Goal: Task Accomplishment & Management: Manage account settings

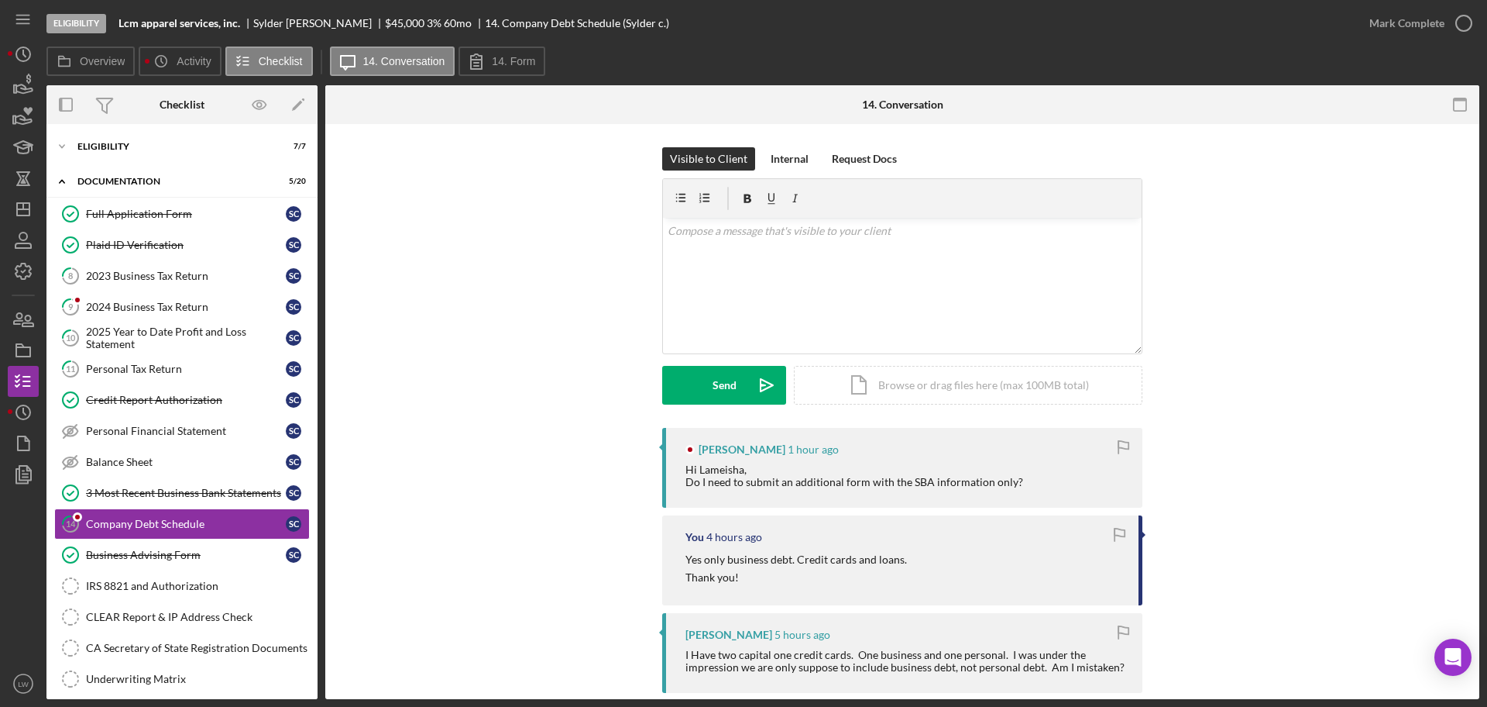
scroll to position [112, 0]
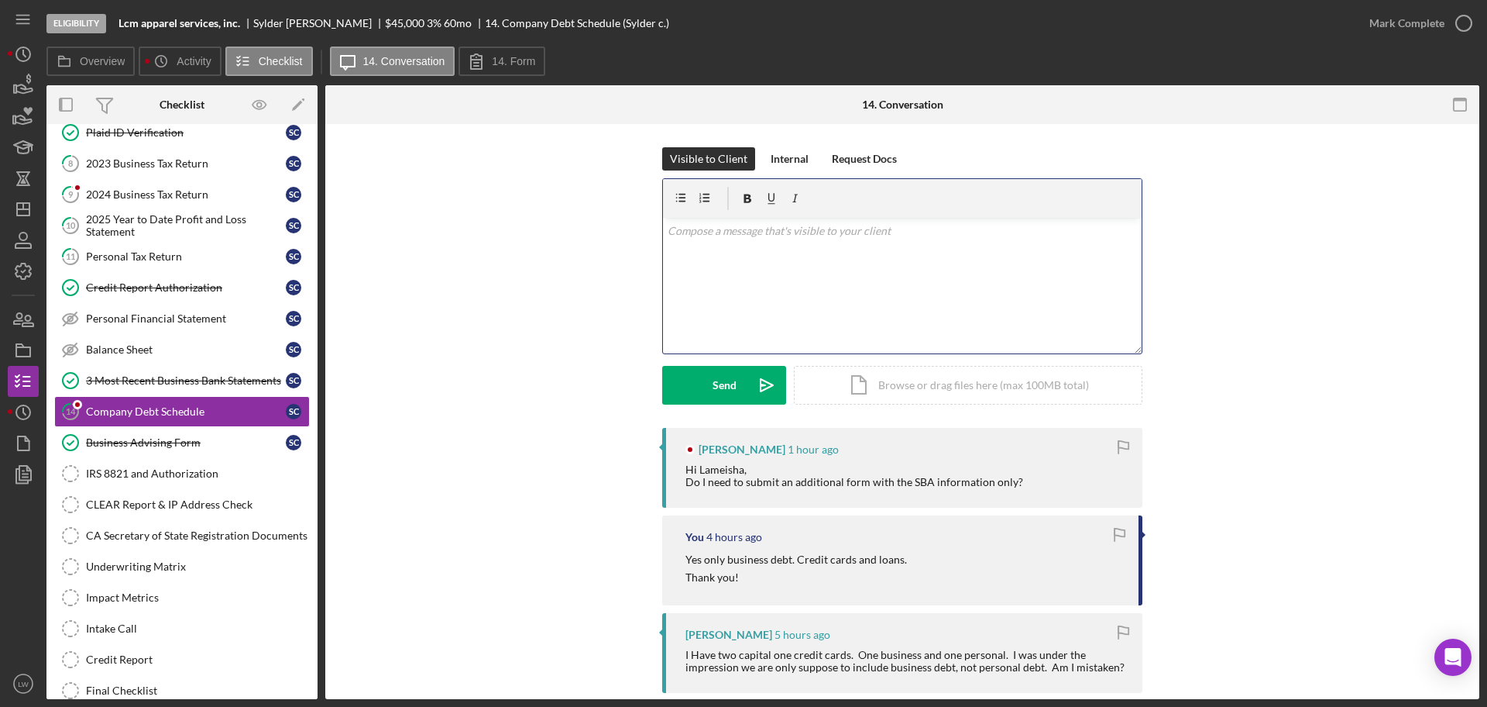
click at [782, 296] on div "v Color teal Color pink Remove color Add row above Add row below Add column bef…" at bounding box center [902, 286] width 479 height 136
click at [739, 375] on button "Send Icon/icon-invite-send" at bounding box center [724, 385] width 124 height 39
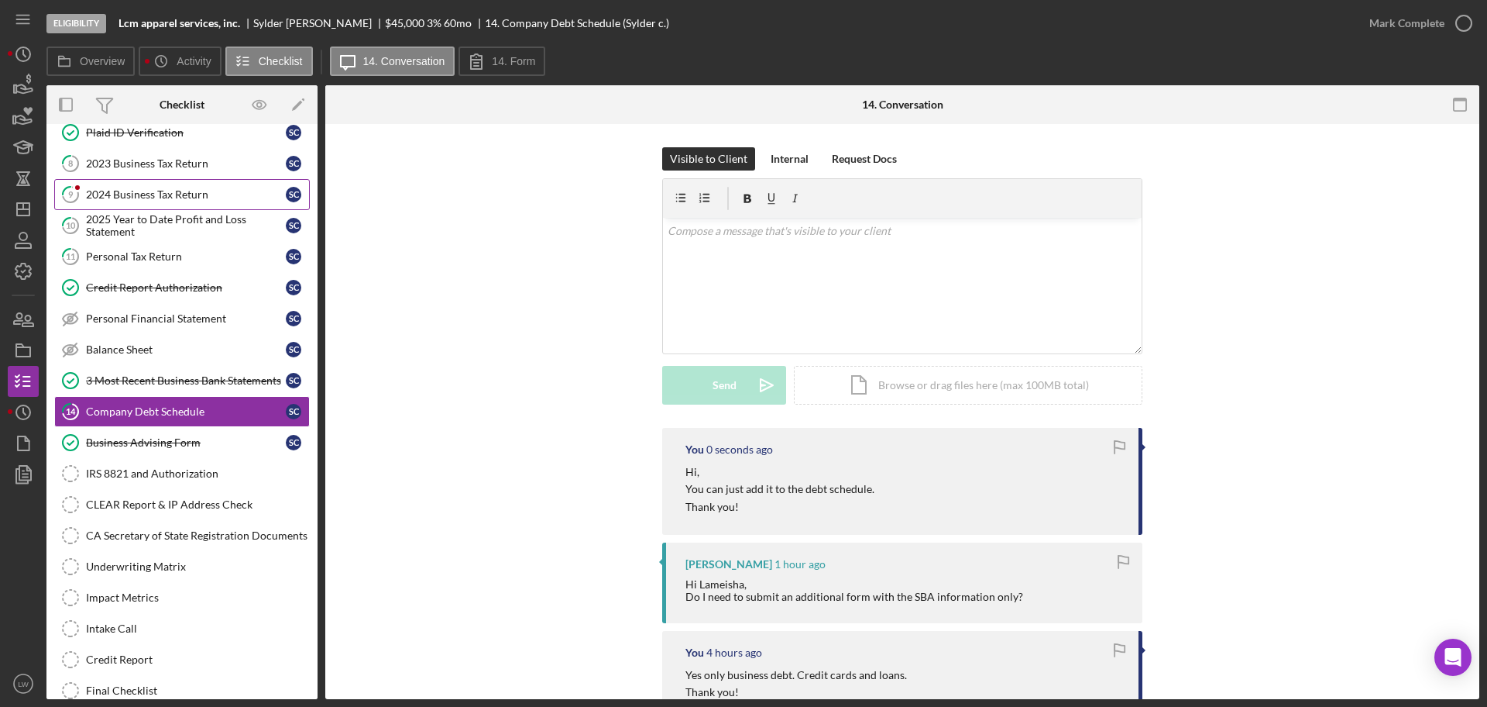
click at [104, 192] on div "2024 Business Tax Return" at bounding box center [186, 194] width 200 height 12
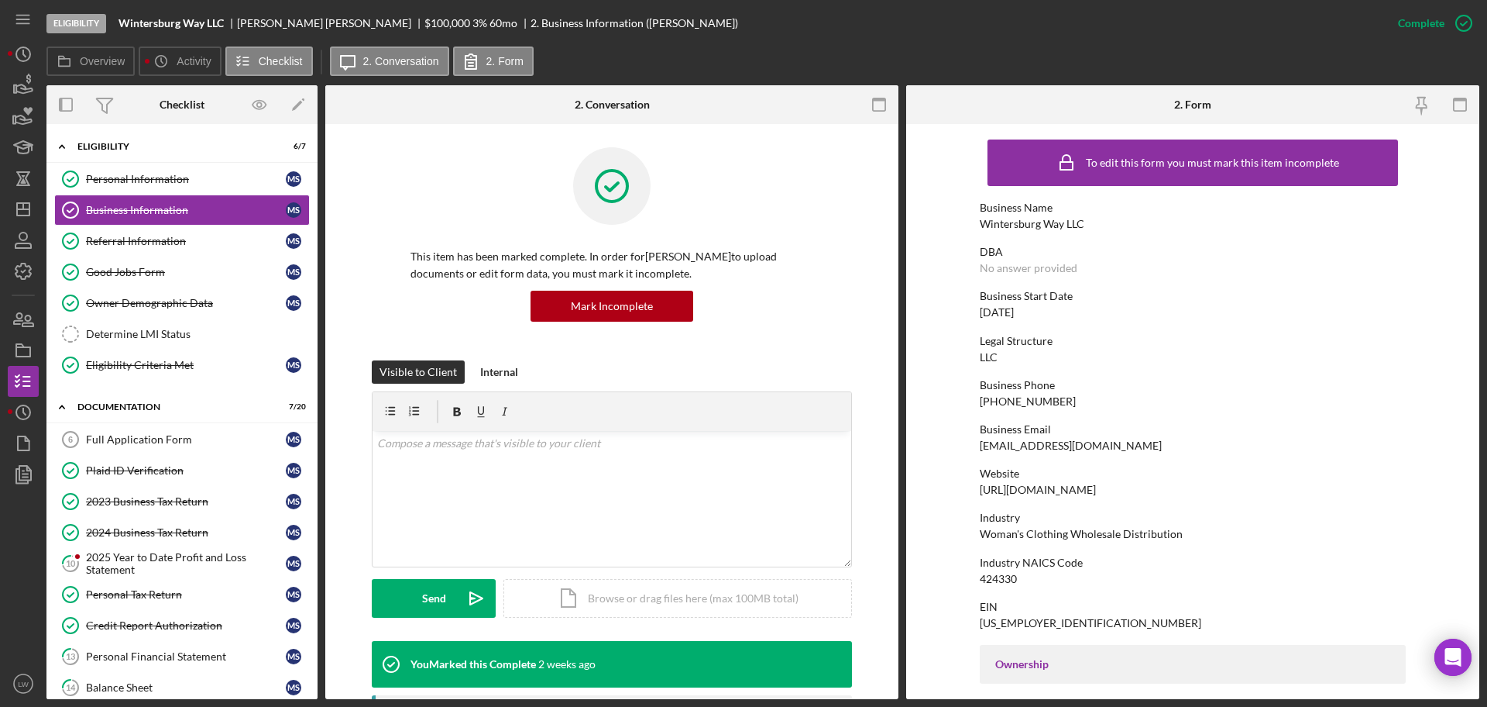
scroll to position [593, 0]
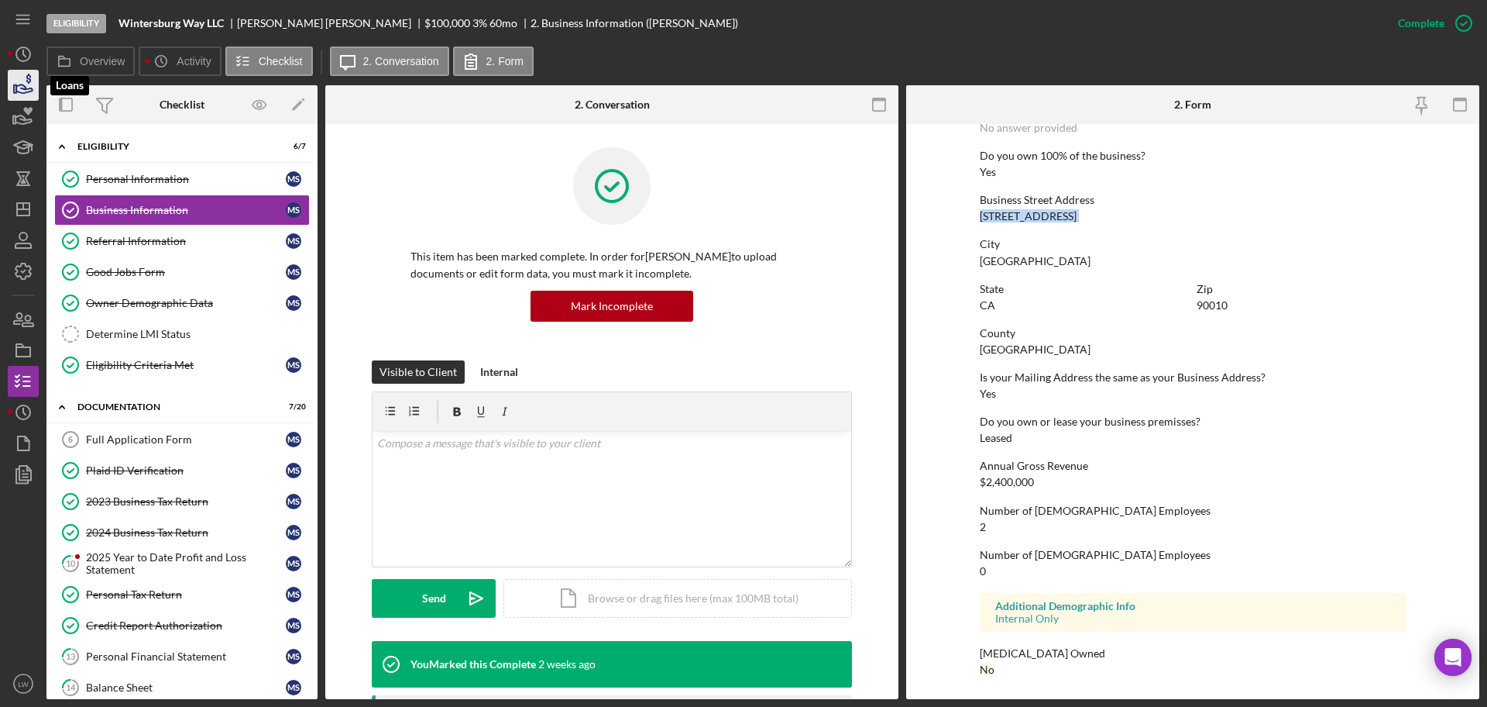
click at [26, 80] on icon "button" at bounding box center [23, 85] width 39 height 39
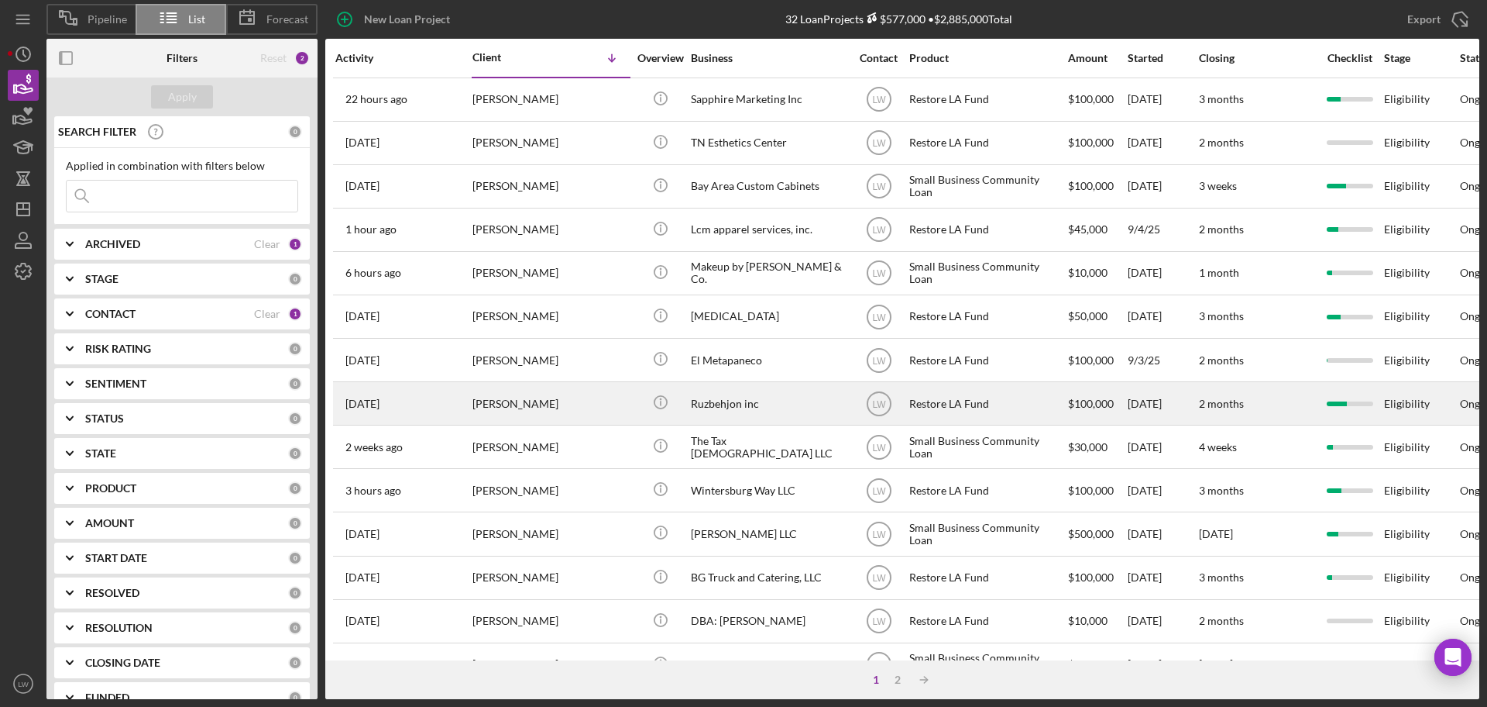
click at [772, 410] on div "Ruzbehjon inc" at bounding box center [768, 403] width 155 height 41
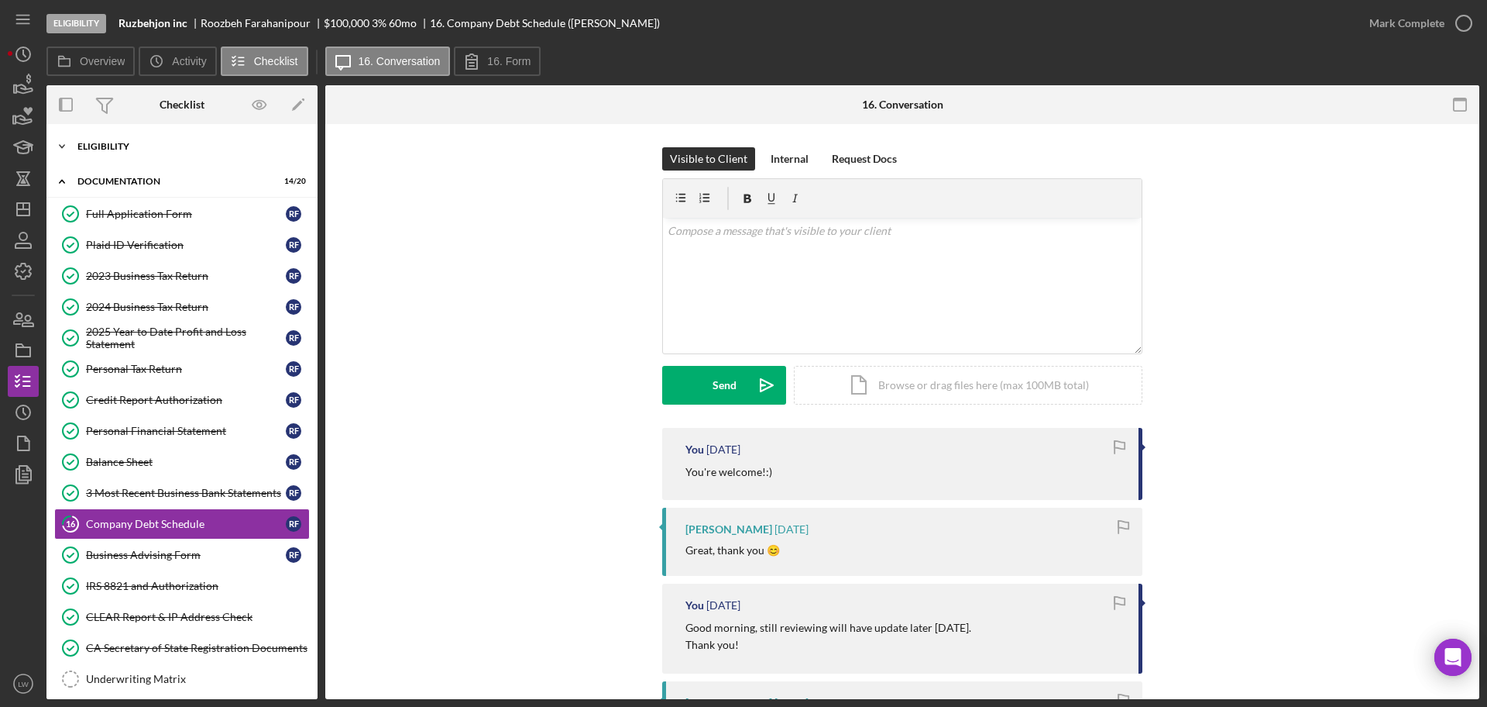
click at [155, 142] on div "Eligibility" at bounding box center [187, 146] width 221 height 9
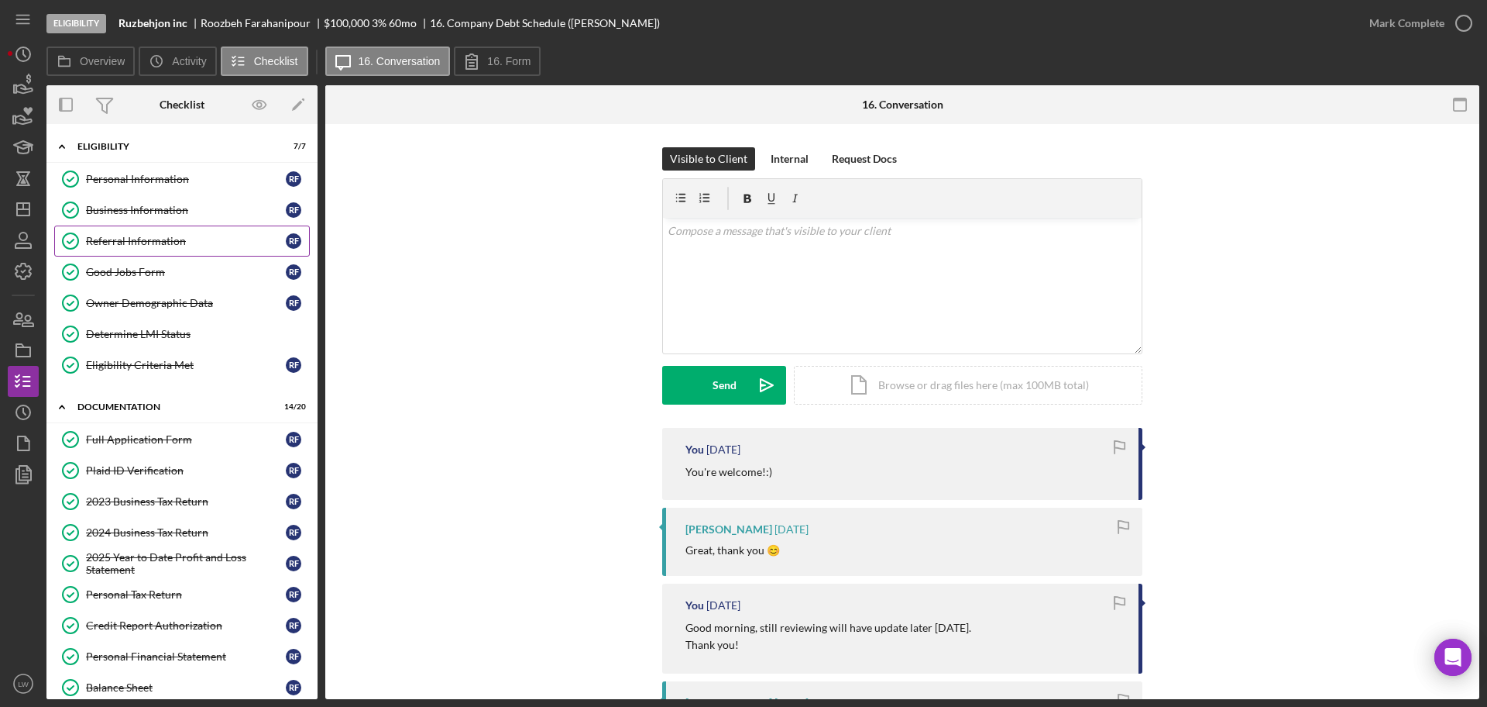
click at [118, 255] on link "Referral Information Referral Information R F" at bounding box center [182, 240] width 256 height 31
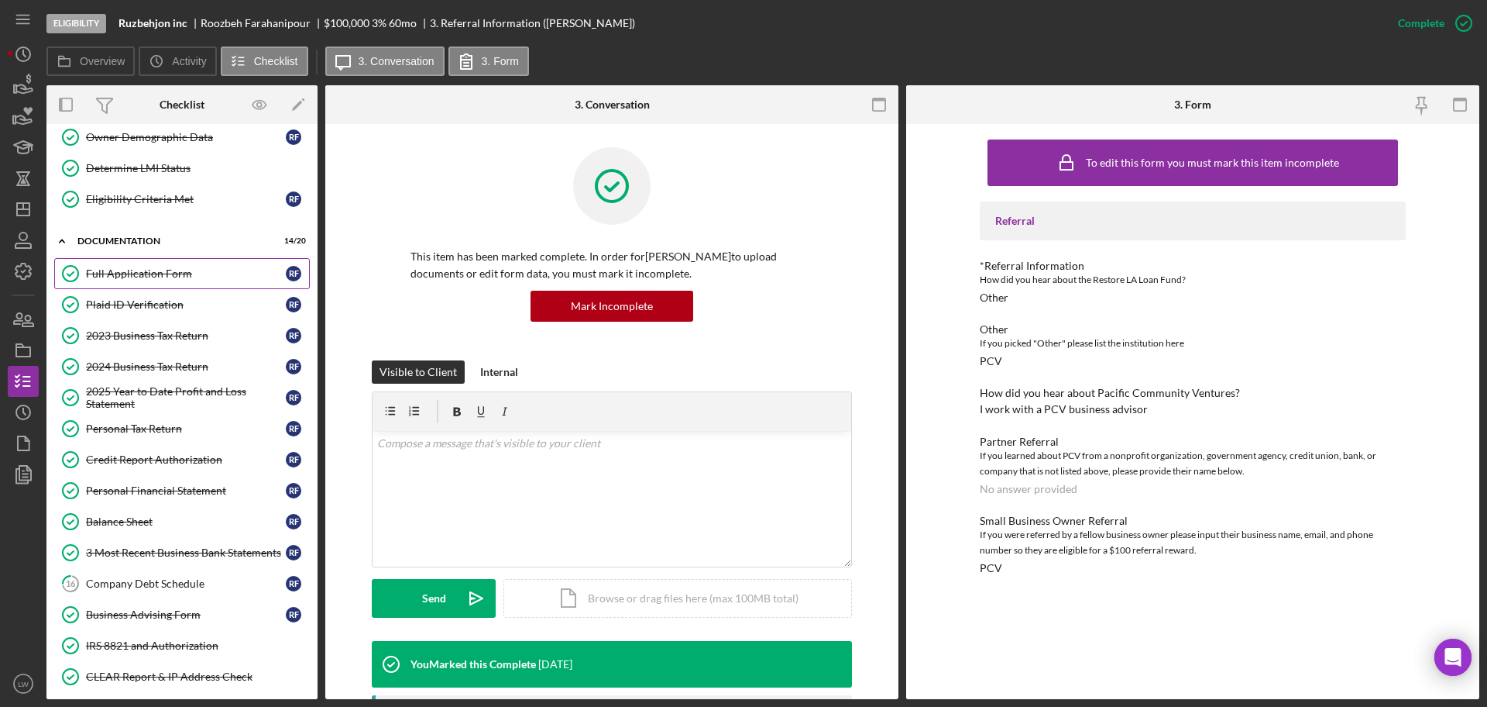
scroll to position [430, 0]
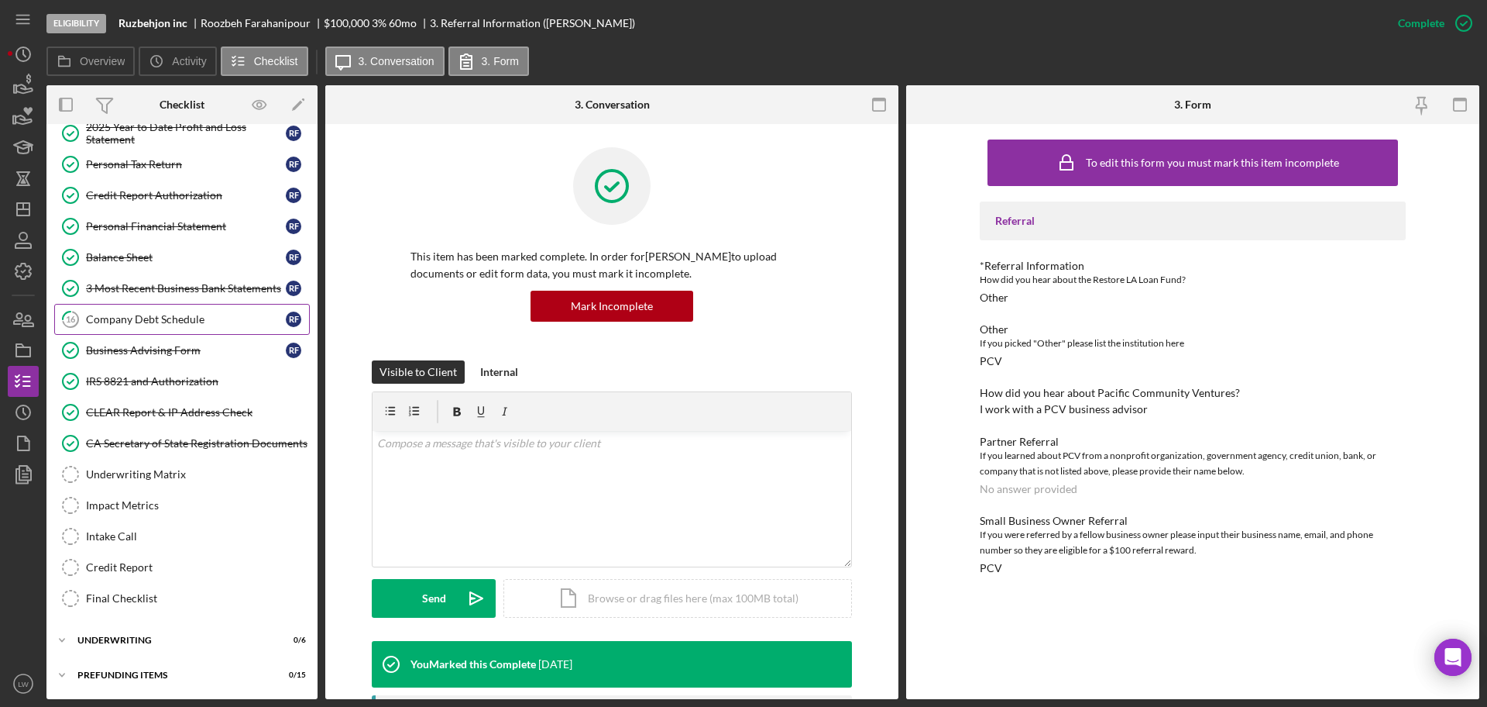
click at [133, 322] on div "Company Debt Schedule" at bounding box center [186, 319] width 200 height 12
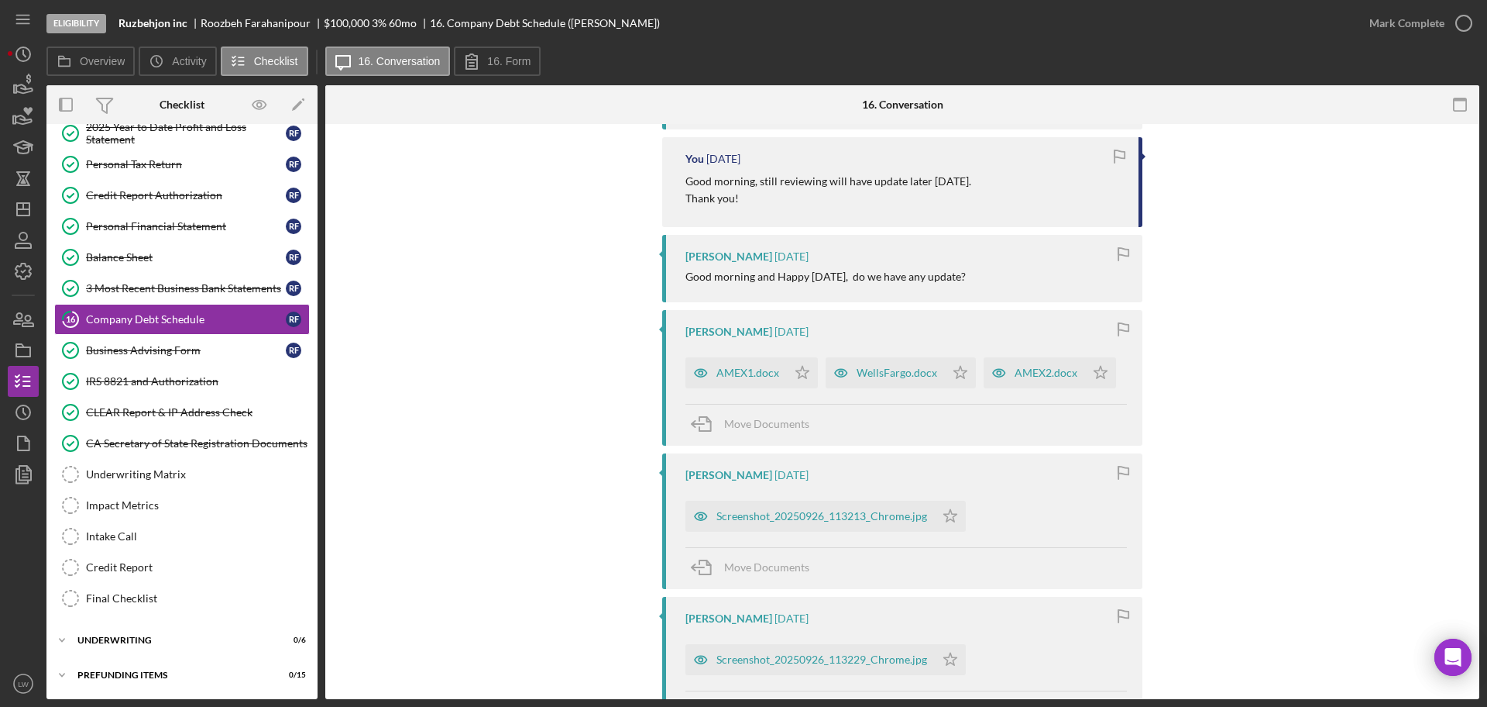
scroll to position [387, 0]
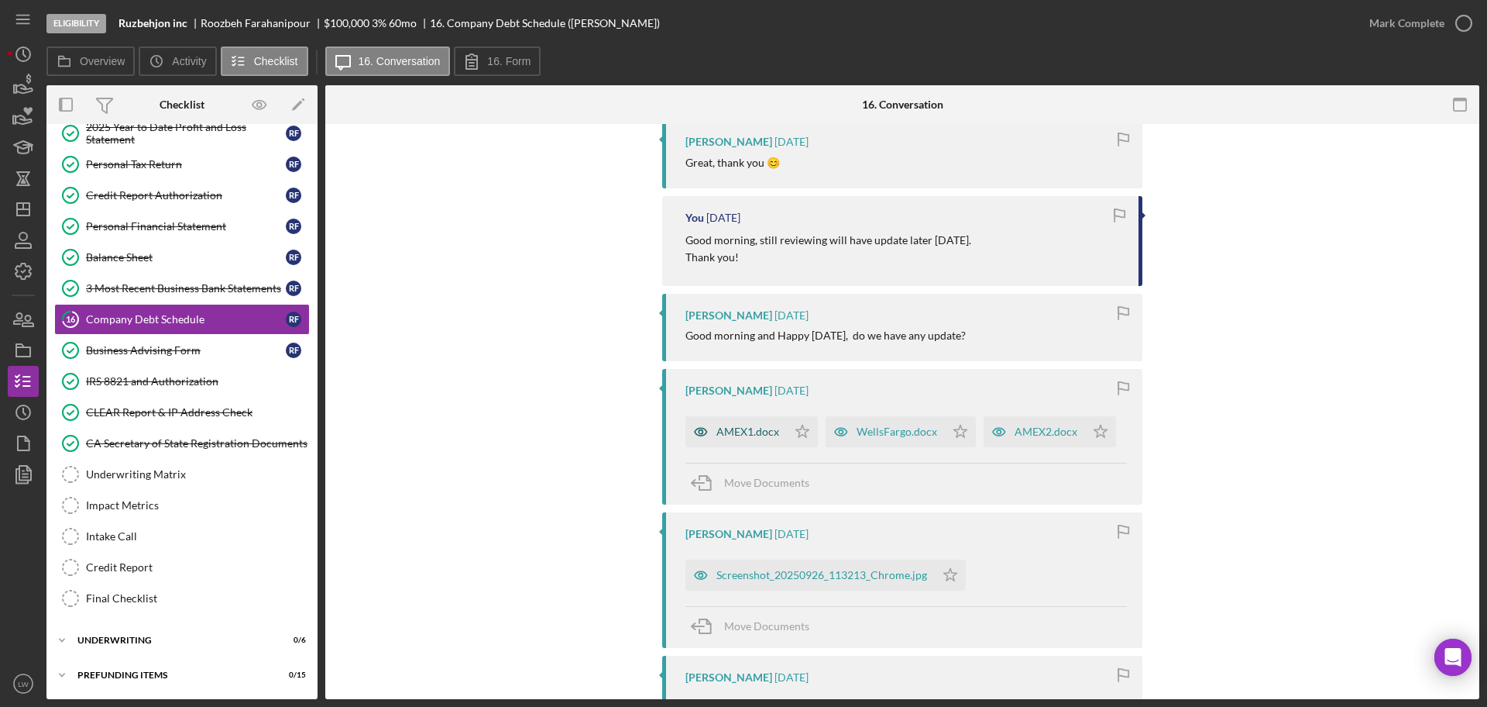
click at [749, 442] on div "AMEX1.docx" at bounding box center [736, 431] width 101 height 31
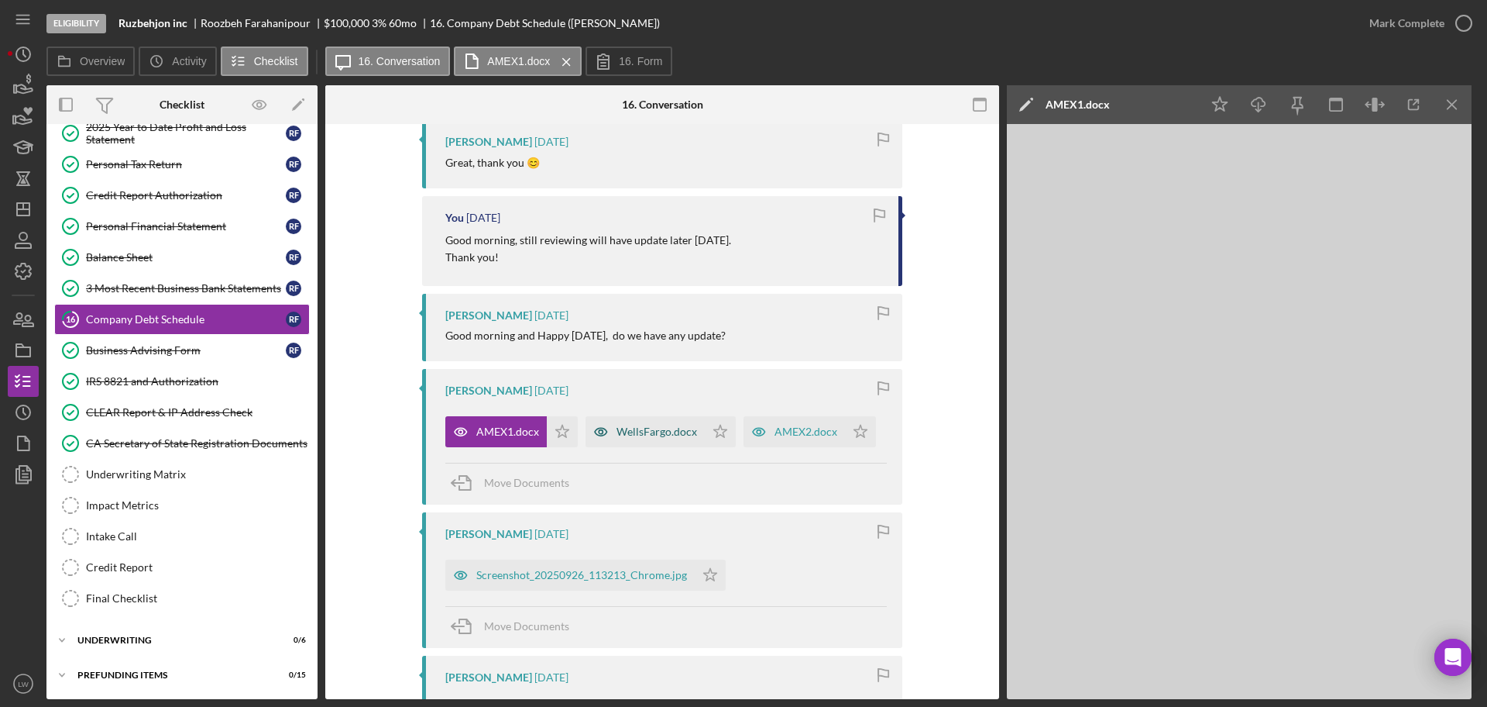
click at [641, 433] on div "WellsFargo.docx" at bounding box center [657, 431] width 81 height 12
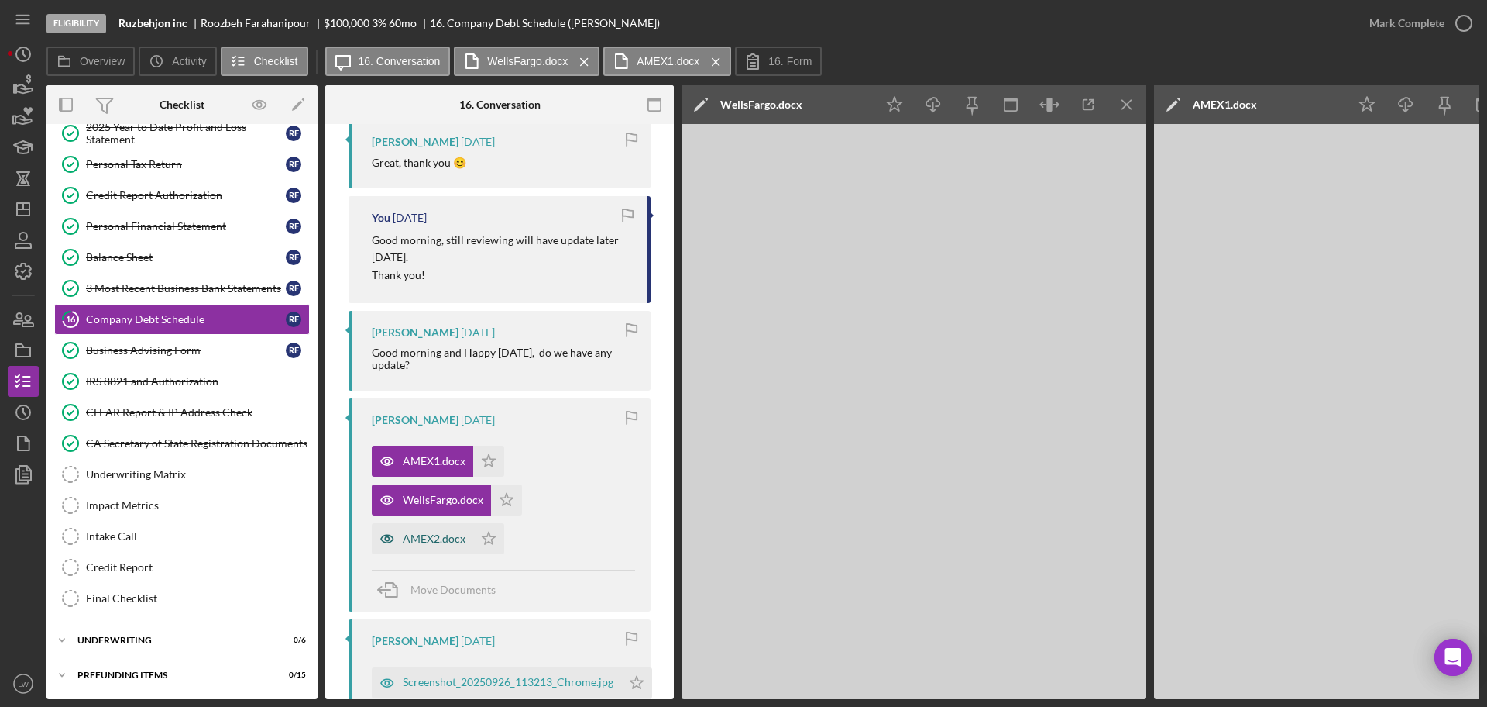
click at [414, 538] on div "AMEX2.docx" at bounding box center [434, 538] width 63 height 12
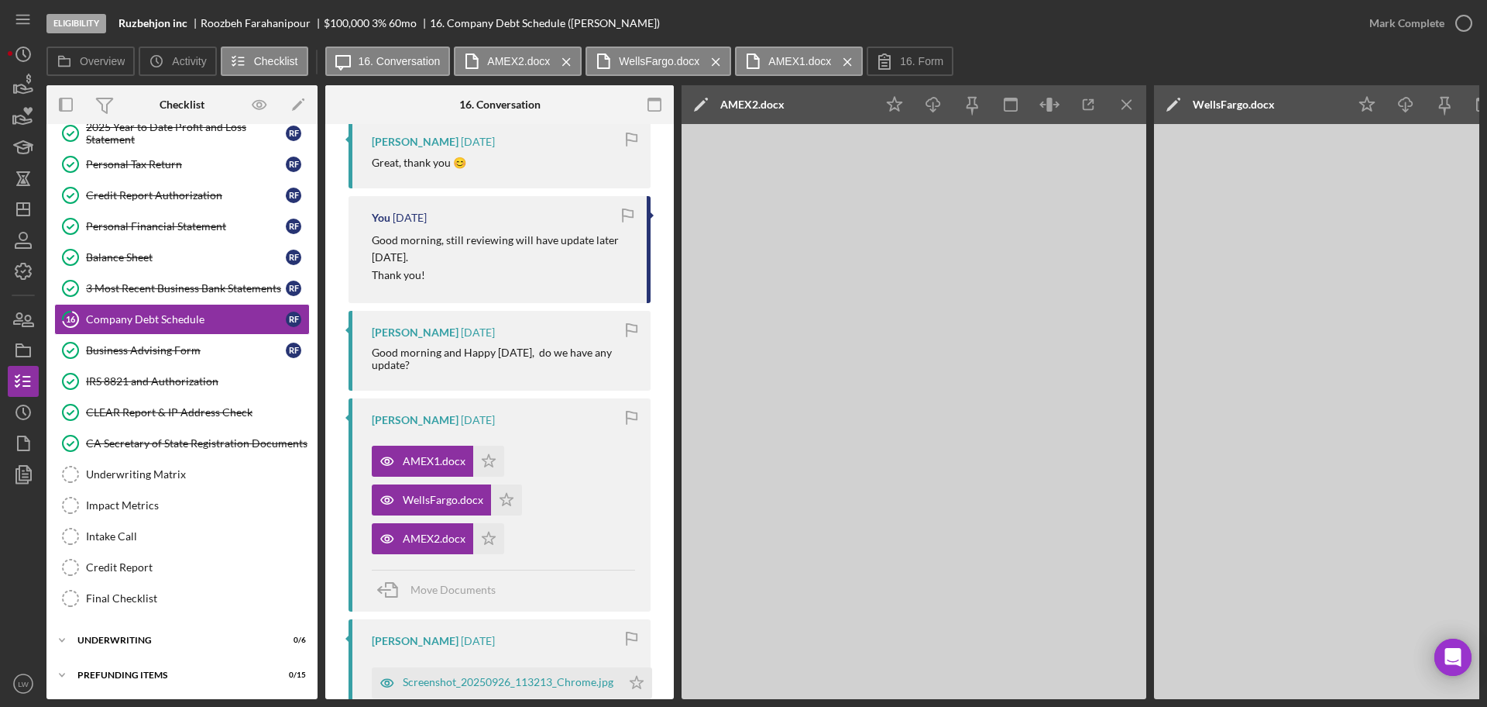
scroll to position [0, 0]
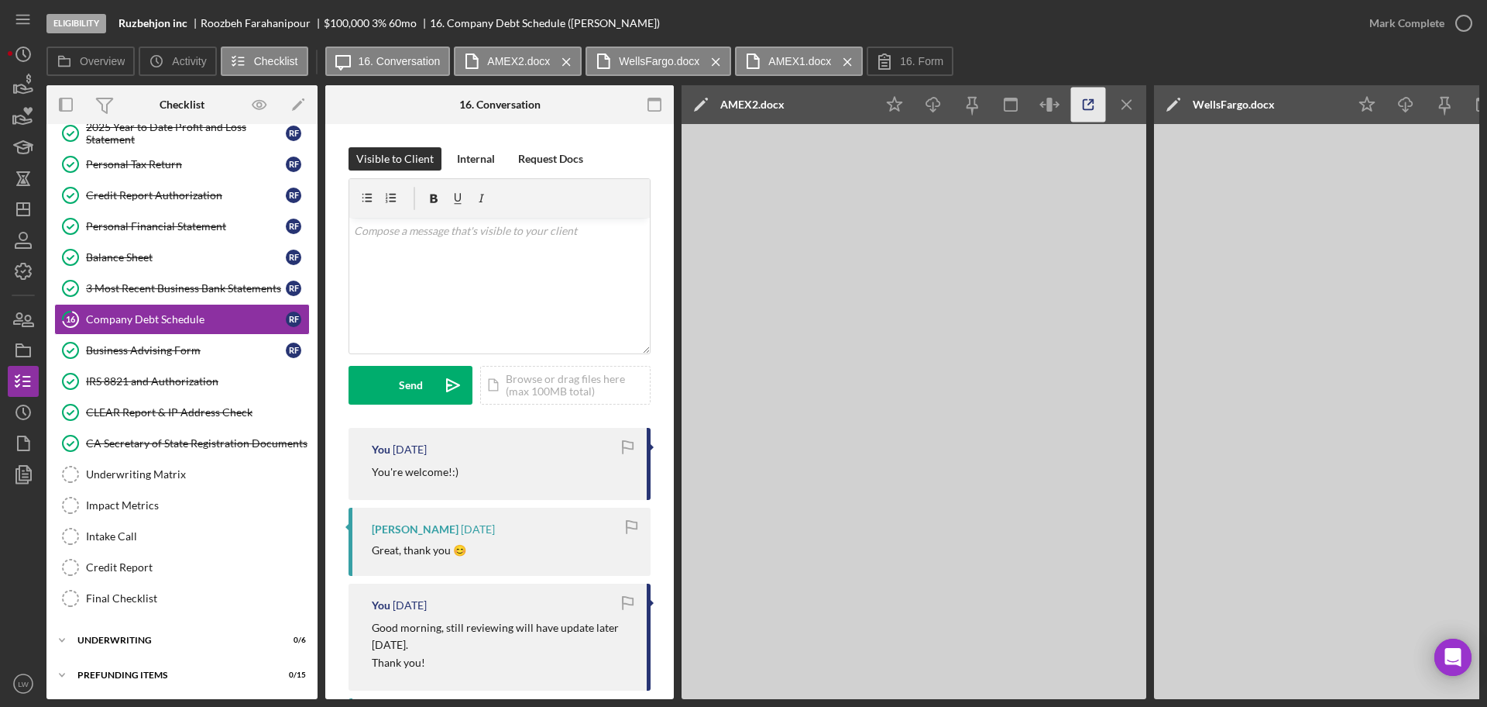
click at [1080, 101] on icon "button" at bounding box center [1088, 105] width 35 height 35
click at [1127, 97] on icon "Icon/Menu Close" at bounding box center [1127, 105] width 35 height 35
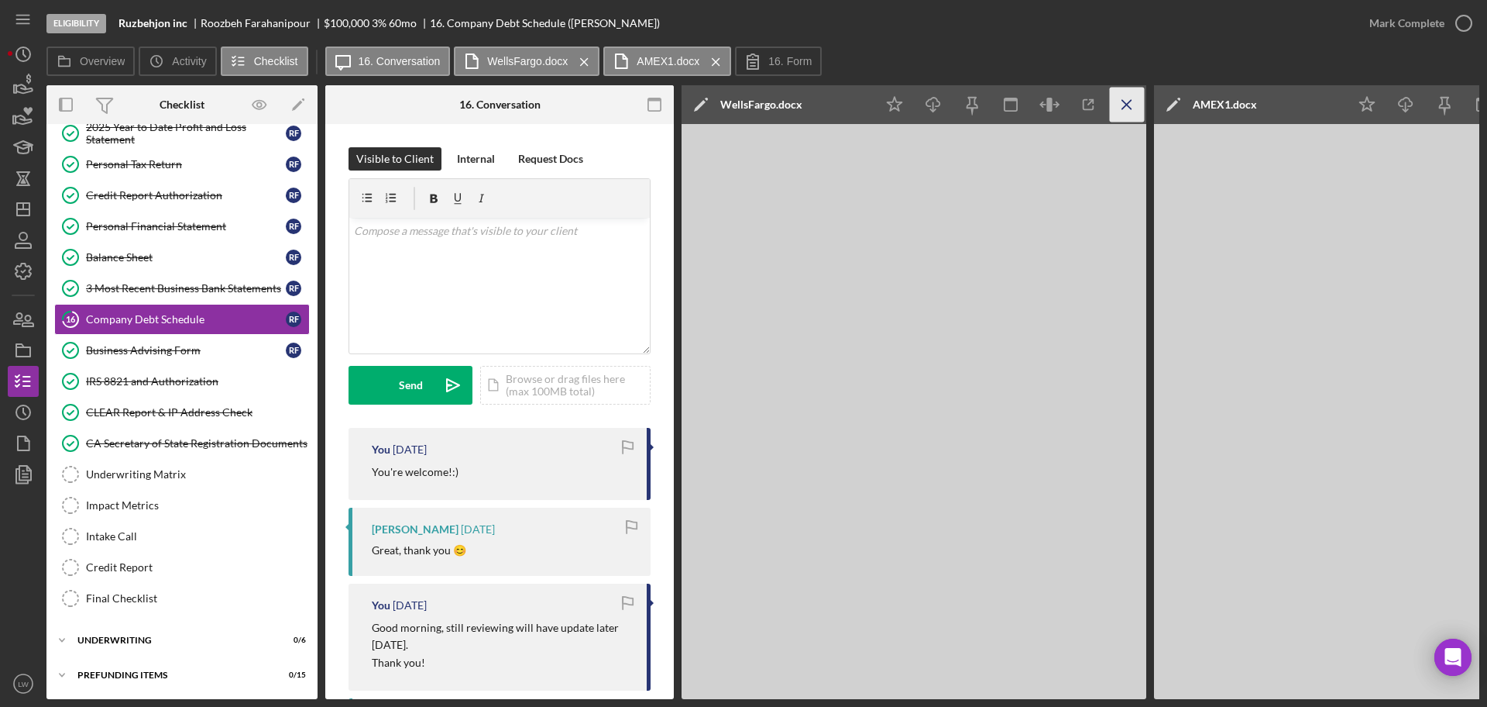
click at [1123, 95] on icon "Icon/Menu Close" at bounding box center [1127, 105] width 35 height 35
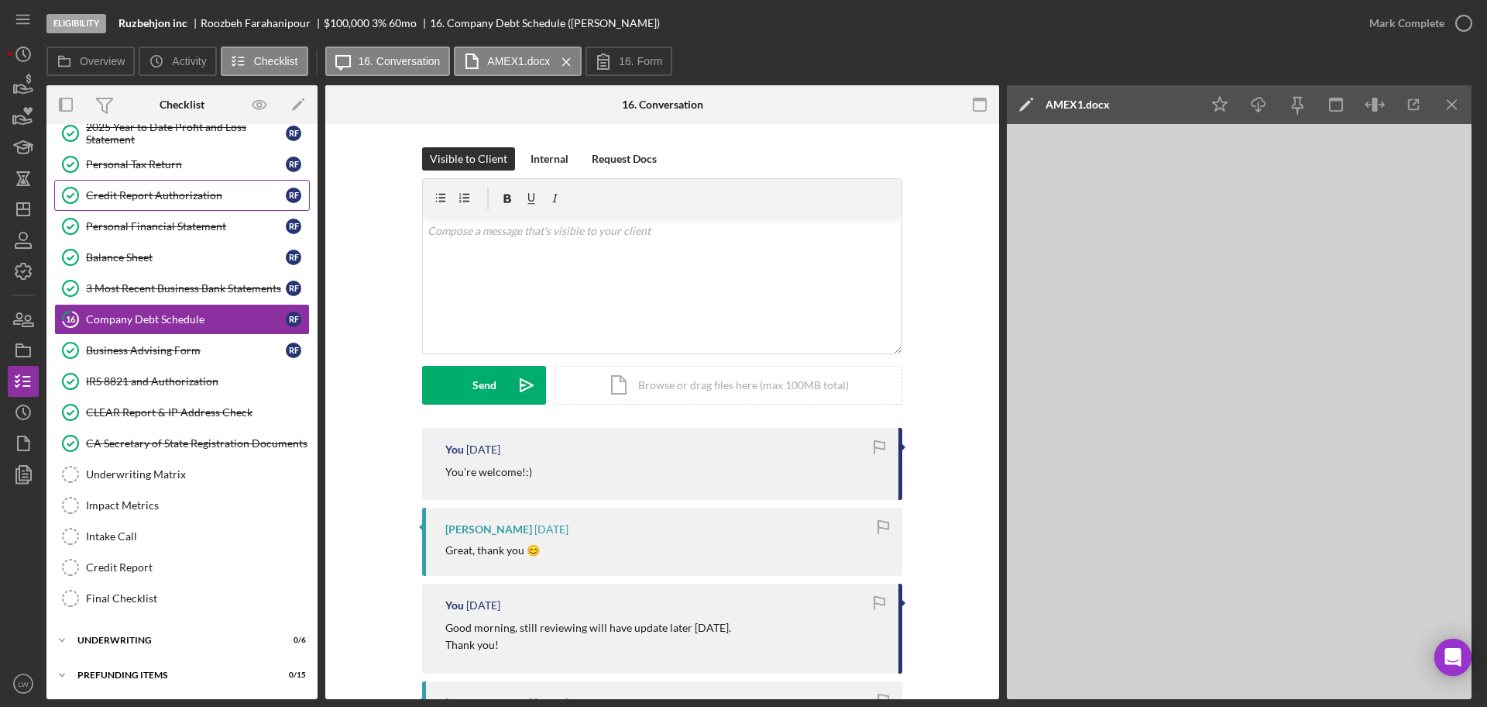
click at [178, 199] on div "Credit Report Authorization" at bounding box center [186, 195] width 200 height 12
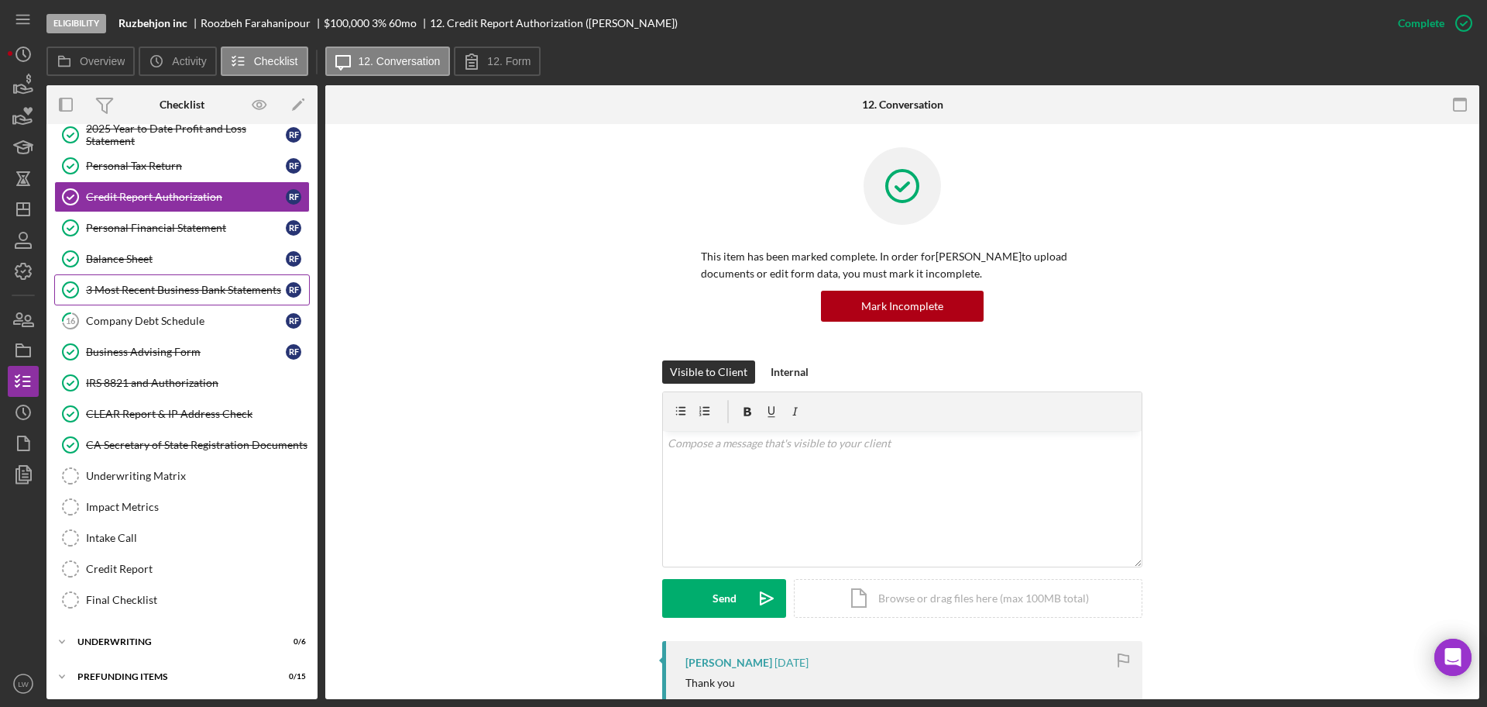
scroll to position [430, 0]
click at [173, 242] on link "Balance Sheet Balance Sheet R F" at bounding box center [182, 257] width 256 height 31
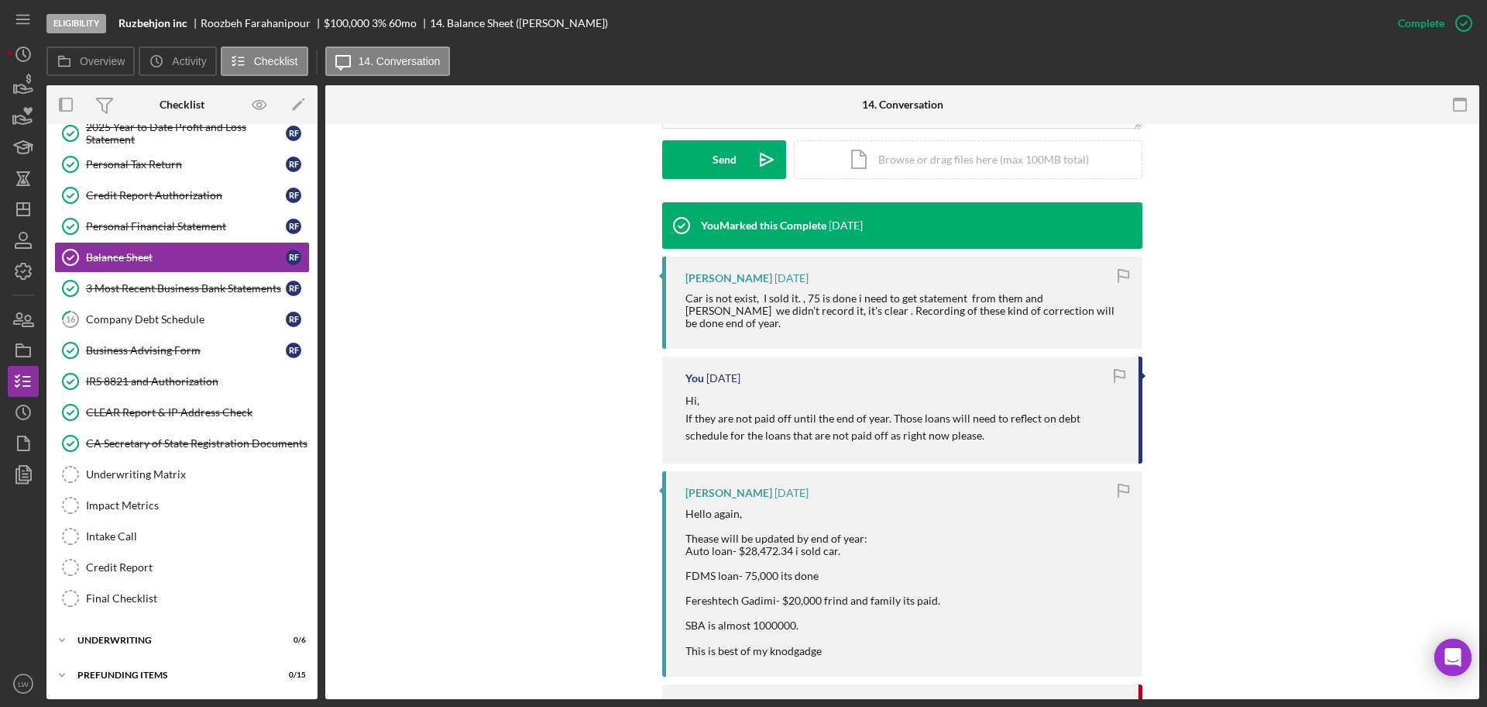
scroll to position [387, 0]
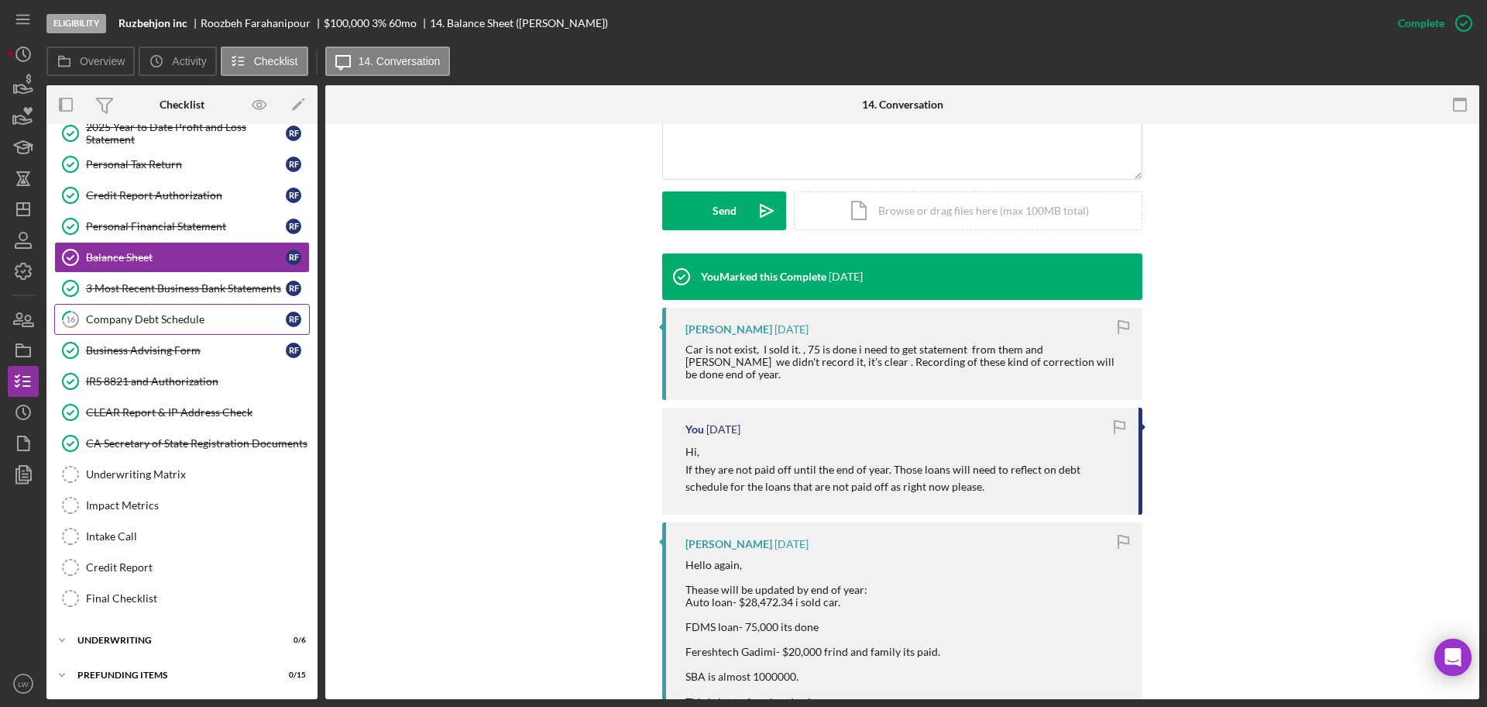
click at [170, 317] on div "Company Debt Schedule" at bounding box center [186, 319] width 200 height 12
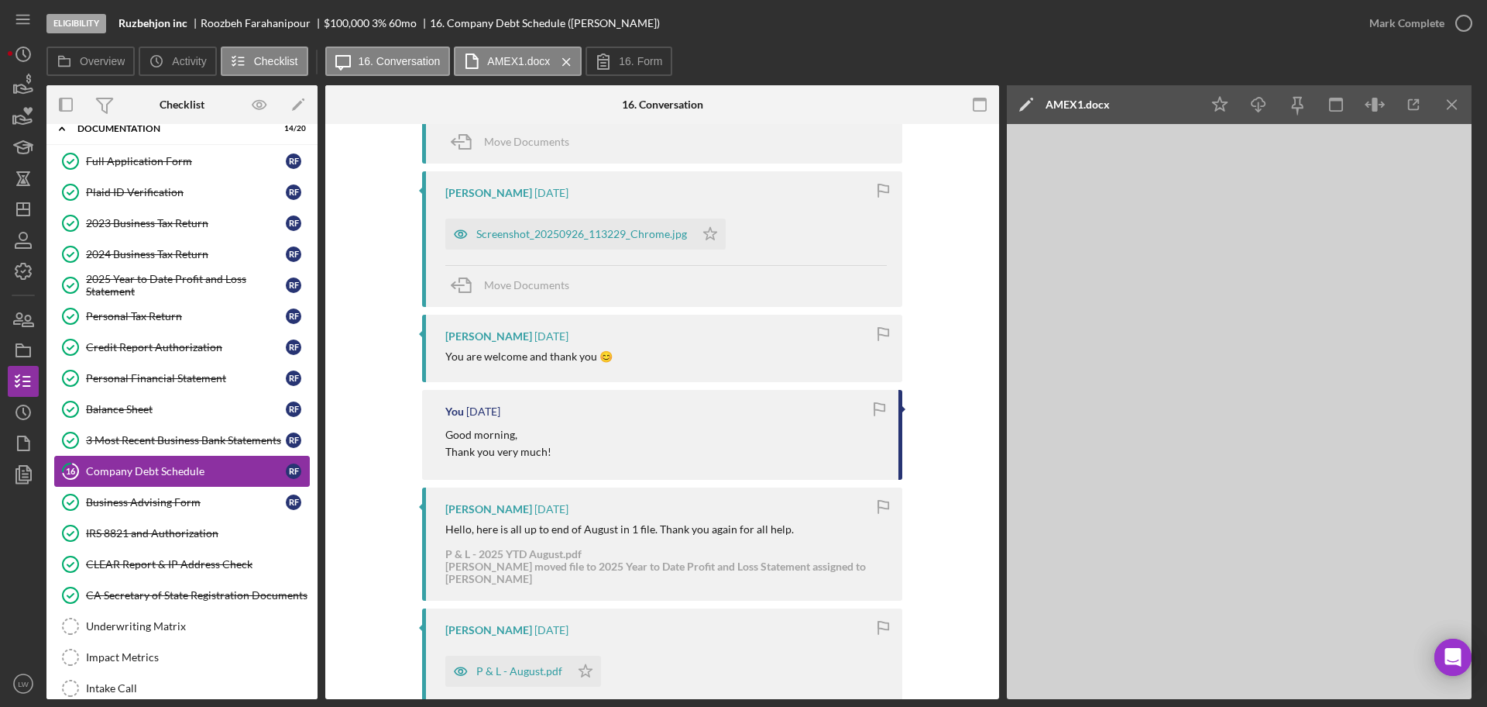
scroll to position [139, 0]
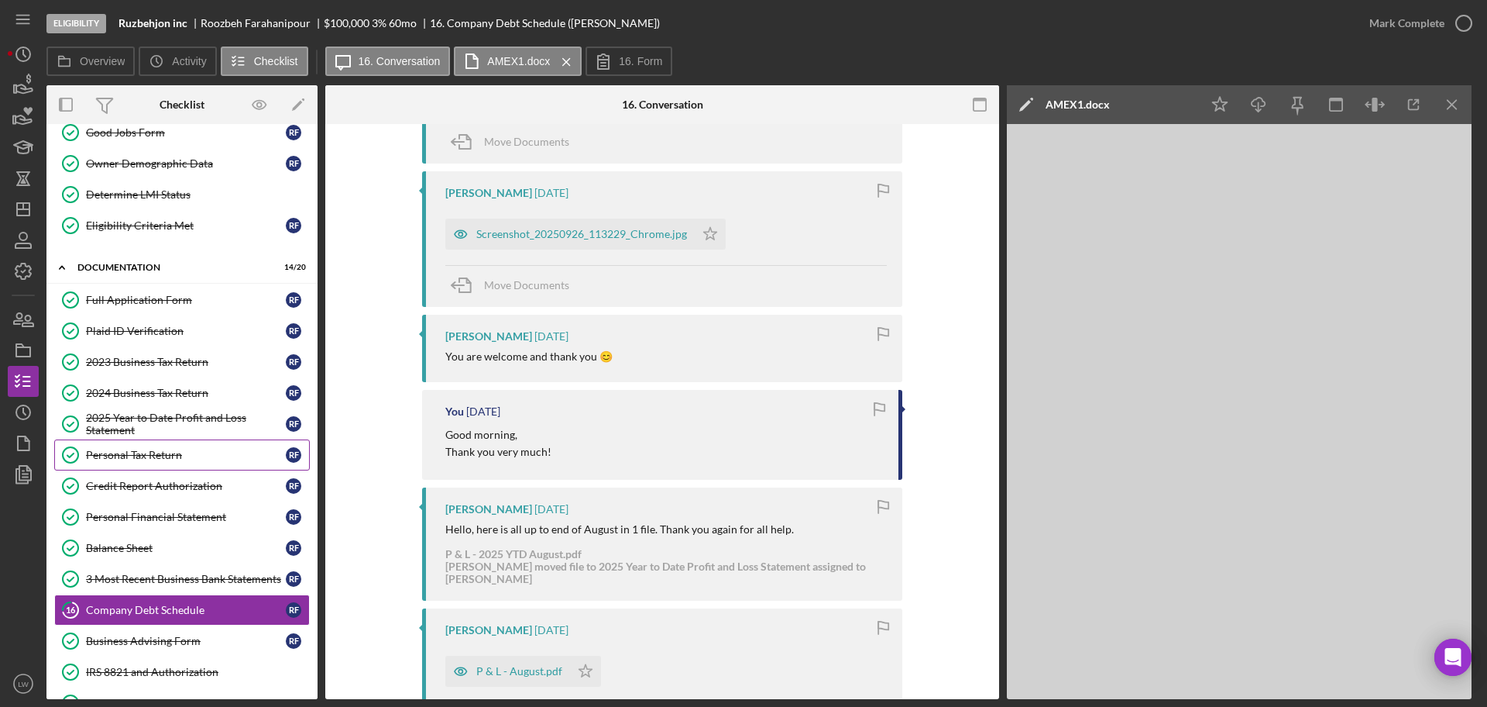
click at [151, 447] on link "Personal Tax Return Personal Tax Return R F" at bounding box center [182, 454] width 256 height 31
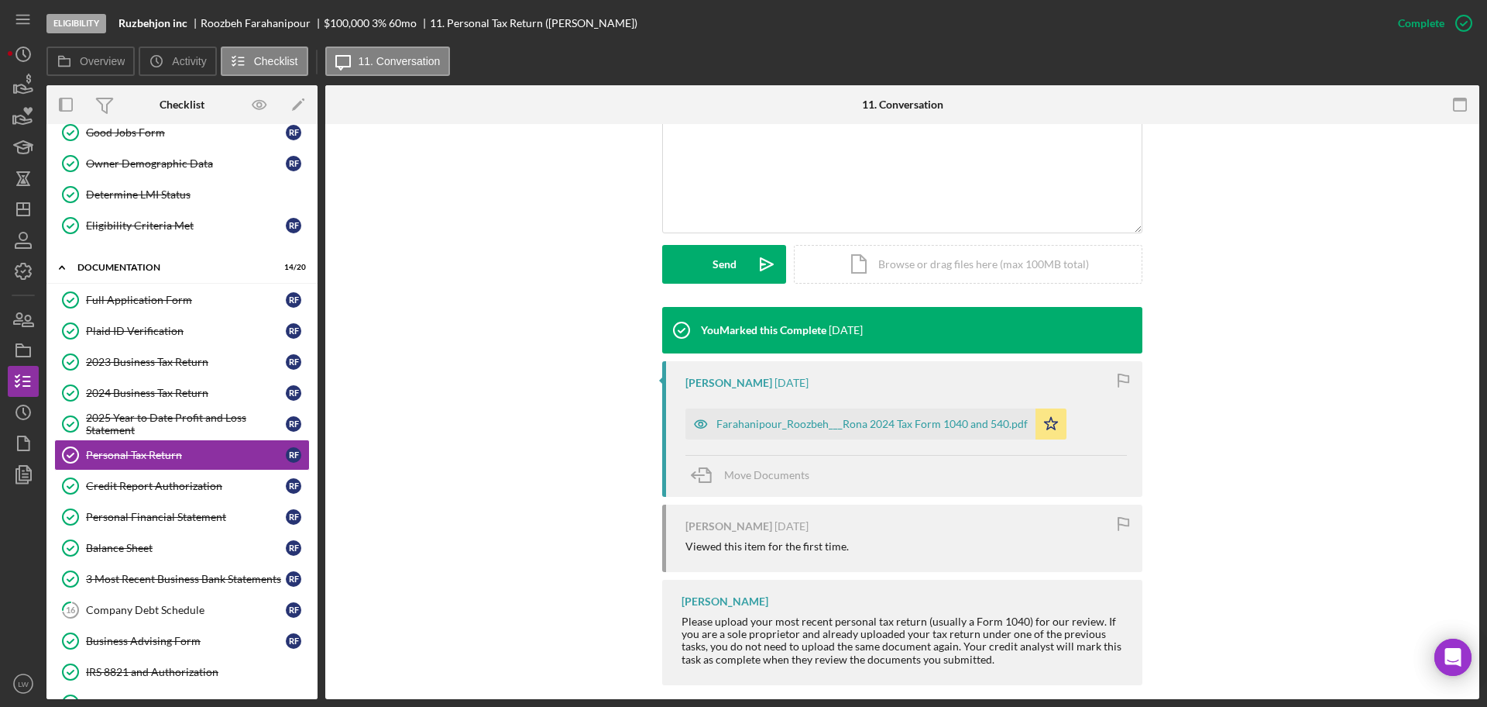
scroll to position [351, 0]
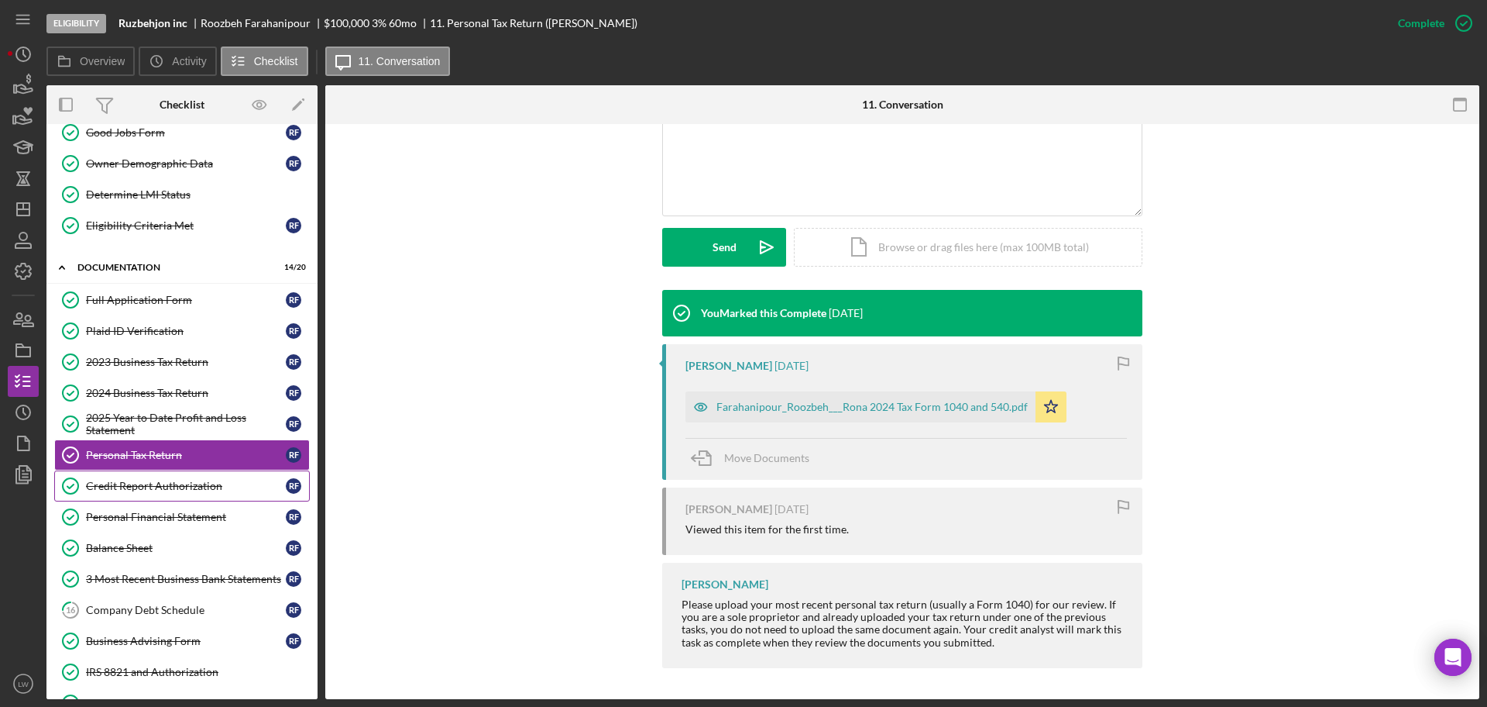
click at [142, 487] on div "Credit Report Authorization" at bounding box center [186, 486] width 200 height 12
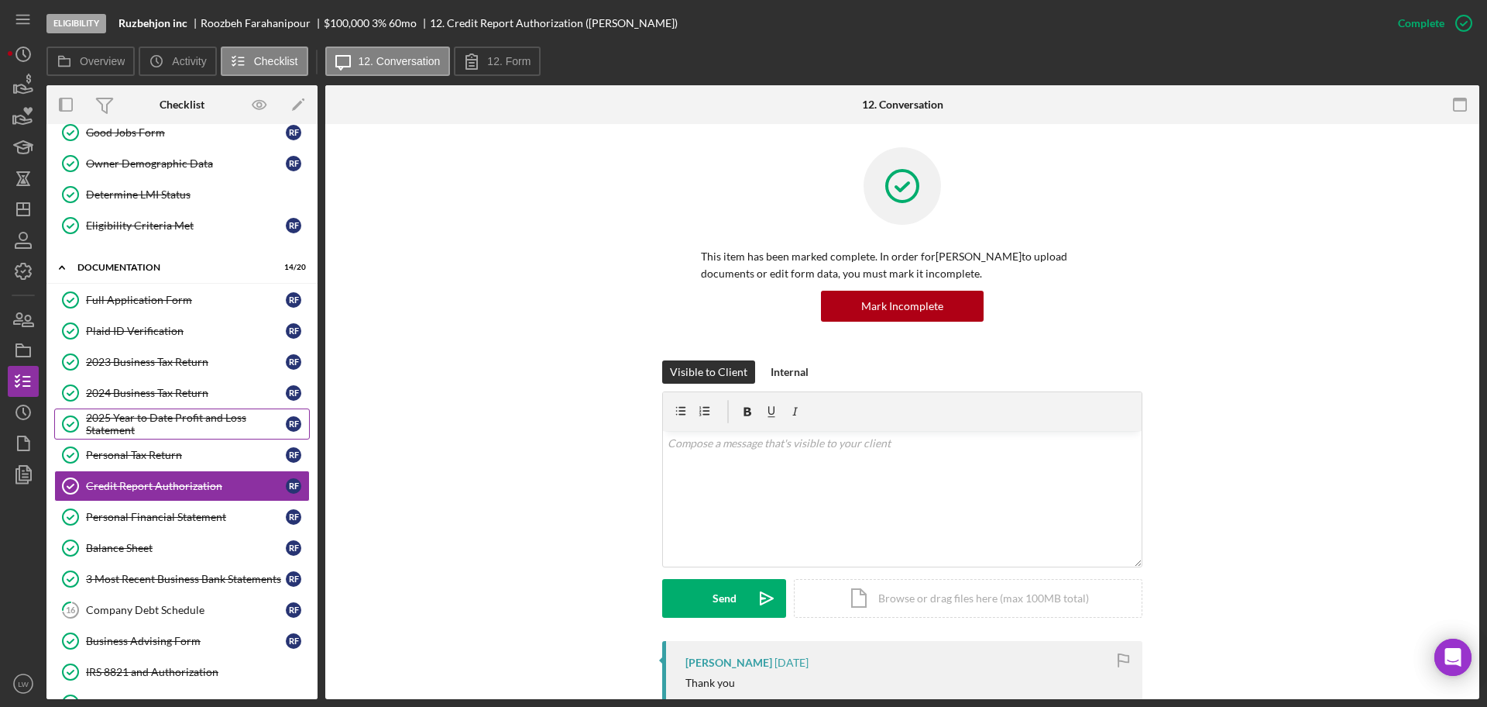
click at [136, 422] on div "2025 Year to Date Profit and Loss Statement" at bounding box center [186, 423] width 200 height 25
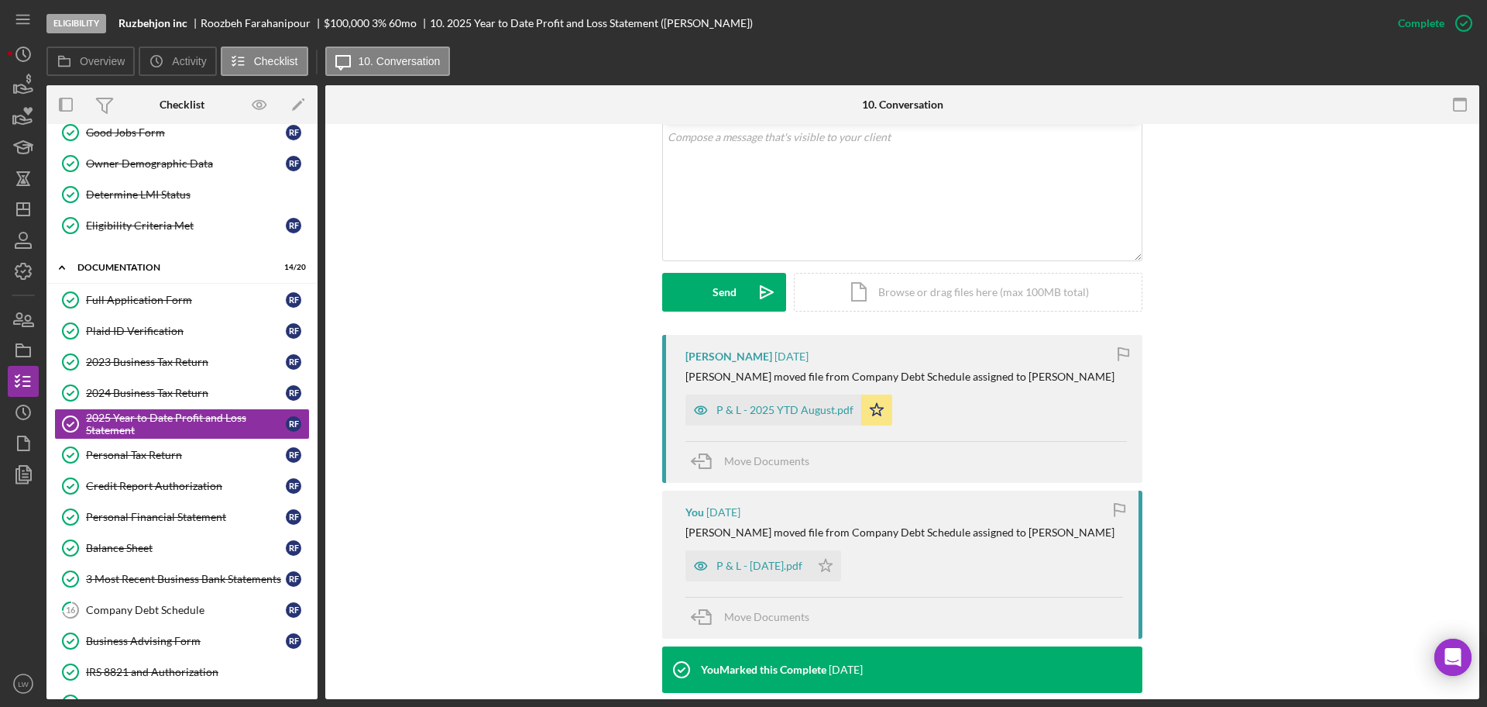
scroll to position [275, 0]
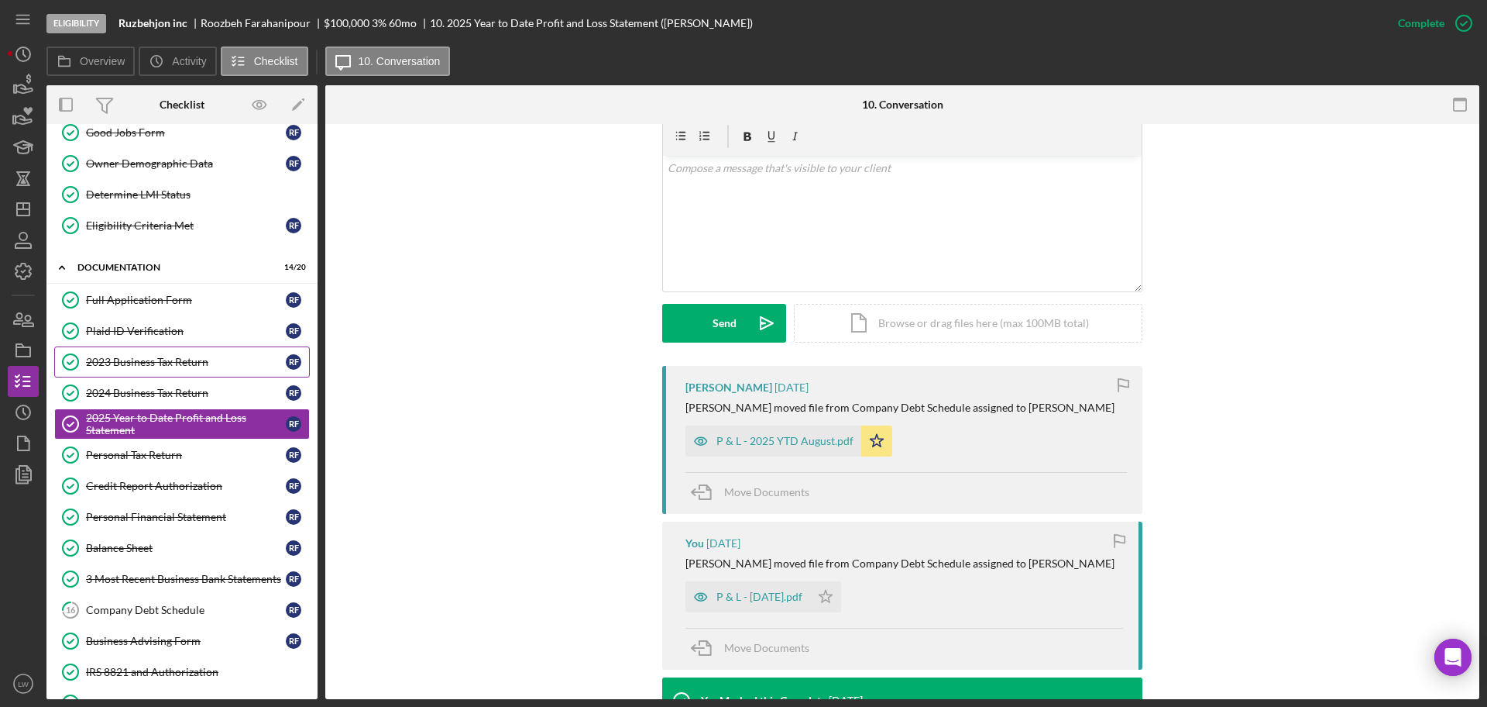
click at [169, 369] on link "2023 Business Tax Return 2023 Business Tax Return R F" at bounding box center [182, 361] width 256 height 31
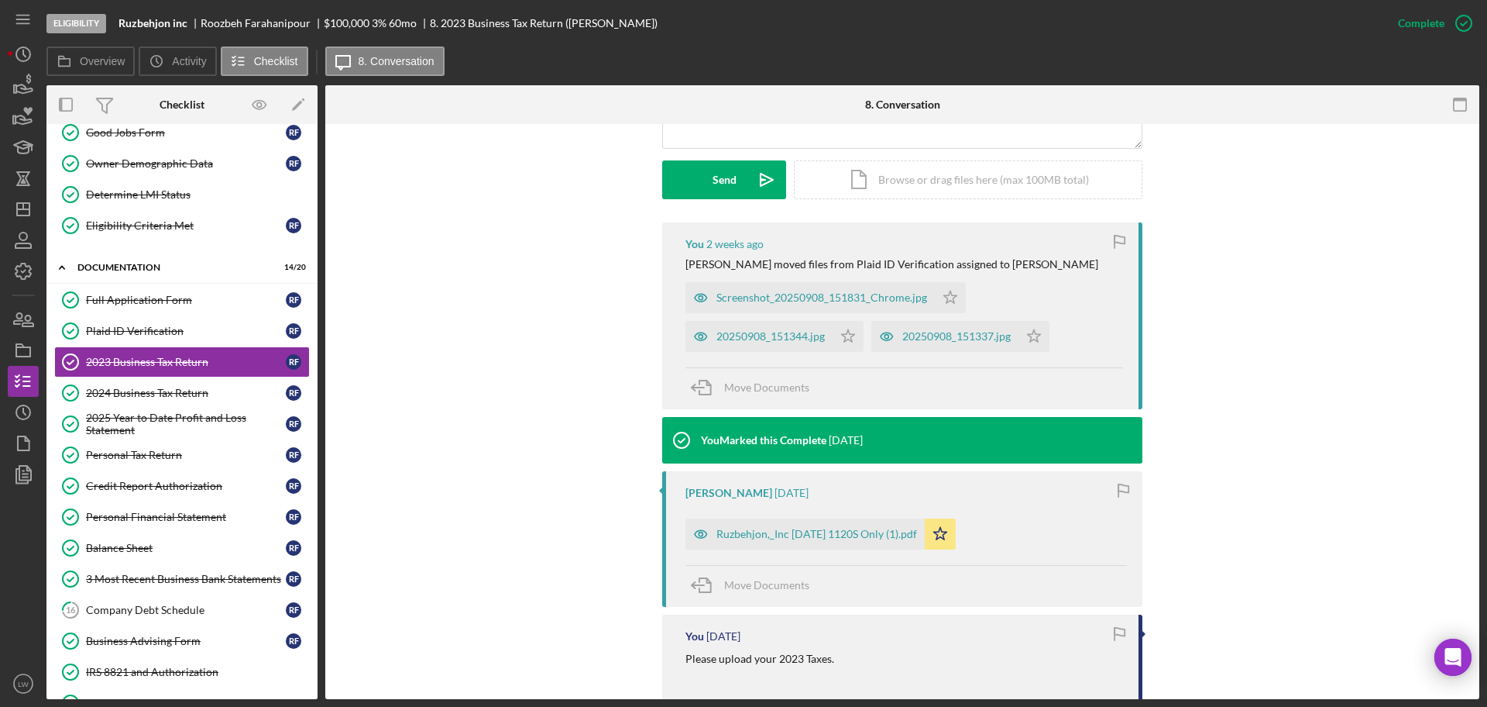
scroll to position [387, 0]
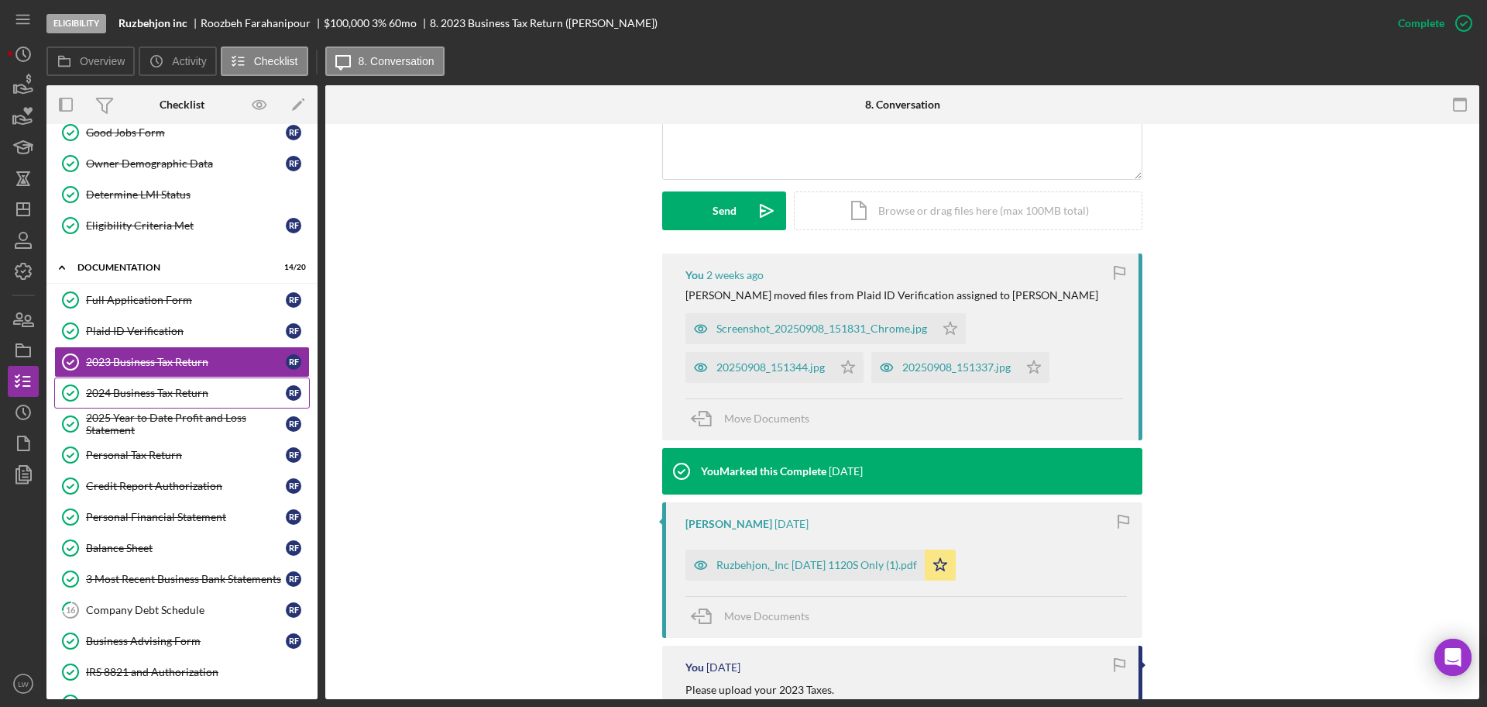
click at [125, 394] on div "2024 Business Tax Return" at bounding box center [186, 393] width 200 height 12
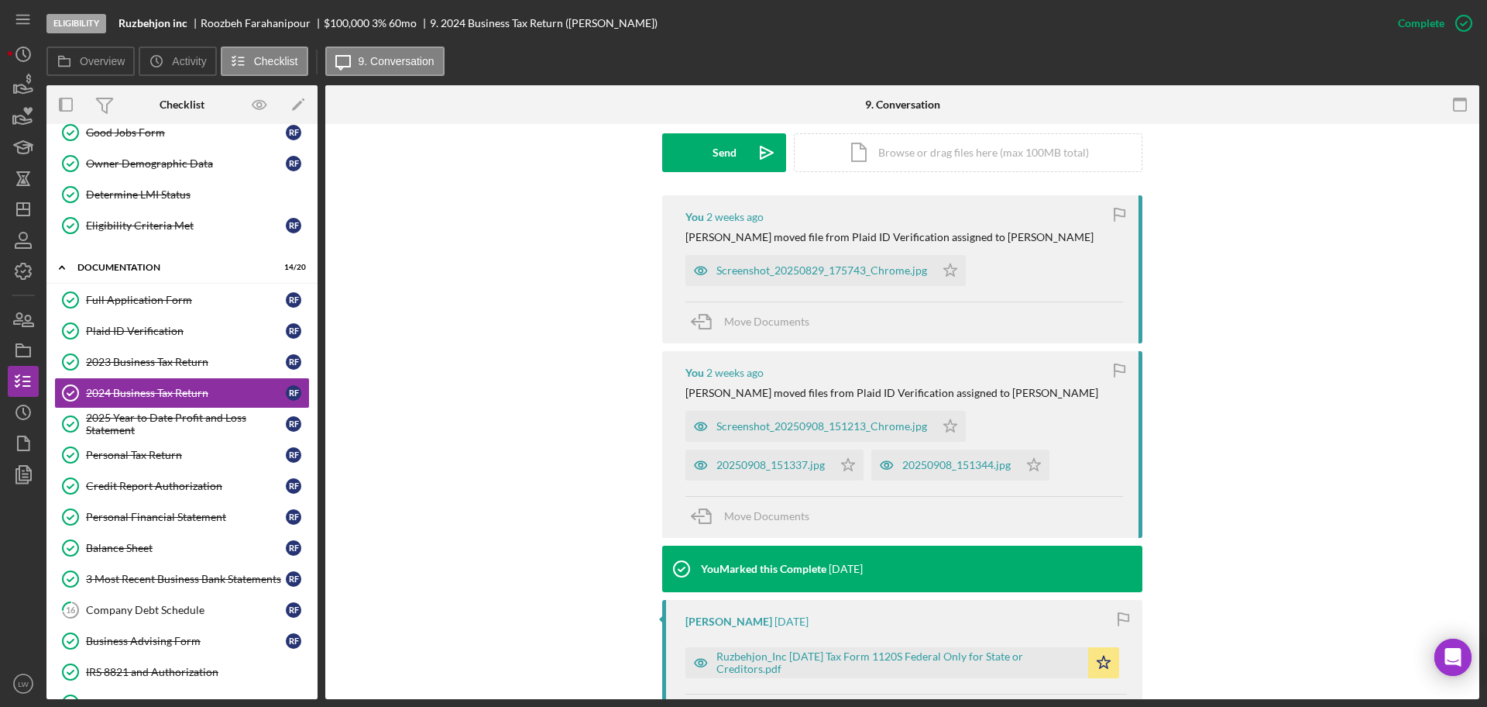
scroll to position [412, 0]
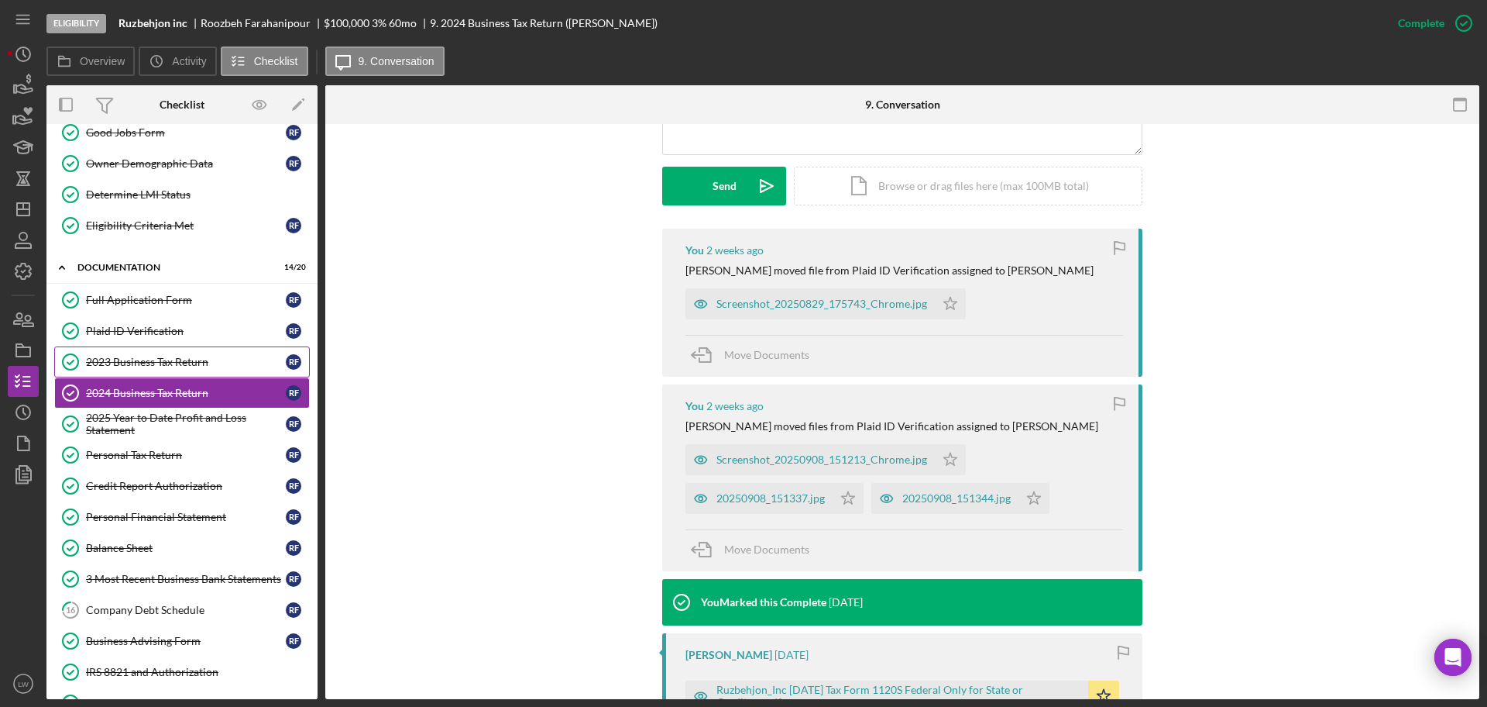
click at [136, 358] on div "2023 Business Tax Return" at bounding box center [186, 362] width 200 height 12
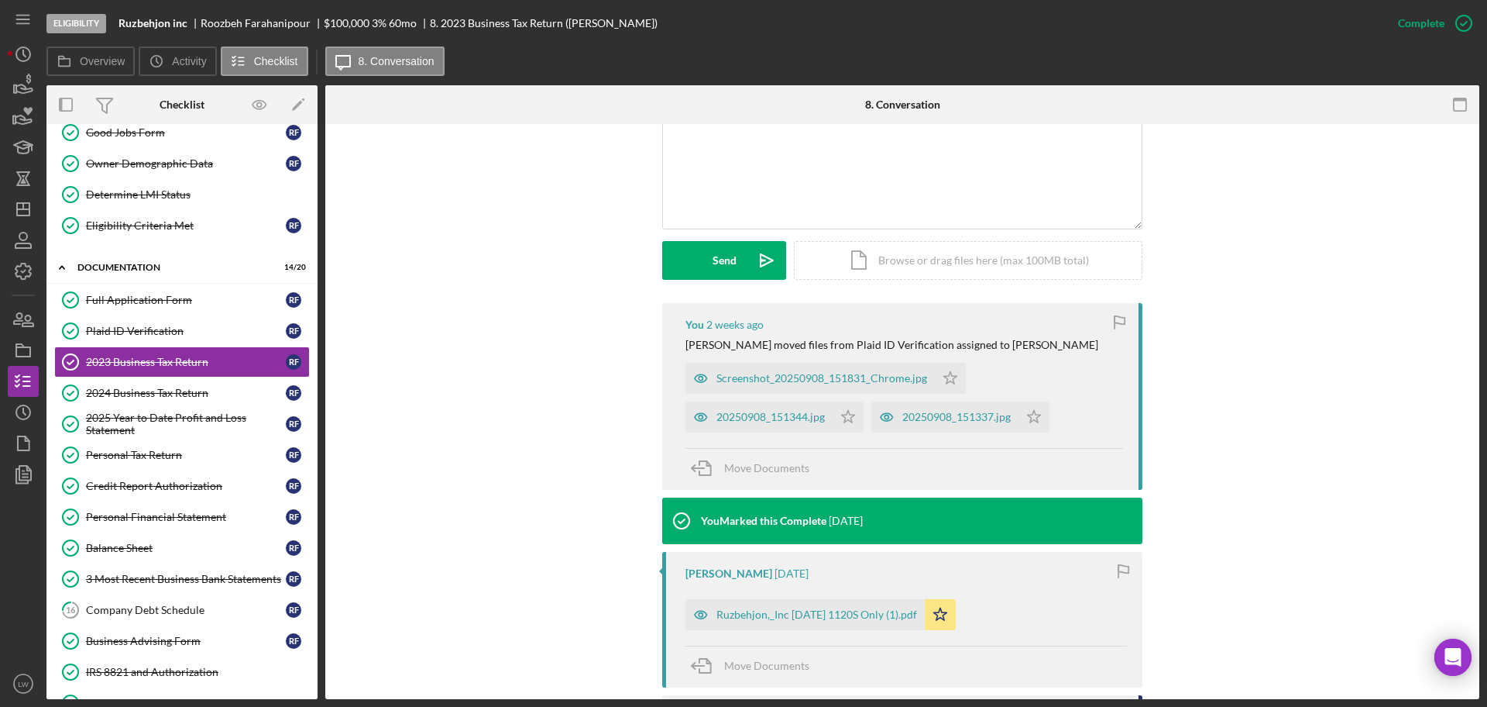
scroll to position [387, 0]
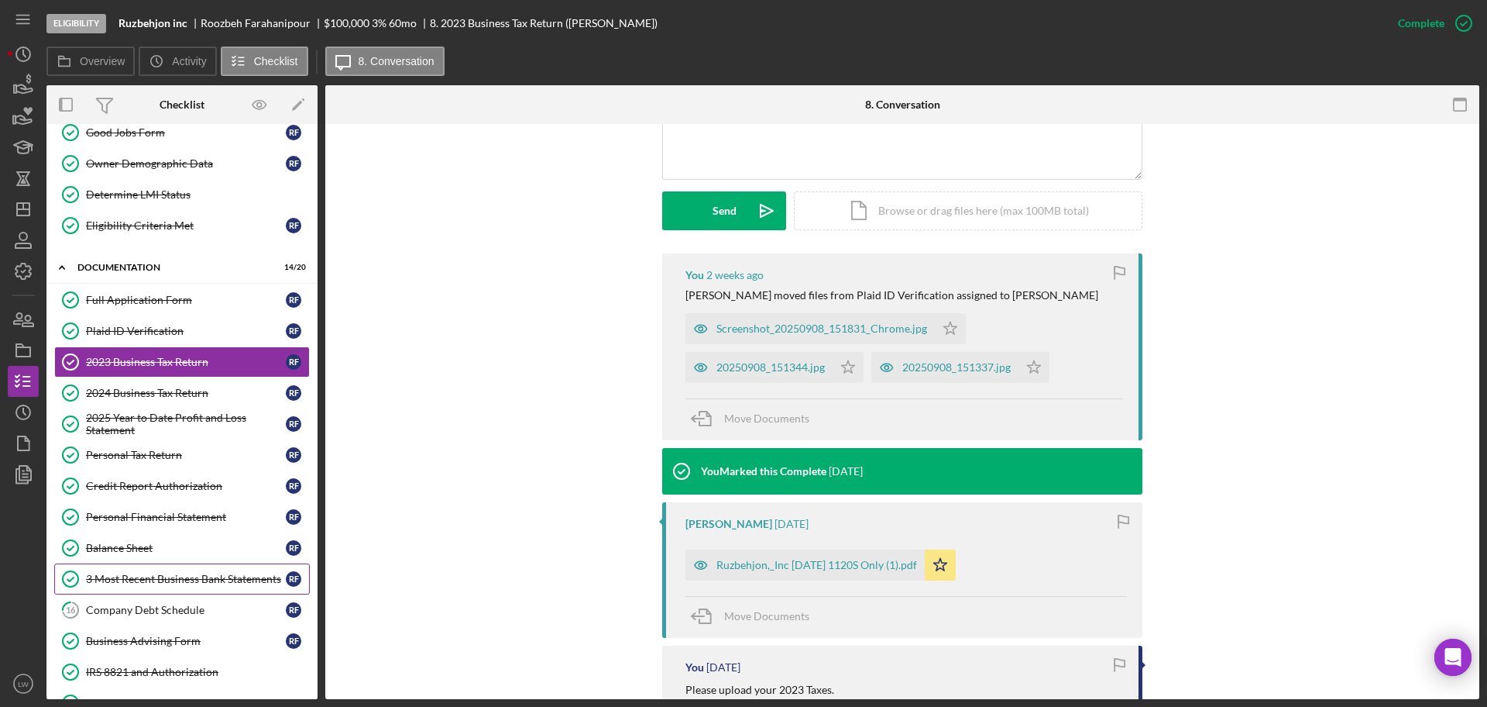
click at [178, 575] on div "3 Most Recent Business Bank Statements" at bounding box center [186, 578] width 200 height 12
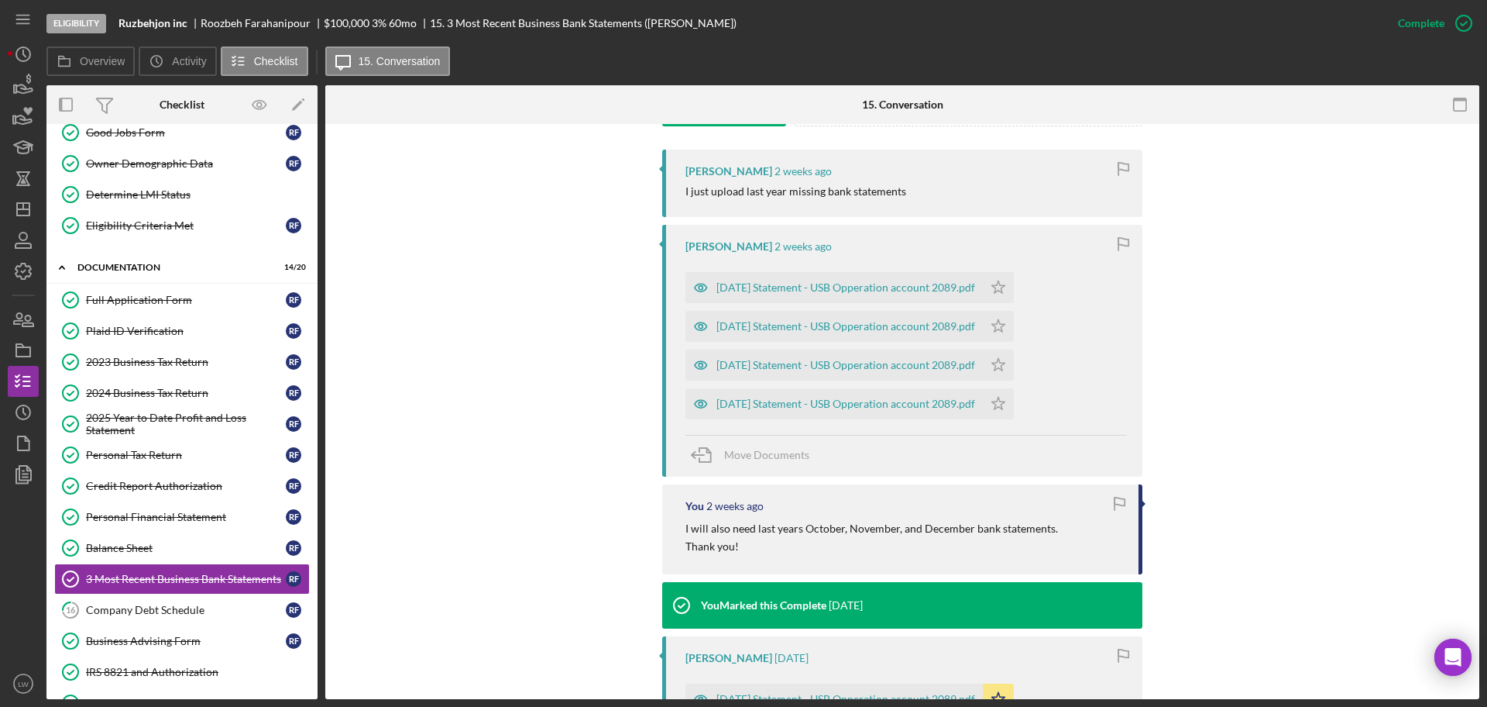
scroll to position [489, 0]
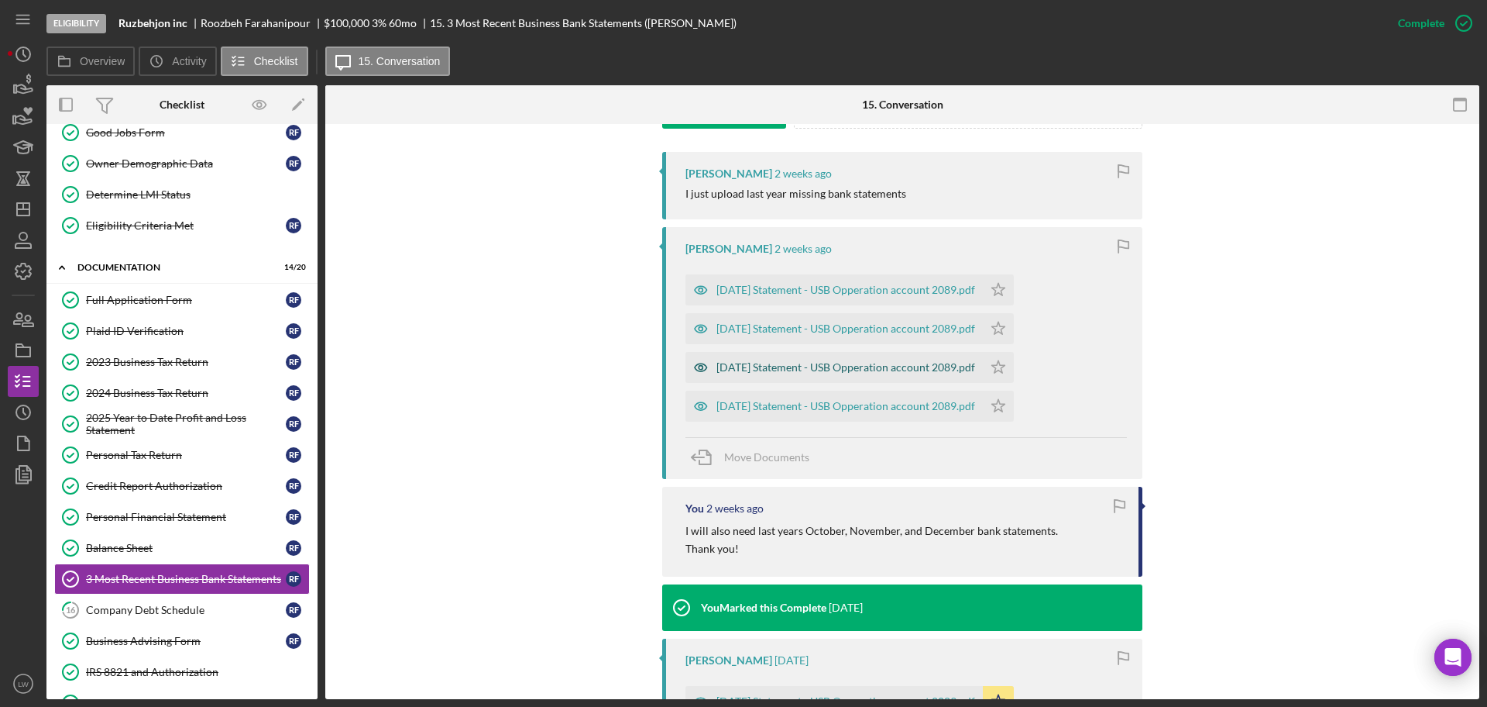
click at [689, 362] on icon "button" at bounding box center [701, 367] width 31 height 31
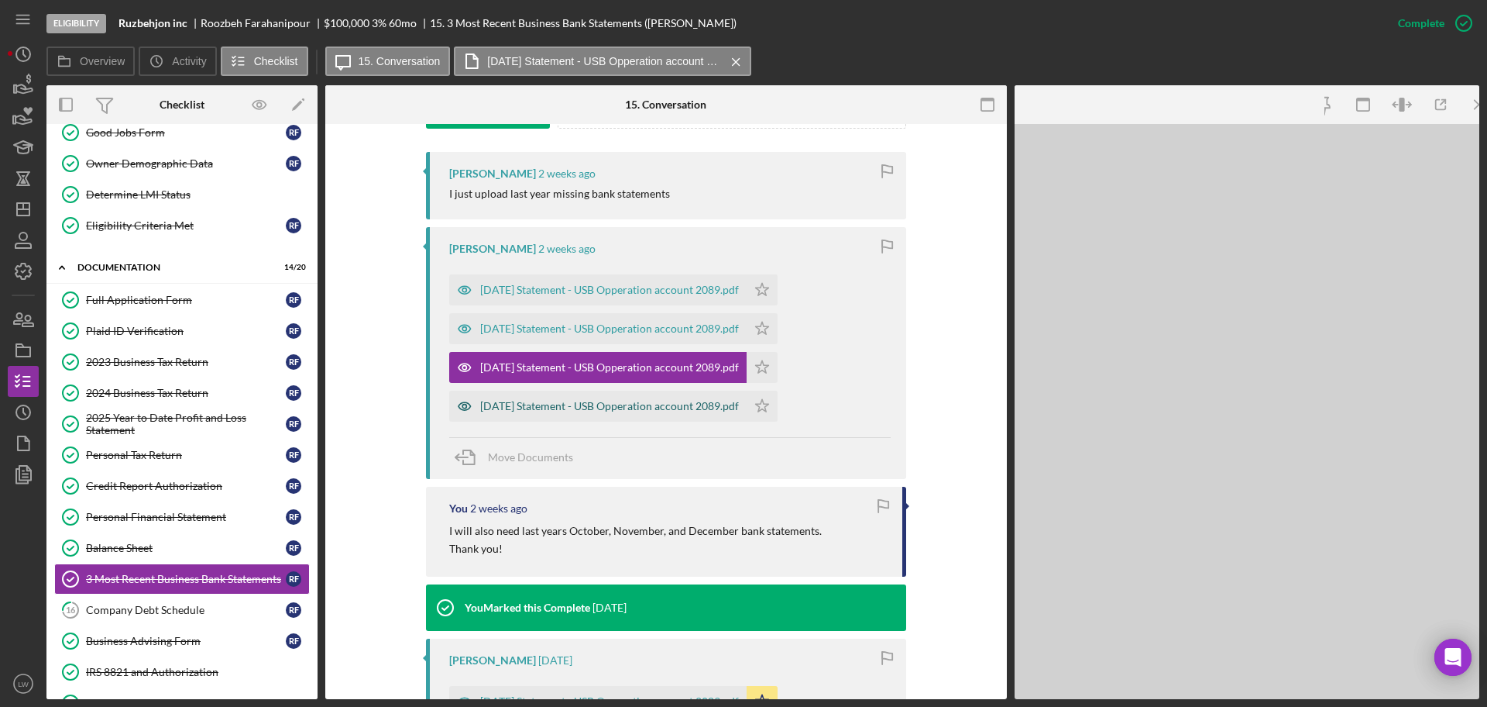
click at [687, 404] on div "2024-12-31 Statement - USB Opperation account 2089.pdf" at bounding box center [609, 406] width 259 height 12
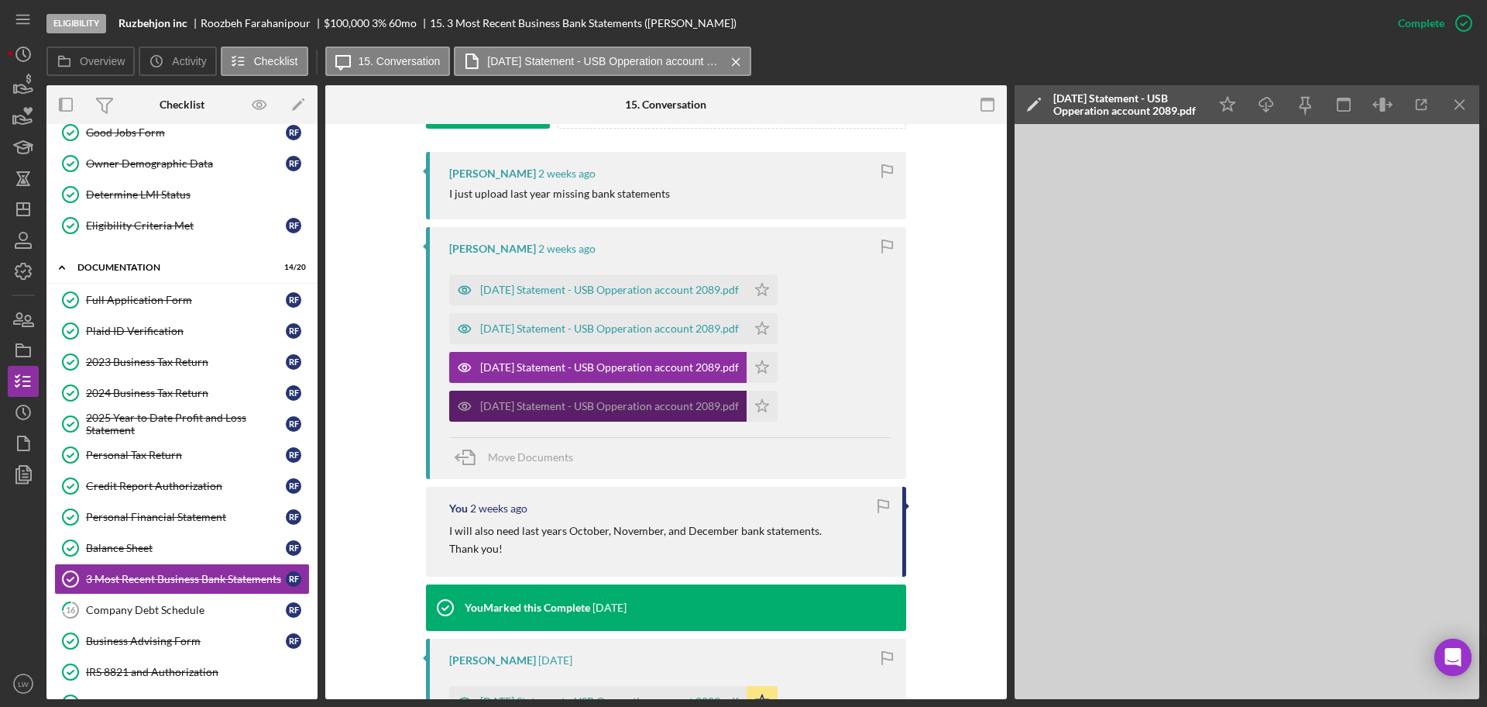
scroll to position [524, 0]
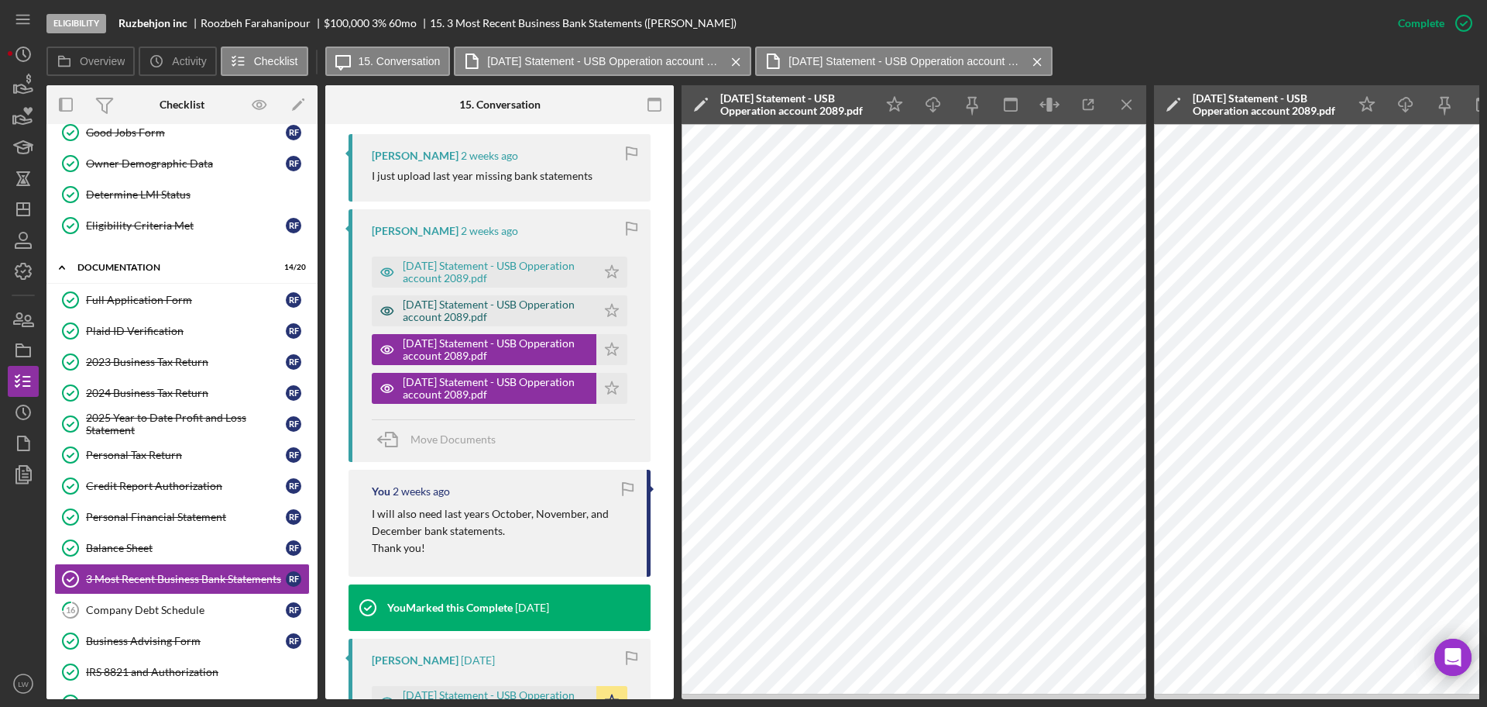
click at [501, 323] on div "2024-10-31 Statement - USB Opperation account 2089.pdf" at bounding box center [496, 310] width 186 height 25
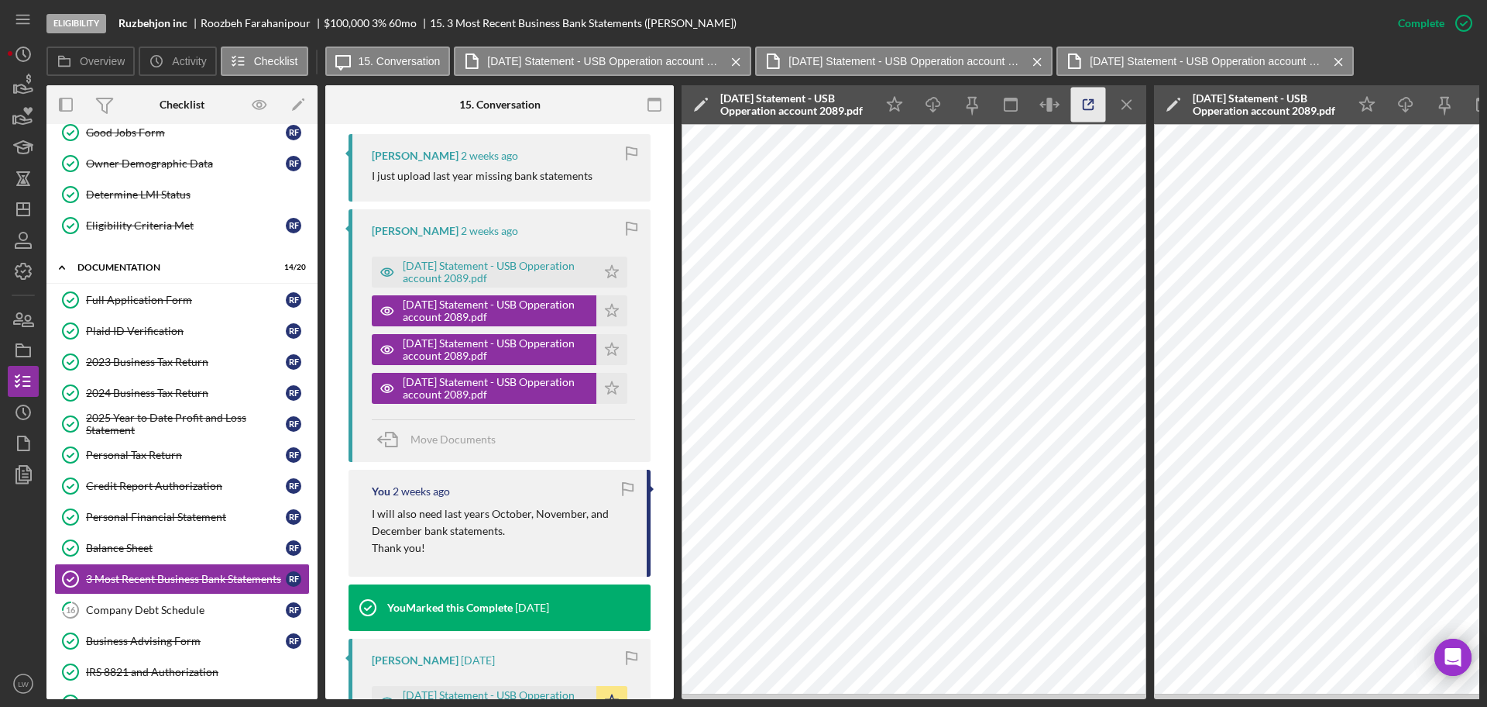
click at [1095, 107] on icon "button" at bounding box center [1088, 105] width 35 height 35
click at [508, 362] on div "2024-11-30 Statement - USB Opperation account 2089.pdf" at bounding box center [496, 349] width 186 height 25
click at [1119, 103] on icon "Icon/Menu Close" at bounding box center [1127, 105] width 35 height 35
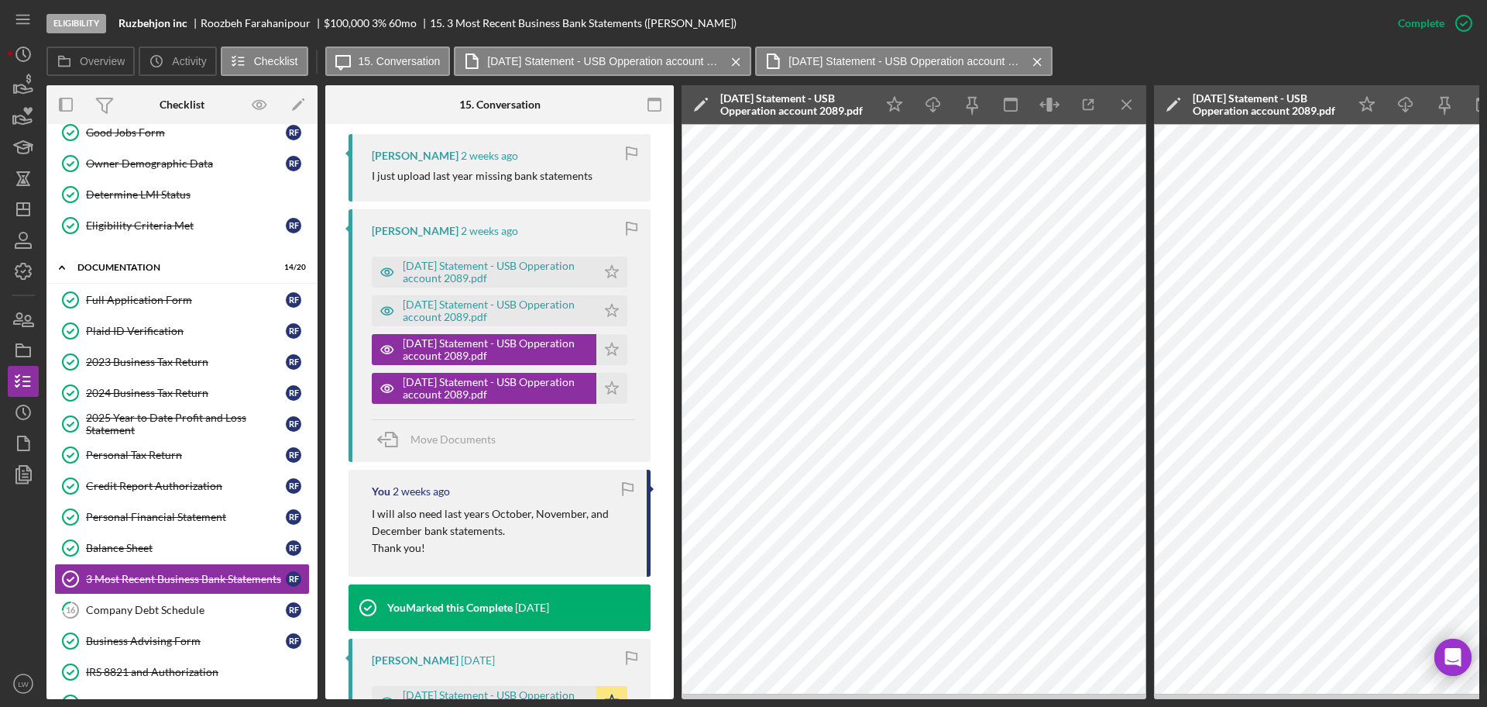
click at [1133, 104] on icon "Icon/Menu Close" at bounding box center [1127, 105] width 35 height 35
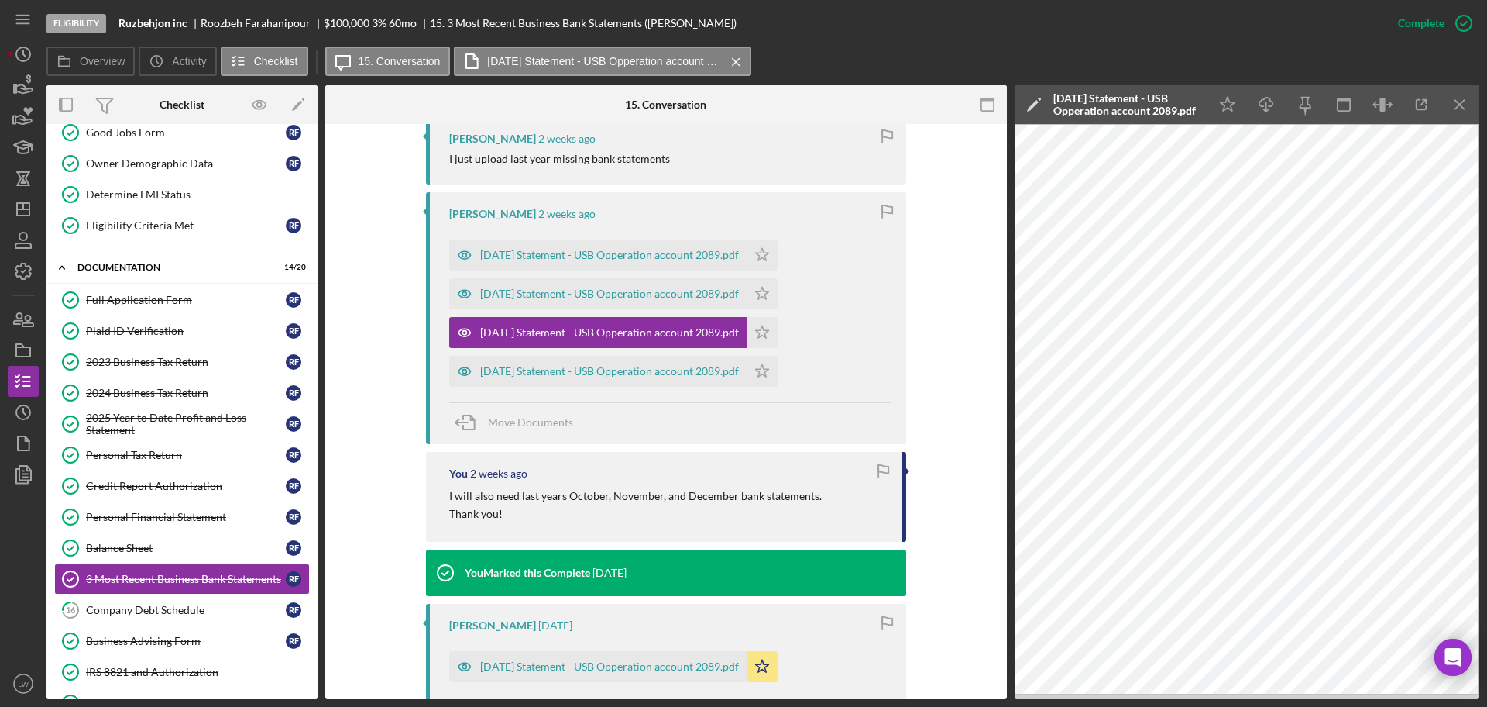
scroll to position [489, 0]
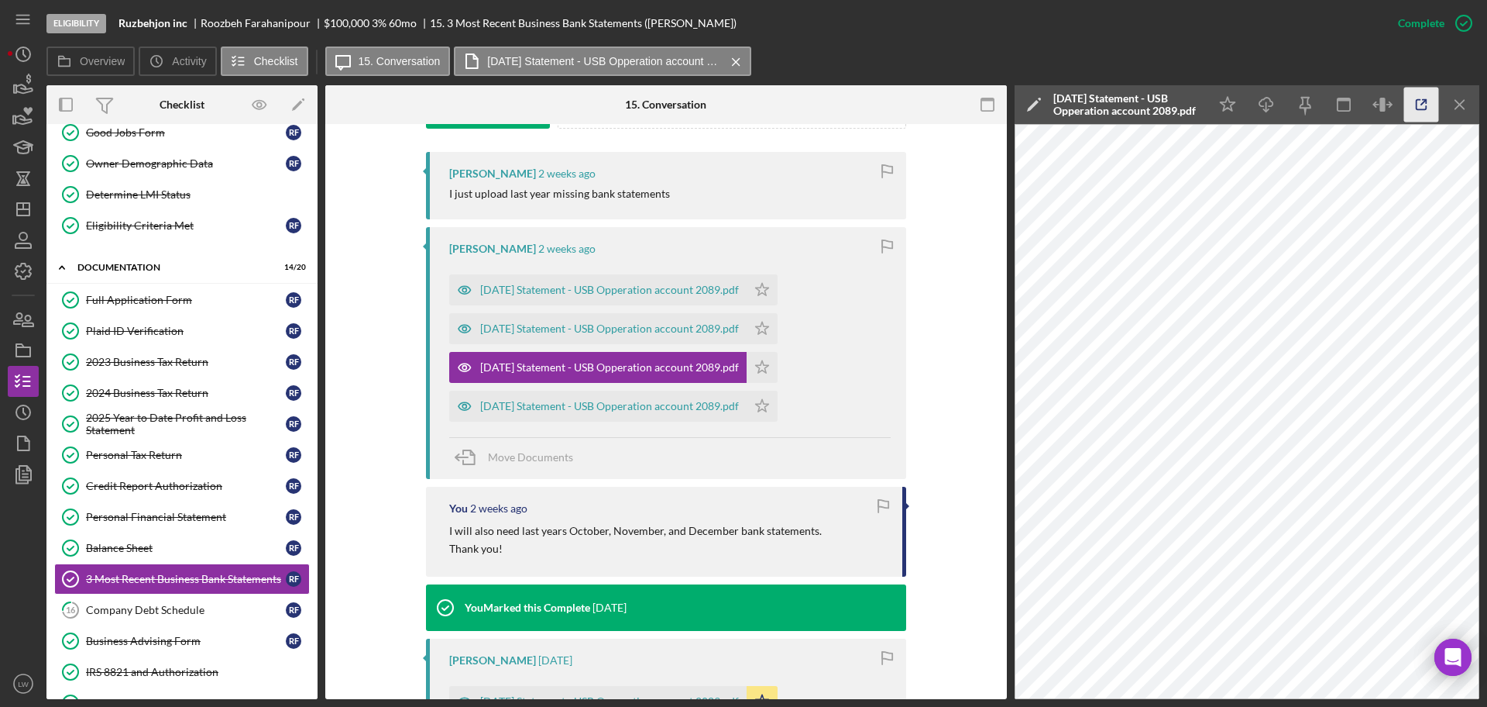
click at [1422, 105] on line "button" at bounding box center [1424, 102] width 5 height 5
click at [1462, 101] on icon "Icon/Menu Close" at bounding box center [1460, 105] width 35 height 35
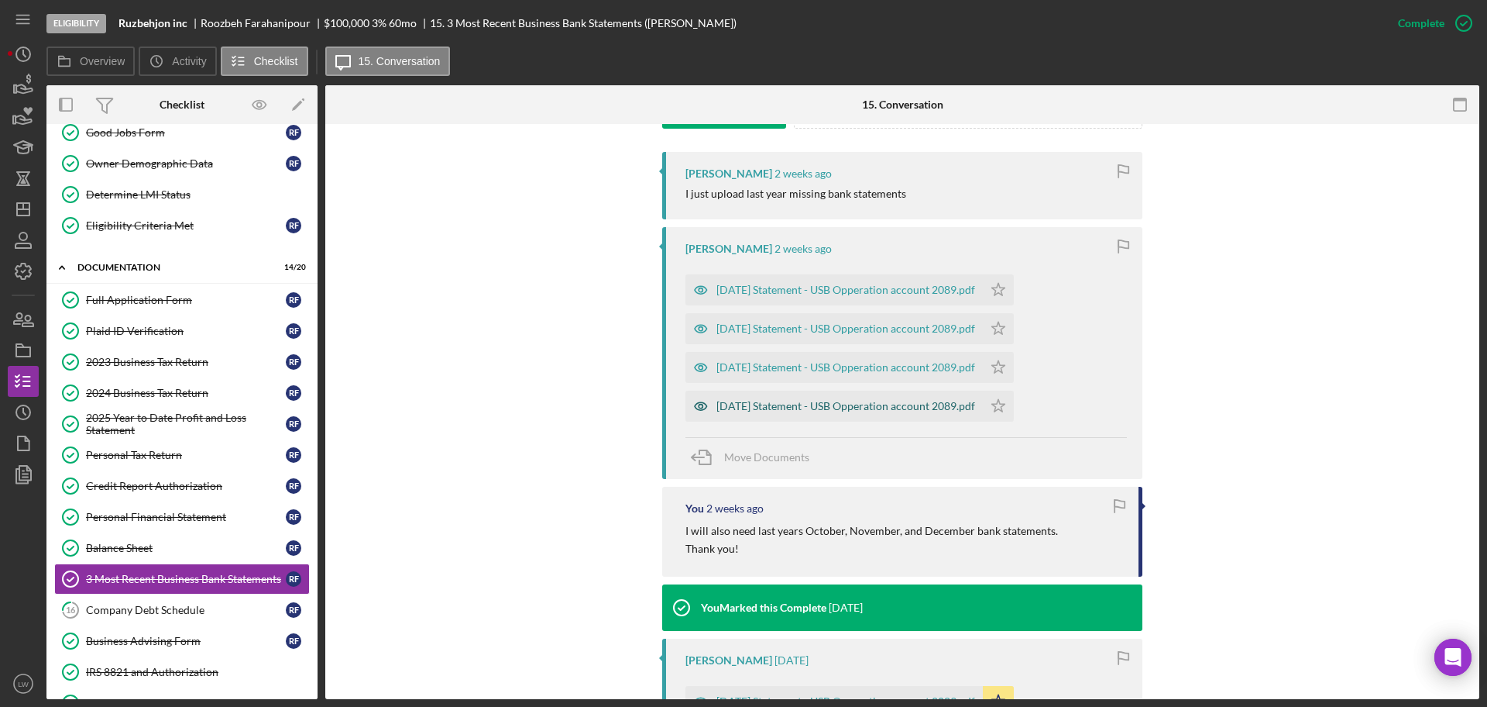
click at [830, 401] on div "2024-12-31 Statement - USB Opperation account 2089.pdf" at bounding box center [846, 406] width 259 height 12
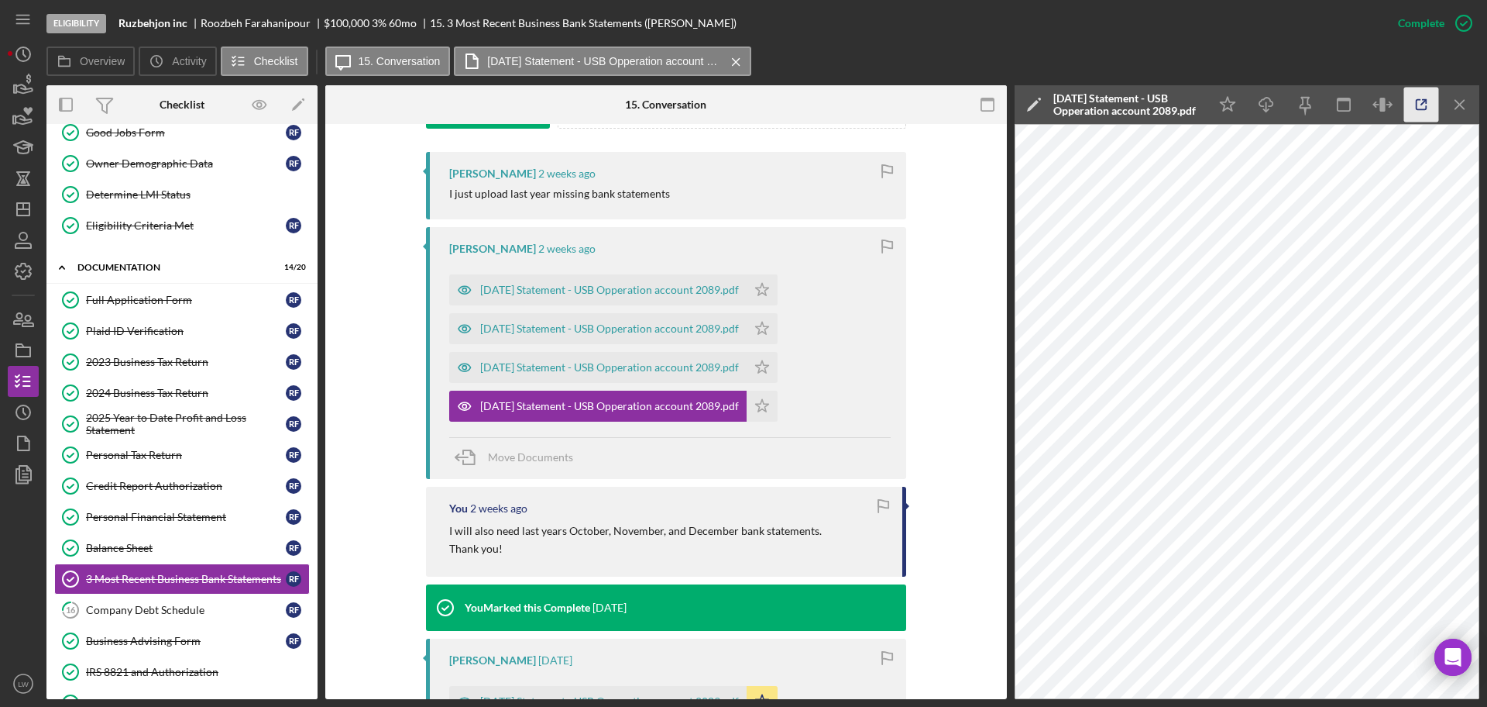
click at [1424, 101] on icon "button" at bounding box center [1422, 105] width 35 height 35
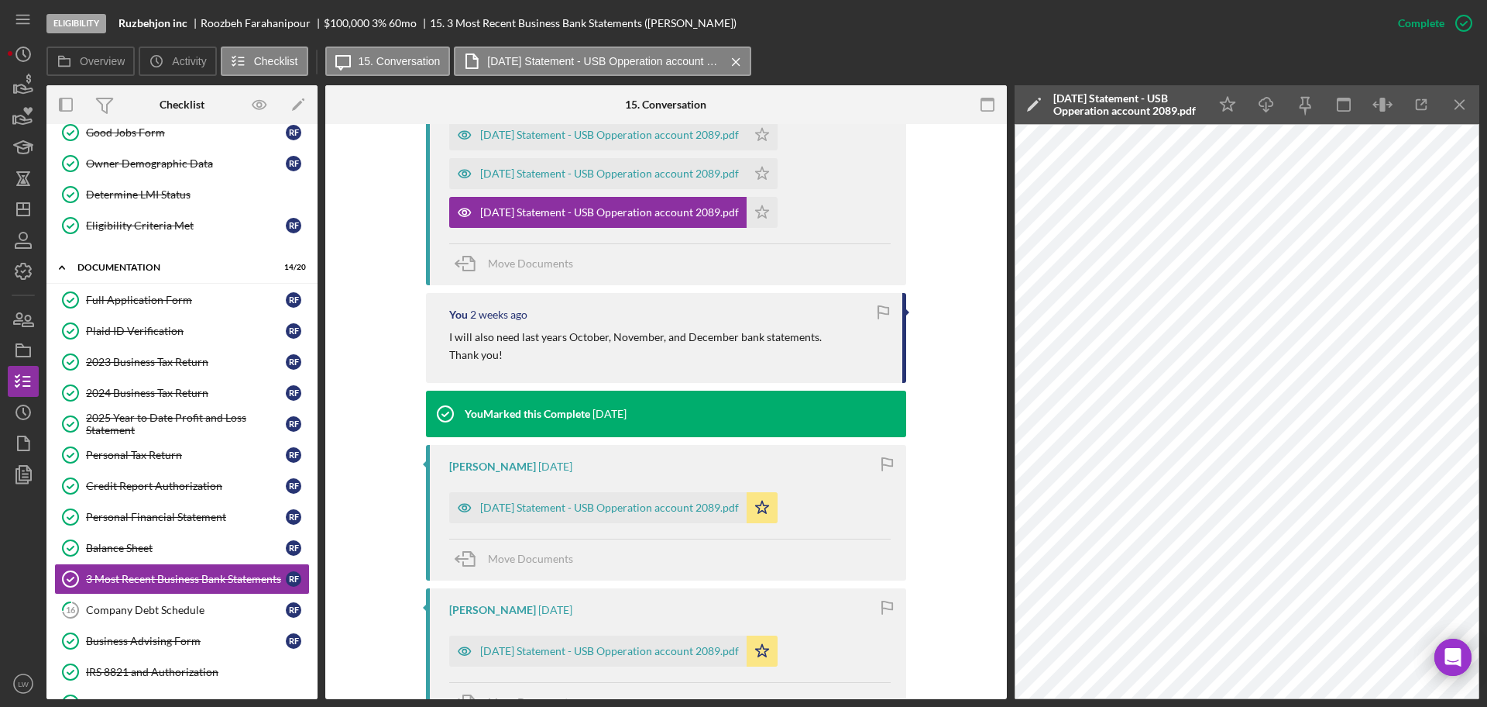
scroll to position [876, 0]
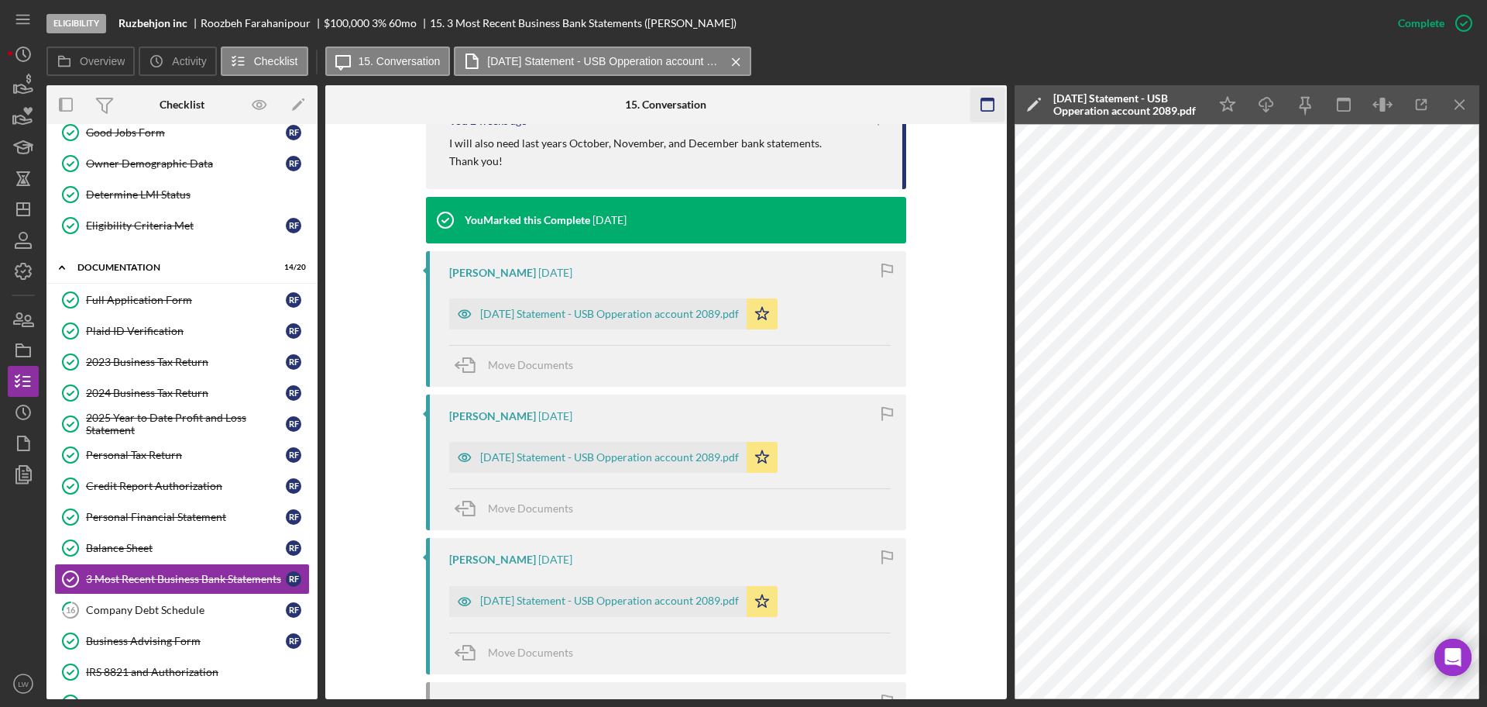
click at [1459, 107] on icon "Icon/Menu Close" at bounding box center [1460, 105] width 35 height 35
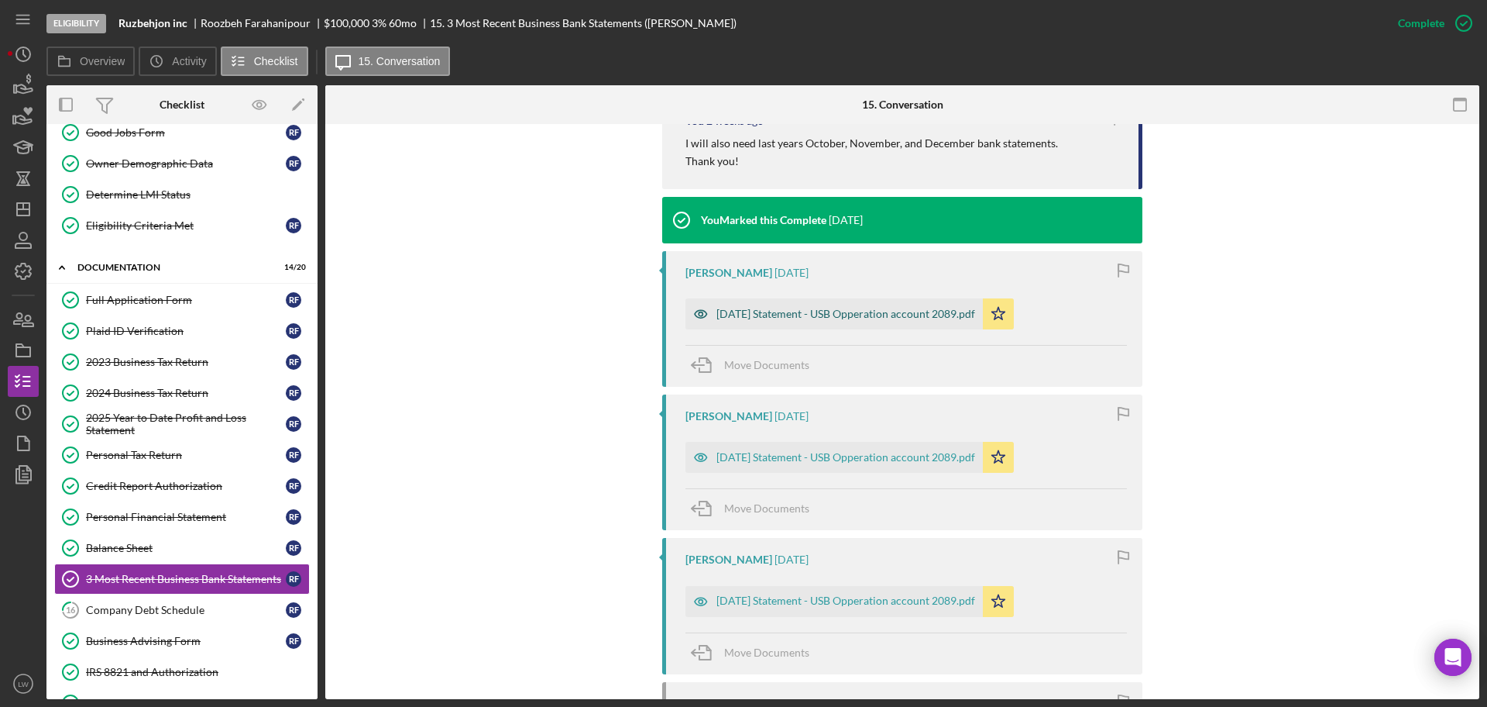
click at [813, 318] on div "2025-06-30 Statement - USB Opperation account 2089.pdf" at bounding box center [846, 314] width 259 height 12
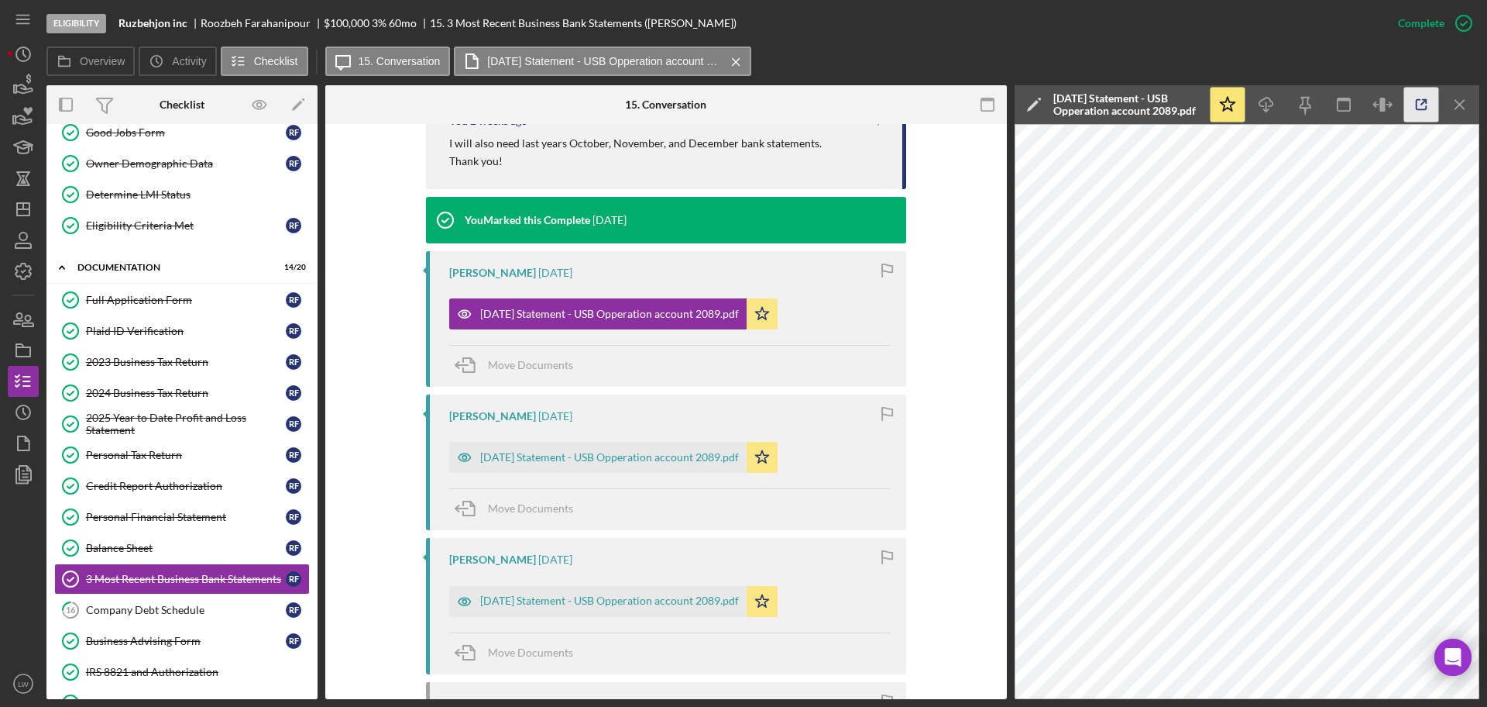
click at [1421, 98] on icon "button" at bounding box center [1422, 105] width 35 height 35
click at [586, 452] on div "2025-07-31 Statement - USB Opperation account 2089.pdf" at bounding box center [609, 457] width 259 height 12
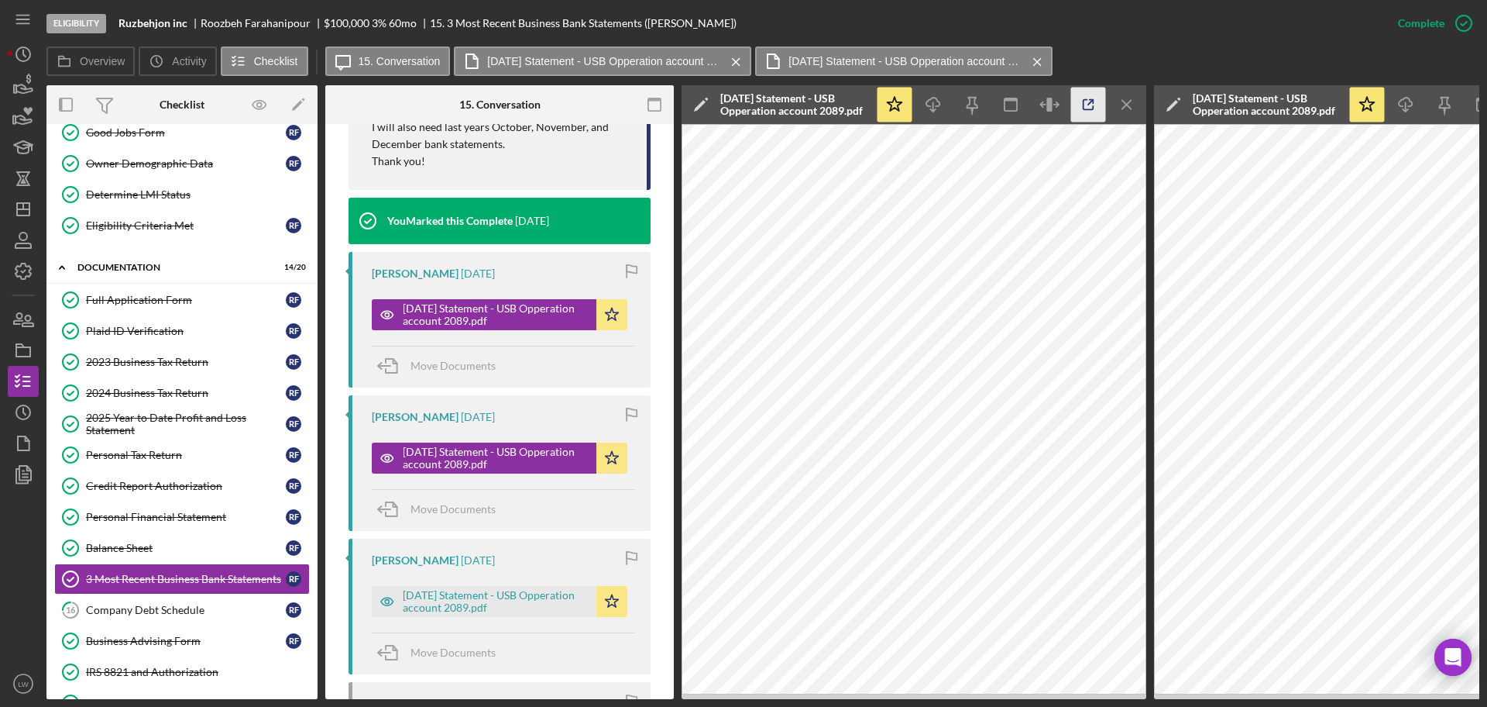
click at [1089, 99] on icon "button" at bounding box center [1088, 105] width 35 height 35
click at [452, 614] on div "2025-08-31 Statement - USB Opperation account 2089.pdf" at bounding box center [496, 601] width 186 height 25
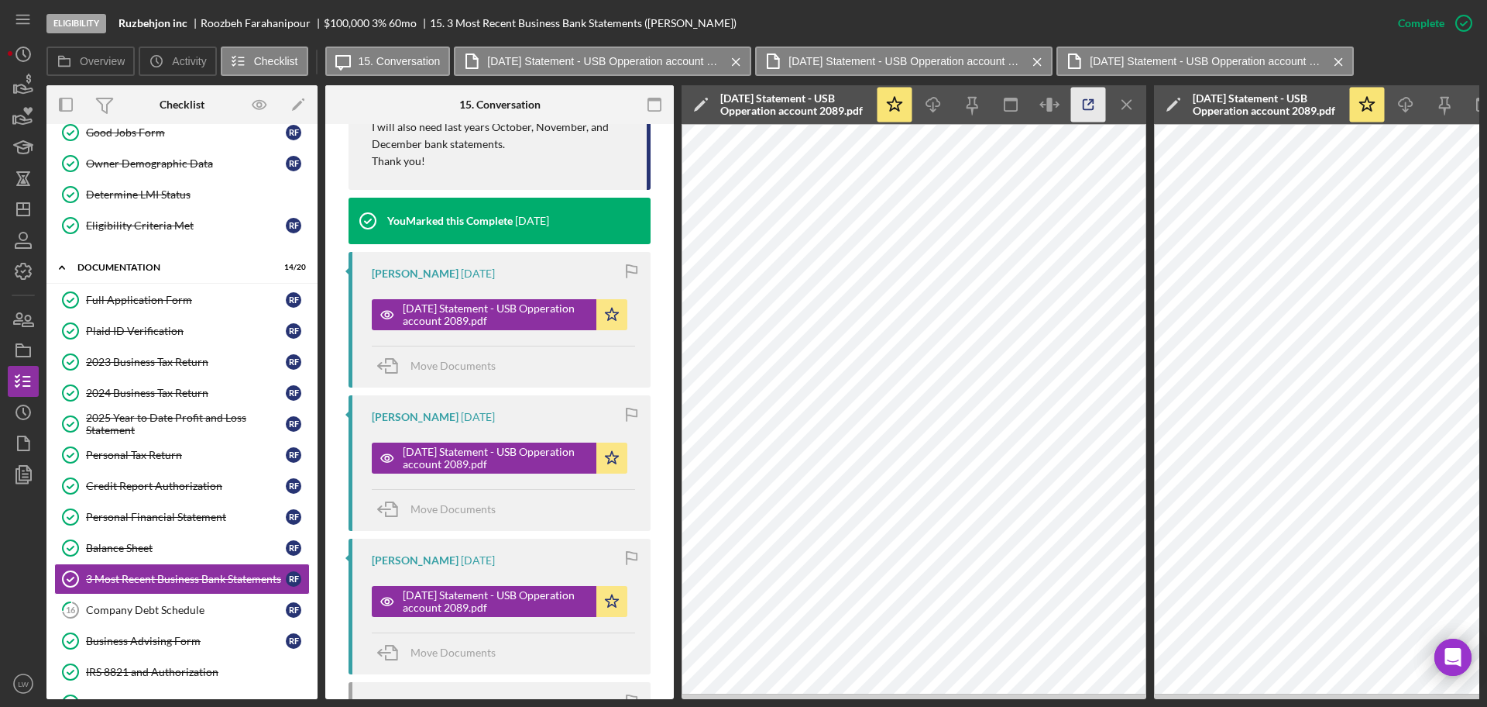
click at [1078, 107] on icon "button" at bounding box center [1088, 105] width 35 height 35
click at [29, 90] on icon "button" at bounding box center [23, 85] width 39 height 39
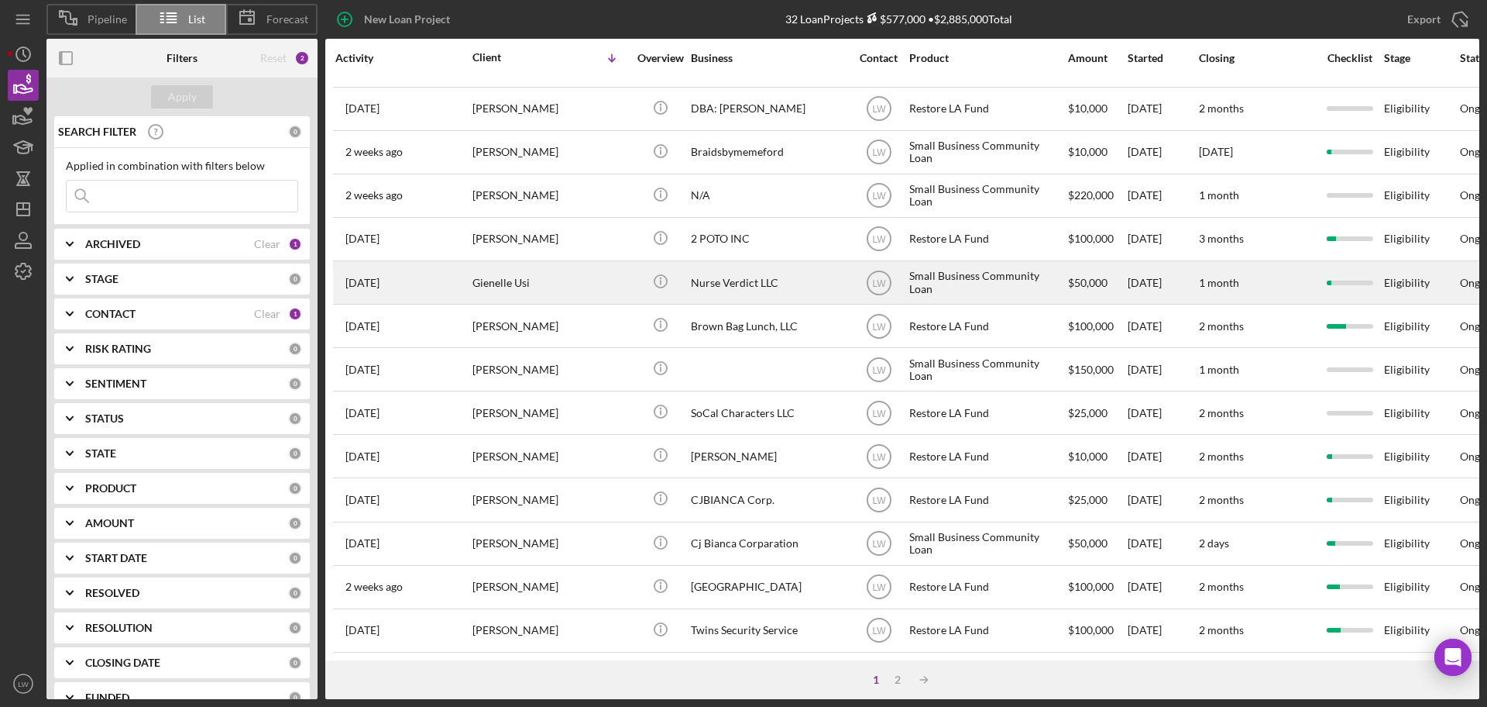
scroll to position [527, 0]
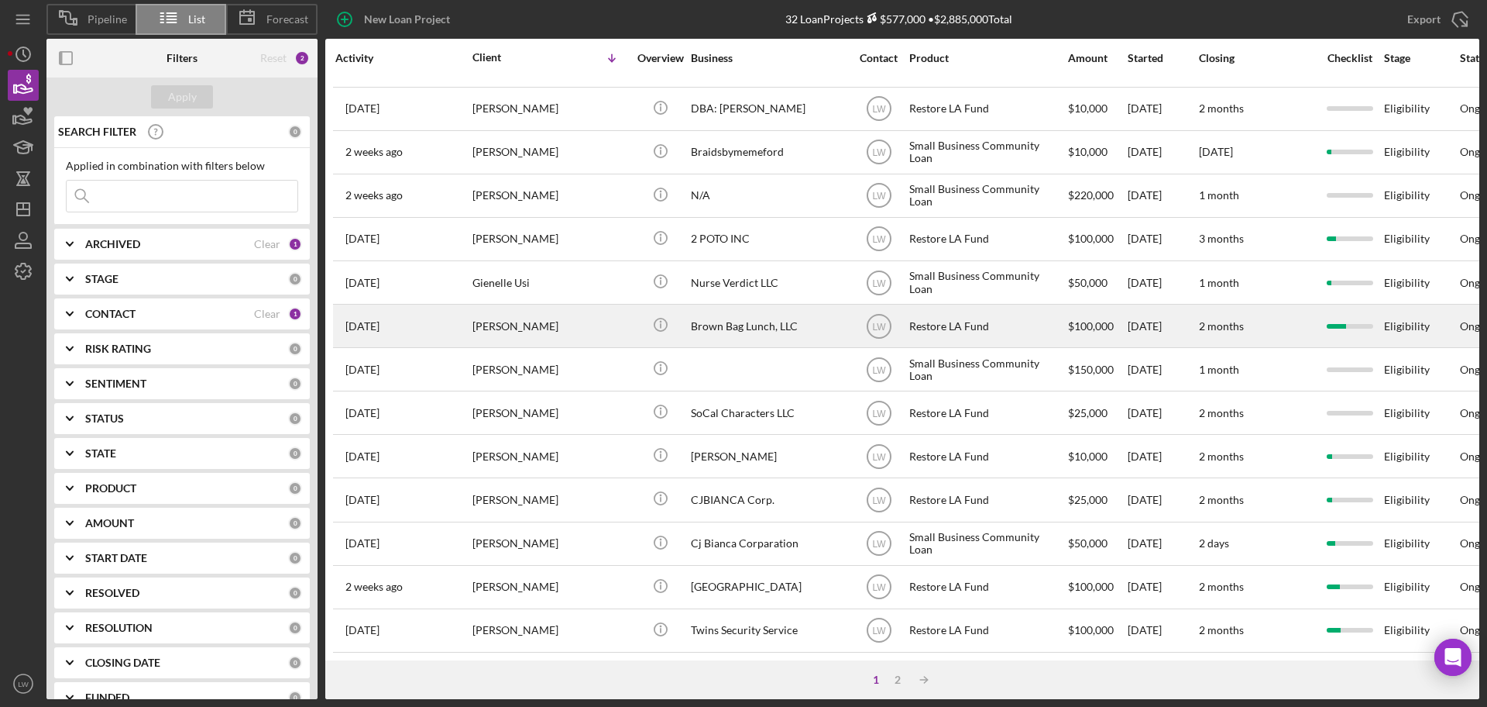
click at [734, 318] on div "Brown Bag Lunch, LLC" at bounding box center [768, 325] width 155 height 41
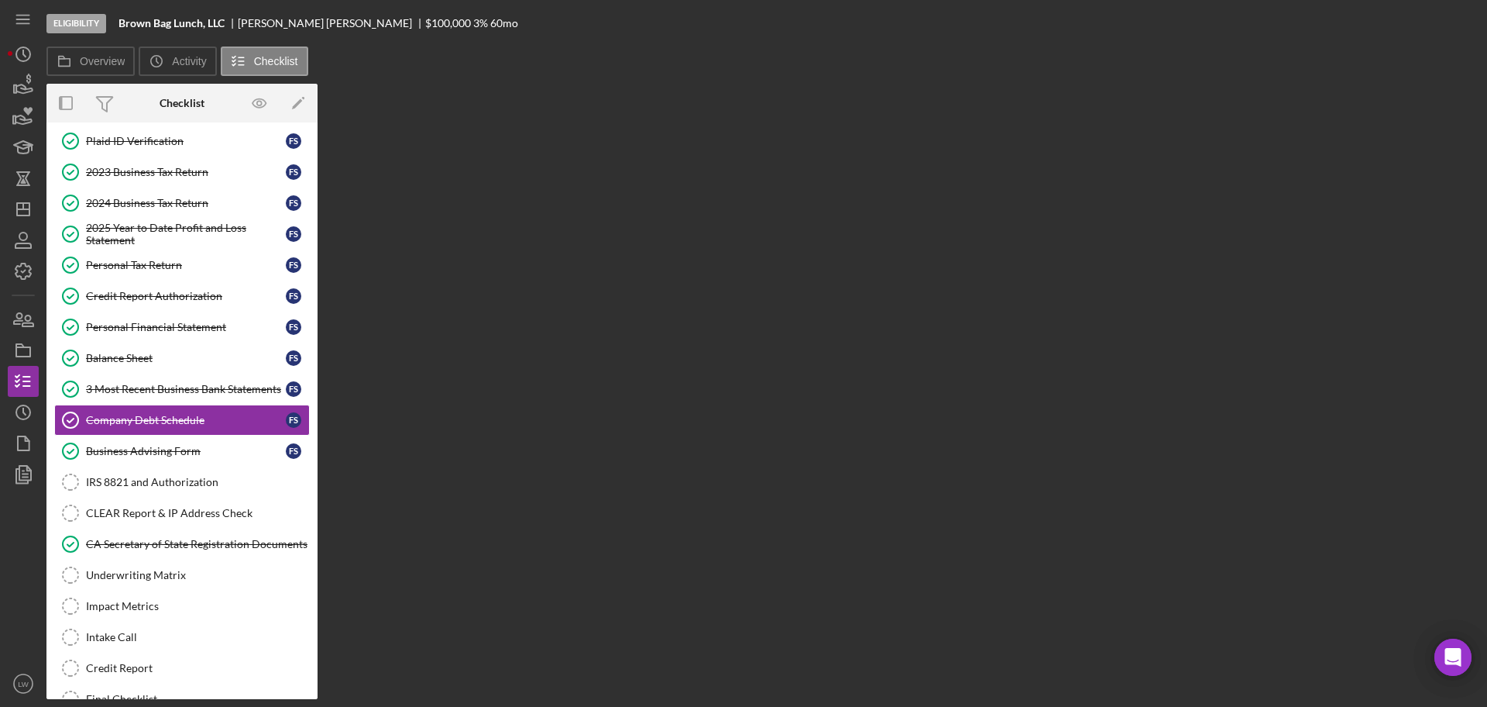
scroll to position [112, 0]
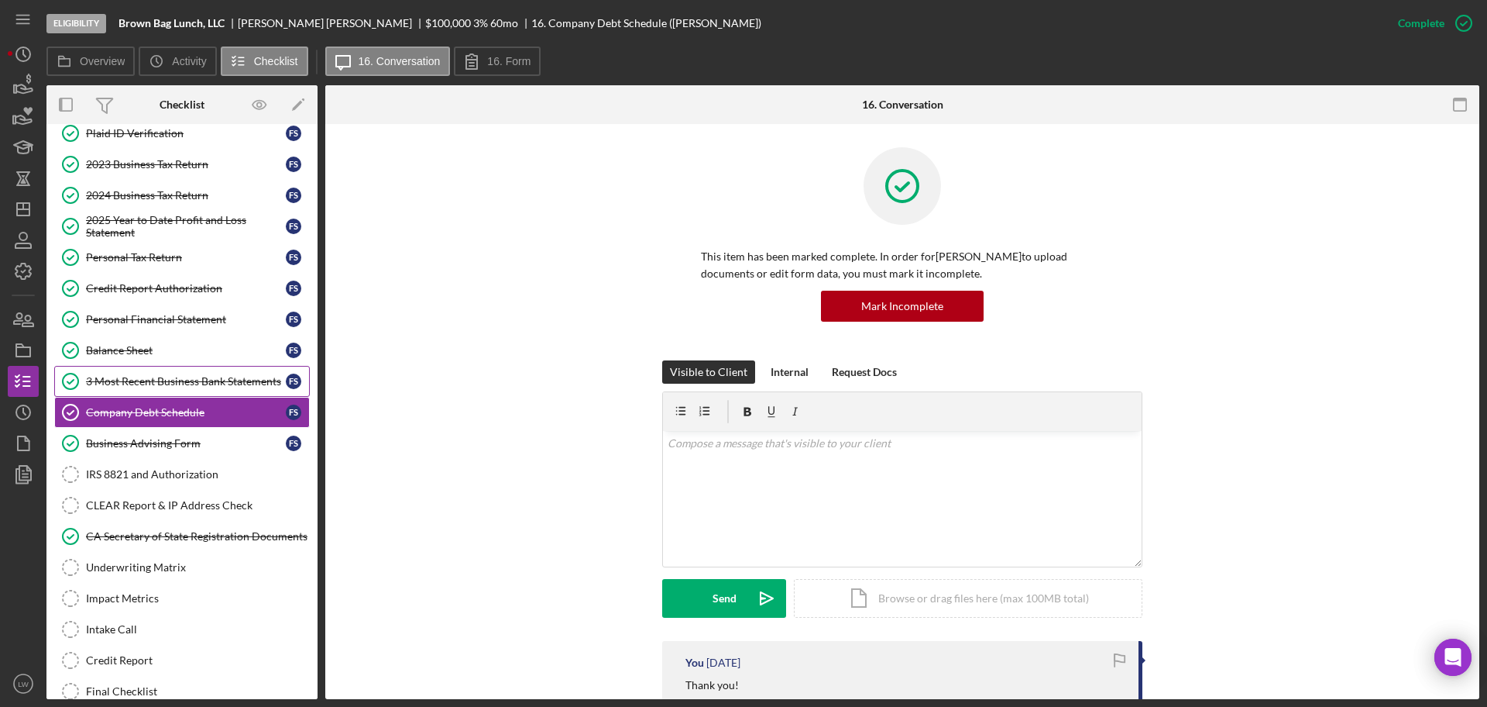
click at [146, 375] on div "3 Most Recent Business Bank Statements" at bounding box center [186, 381] width 200 height 12
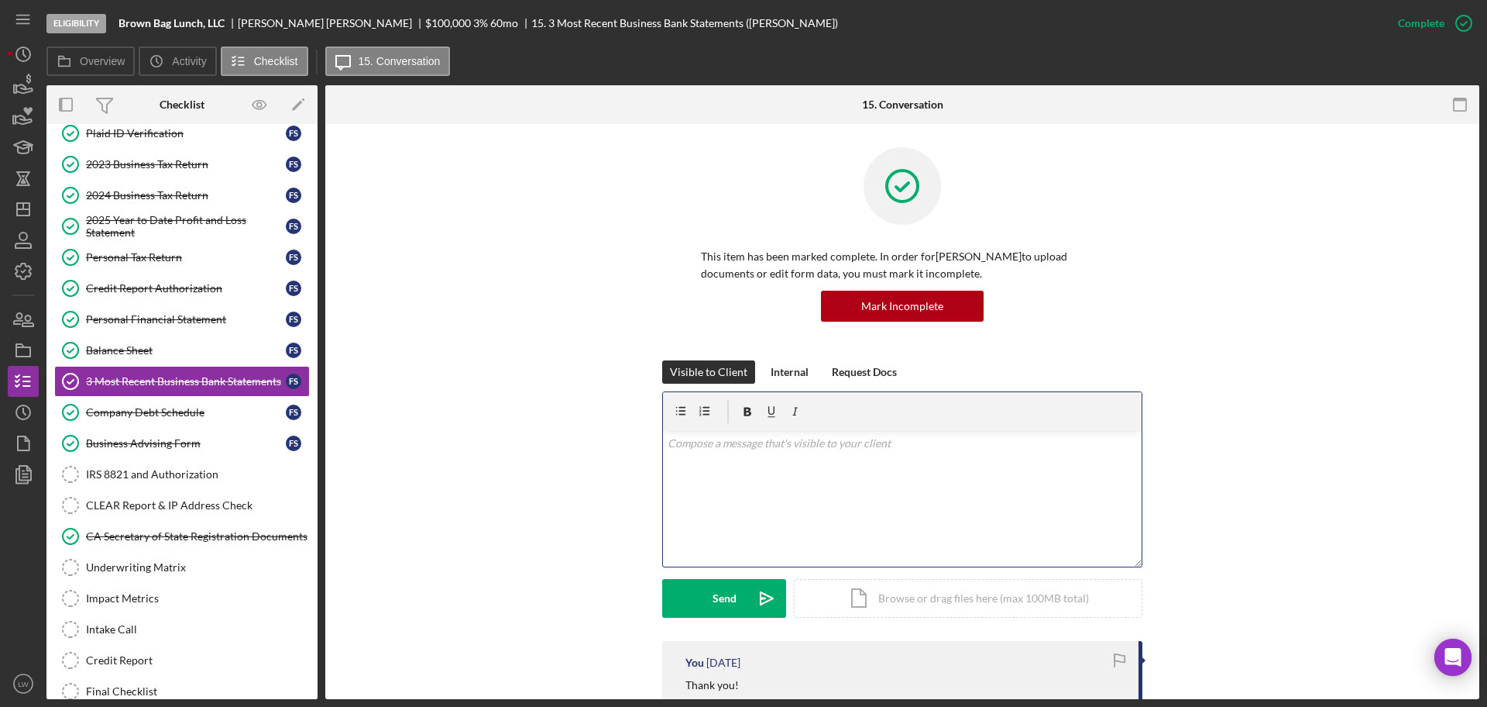
click at [900, 473] on div "v Color teal Color pink Remove color Add row above Add row below Add column bef…" at bounding box center [902, 499] width 479 height 136
click at [726, 603] on div "Send" at bounding box center [725, 598] width 24 height 39
click at [18, 90] on icon "button" at bounding box center [23, 85] width 39 height 39
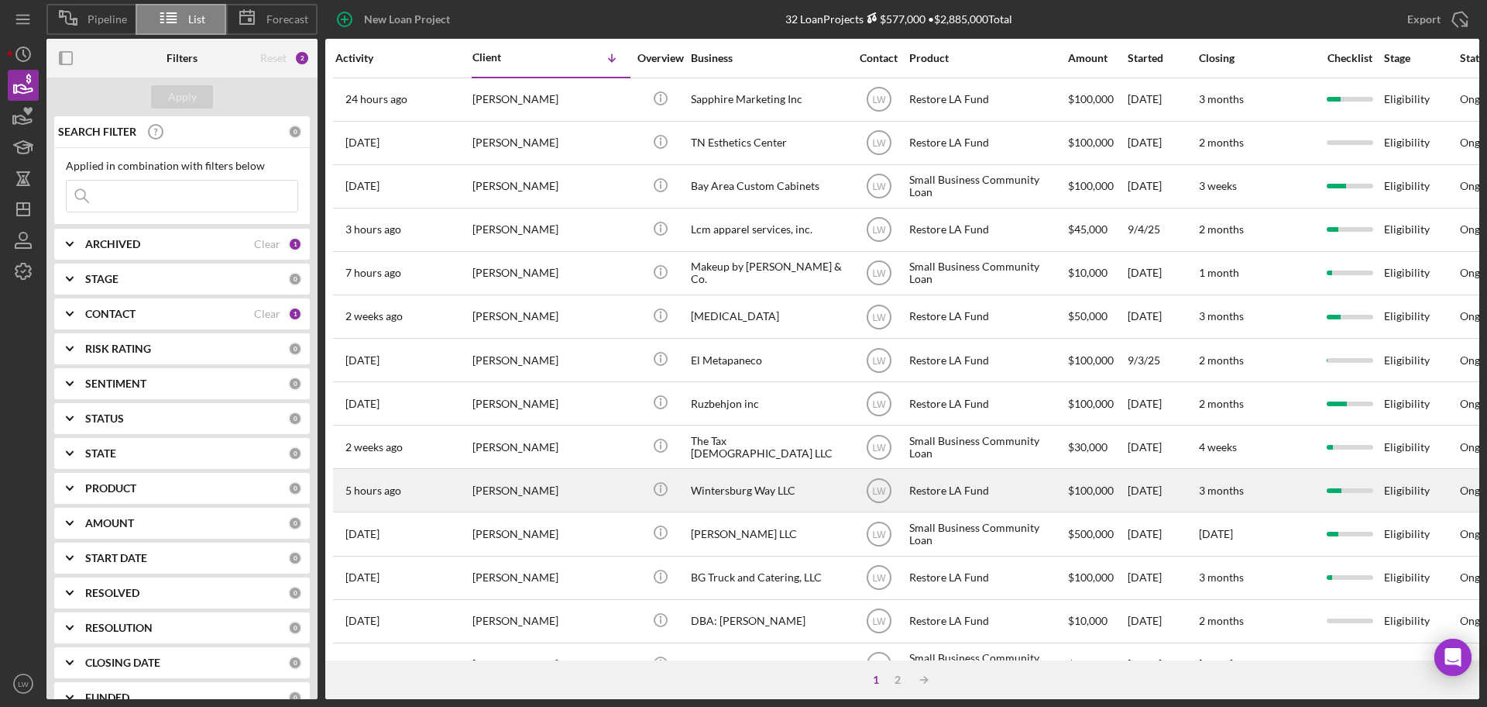
click at [592, 487] on div "Myung Seo" at bounding box center [550, 489] width 155 height 41
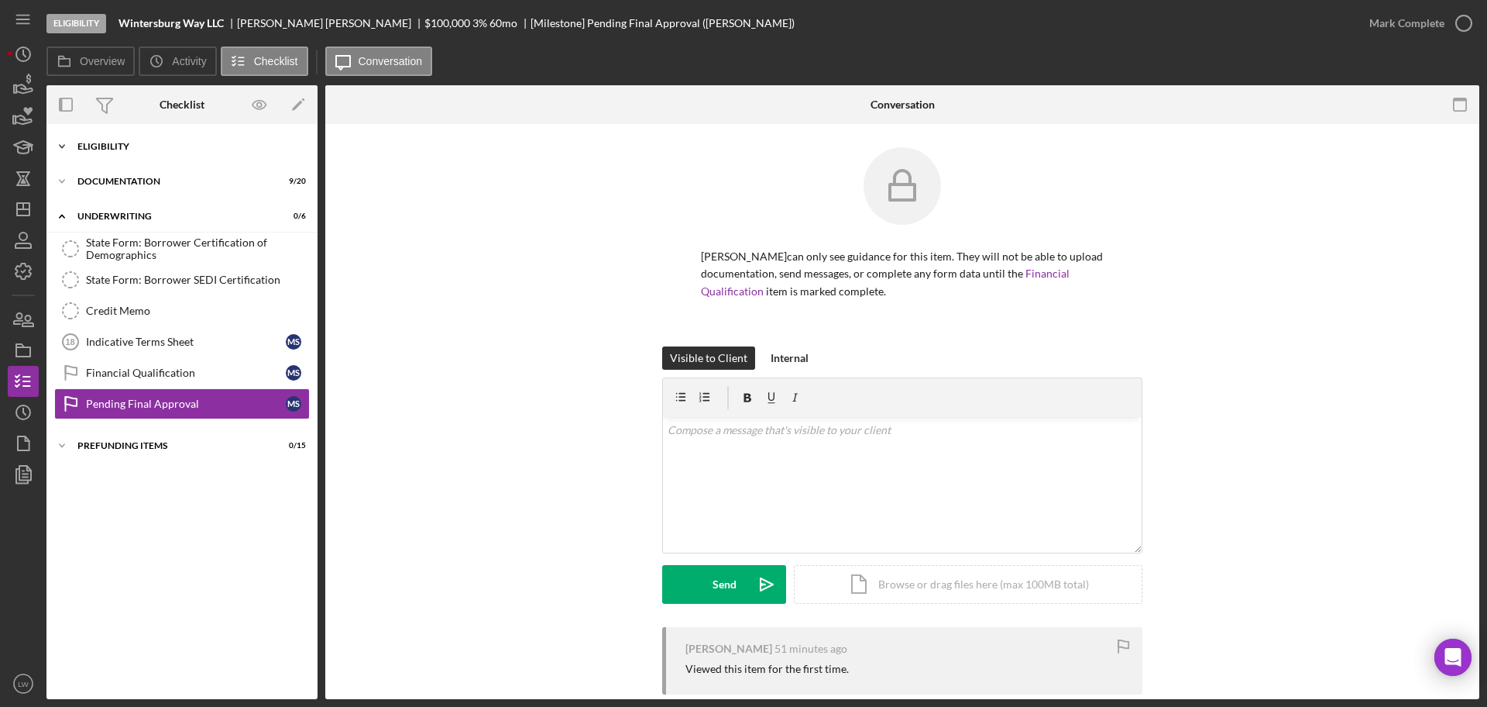
click at [122, 136] on div "Icon/Expander Eligibility 7 / 7" at bounding box center [181, 146] width 271 height 31
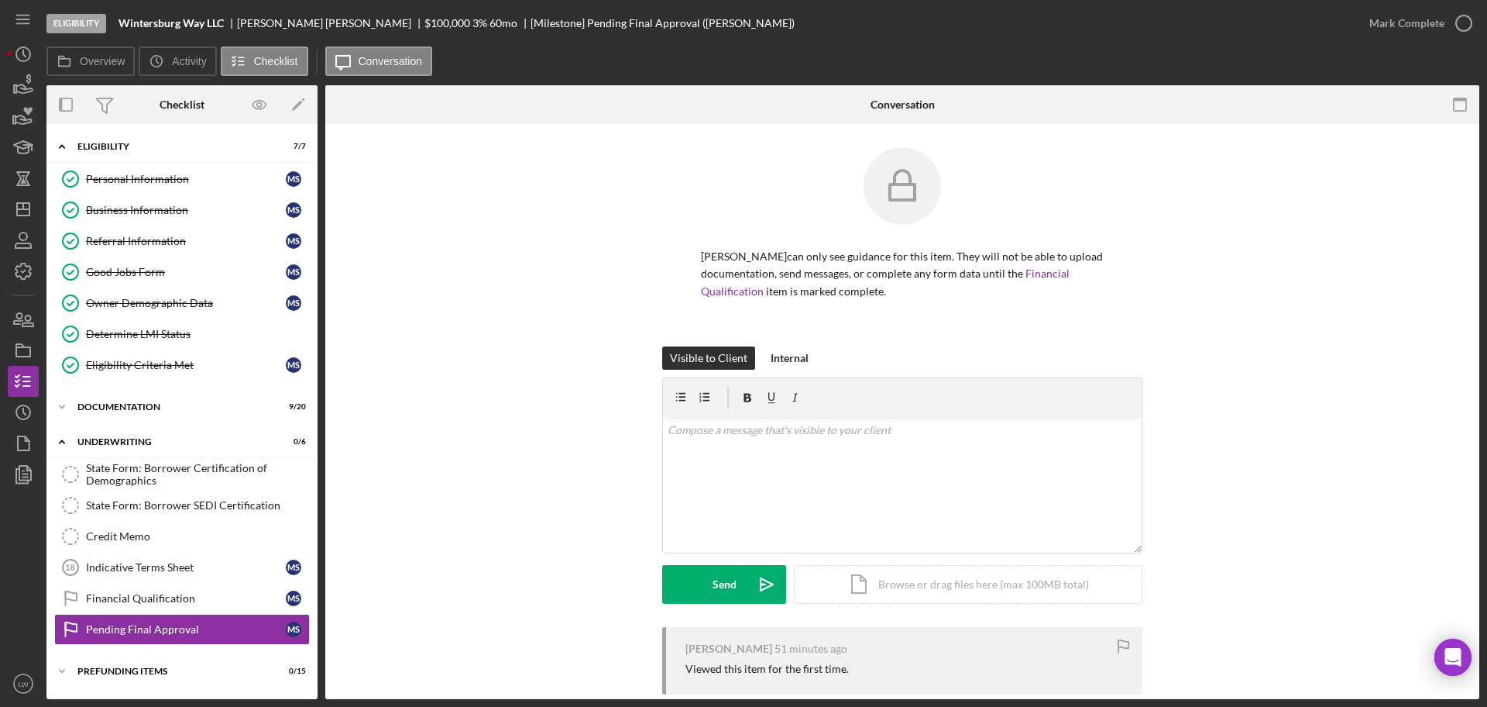
click at [122, 390] on div "Icon/Expander Eligibility 7 / 7 Personal Information Personal Information M S B…" at bounding box center [181, 411] width 271 height 559
click at [122, 406] on div "Documentation" at bounding box center [187, 406] width 221 height 9
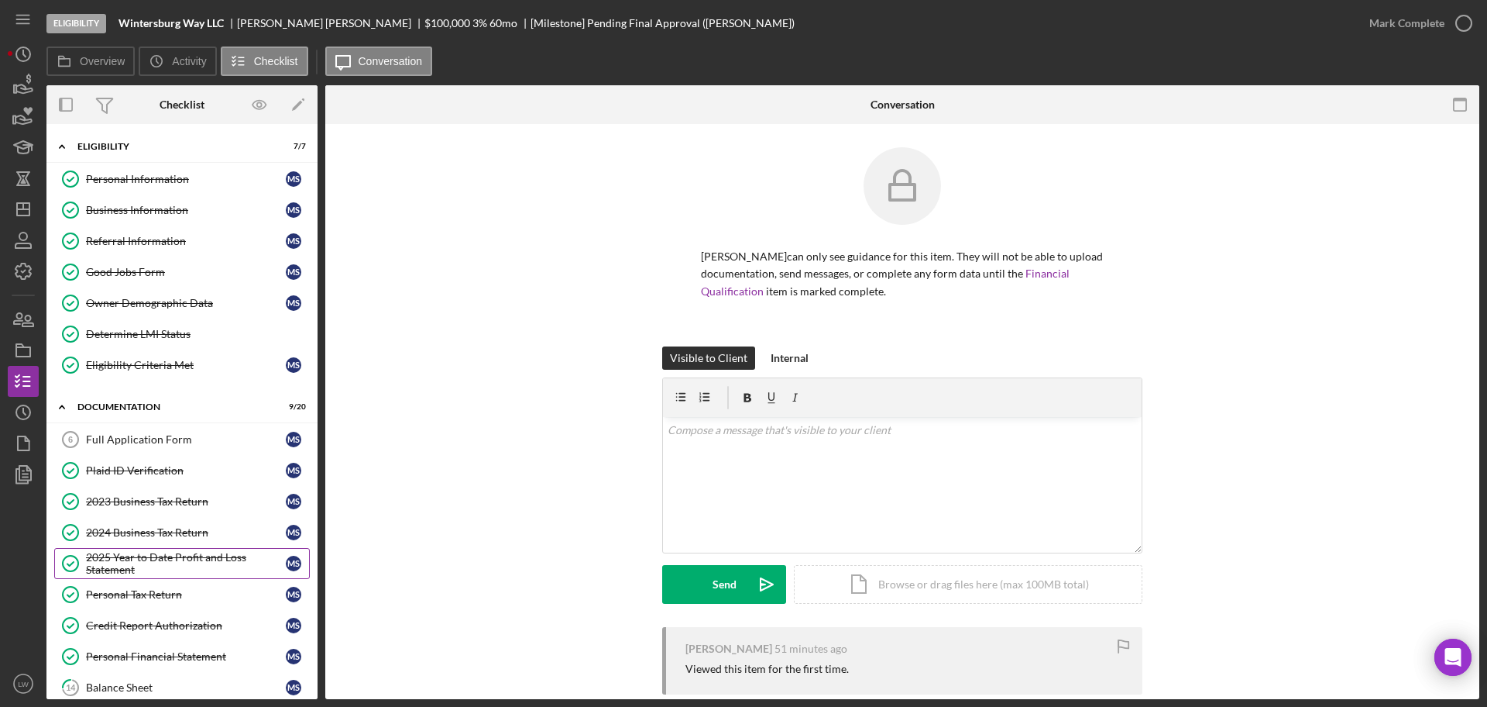
click at [149, 572] on div "2025 Year to Date Profit and Loss Statement" at bounding box center [186, 563] width 200 height 25
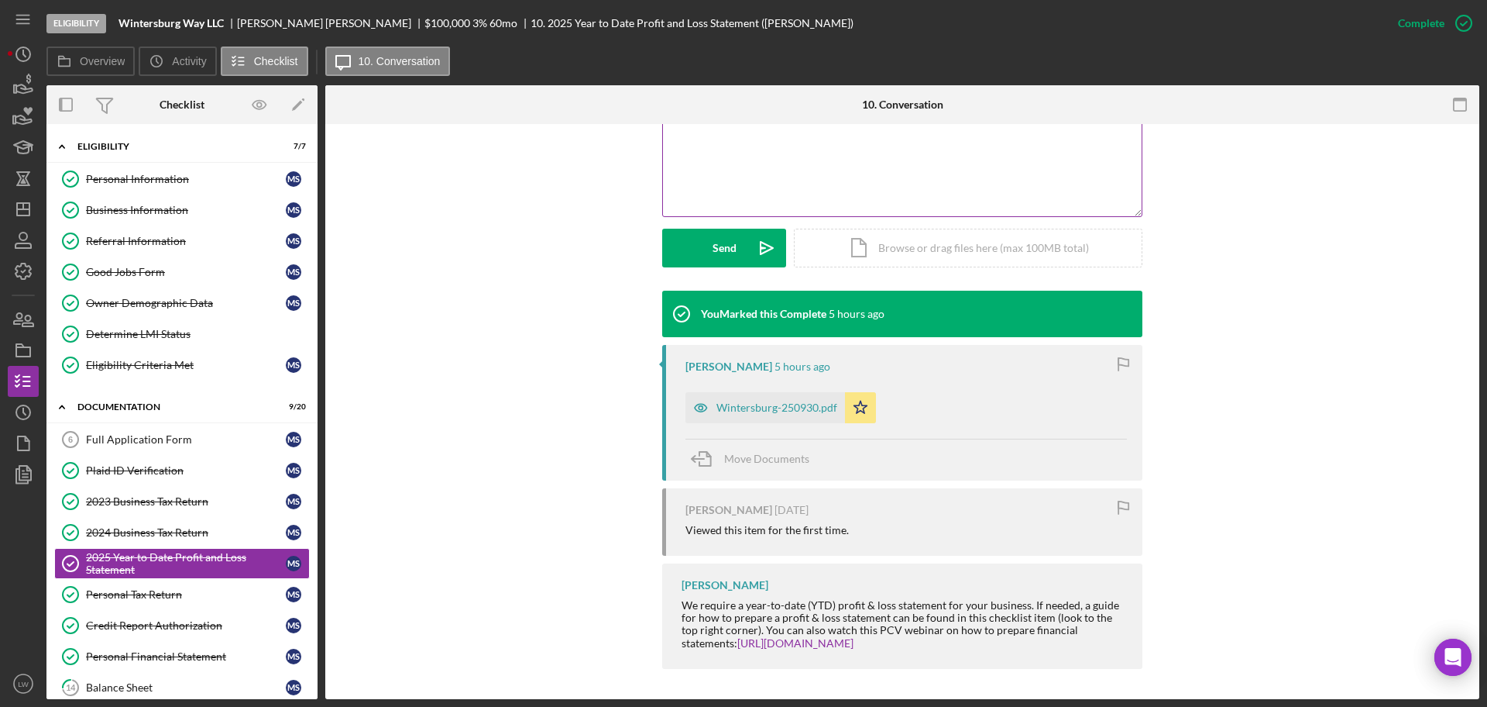
scroll to position [351, 0]
click at [777, 418] on div "Wintersburg-250930.pdf" at bounding box center [766, 406] width 160 height 31
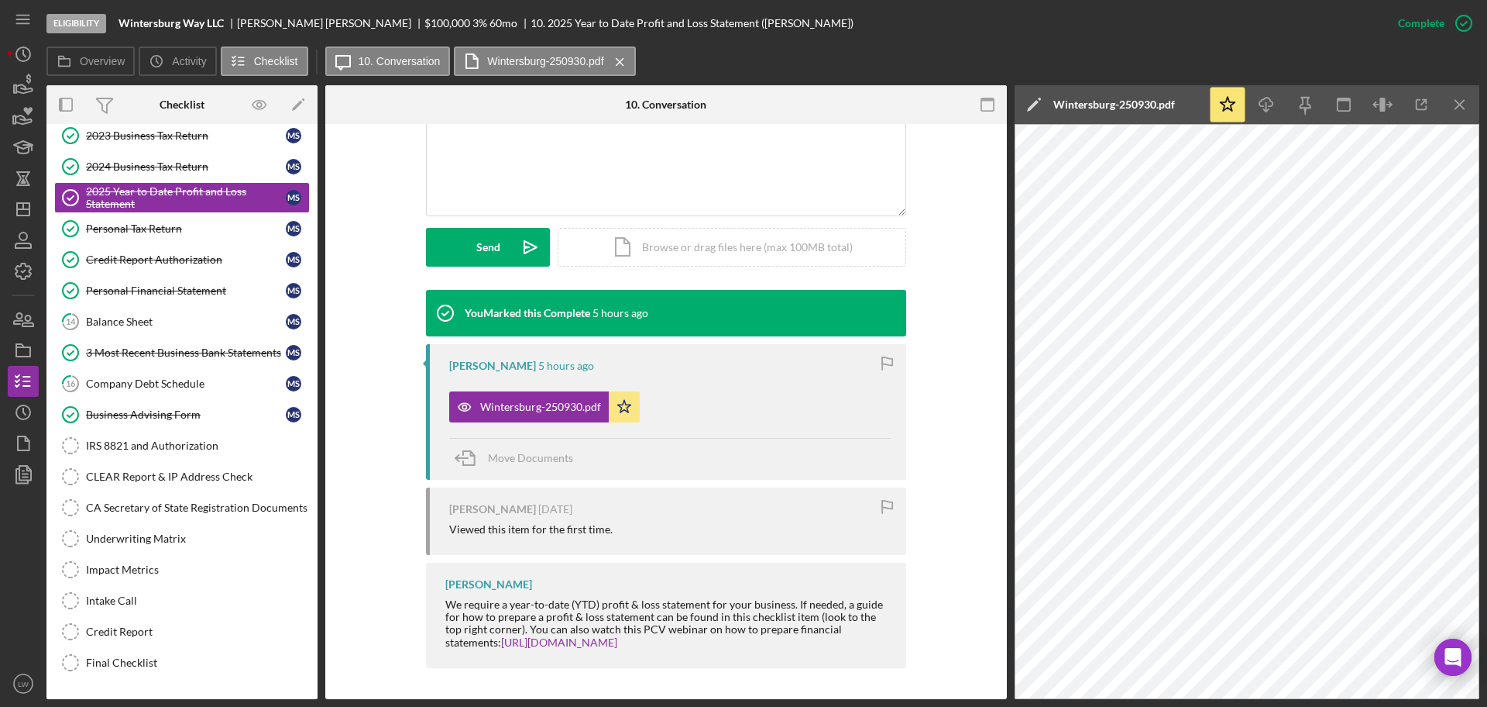
scroll to position [237, 0]
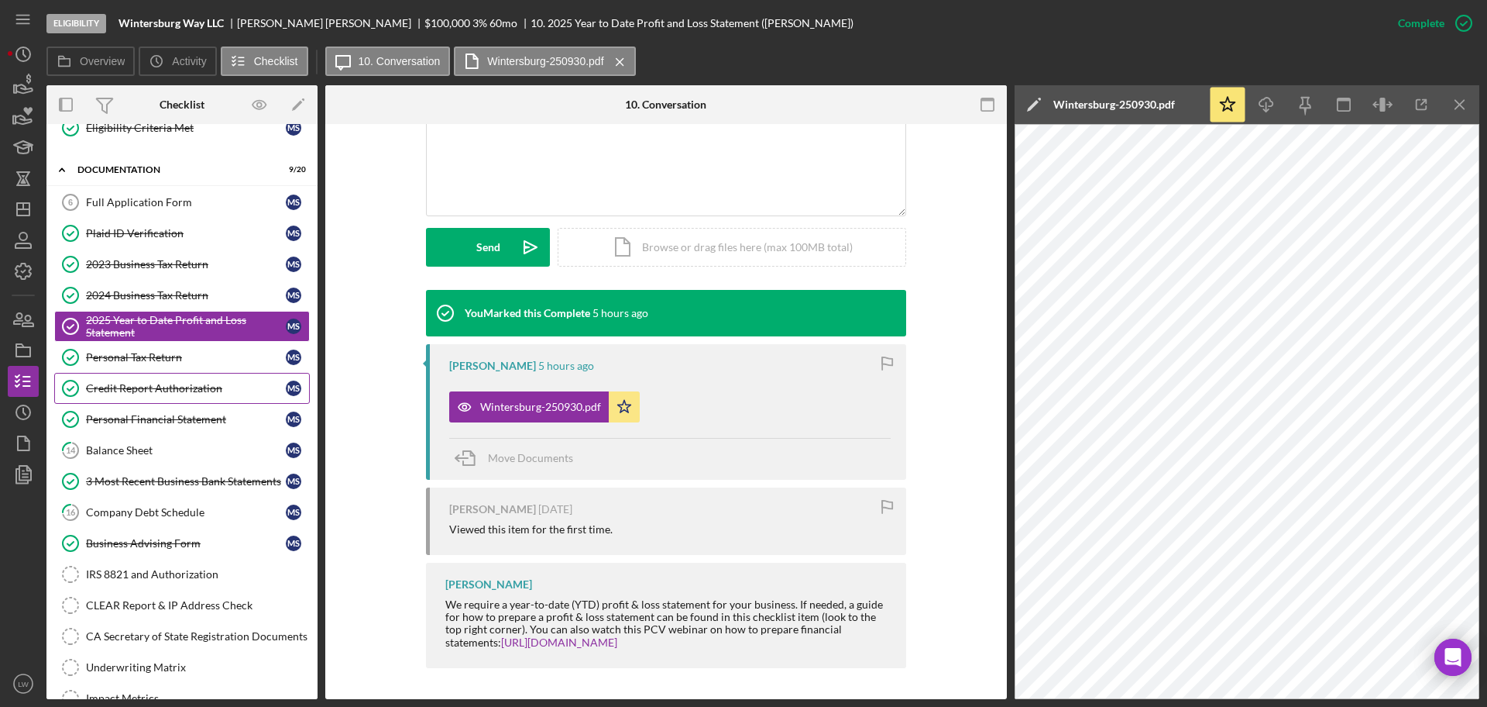
click at [152, 382] on div "Credit Report Authorization" at bounding box center [186, 388] width 200 height 12
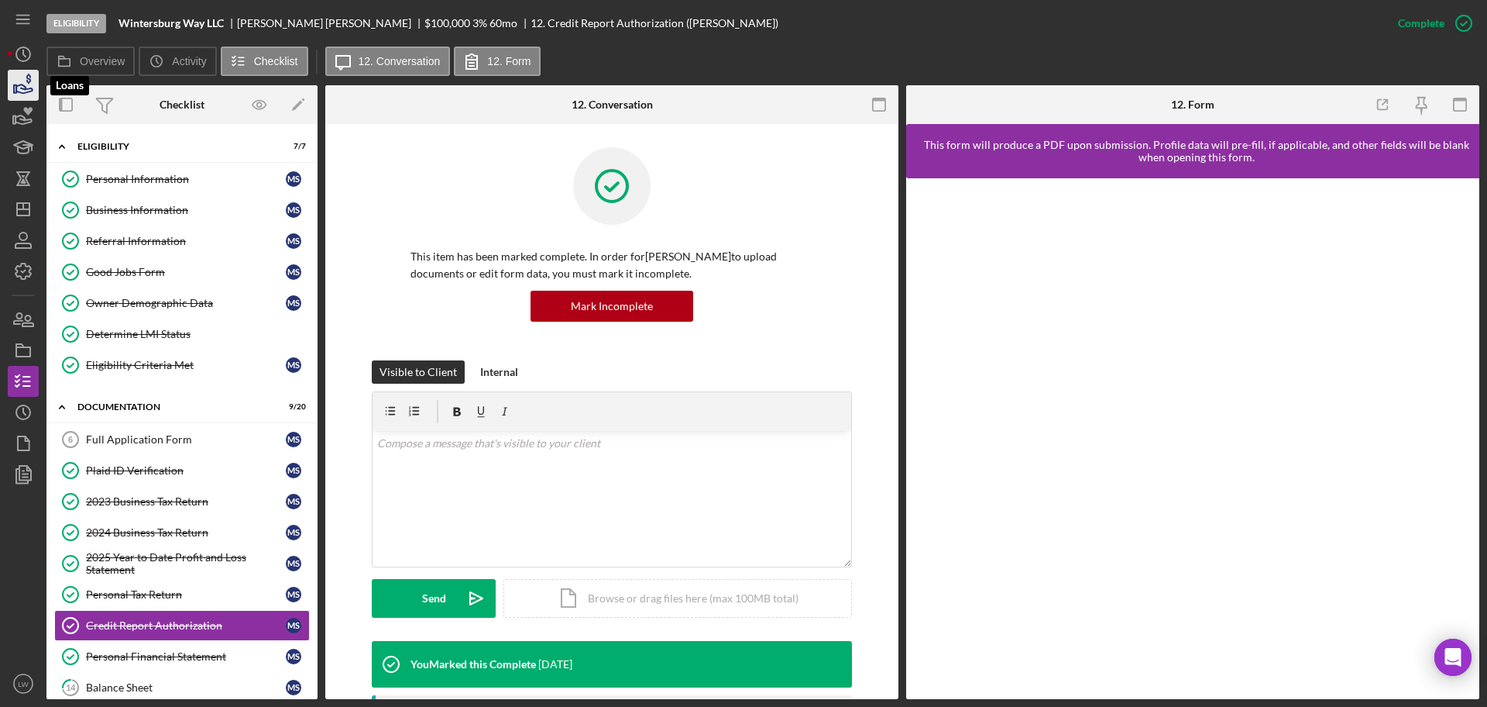
click at [18, 88] on icon "button" at bounding box center [23, 85] width 39 height 39
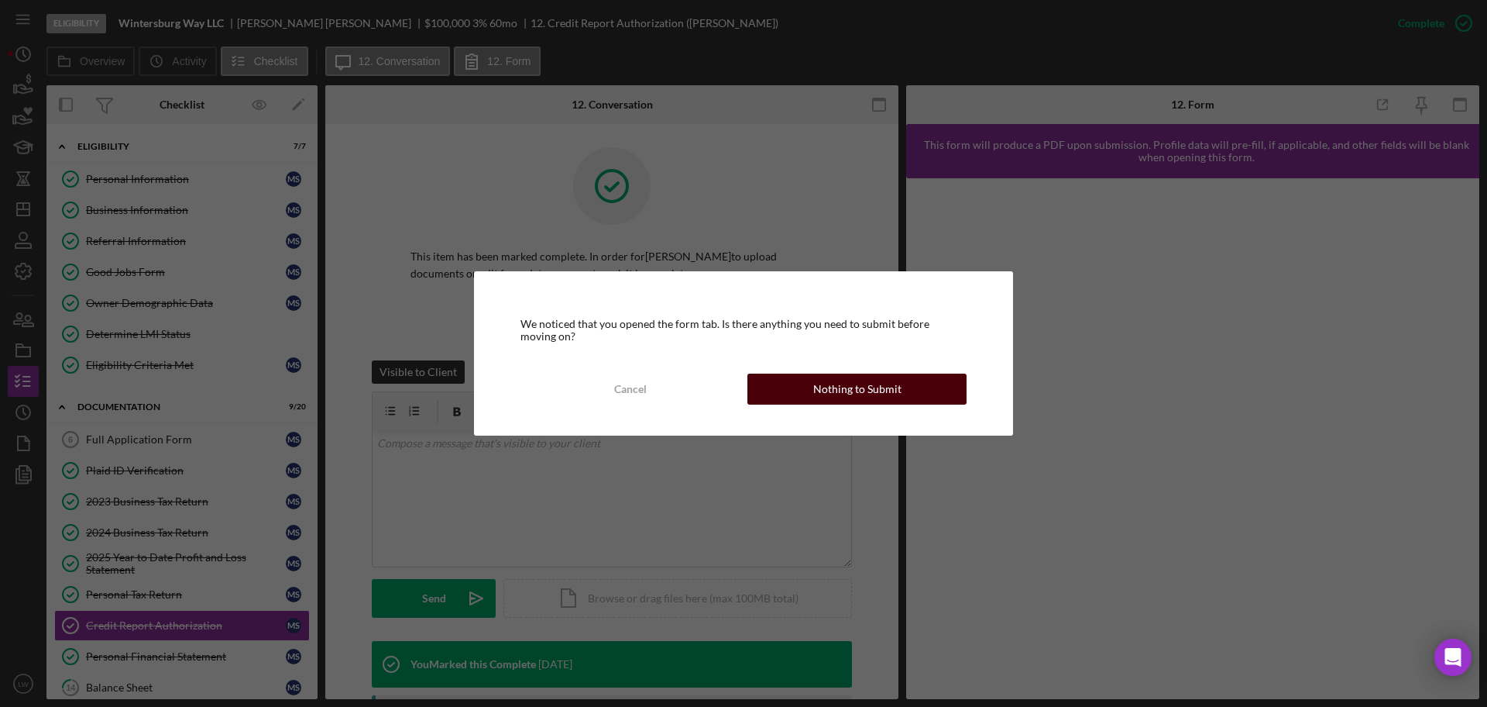
click at [812, 384] on button "Nothing to Submit" at bounding box center [857, 388] width 219 height 31
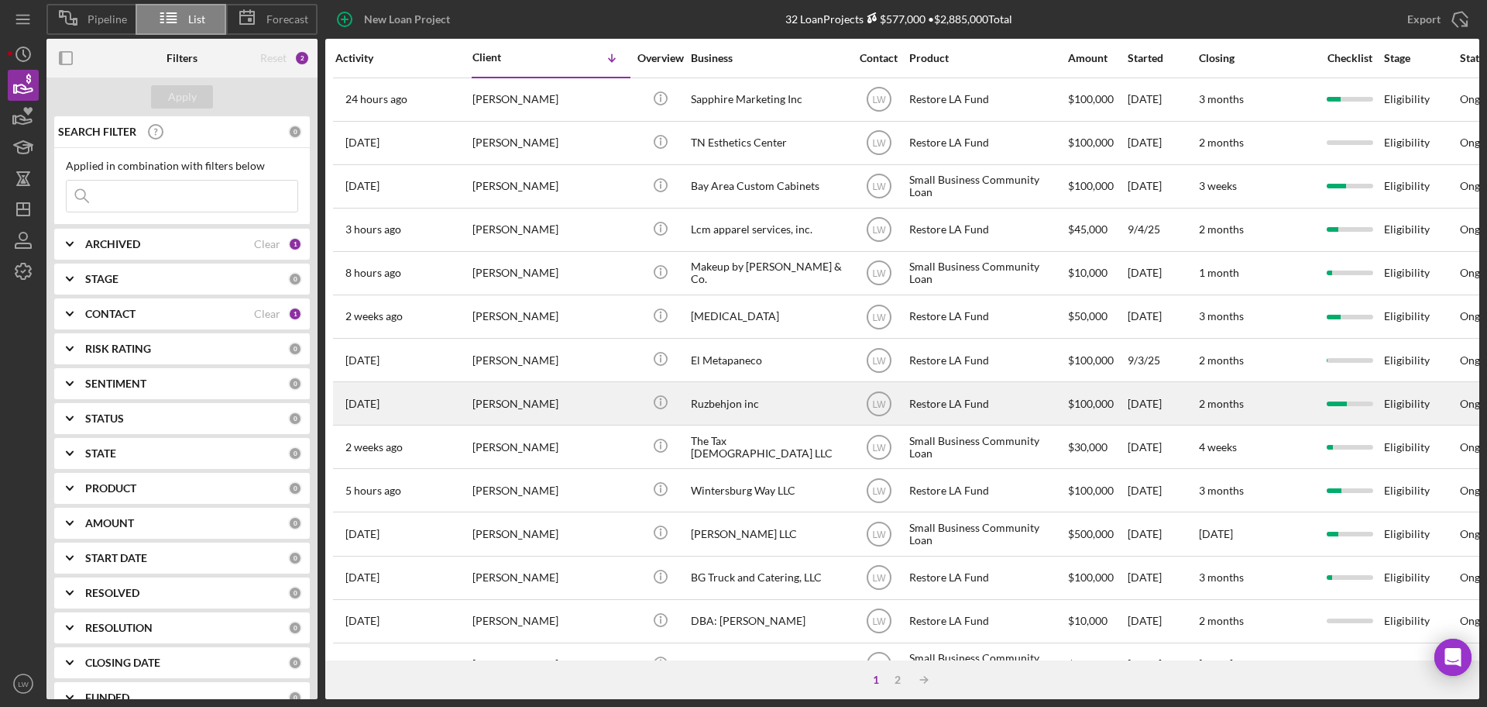
click at [742, 401] on div "Ruzbehjon inc" at bounding box center [768, 403] width 155 height 41
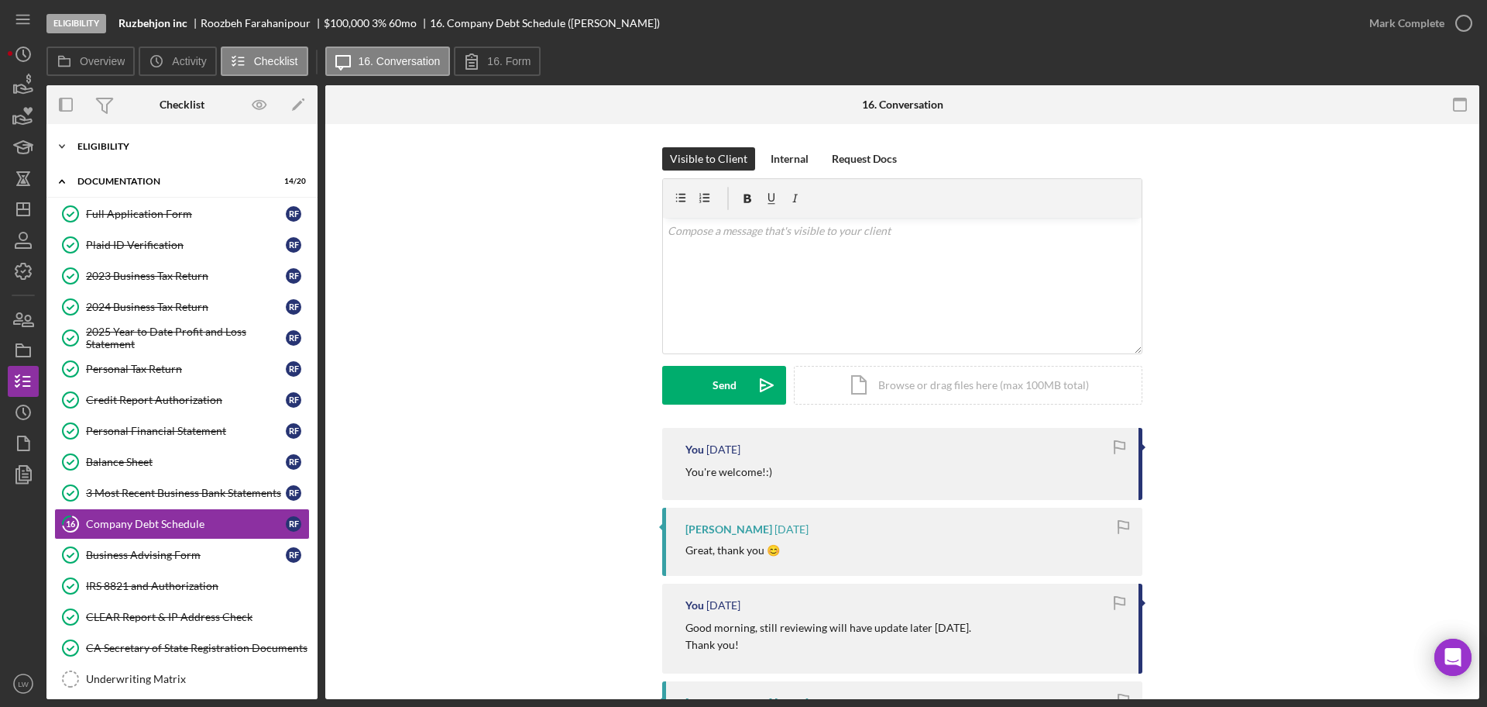
click at [160, 143] on div "Eligibility" at bounding box center [187, 146] width 221 height 9
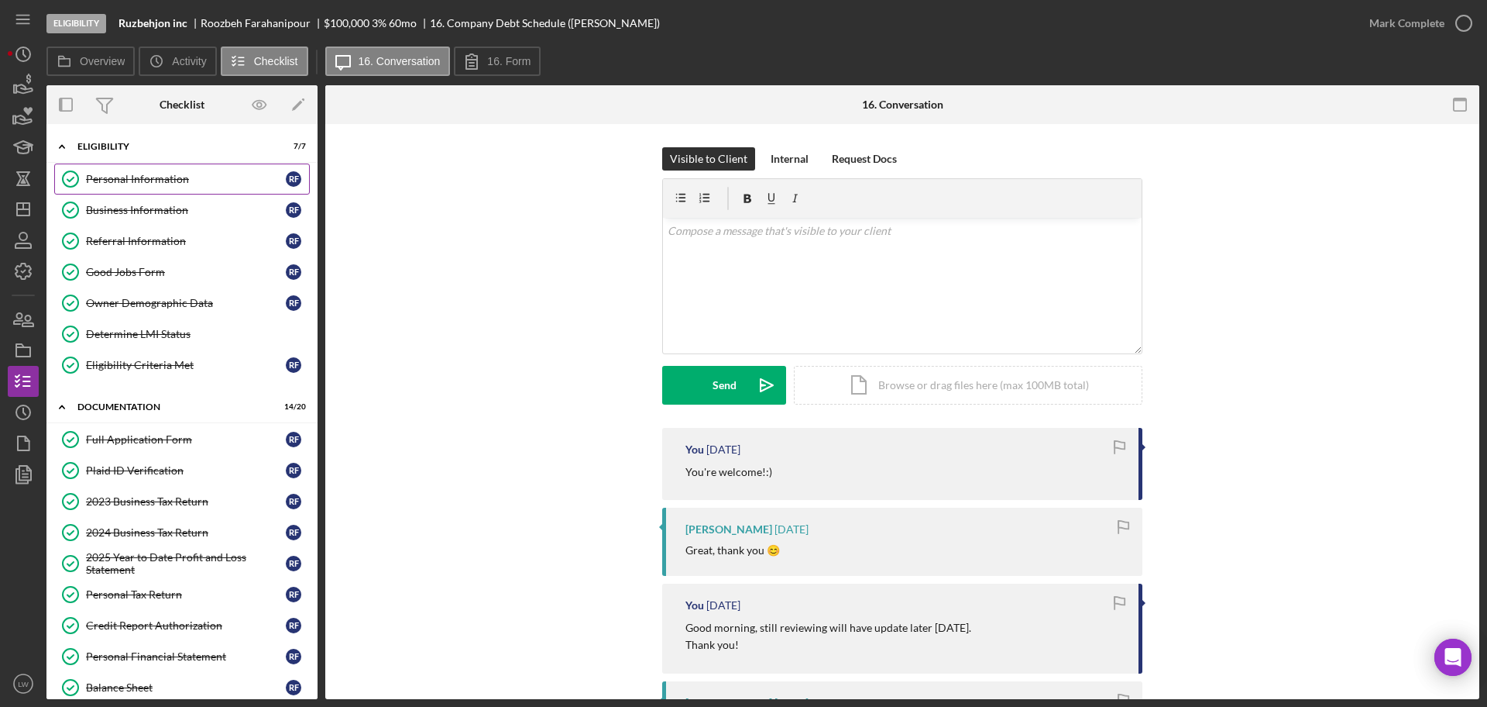
click at [160, 174] on div "Personal Information" at bounding box center [186, 179] width 200 height 12
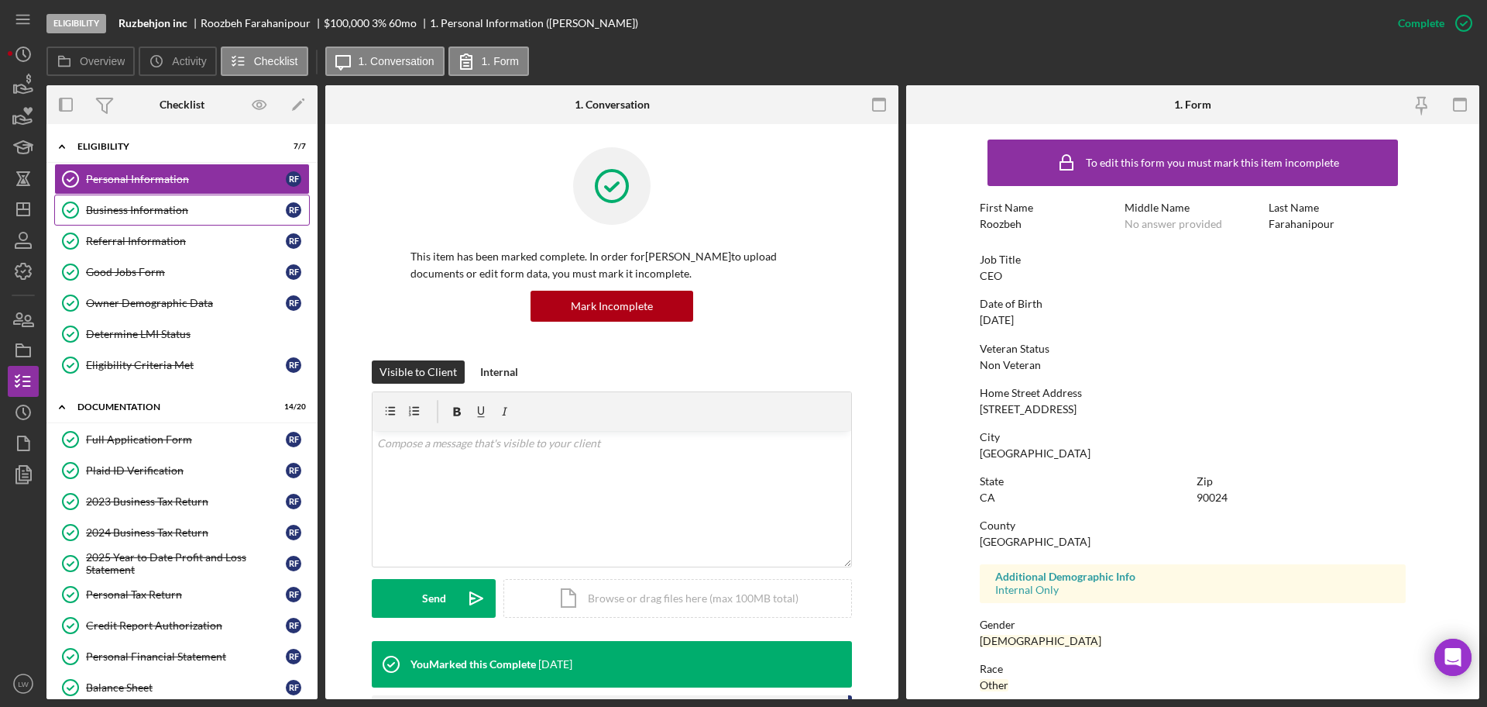
click at [188, 217] on link "Business Information Business Information R F" at bounding box center [182, 209] width 256 height 31
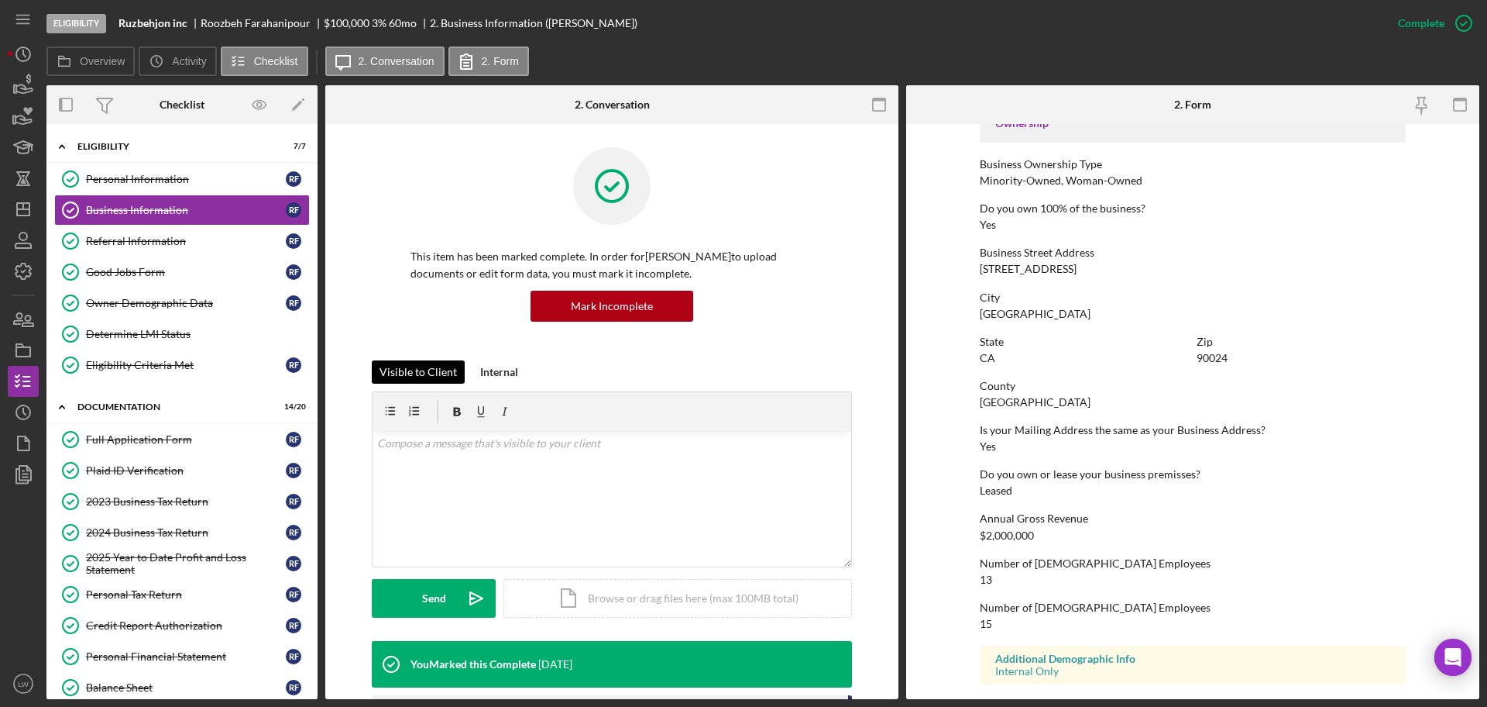
scroll to position [581, 0]
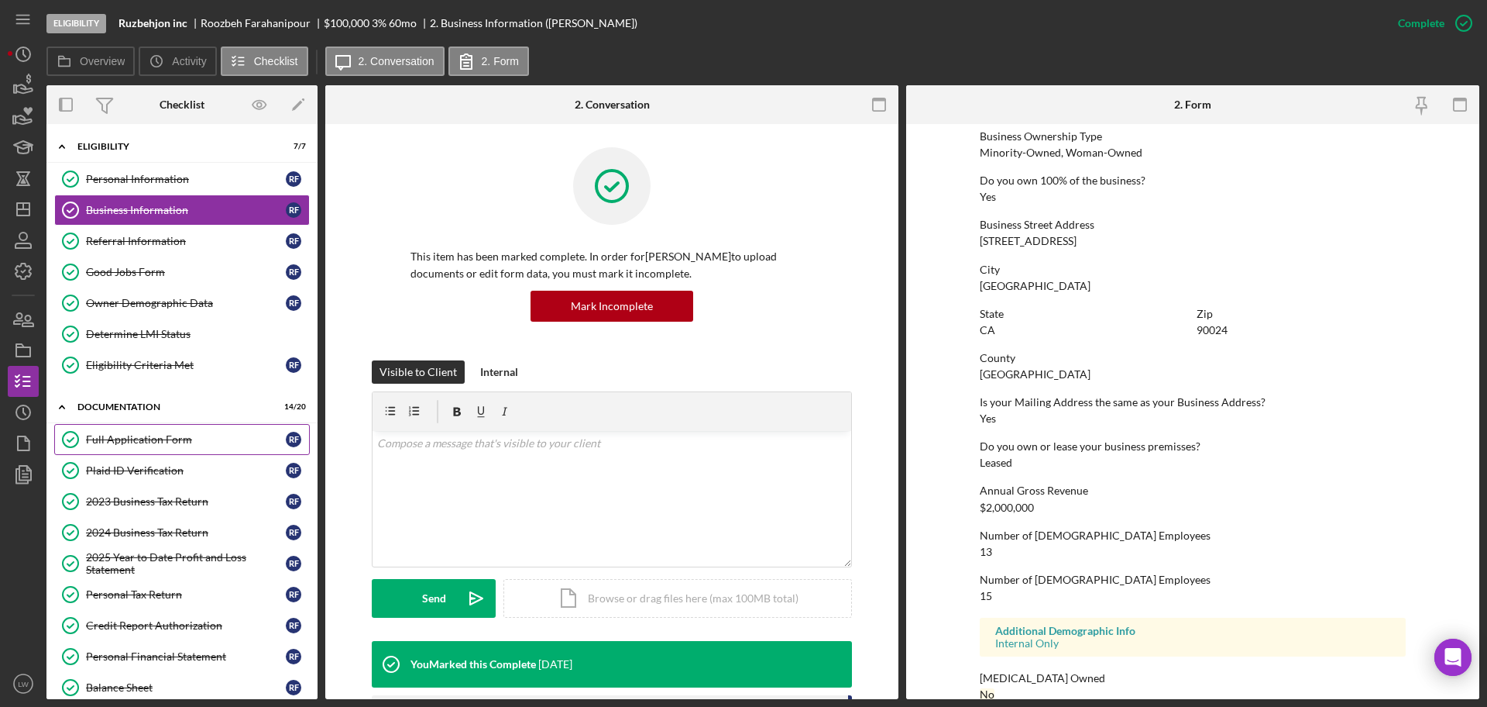
click at [157, 436] on div "Full Application Form" at bounding box center [186, 439] width 200 height 12
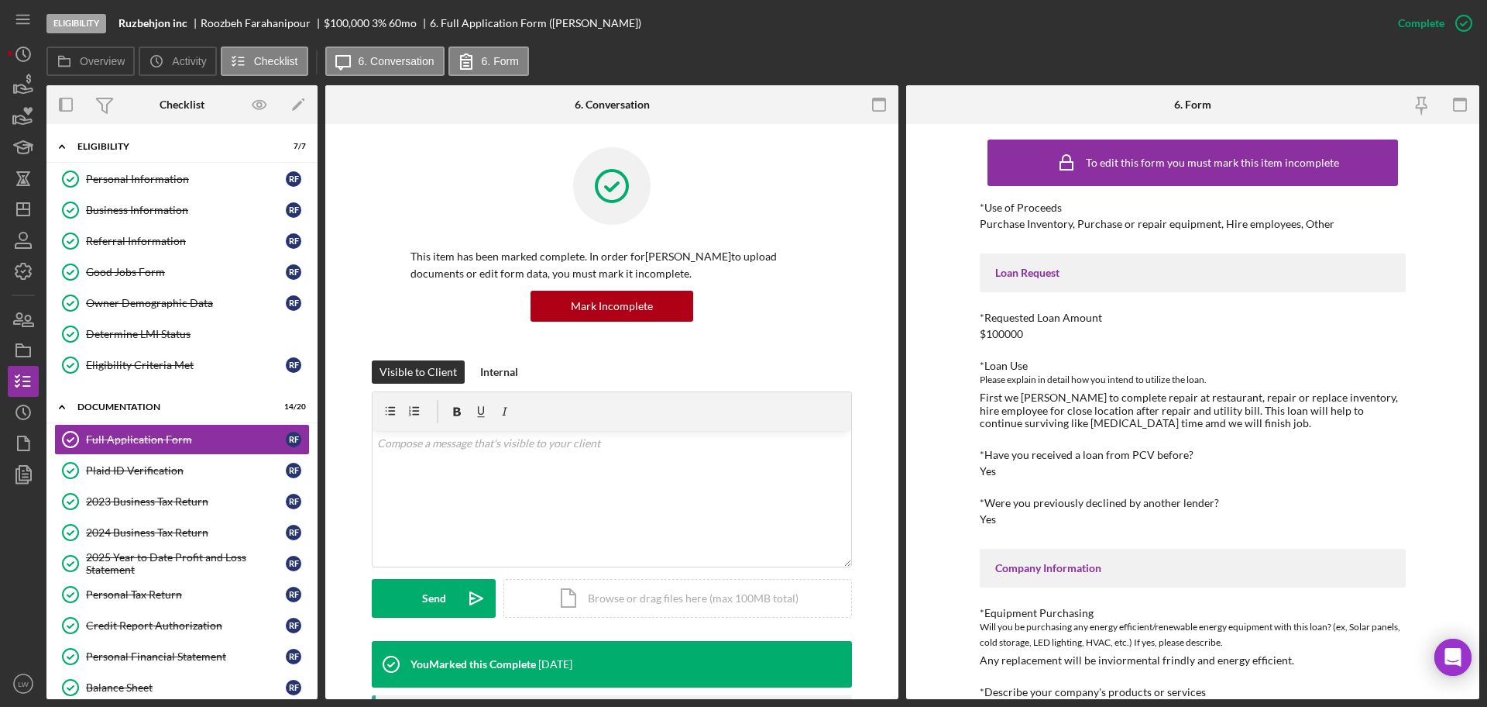
click at [866, 507] on div "Visible to Client Internal v Color teal Color pink Remove color Add row above A…" at bounding box center [612, 500] width 527 height 280
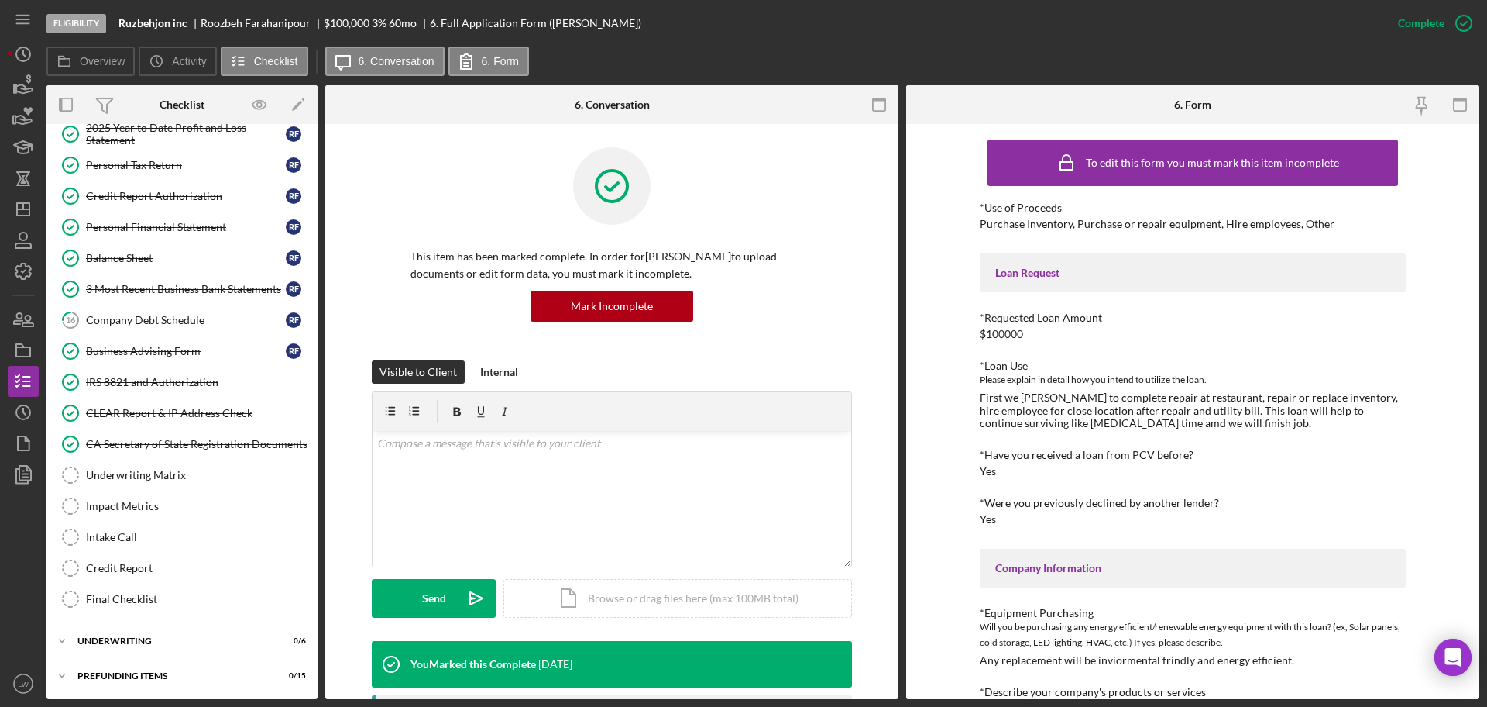
scroll to position [430, 0]
click at [193, 566] on div "Credit Report" at bounding box center [197, 567] width 223 height 12
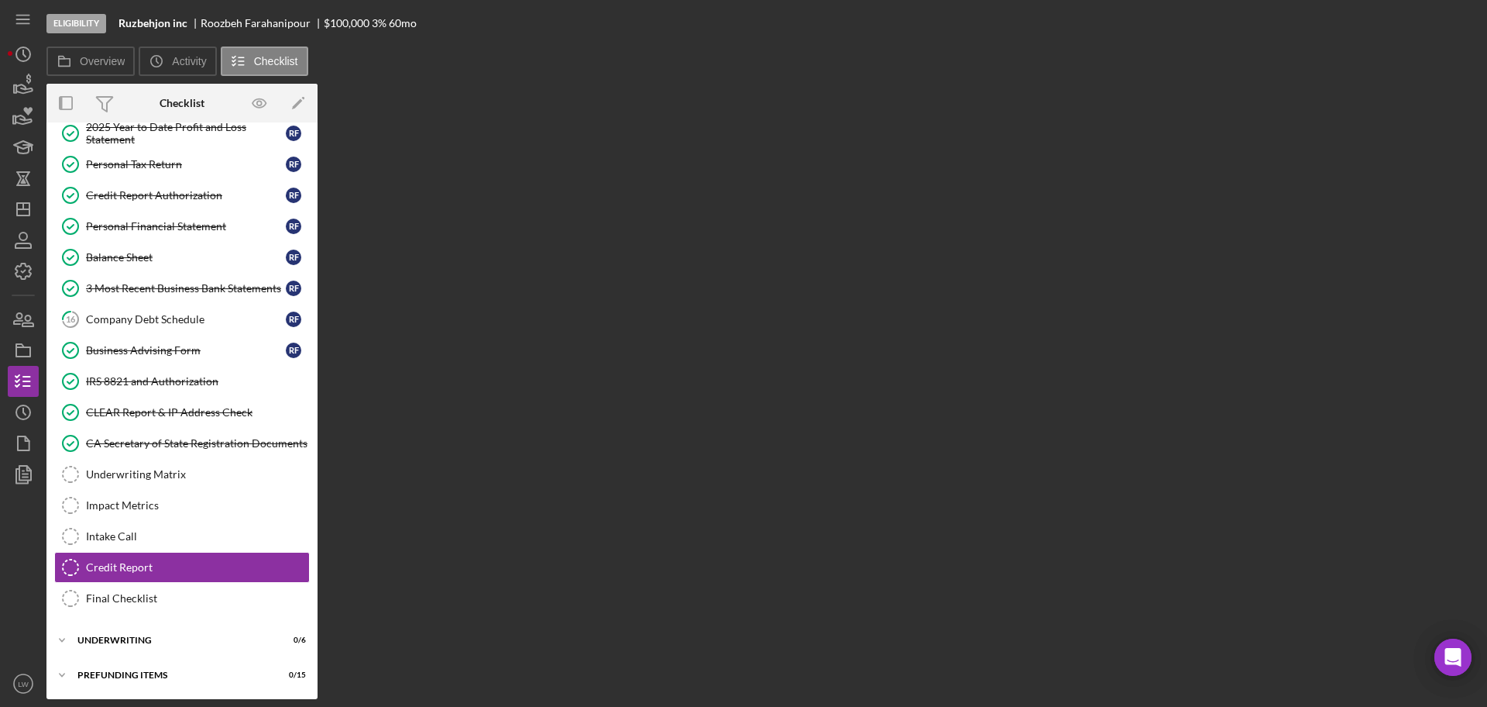
scroll to position [430, 0]
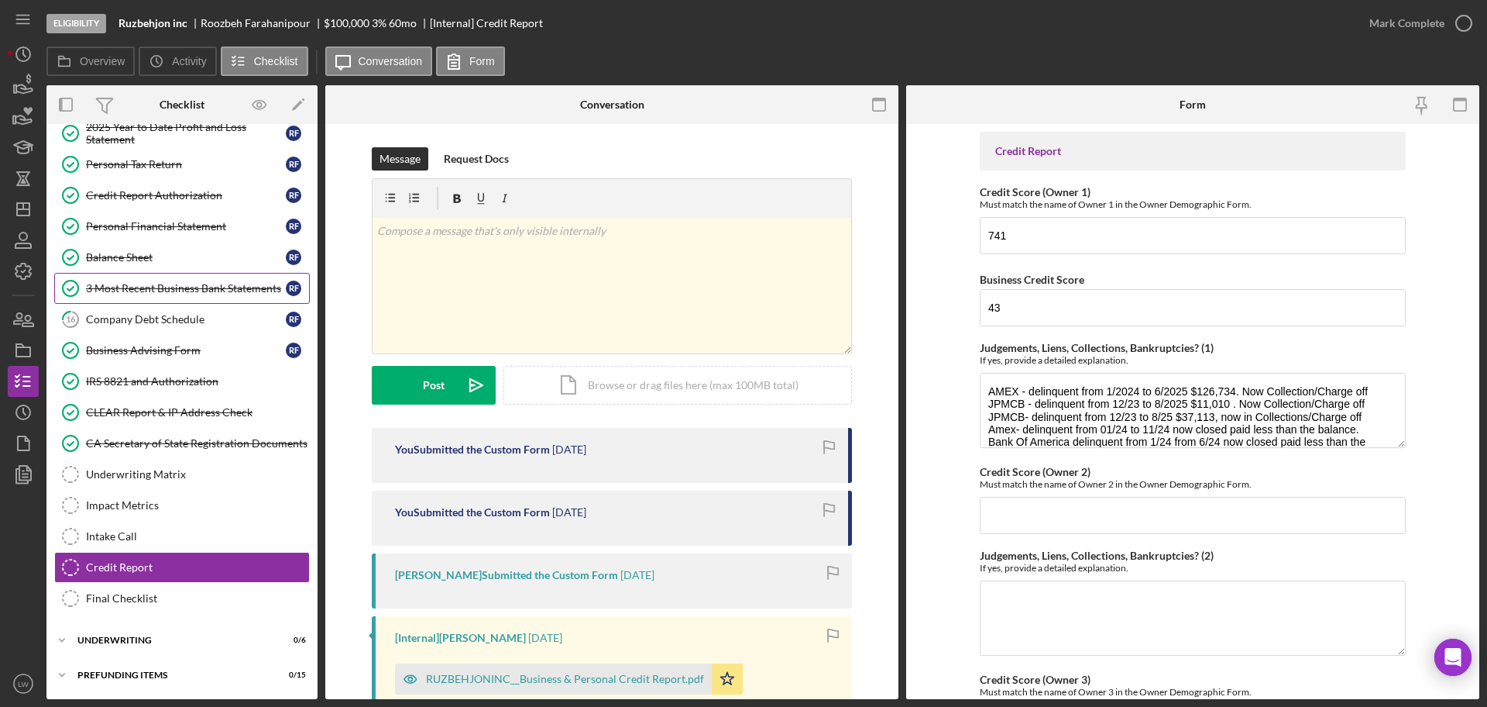
click at [202, 283] on div "3 Most Recent Business Bank Statements" at bounding box center [186, 288] width 200 height 12
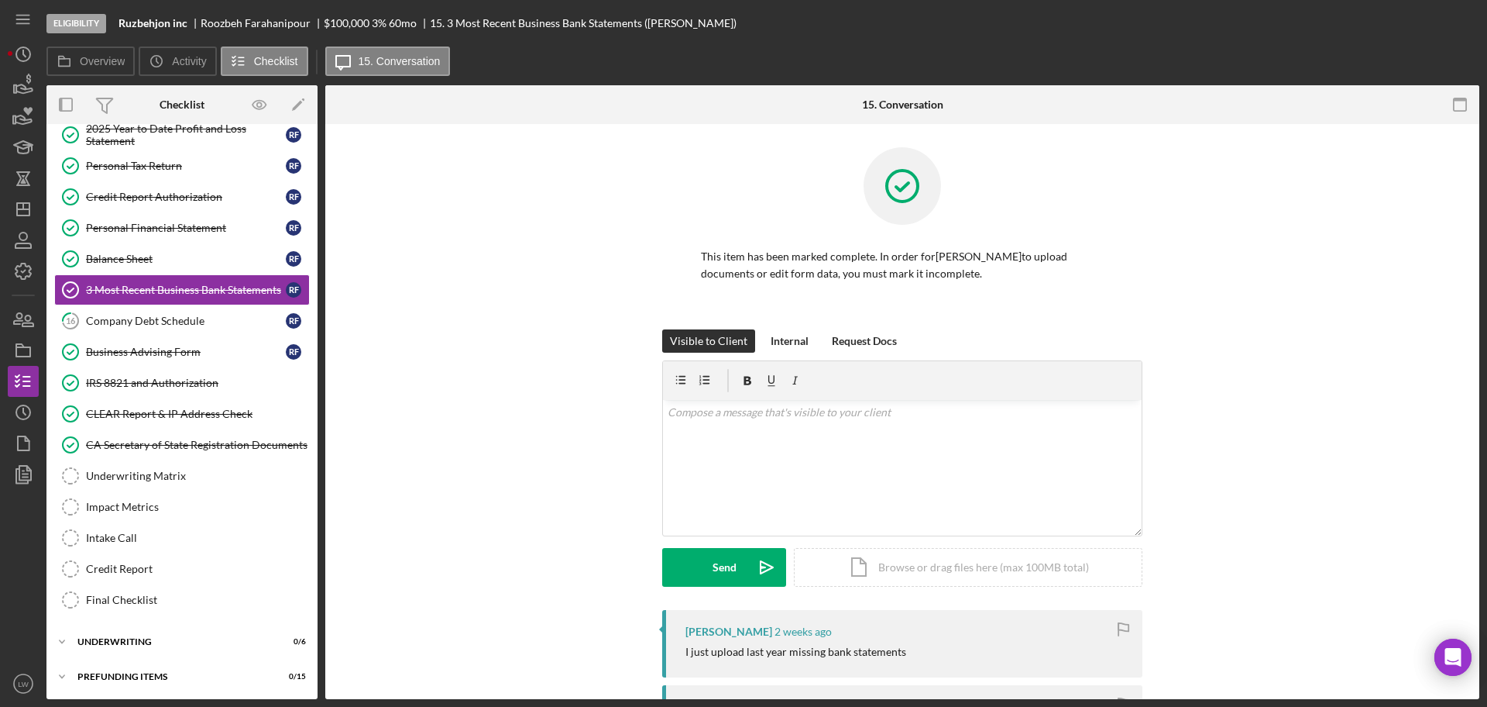
scroll to position [430, 0]
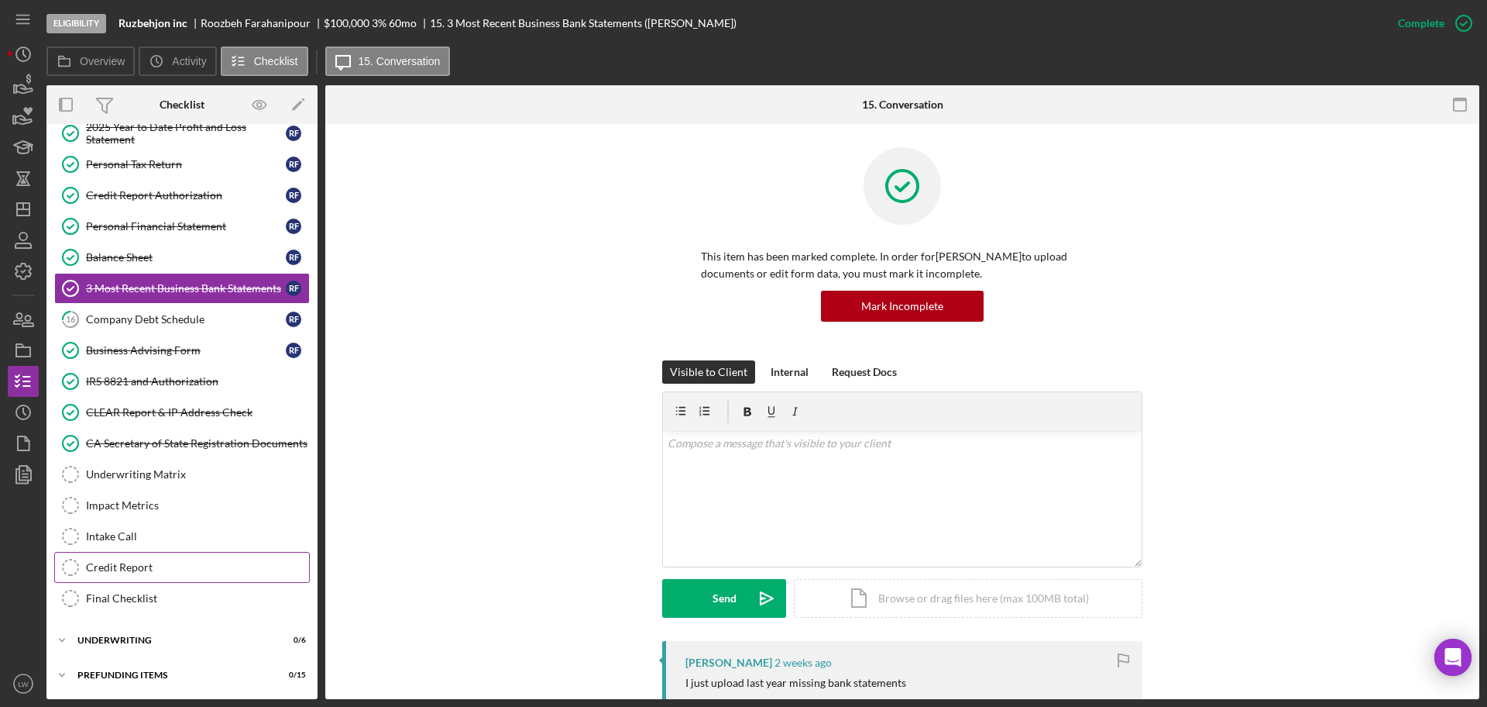
drag, startPoint x: 150, startPoint y: 548, endPoint x: 144, endPoint y: 570, distance: 22.4
drag, startPoint x: 144, startPoint y: 570, endPoint x: 108, endPoint y: 575, distance: 35.9
click at [108, 575] on link "Credit Report Credit Report" at bounding box center [182, 567] width 256 height 31
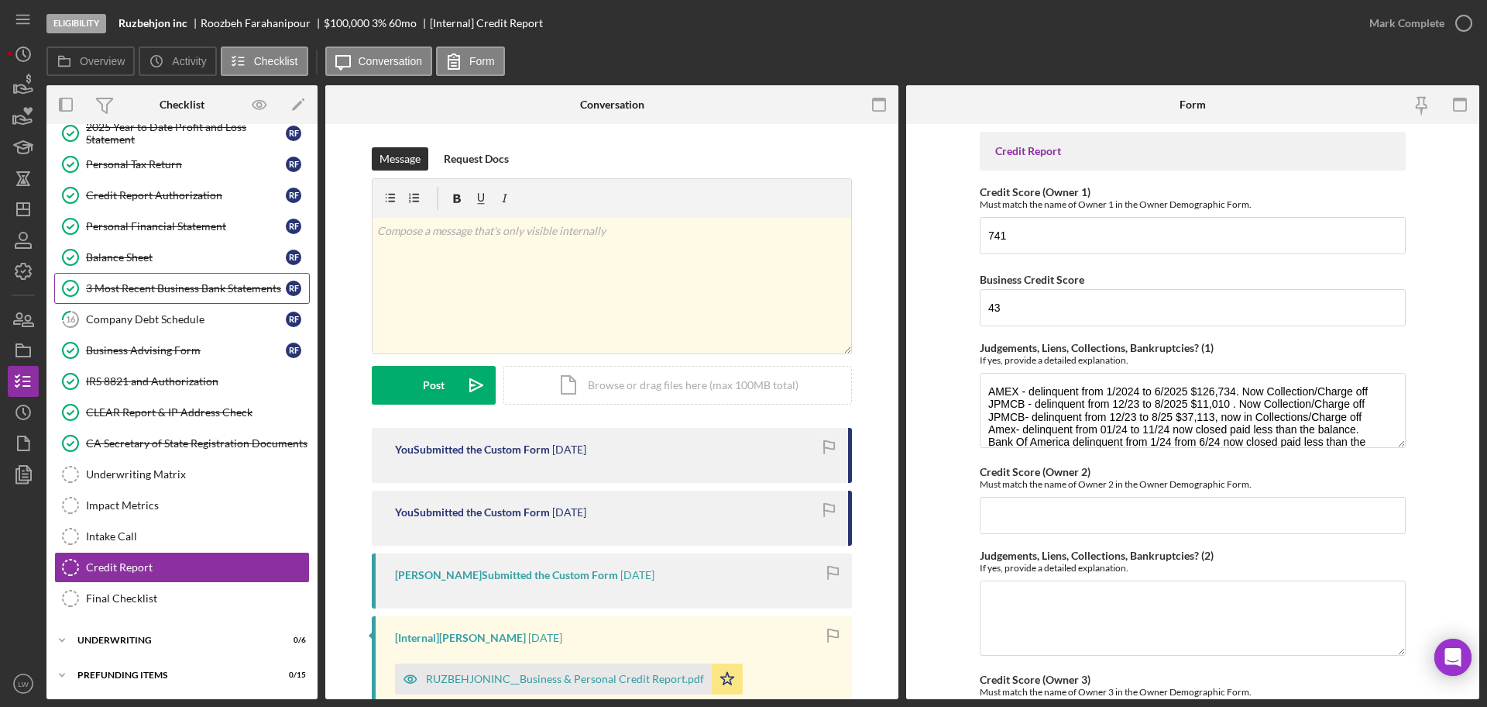
click at [154, 287] on div "3 Most Recent Business Bank Statements" at bounding box center [186, 288] width 200 height 12
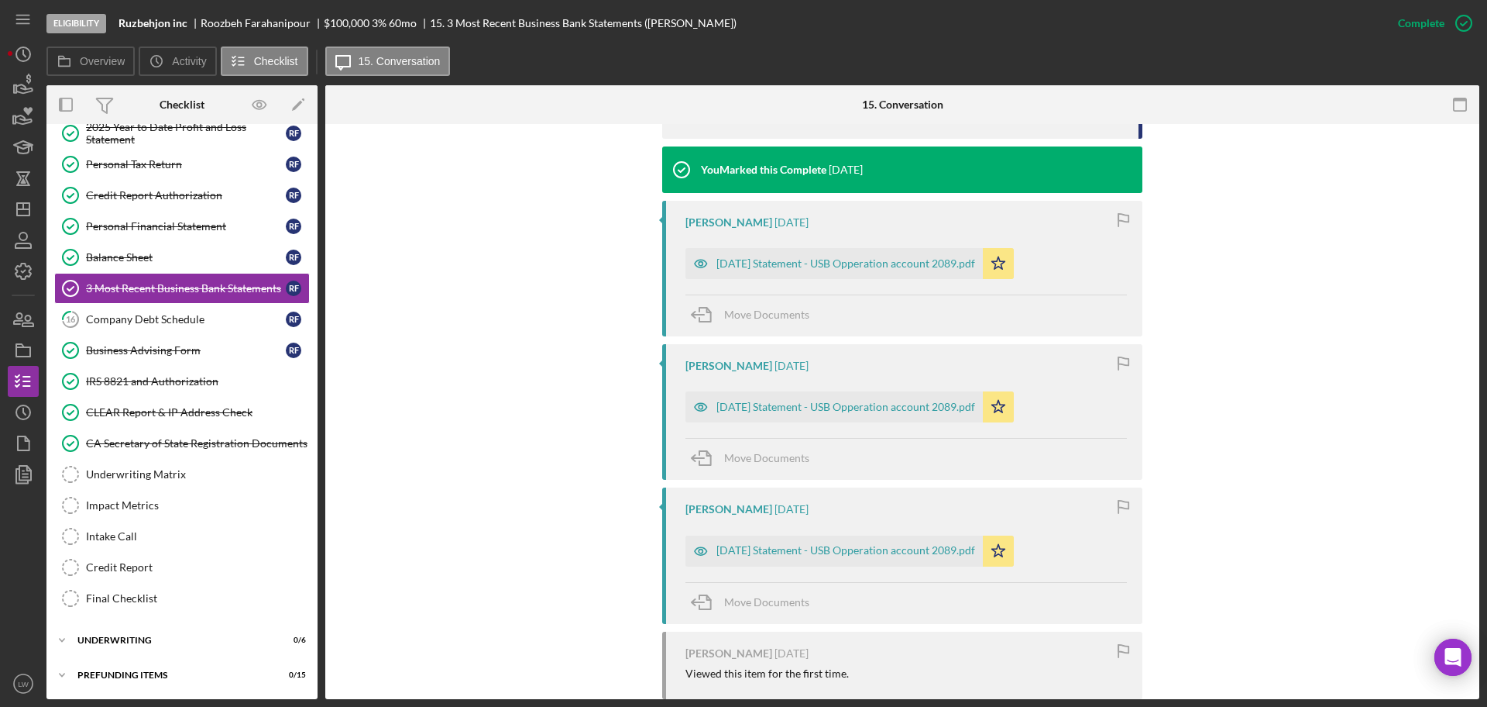
scroll to position [968, 0]
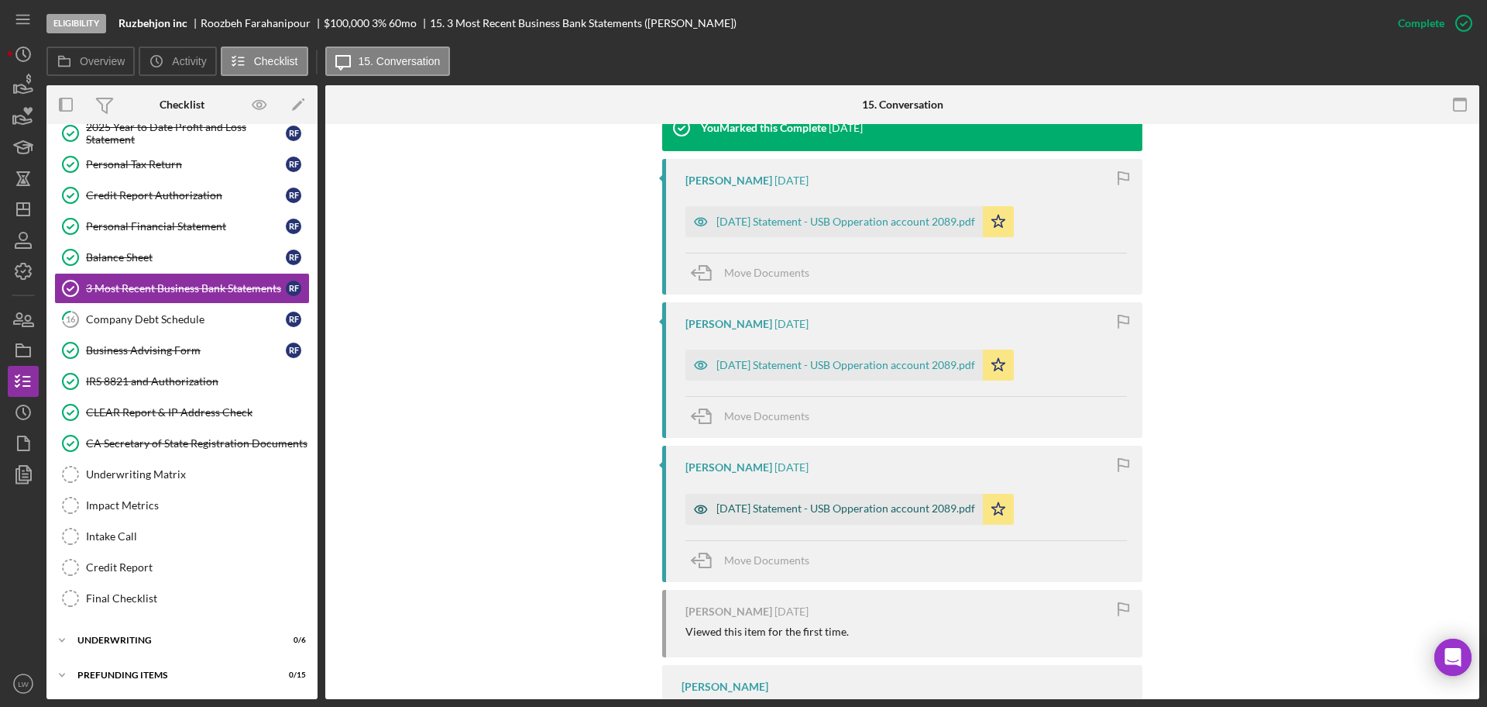
click at [773, 504] on div "2025-08-31 Statement - USB Opperation account 2089.pdf" at bounding box center [846, 508] width 259 height 12
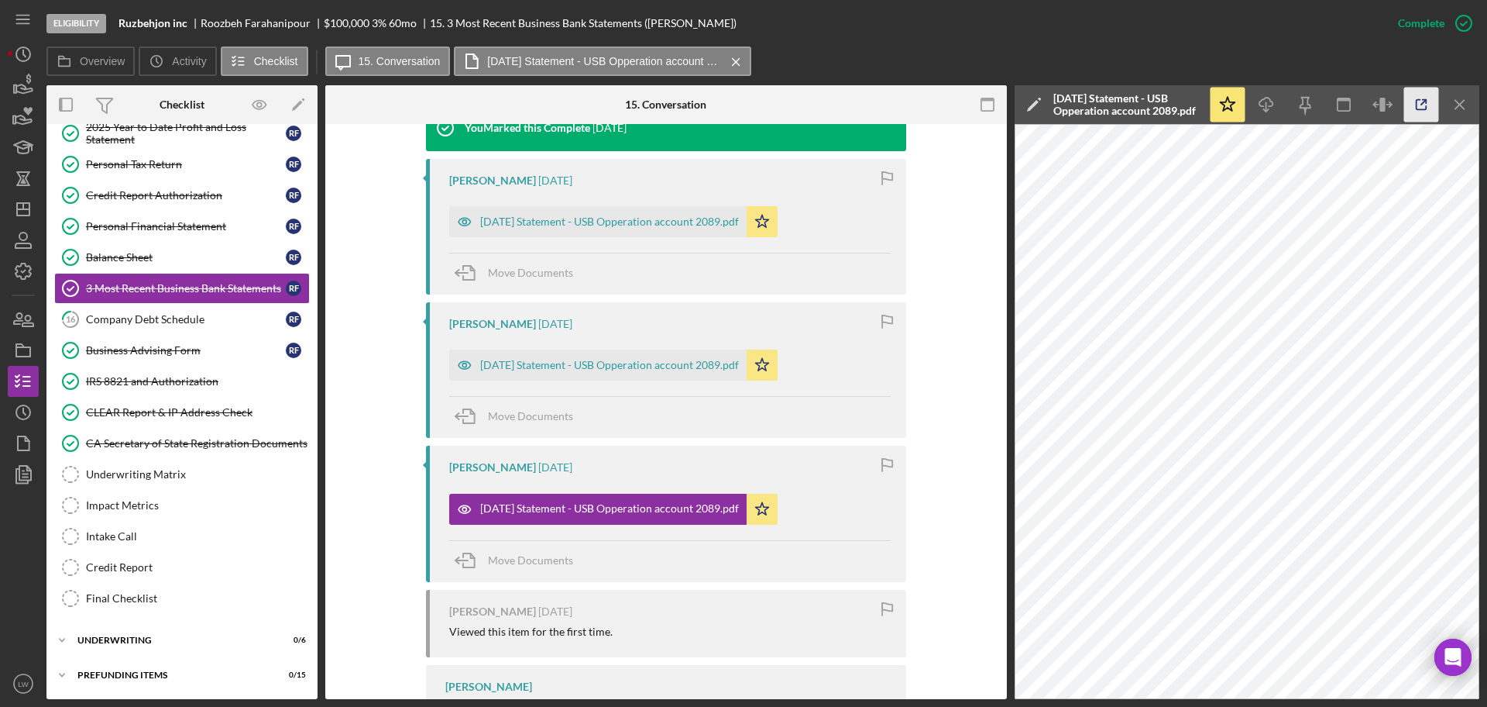
click at [1432, 101] on icon "button" at bounding box center [1422, 105] width 35 height 35
drag, startPoint x: 154, startPoint y: 321, endPoint x: 242, endPoint y: 350, distance: 92.8
click at [154, 321] on div "Company Debt Schedule" at bounding box center [186, 319] width 200 height 12
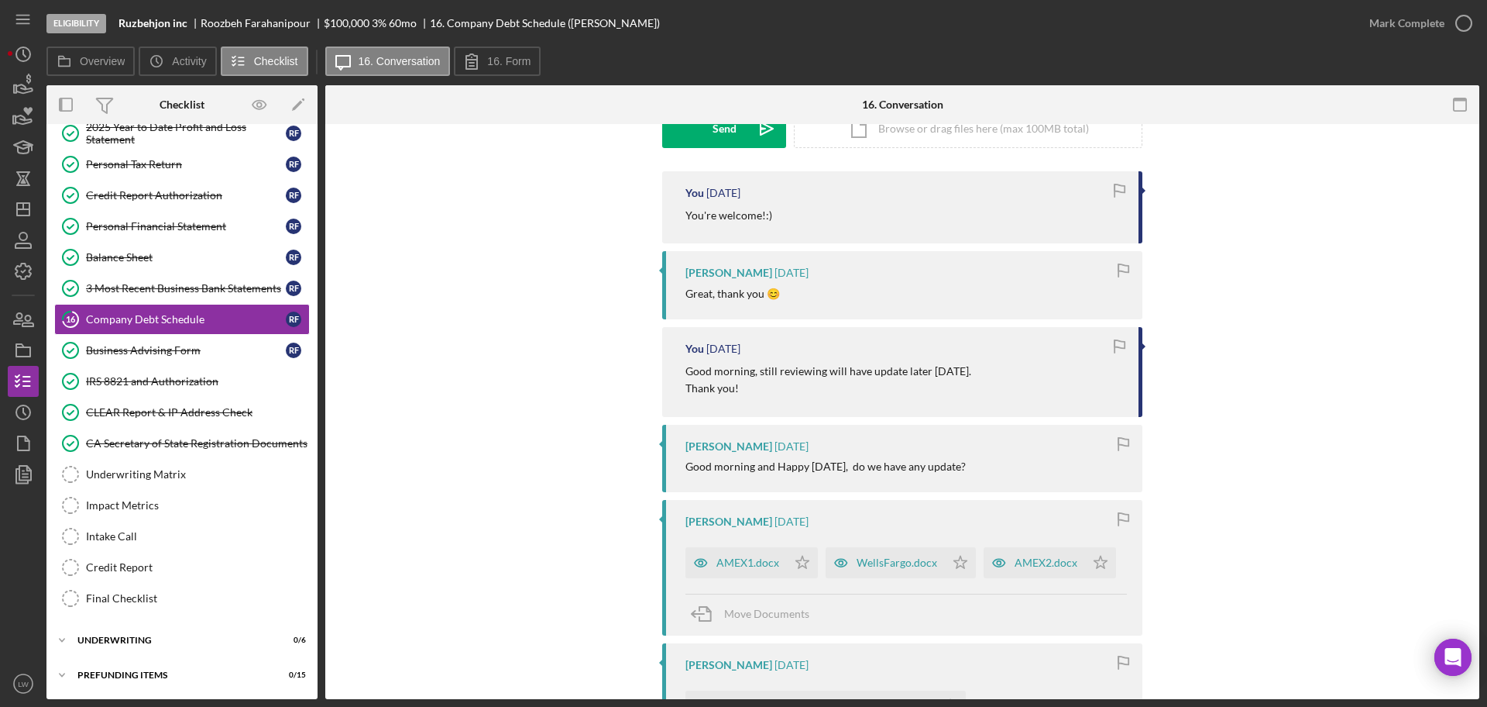
scroll to position [484, 0]
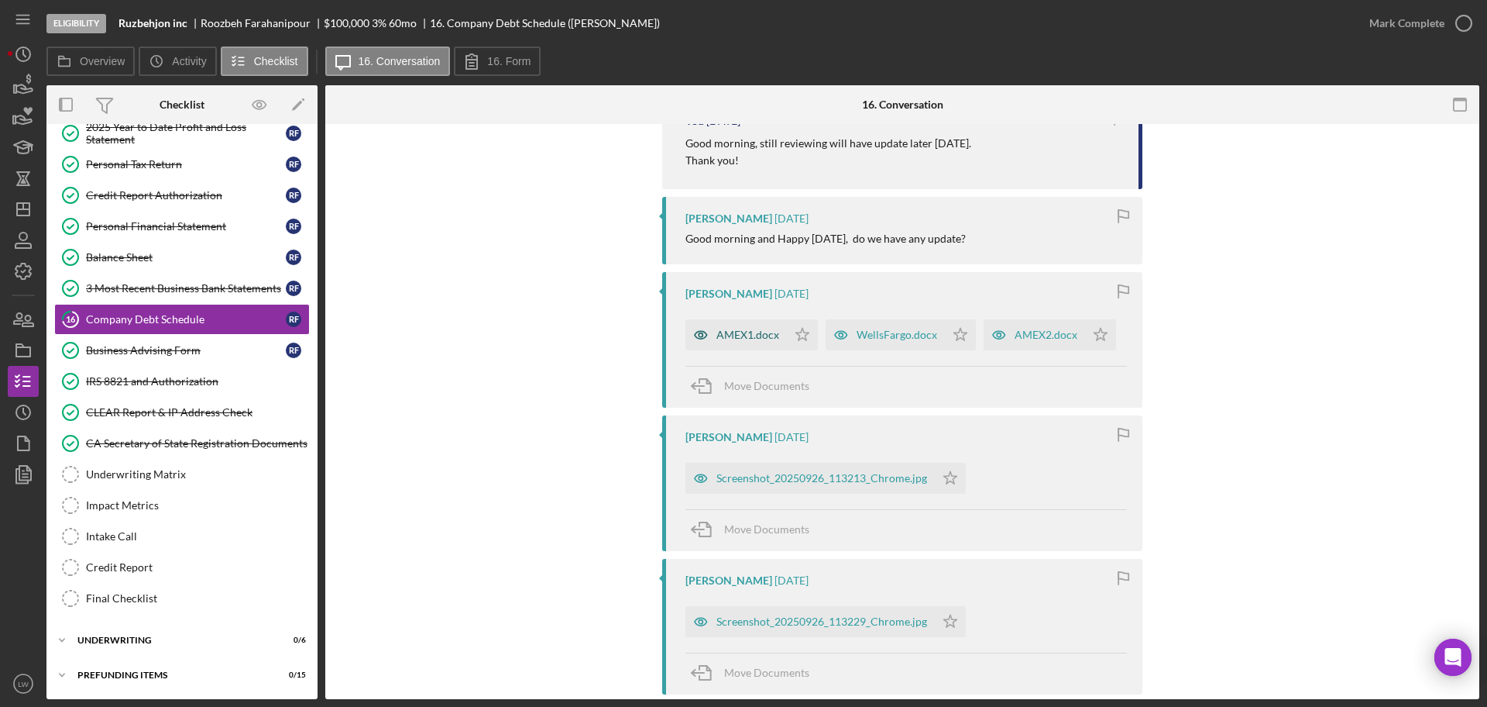
click at [738, 321] on div "AMEX1.docx" at bounding box center [736, 334] width 101 height 31
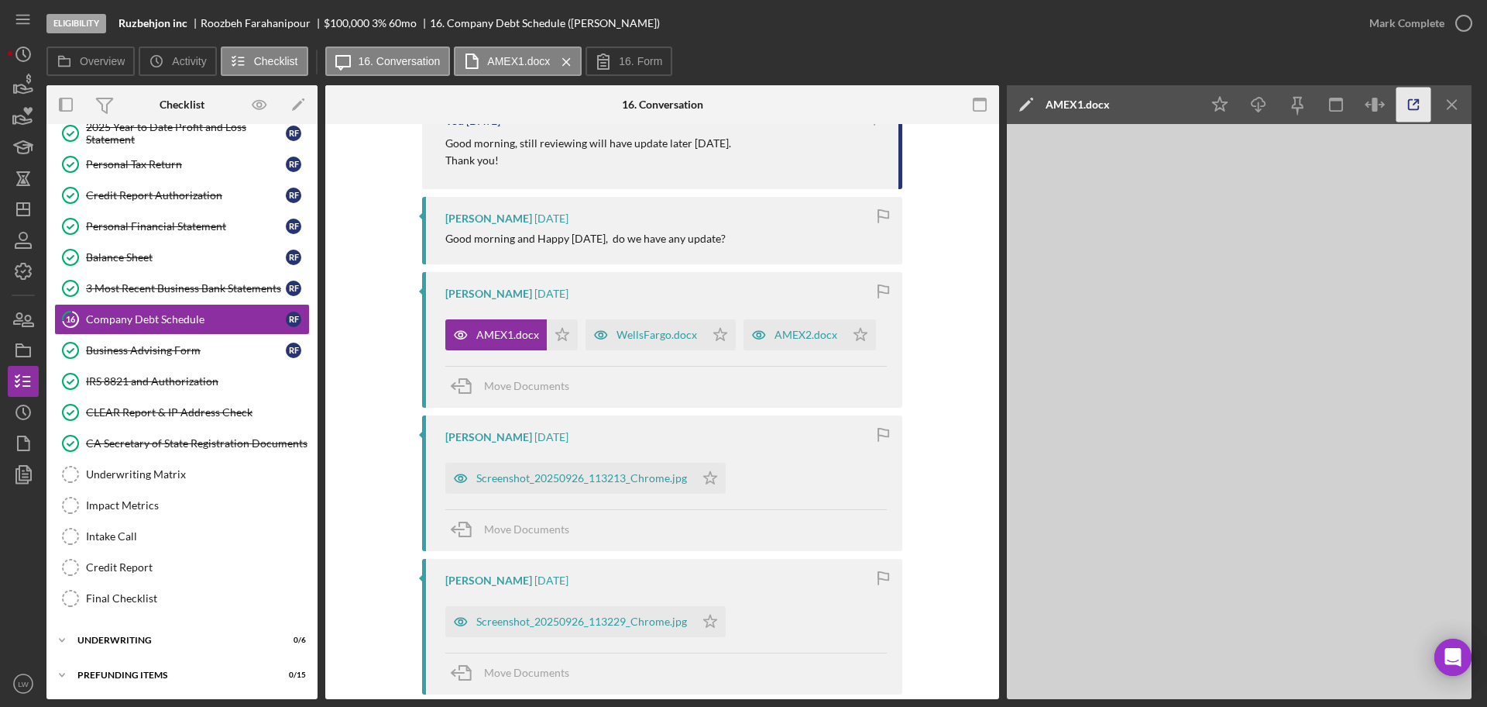
click at [1422, 112] on icon "button" at bounding box center [1414, 105] width 35 height 35
click at [634, 337] on div "WellsFargo.docx" at bounding box center [657, 334] width 81 height 12
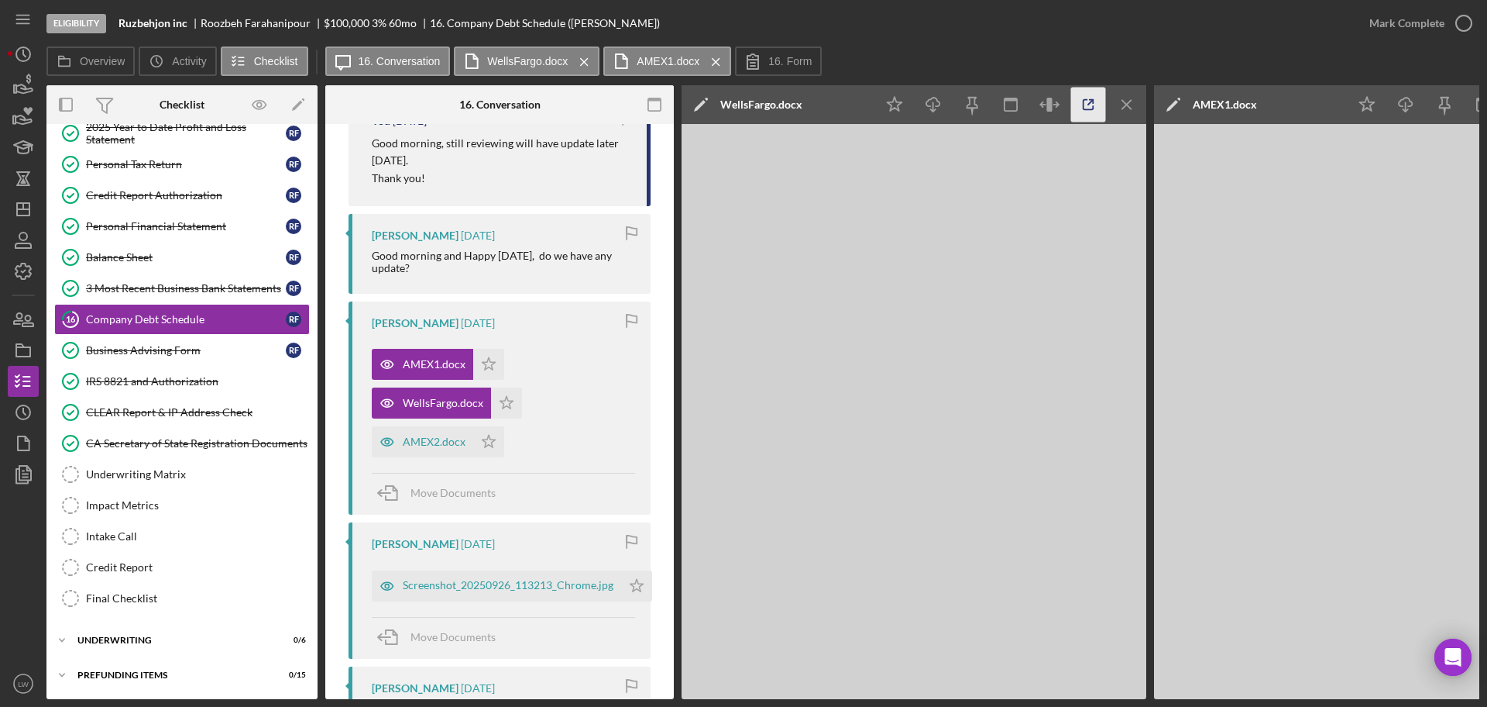
click at [1080, 99] on icon "button" at bounding box center [1088, 105] width 35 height 35
click at [417, 448] on div "AMEX2.docx" at bounding box center [422, 441] width 101 height 31
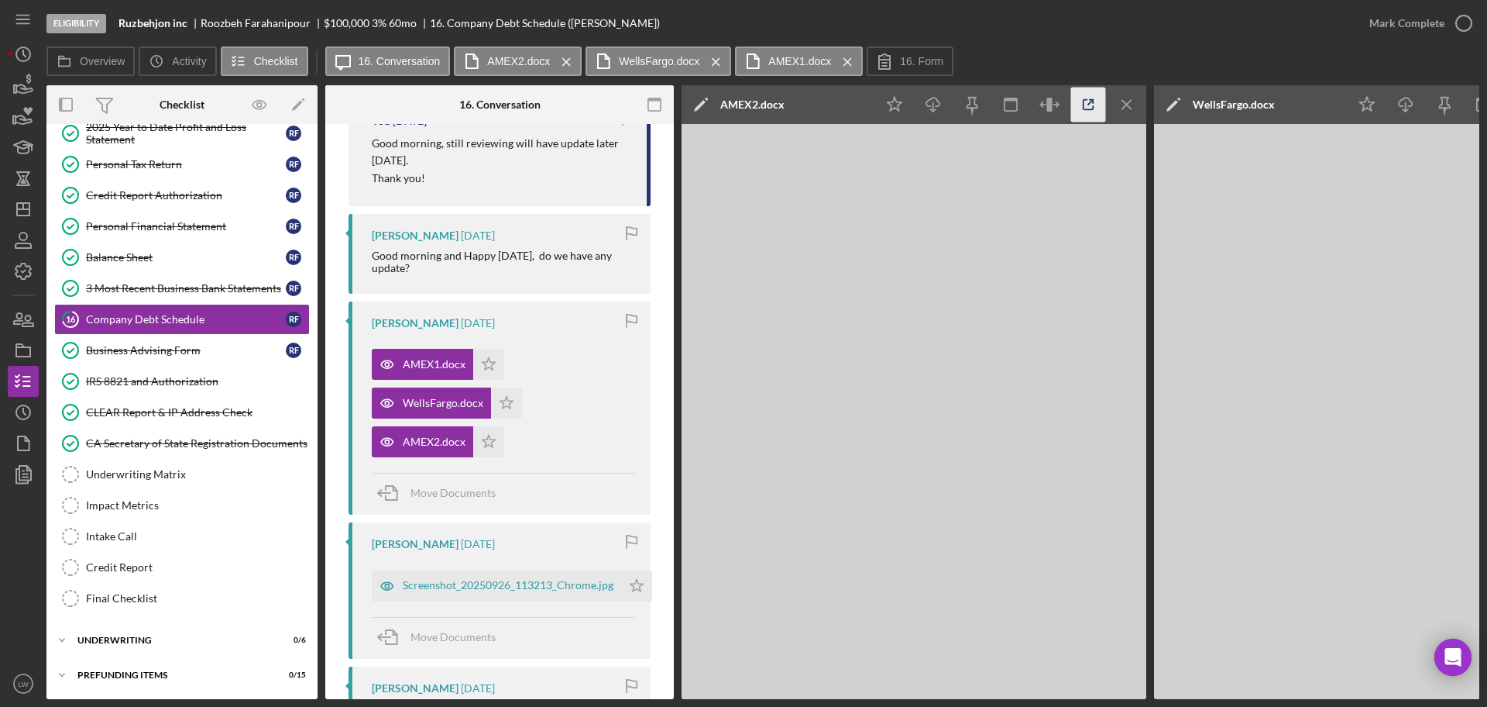
click at [1091, 95] on icon "button" at bounding box center [1088, 105] width 35 height 35
click at [1107, 110] on div "Icon/Star Icon/Download Icon/Menu Close" at bounding box center [1010, 104] width 271 height 39
click at [1117, 109] on icon "Icon/Menu Close" at bounding box center [1127, 105] width 35 height 35
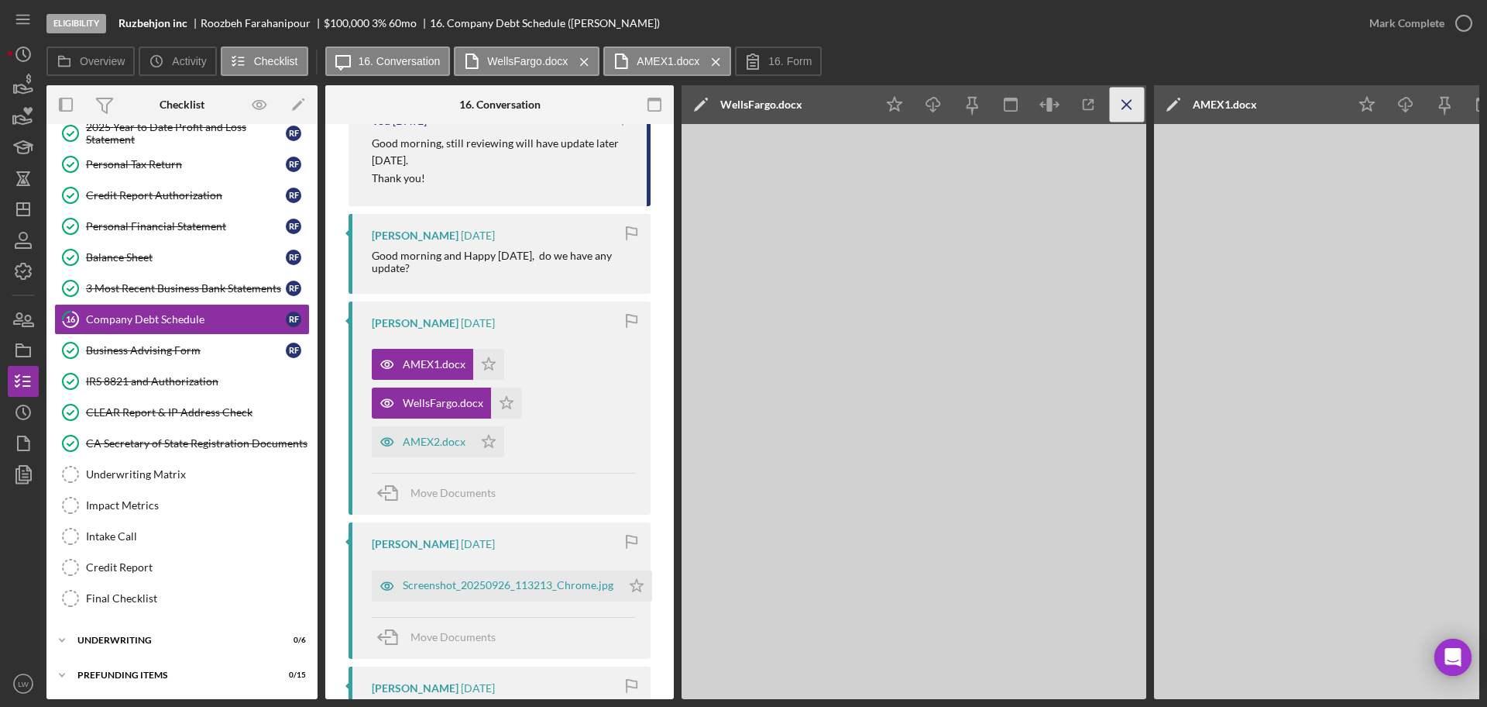
click at [1139, 99] on icon "Icon/Menu Close" at bounding box center [1127, 105] width 35 height 35
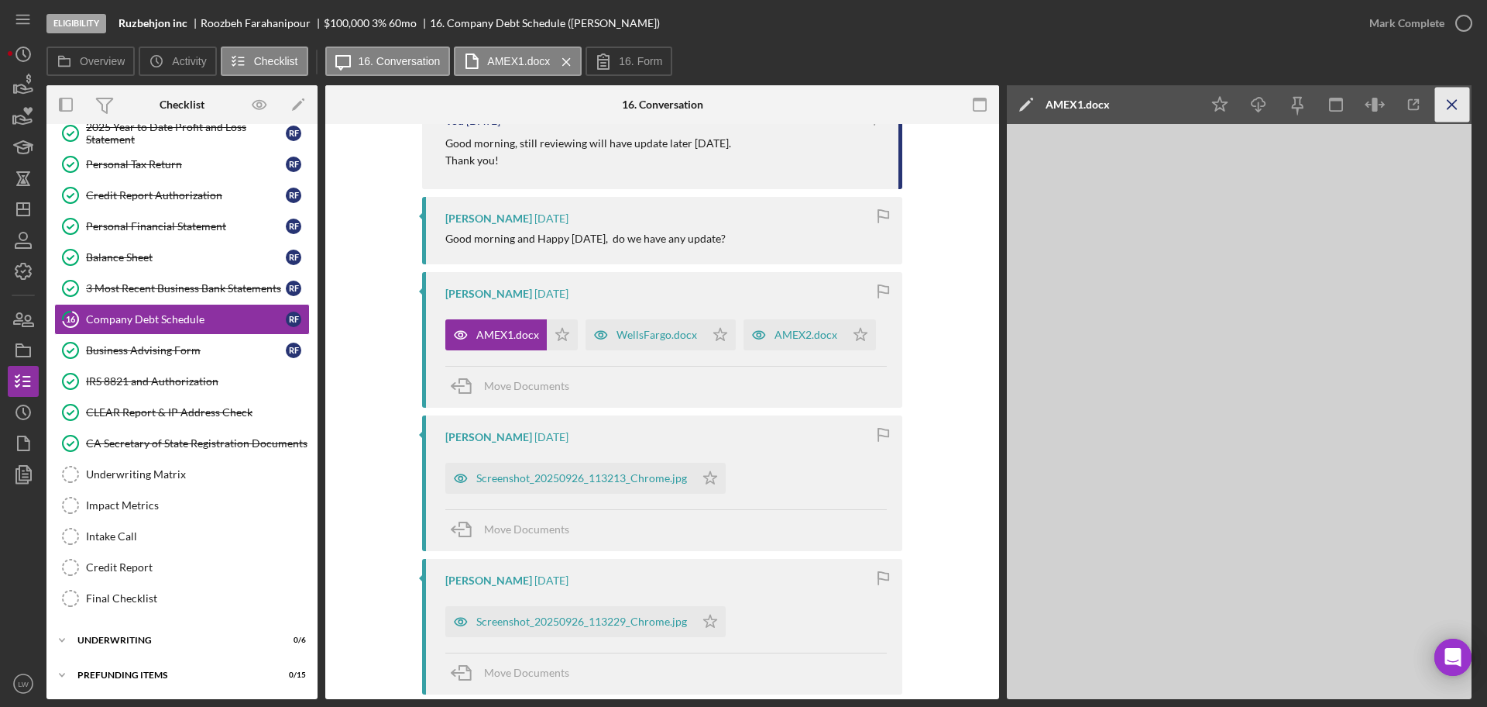
click at [1460, 107] on icon "Icon/Menu Close" at bounding box center [1453, 105] width 35 height 35
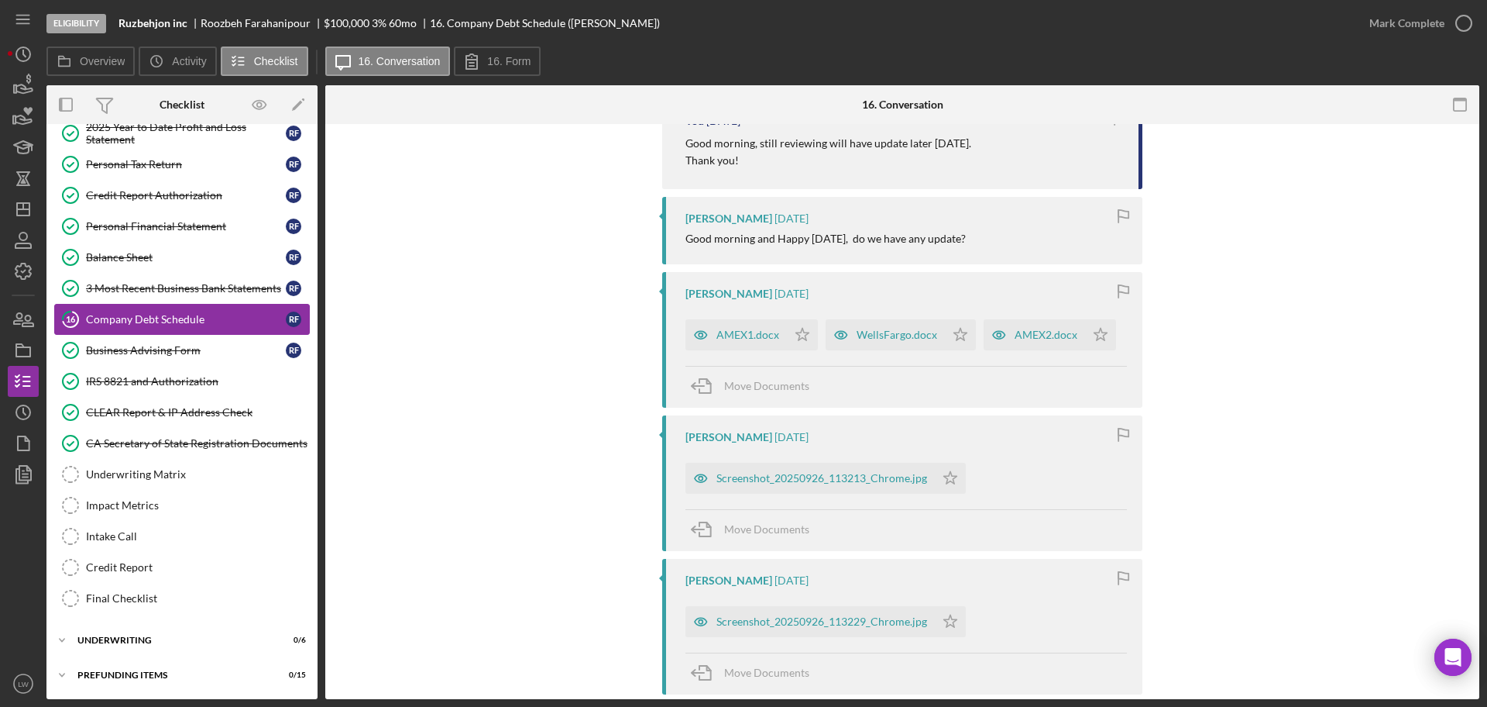
scroll to position [236, 0]
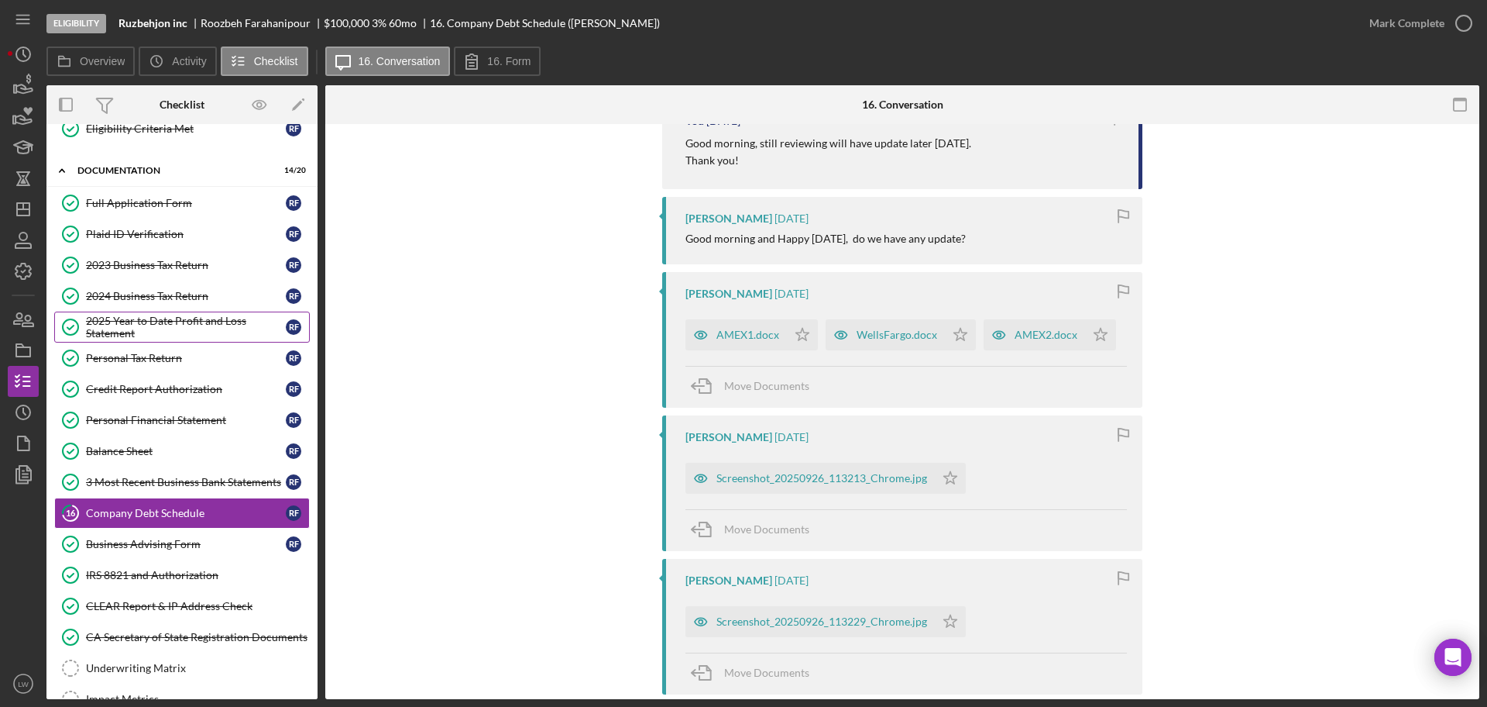
click at [175, 316] on div "2025 Year to Date Profit and Loss Statement" at bounding box center [186, 327] width 200 height 25
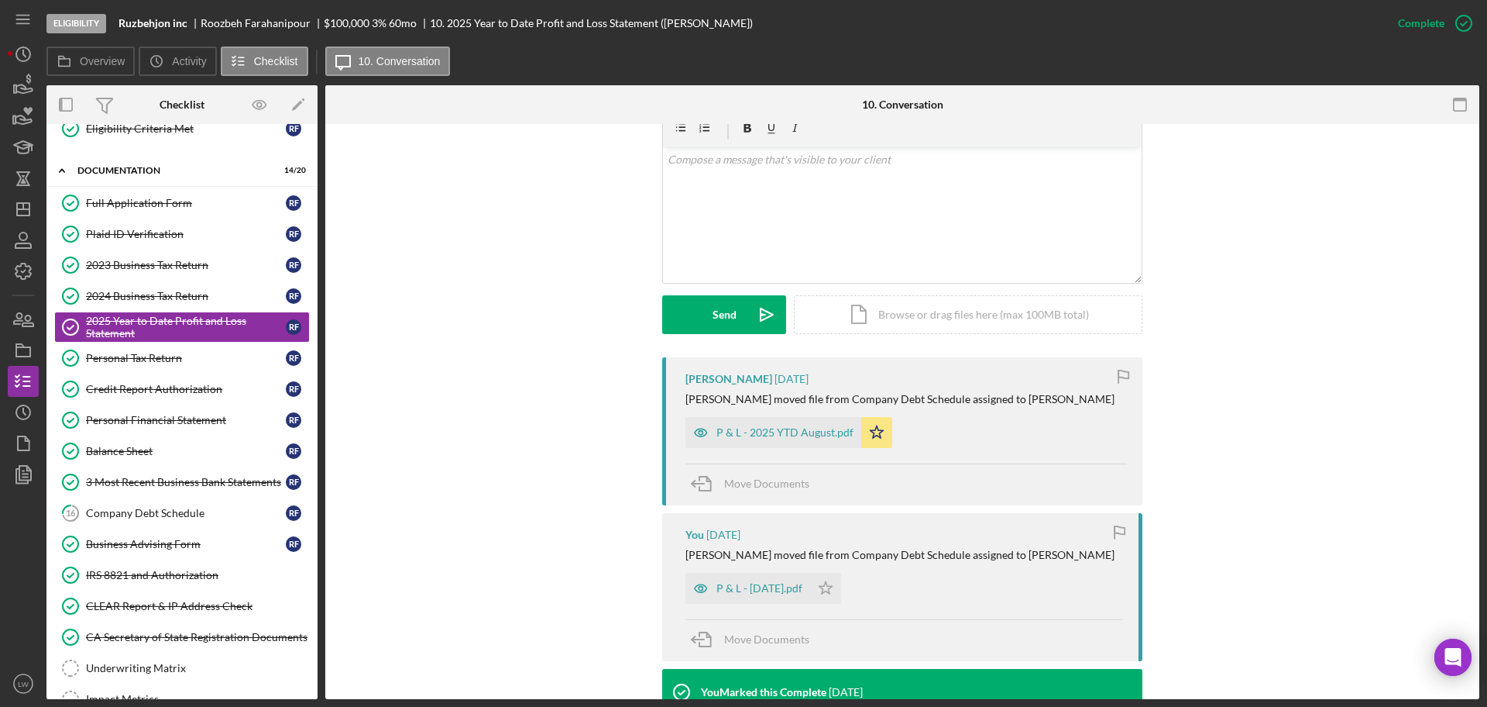
scroll to position [291, 0]
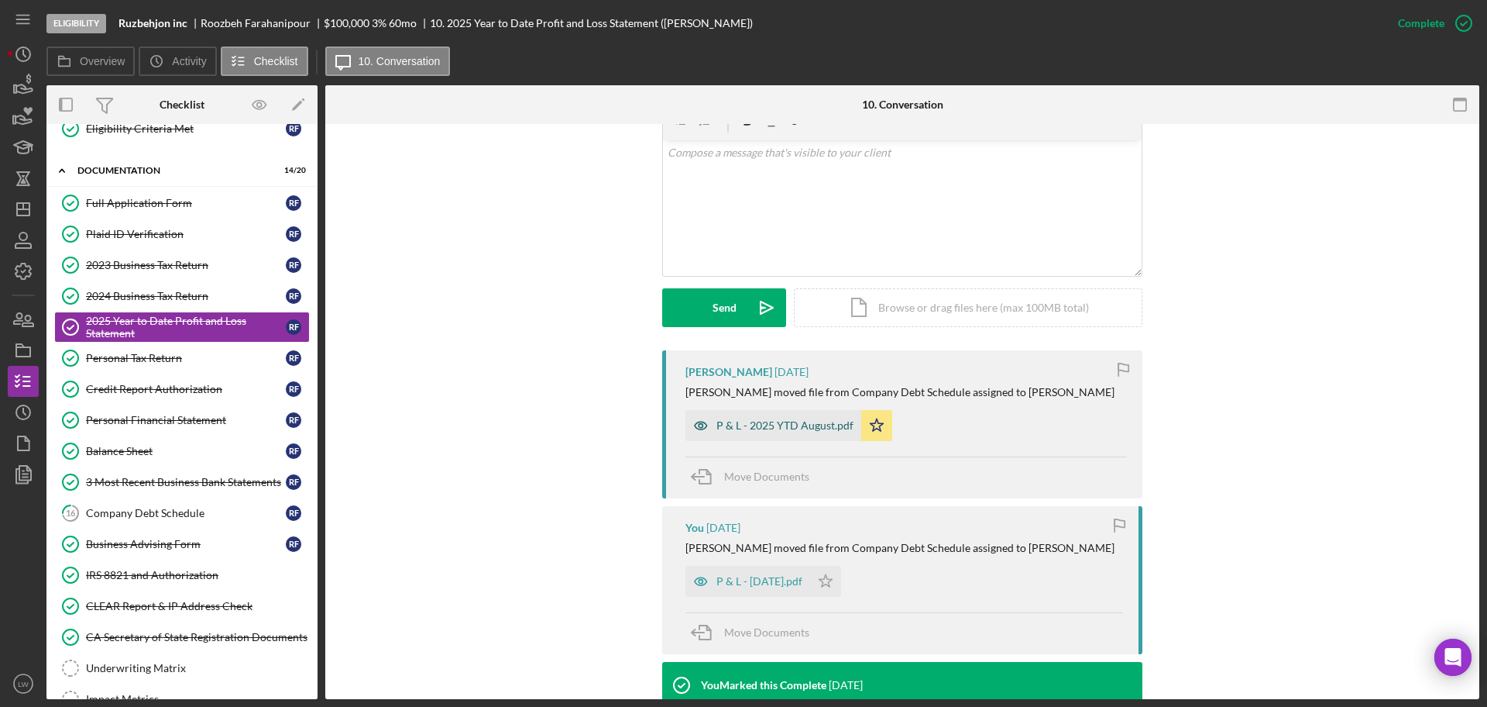
click at [807, 428] on div "P & L - 2025 YTD August.pdf" at bounding box center [785, 425] width 137 height 12
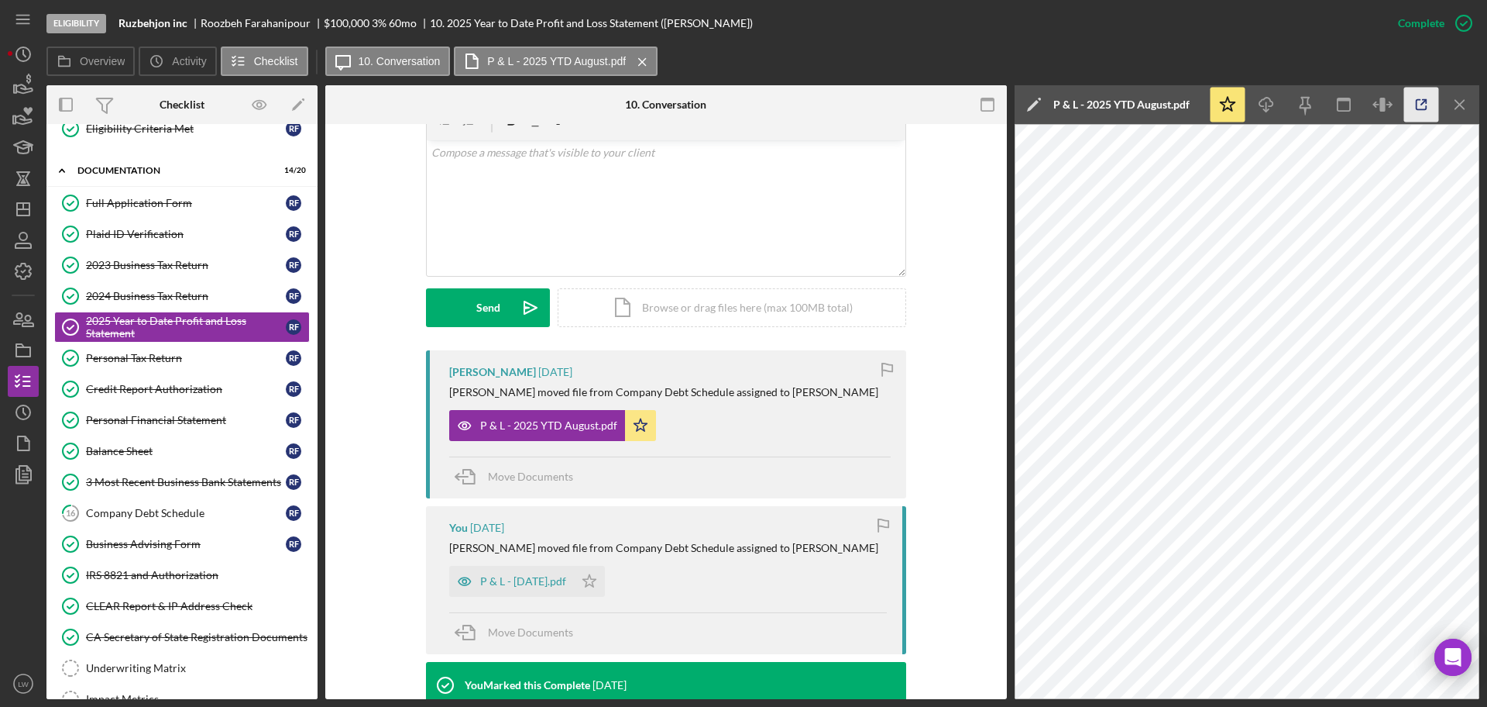
click at [1429, 100] on icon "button" at bounding box center [1422, 105] width 35 height 35
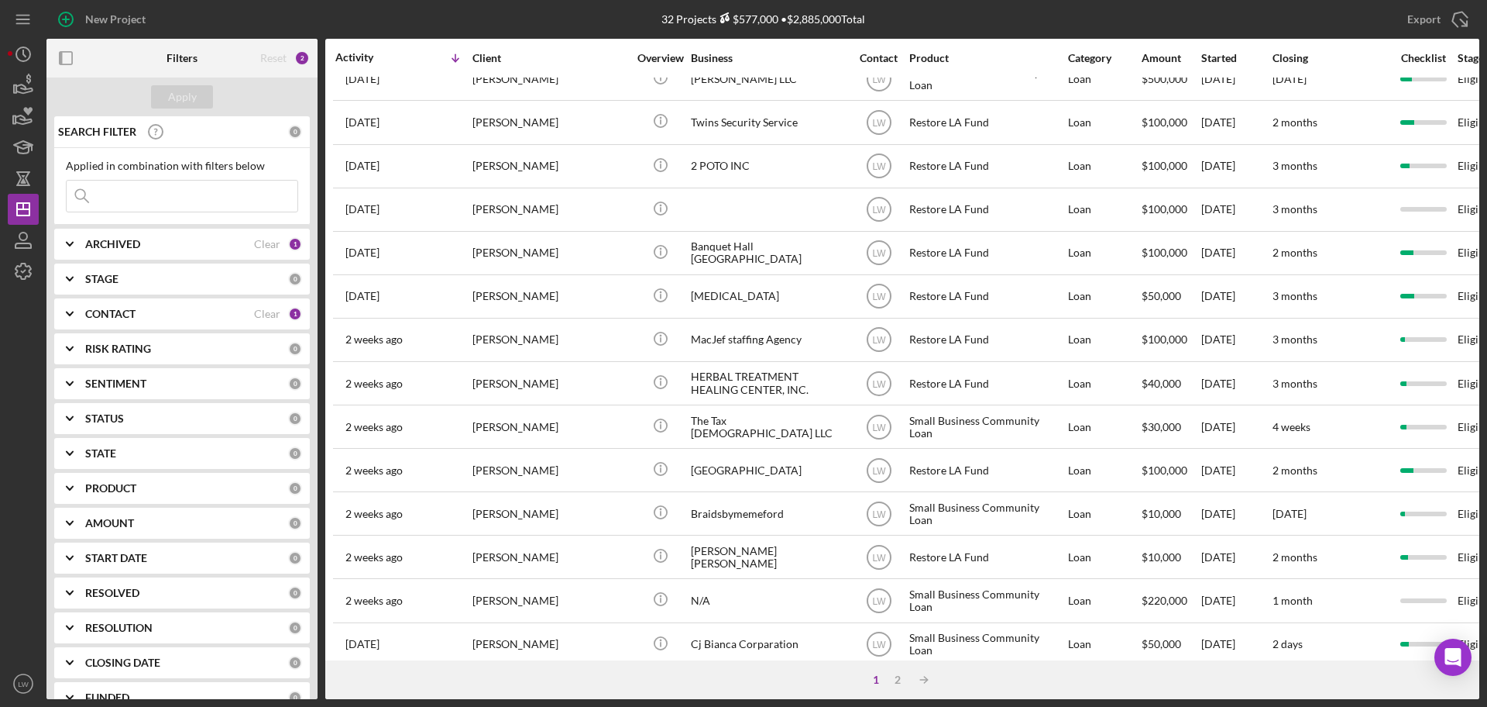
scroll to position [527, 0]
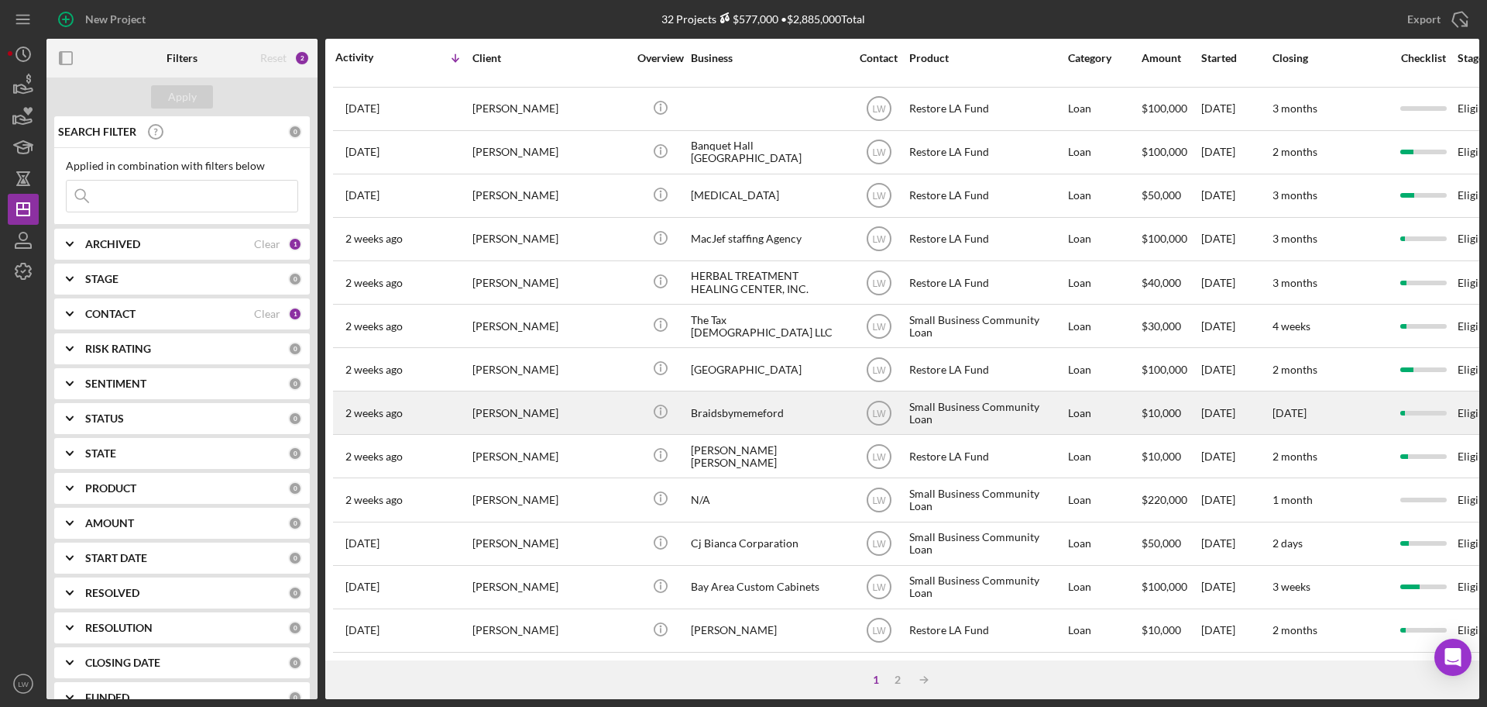
click at [578, 405] on div "Lamesha Ford" at bounding box center [550, 412] width 155 height 41
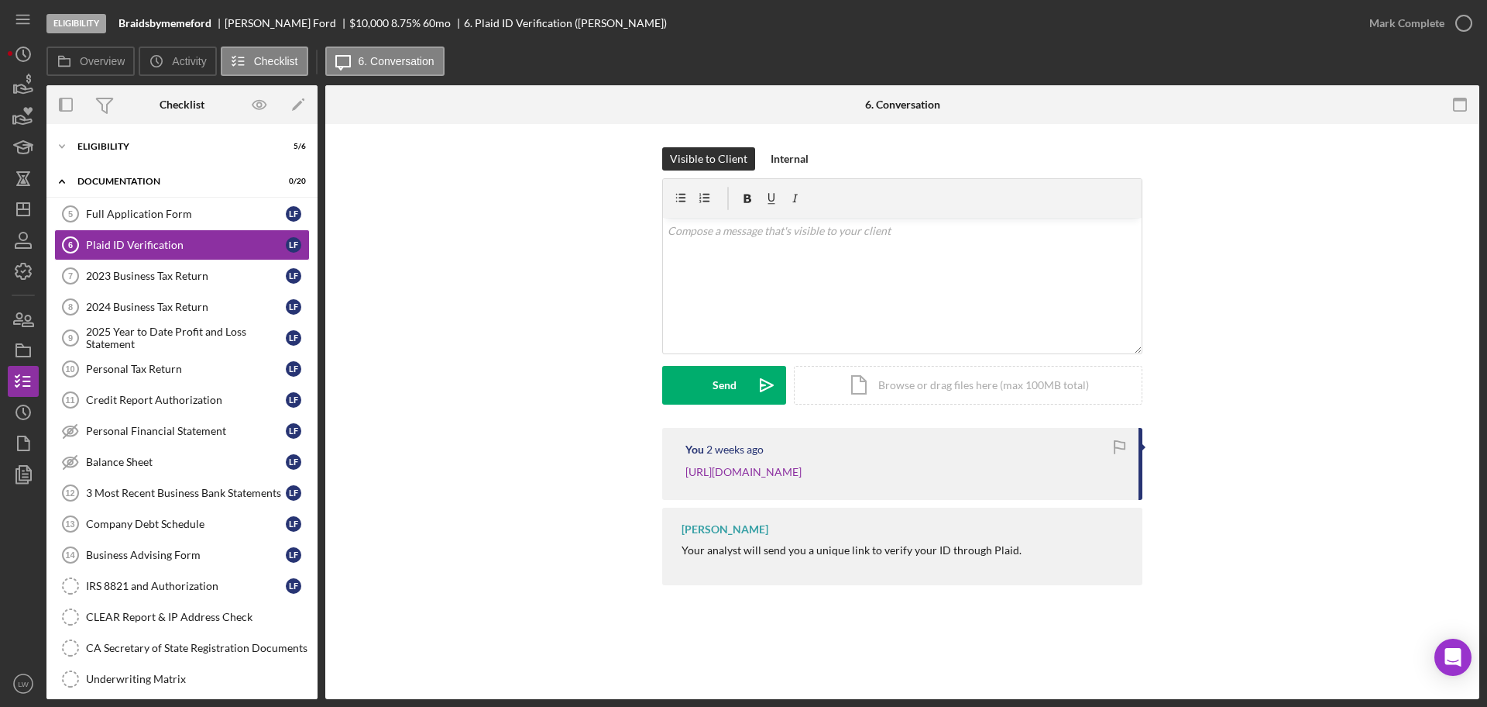
click at [253, 22] on div "Lamesha Ford" at bounding box center [287, 23] width 125 height 12
copy div "Lamesha Ford"
click at [37, 83] on icon "button" at bounding box center [23, 85] width 39 height 39
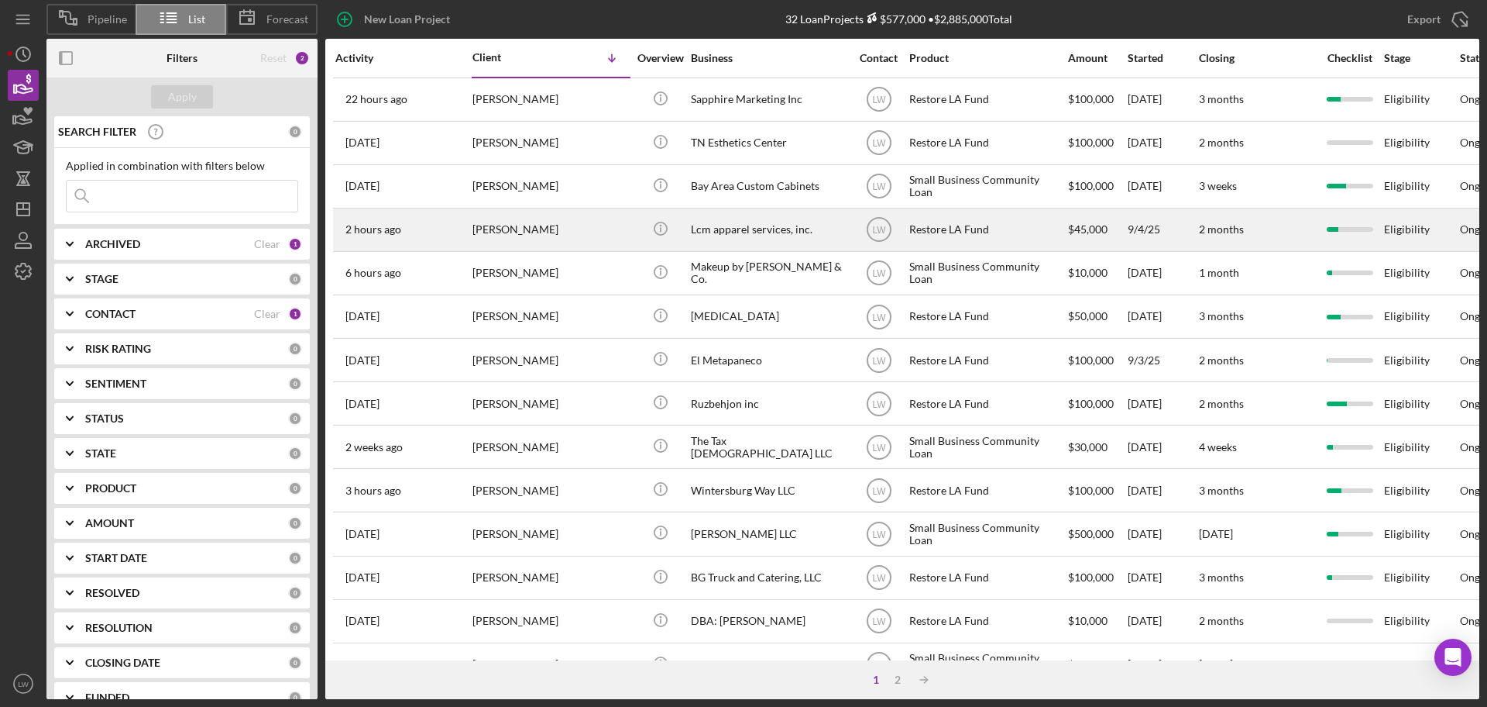
click at [593, 234] on div "[PERSON_NAME]" at bounding box center [550, 229] width 155 height 41
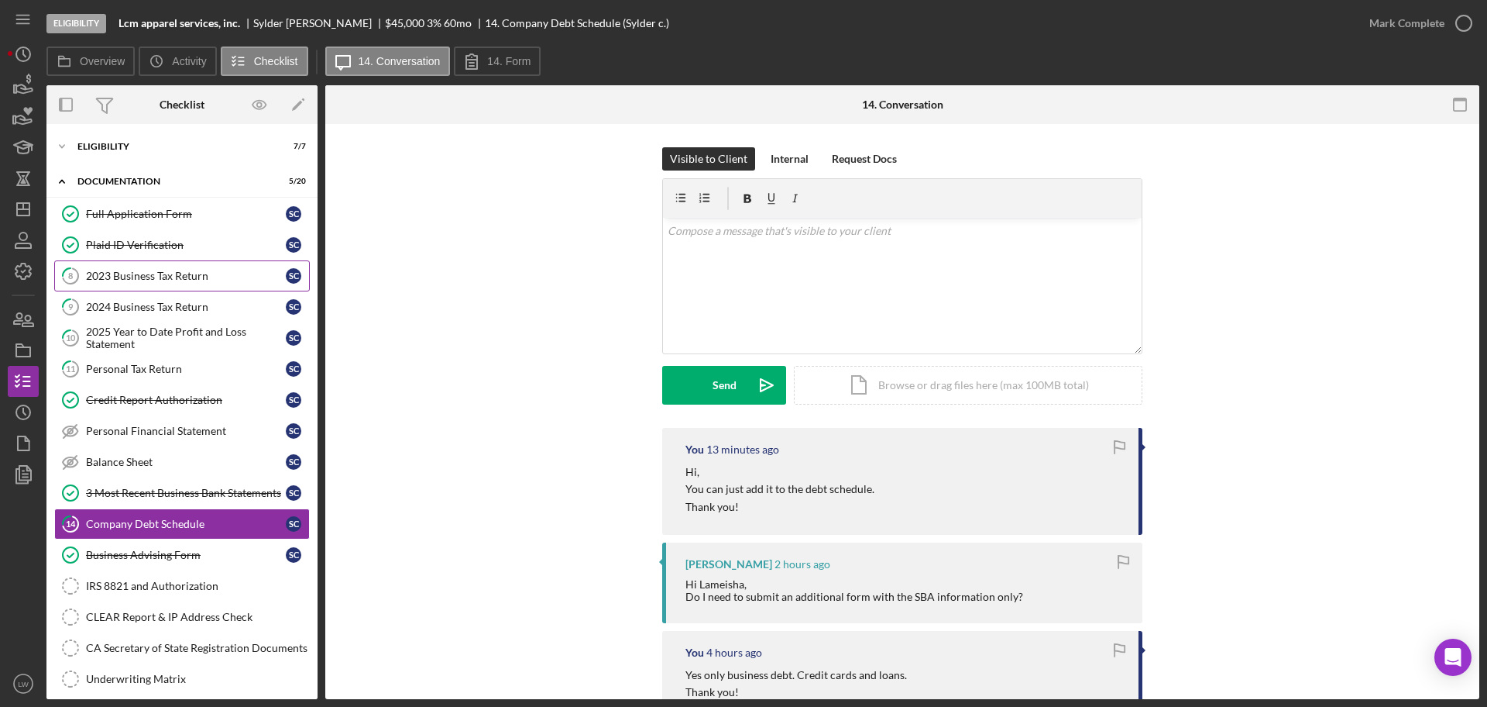
click at [187, 277] on div "2023 Business Tax Return" at bounding box center [186, 276] width 200 height 12
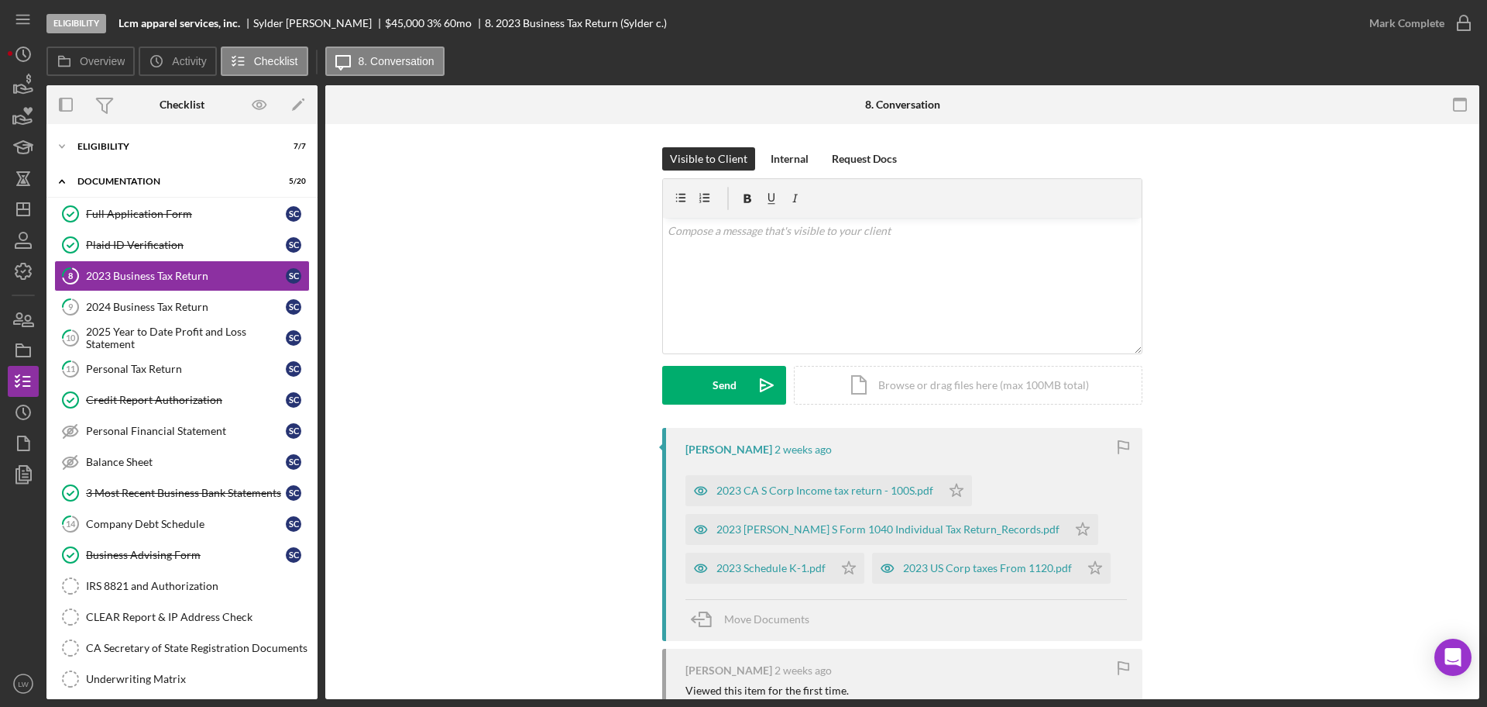
scroll to position [97, 0]
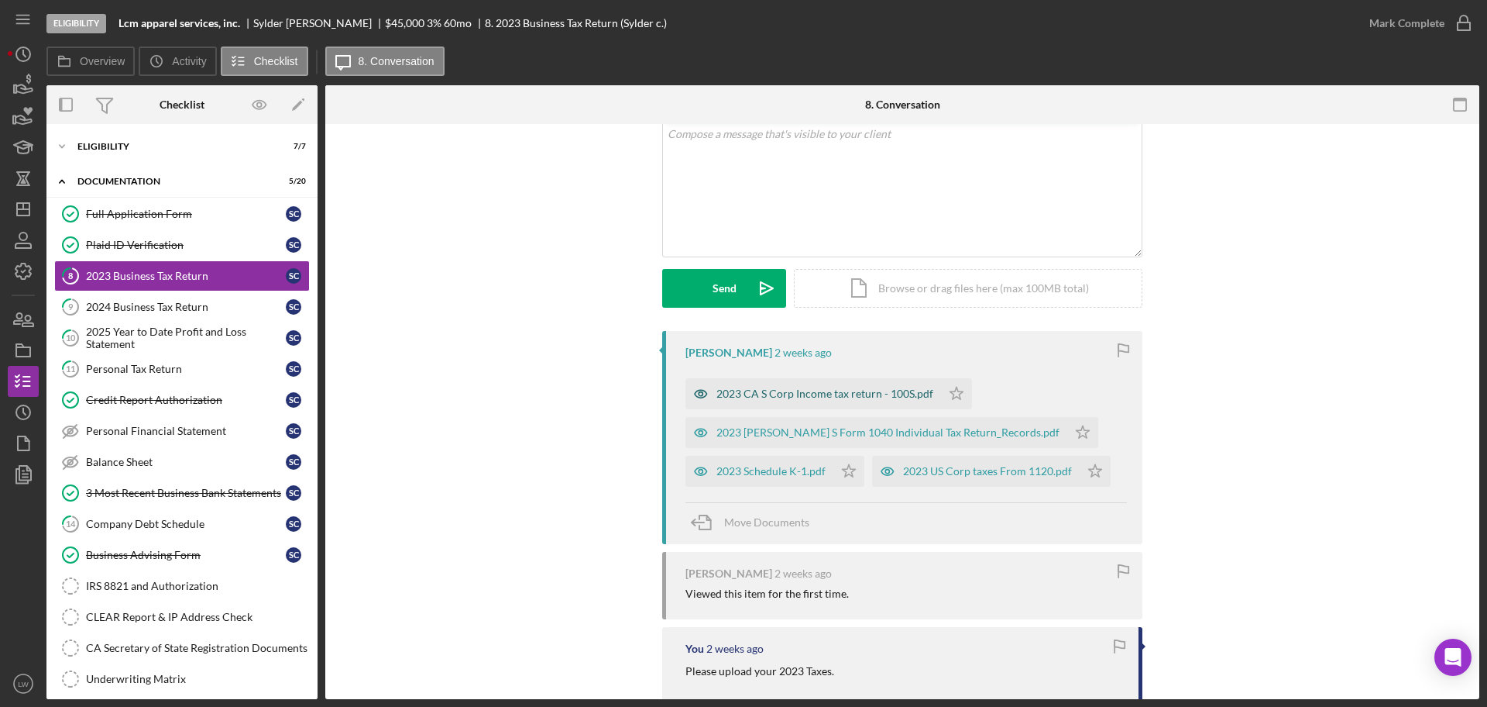
click at [851, 397] on div "2023 CA S Corp Income tax return - 100S.pdf" at bounding box center [825, 393] width 217 height 12
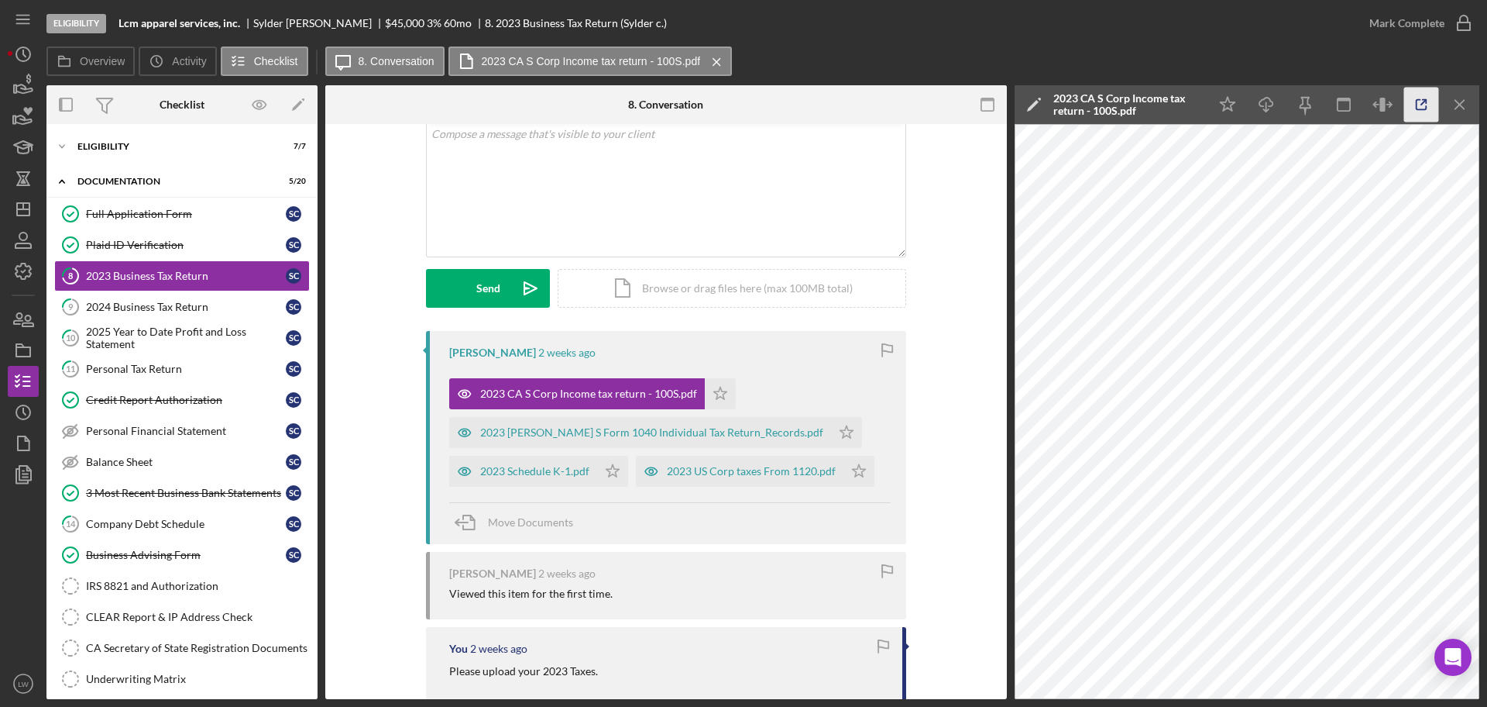
click at [1421, 108] on icon "button" at bounding box center [1422, 105] width 35 height 35
click at [566, 430] on div "2023 CRUZ S Form 1040 Individual Tax Return_Records.pdf" at bounding box center [651, 432] width 343 height 12
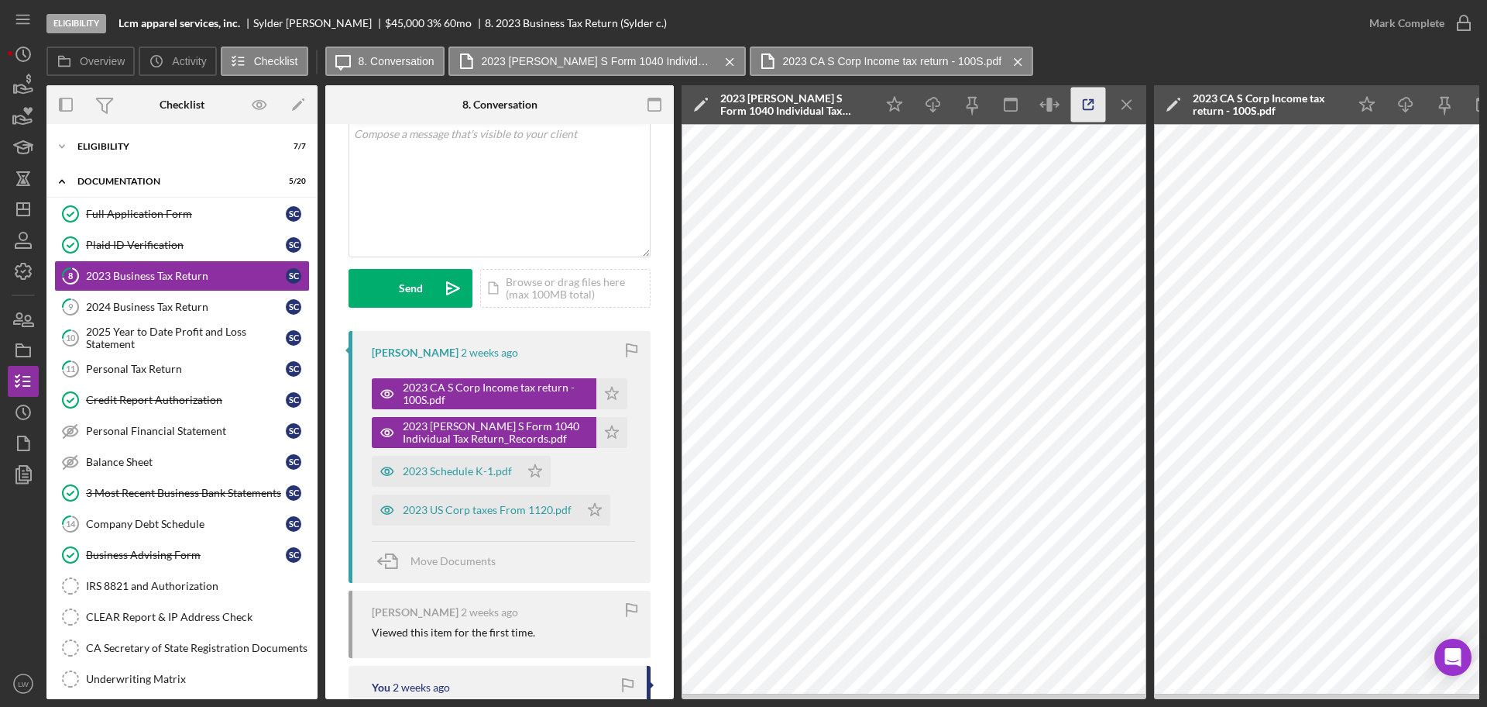
click at [1084, 105] on icon "button" at bounding box center [1089, 105] width 10 height 10
click at [459, 469] on div "2023 Schedule K-1.pdf" at bounding box center [457, 471] width 109 height 12
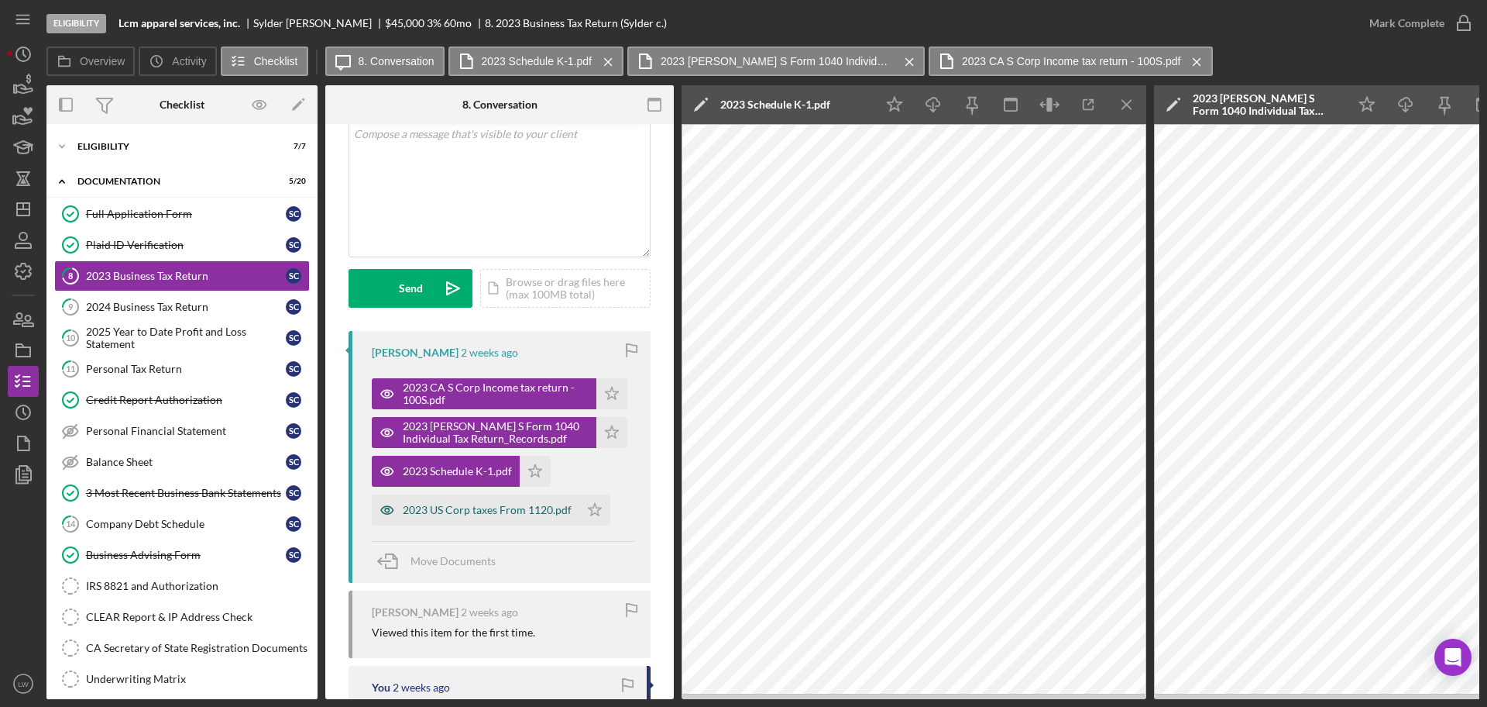
click at [429, 517] on div "2023 US Corp taxes From 1120.pdf" at bounding box center [476, 509] width 208 height 31
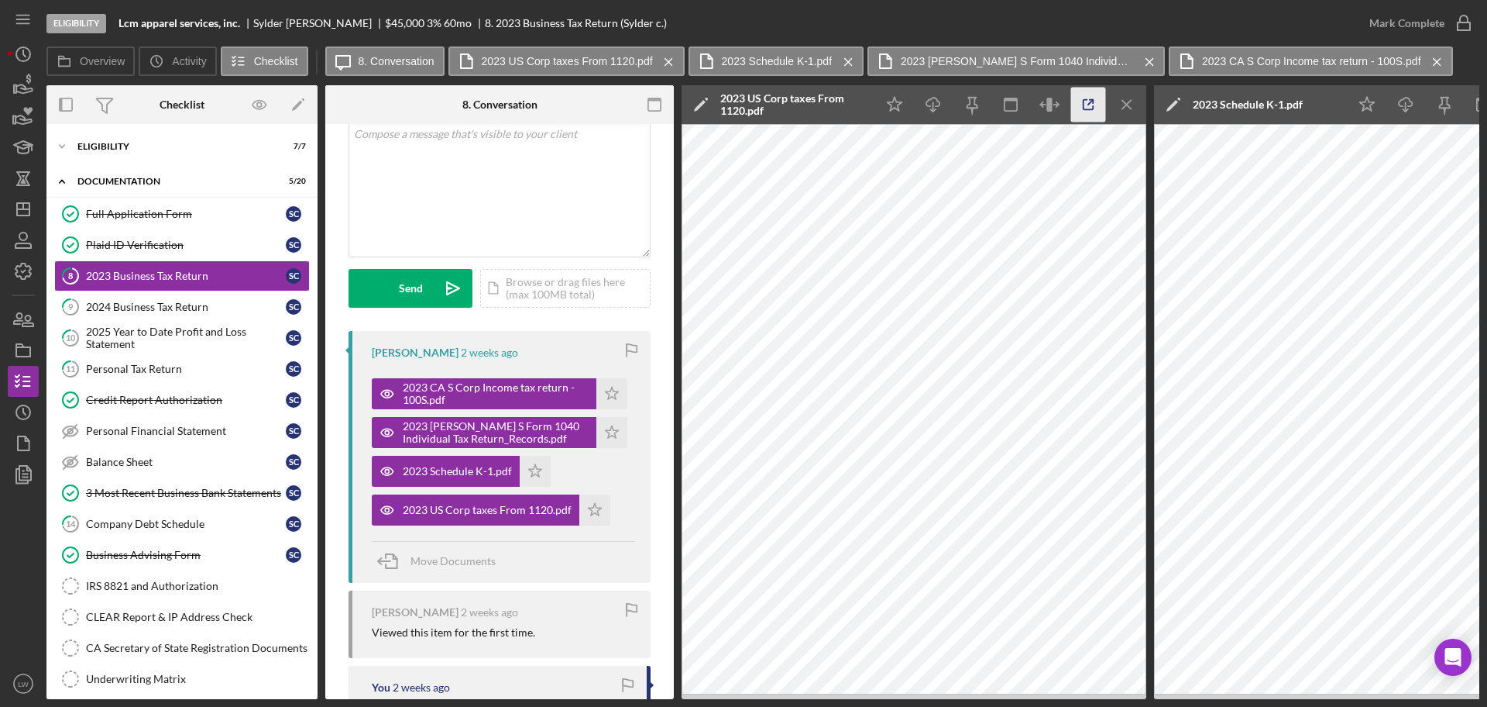
click at [1075, 98] on icon "button" at bounding box center [1088, 105] width 35 height 35
click at [1131, 100] on line "button" at bounding box center [1127, 104] width 9 height 9
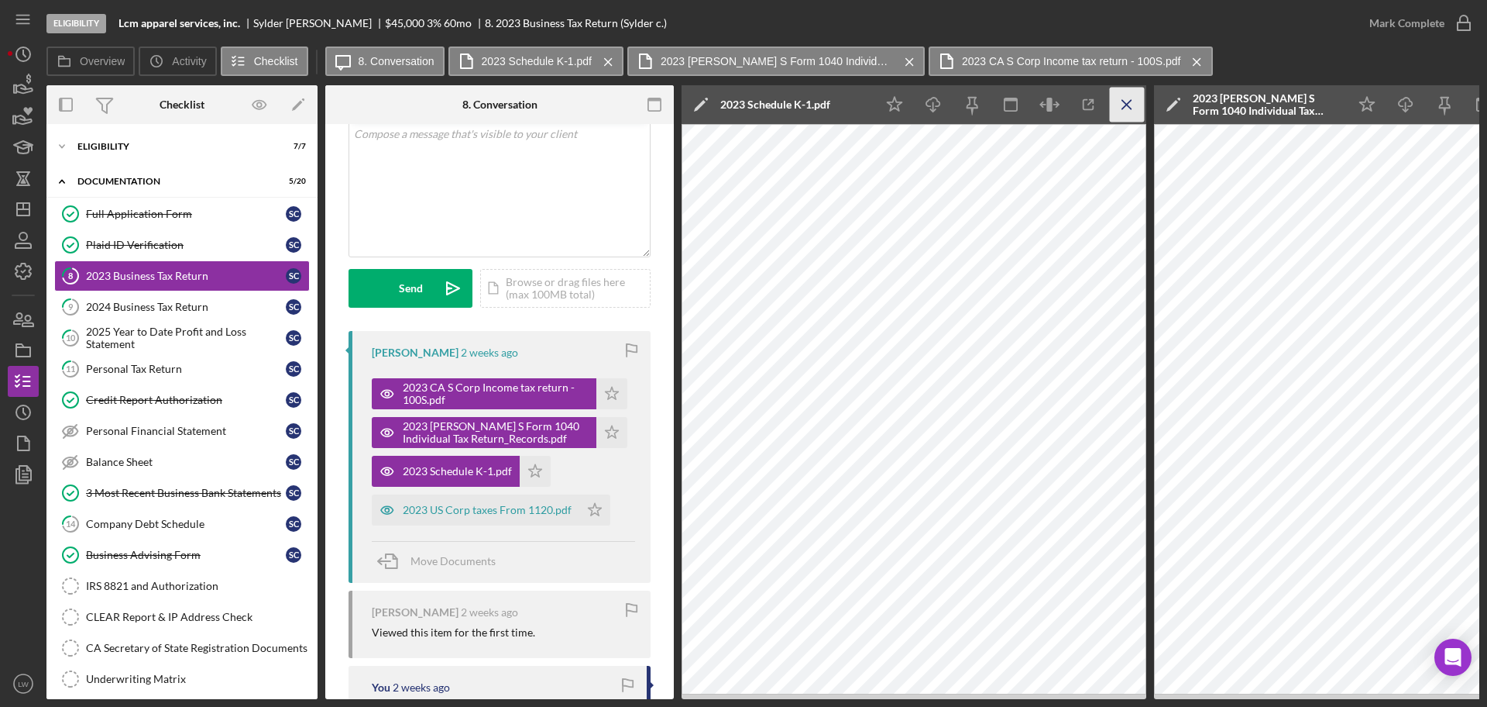
click at [1121, 98] on icon "Icon/Menu Close" at bounding box center [1127, 105] width 35 height 35
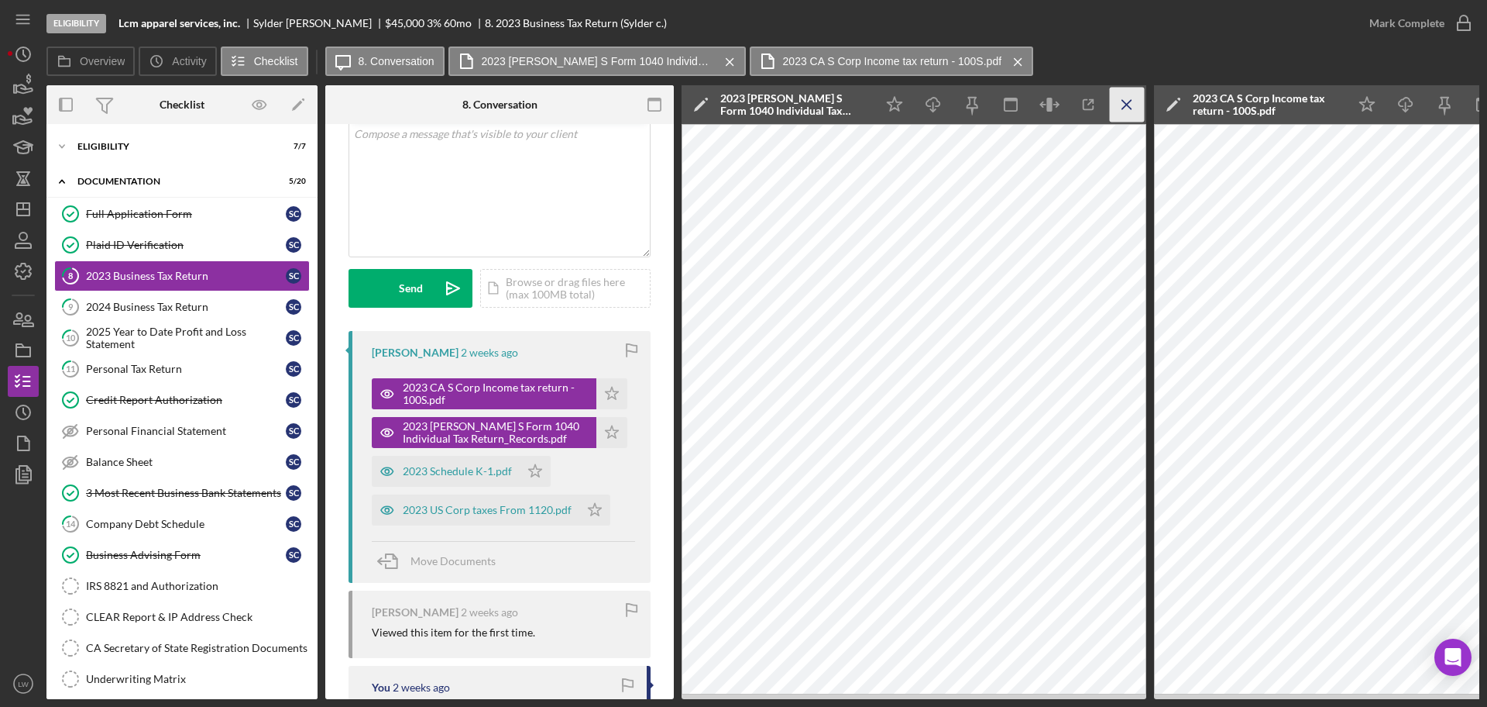
click at [1129, 101] on icon "Icon/Menu Close" at bounding box center [1127, 105] width 35 height 35
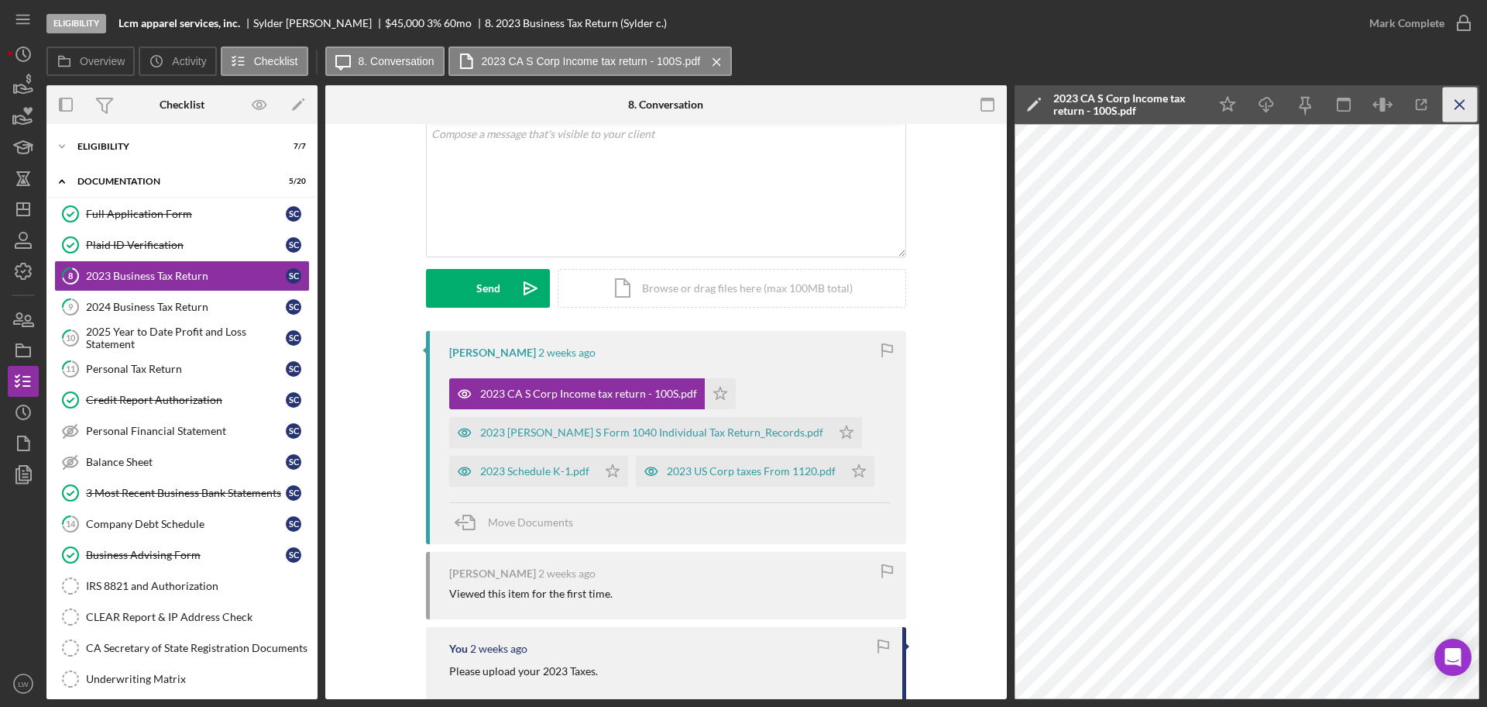
click at [1458, 100] on icon "Icon/Menu Close" at bounding box center [1460, 105] width 35 height 35
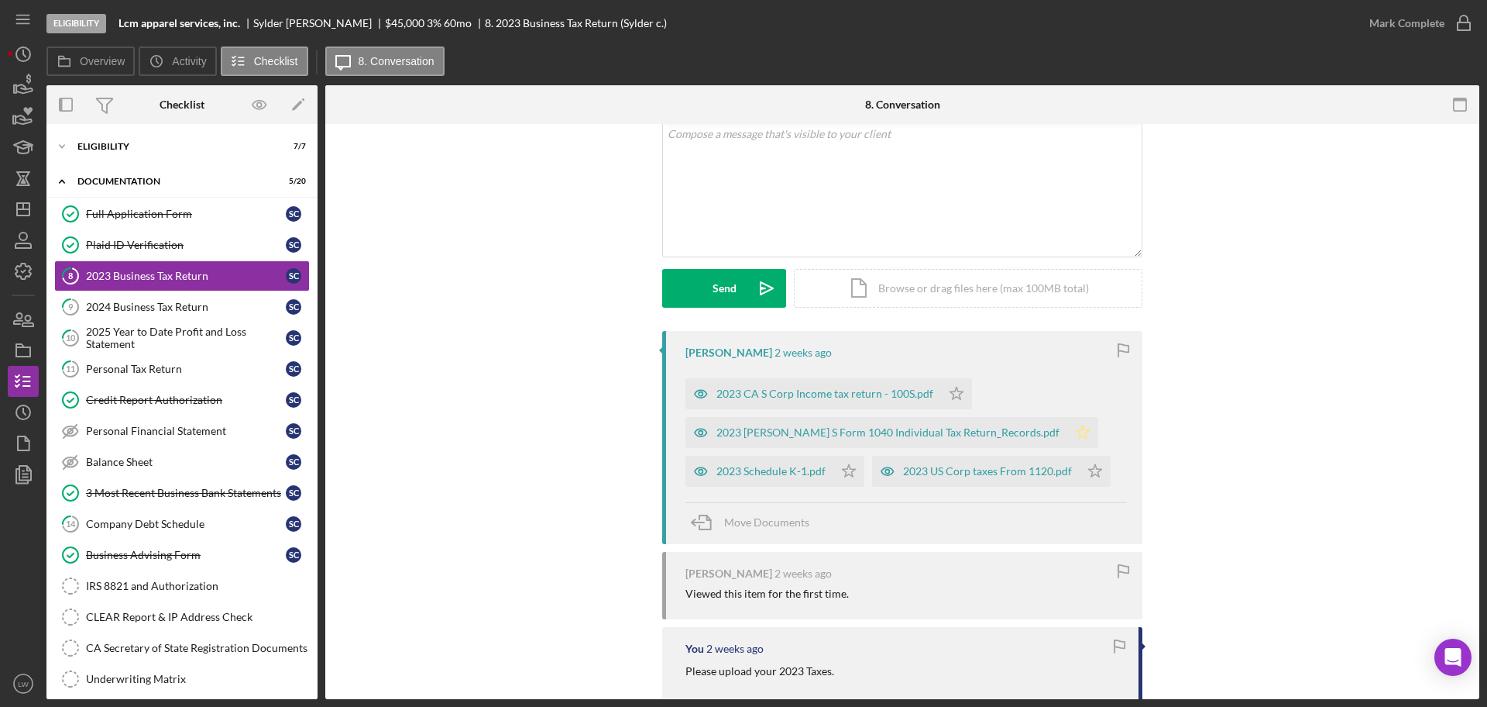
click at [1068, 431] on icon "Icon/Star" at bounding box center [1083, 432] width 31 height 31
click at [757, 524] on span "Move Documents" at bounding box center [766, 521] width 85 height 13
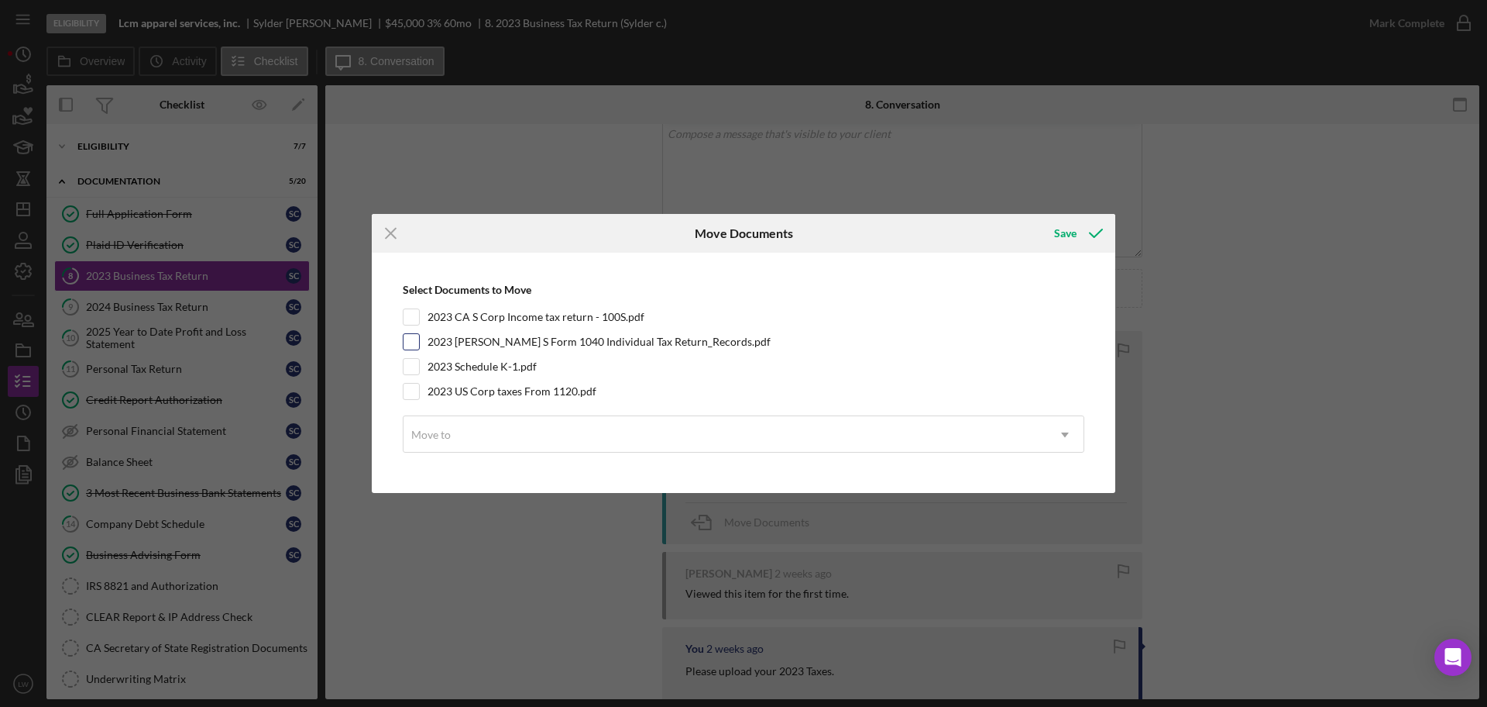
click at [412, 337] on input "2023 CRUZ S Form 1040 Individual Tax Return_Records.pdf" at bounding box center [411, 341] width 15 height 15
checkbox input "true"
click at [452, 439] on div "Move to" at bounding box center [431, 434] width 43 height 12
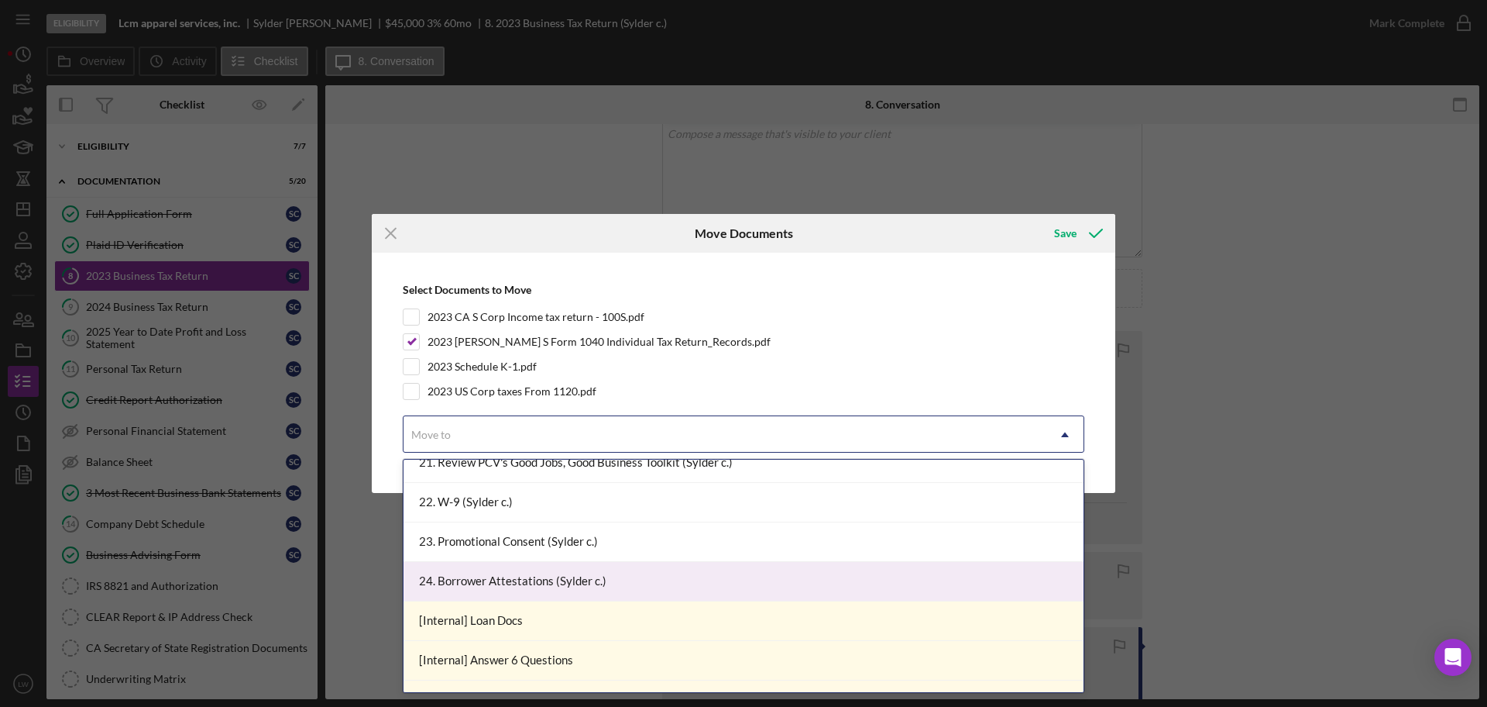
scroll to position [1229, 0]
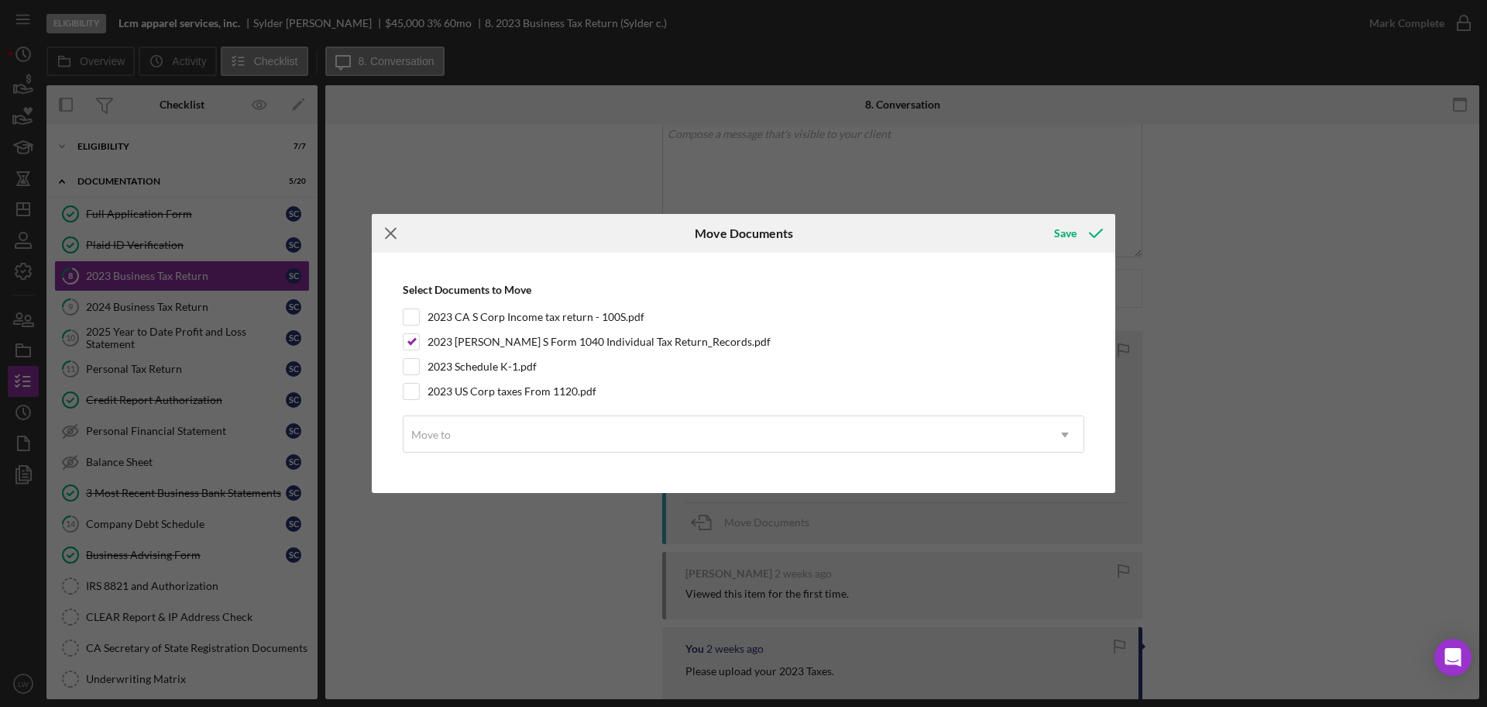
click at [396, 239] on icon "Icon/Menu Close" at bounding box center [391, 233] width 39 height 39
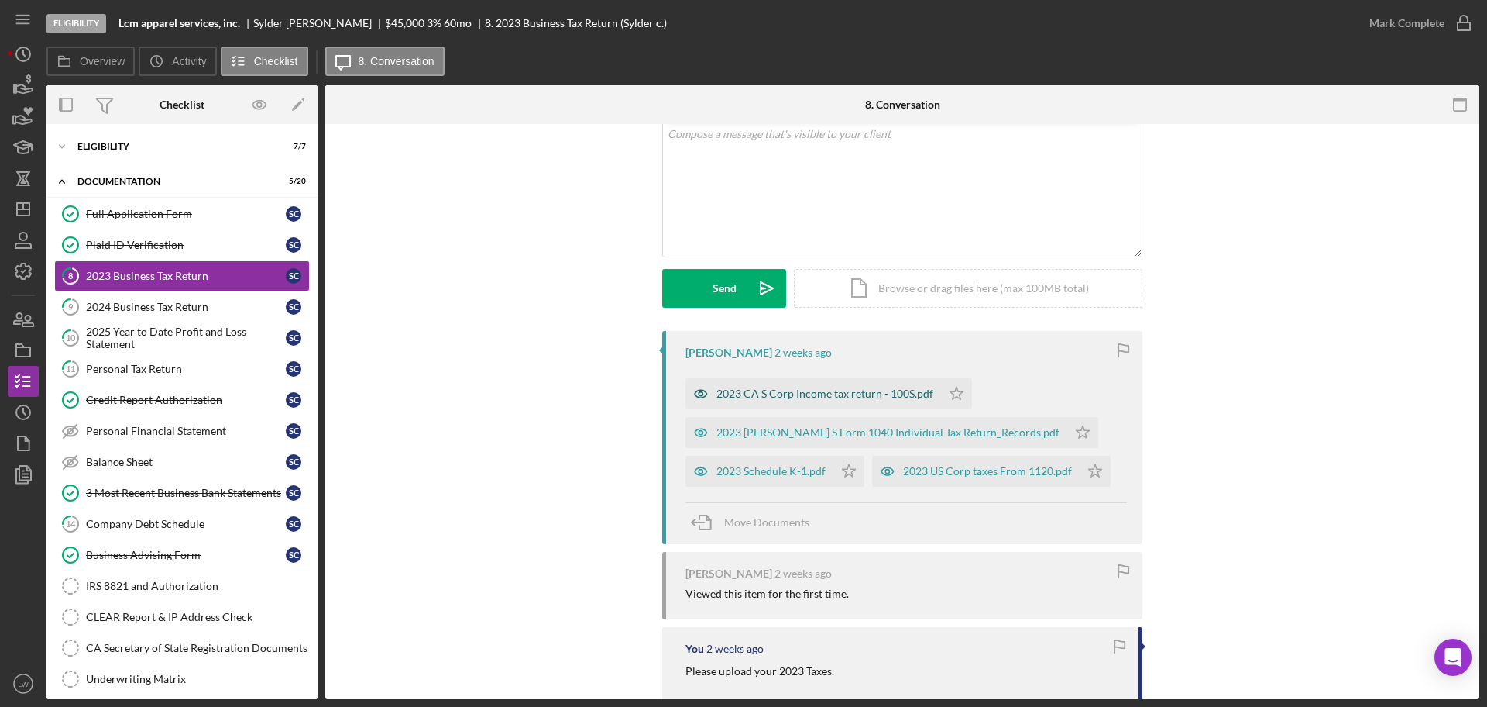
click at [823, 396] on div "2023 CA S Corp Income tax return - 100S.pdf" at bounding box center [825, 393] width 217 height 12
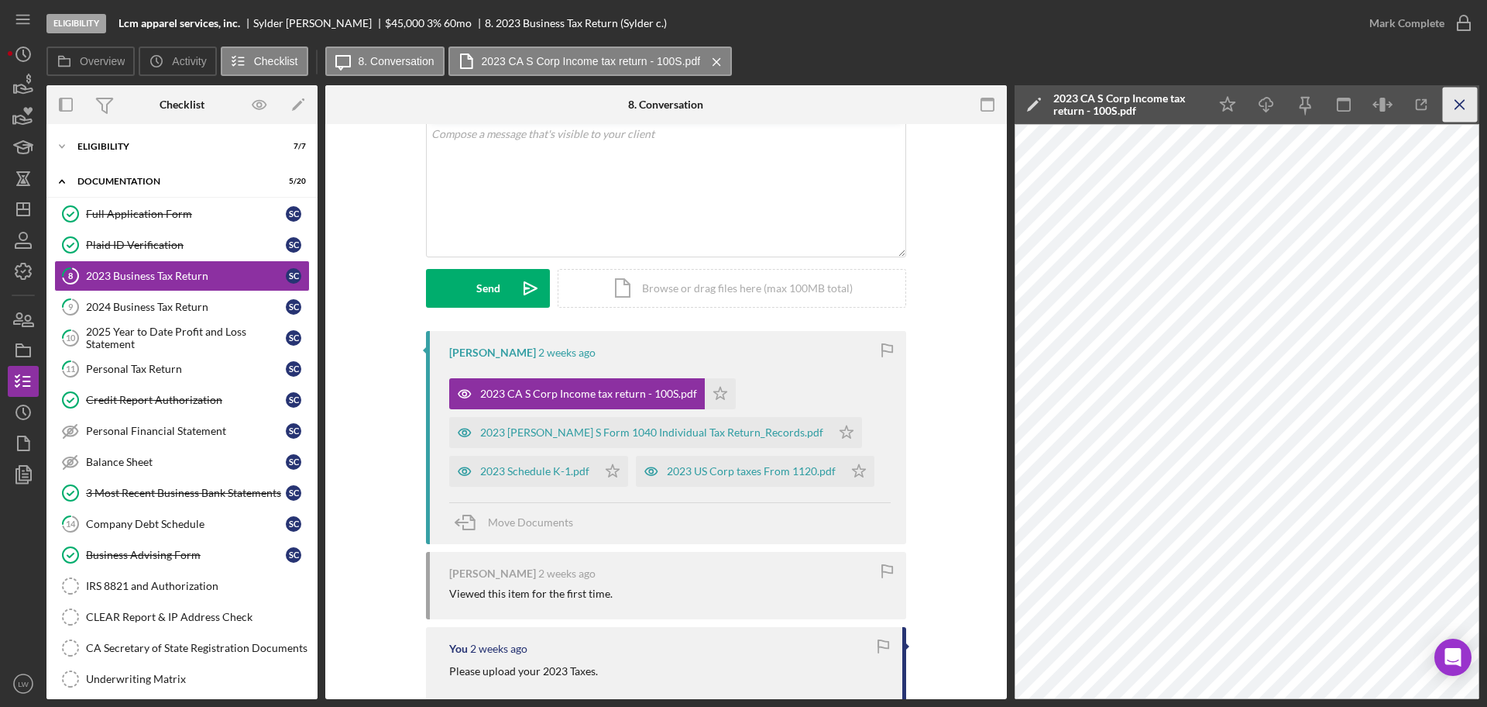
click at [1468, 105] on icon "Icon/Menu Close" at bounding box center [1460, 105] width 35 height 35
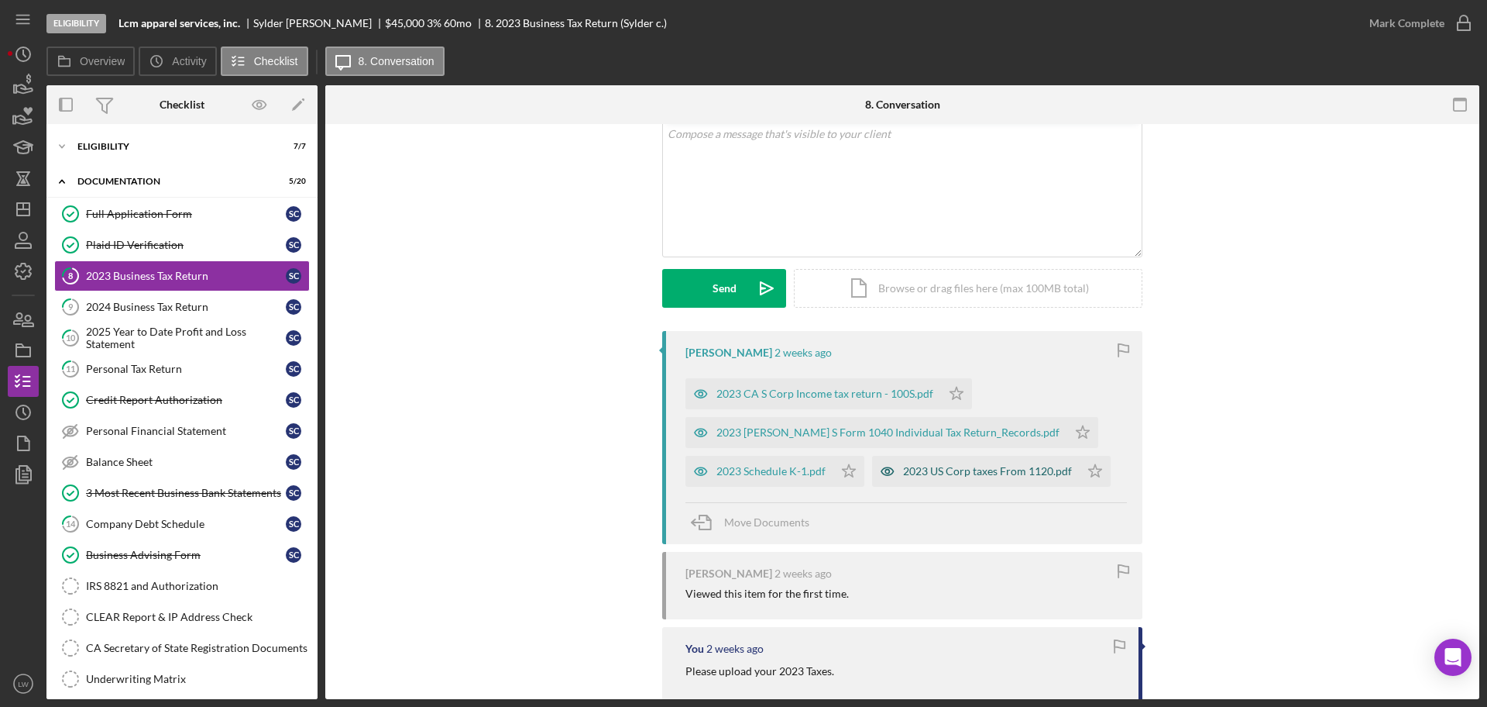
click at [1011, 465] on div "2023 US Corp taxes From 1120.pdf" at bounding box center [987, 471] width 169 height 12
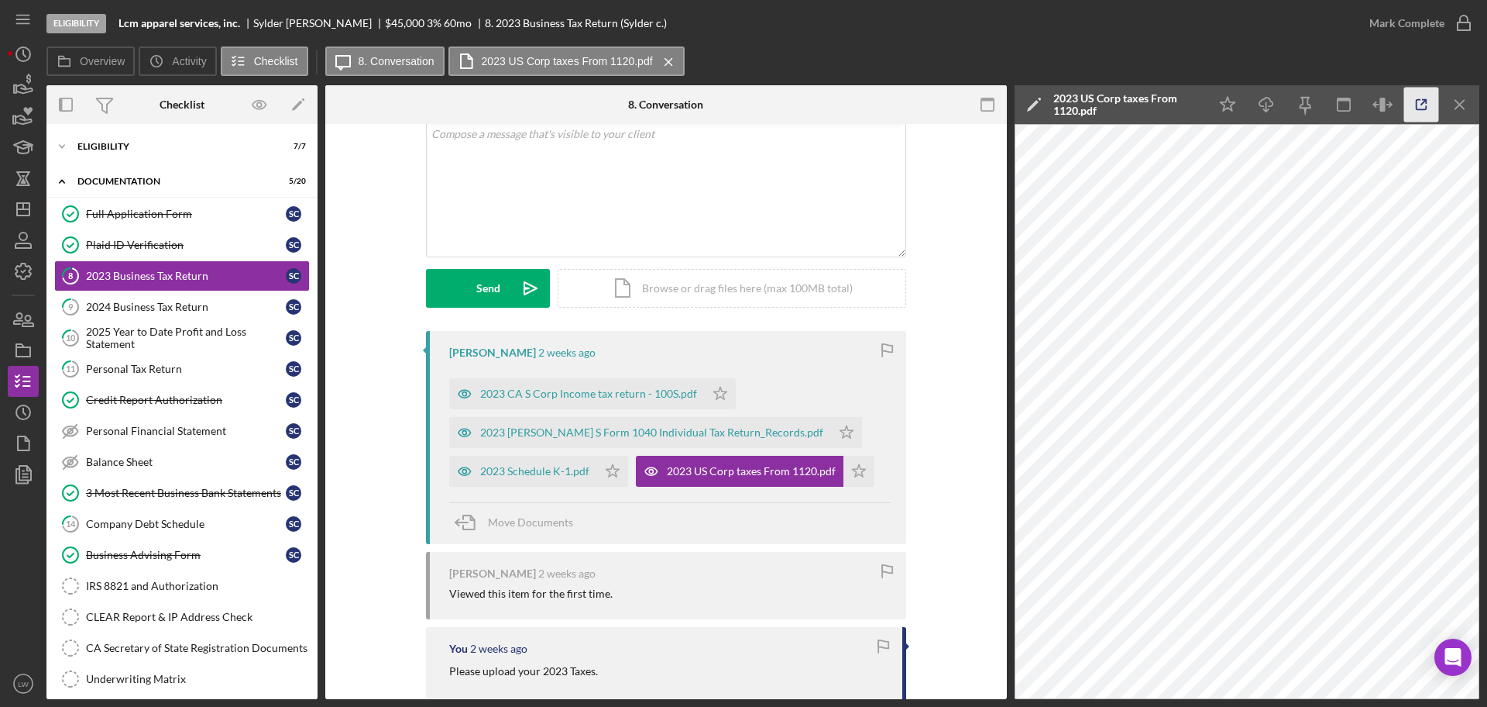
click at [1432, 98] on icon "button" at bounding box center [1422, 105] width 35 height 35
click at [1464, 104] on icon "Icon/Menu Close" at bounding box center [1460, 105] width 35 height 35
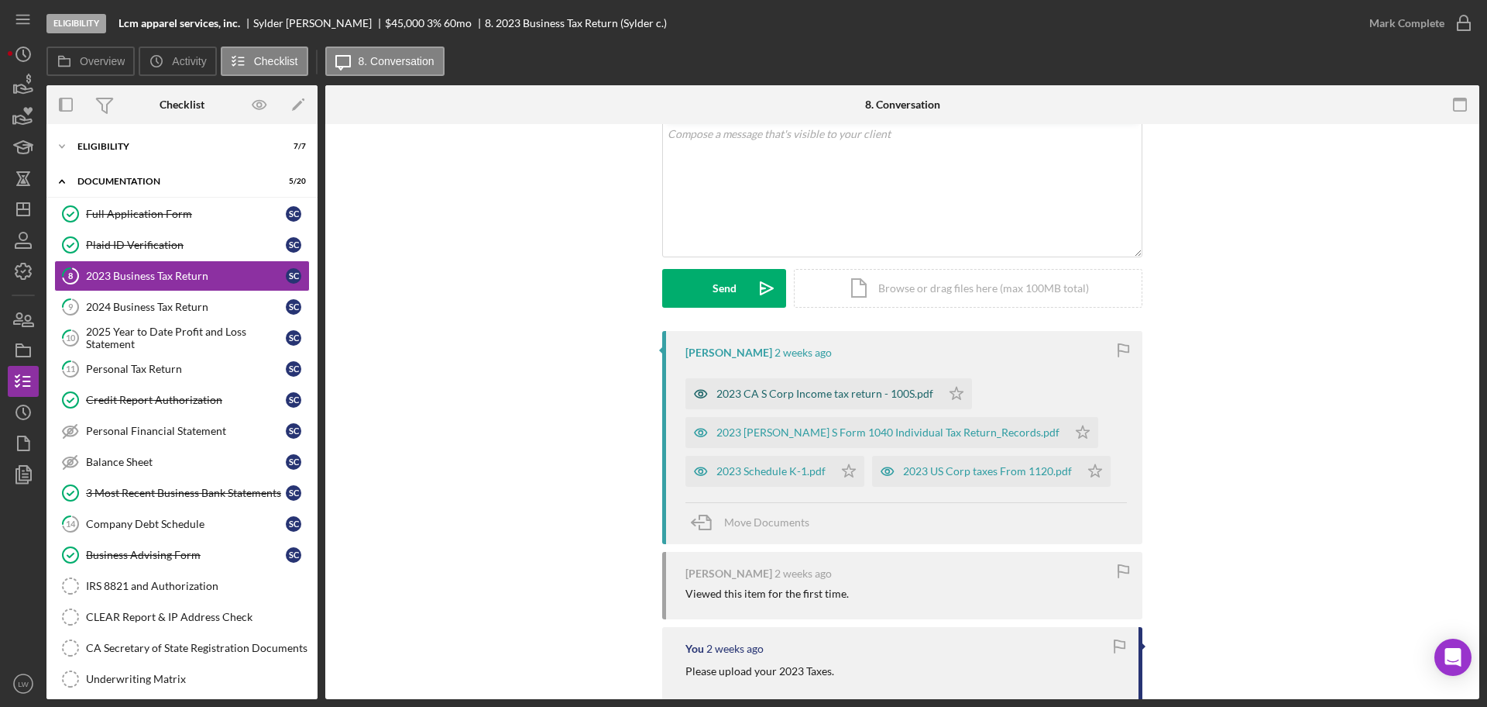
click at [851, 394] on div "2023 CA S Corp Income tax return - 100S.pdf" at bounding box center [825, 393] width 217 height 12
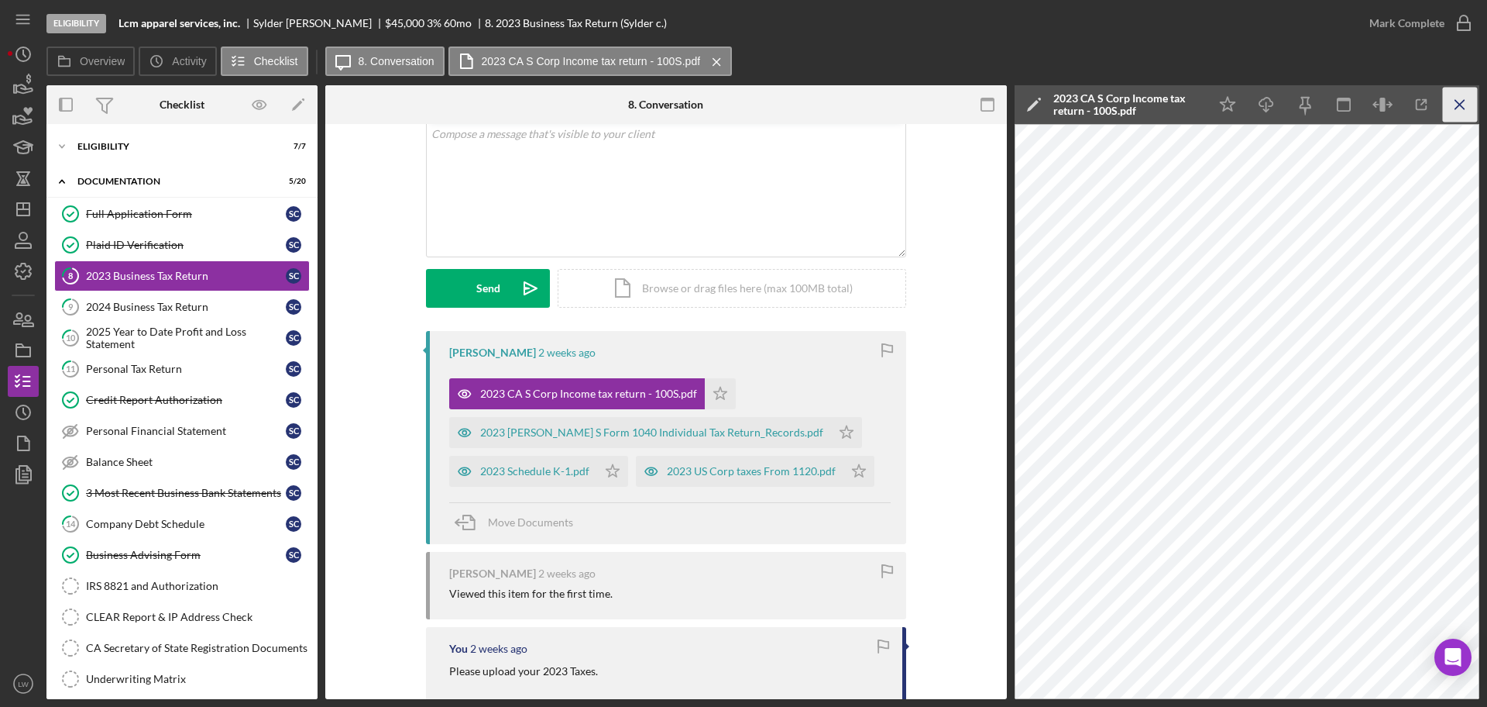
click at [1463, 103] on icon "Icon/Menu Close" at bounding box center [1460, 105] width 35 height 35
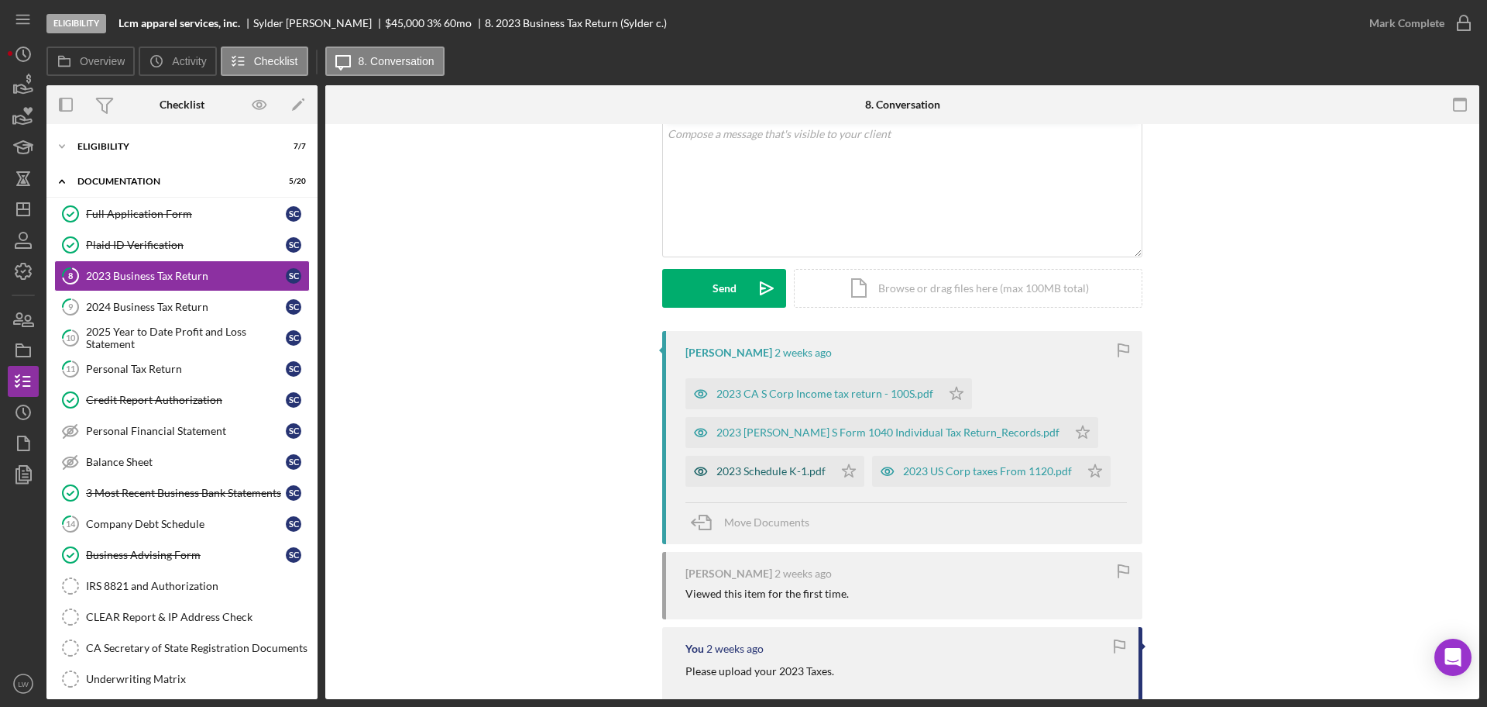
click at [788, 474] on div "2023 Schedule K-1.pdf" at bounding box center [771, 471] width 109 height 12
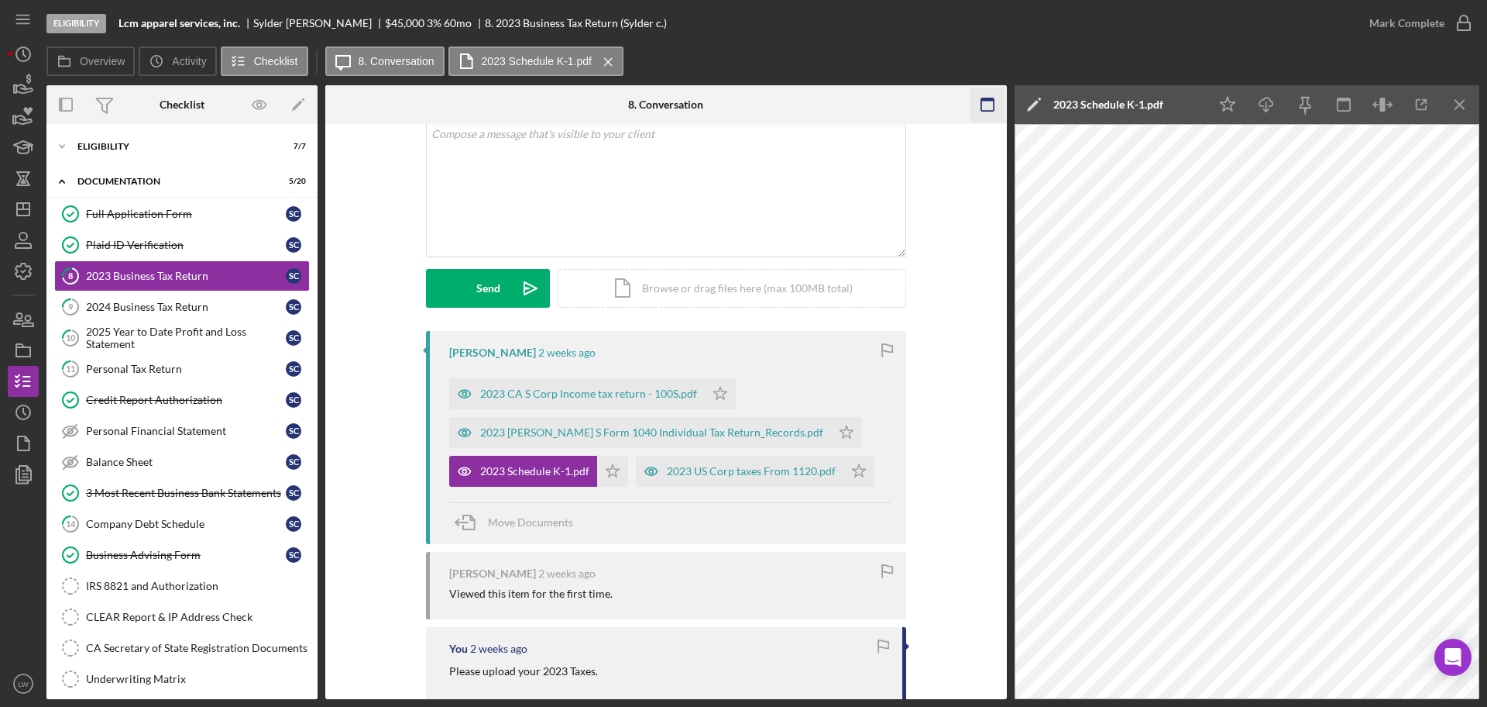
click at [1460, 107] on icon "Icon/Menu Close" at bounding box center [1460, 105] width 35 height 35
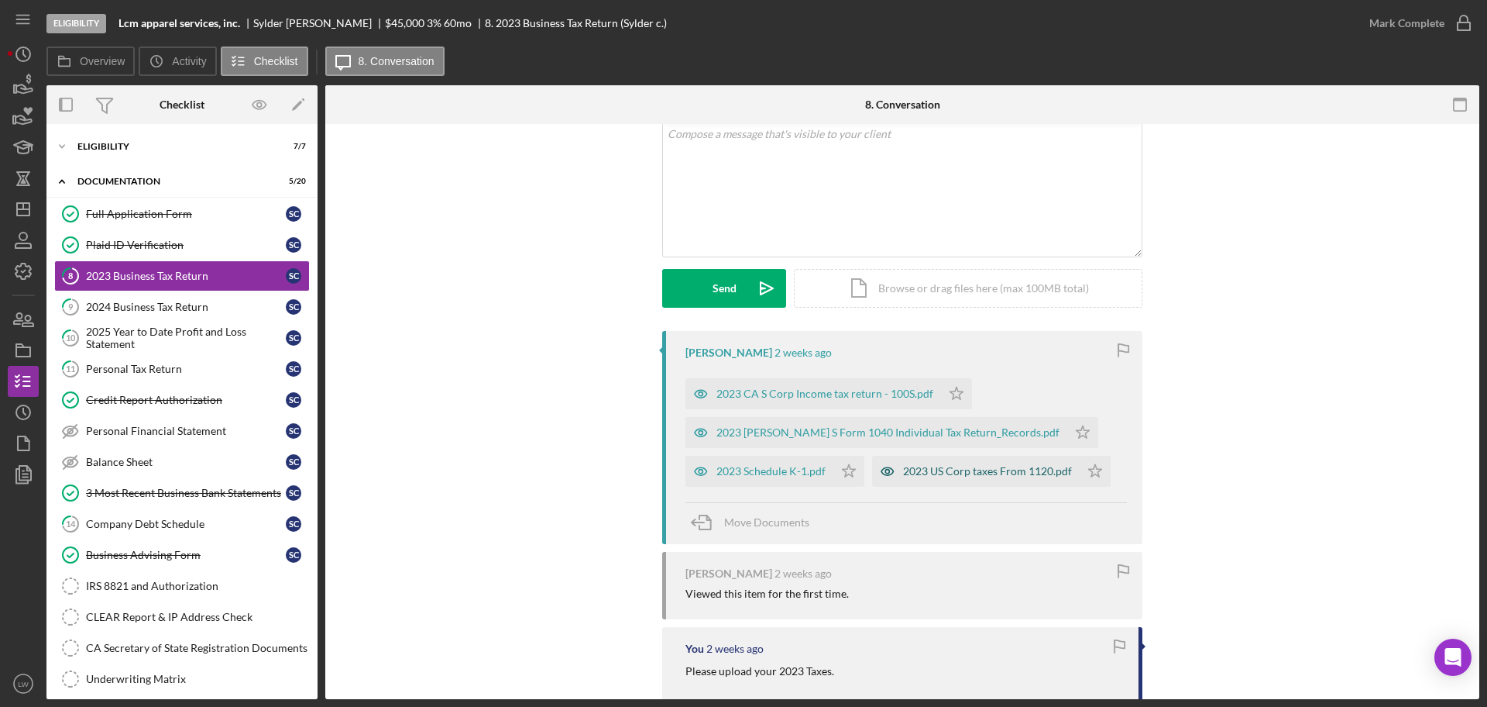
click at [989, 466] on div "2023 US Corp taxes From 1120.pdf" at bounding box center [987, 471] width 169 height 12
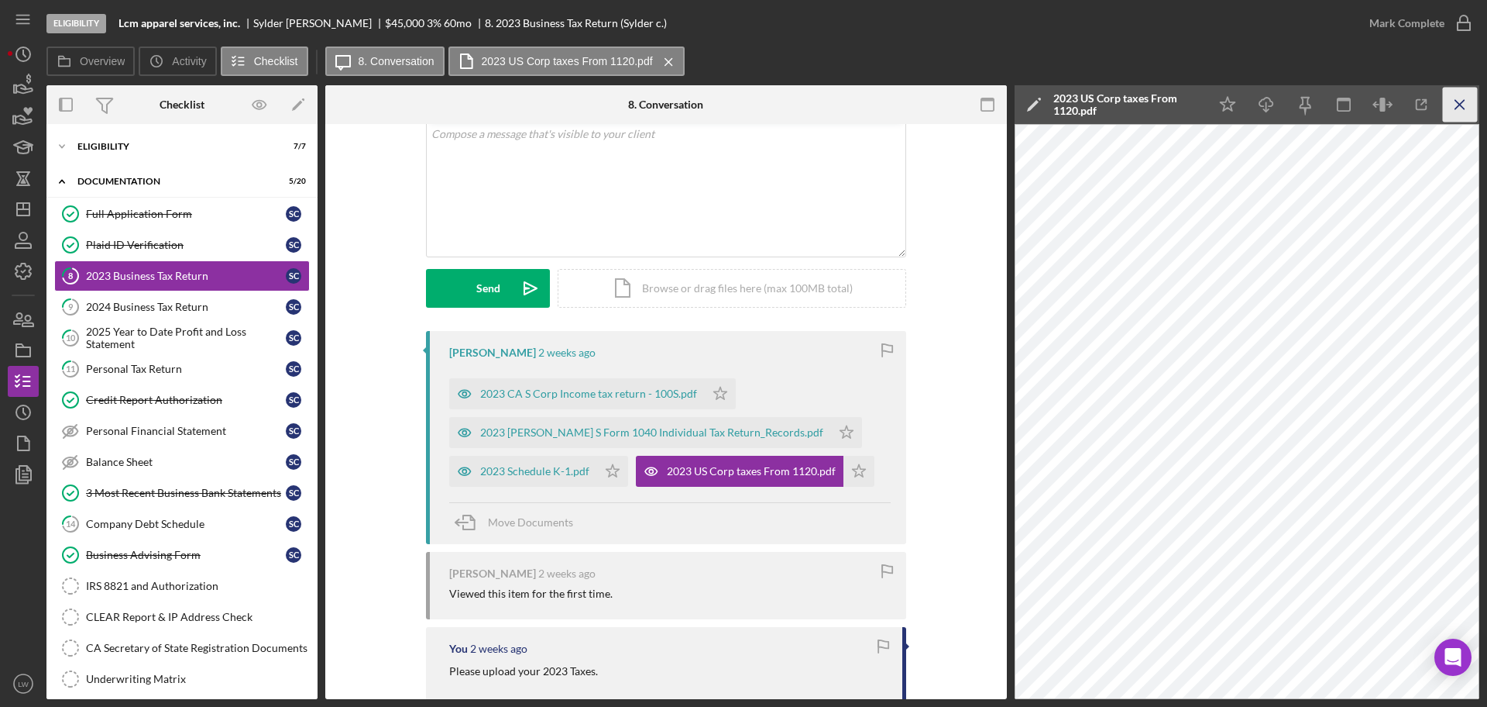
click at [1463, 102] on icon "Icon/Menu Close" at bounding box center [1460, 105] width 35 height 35
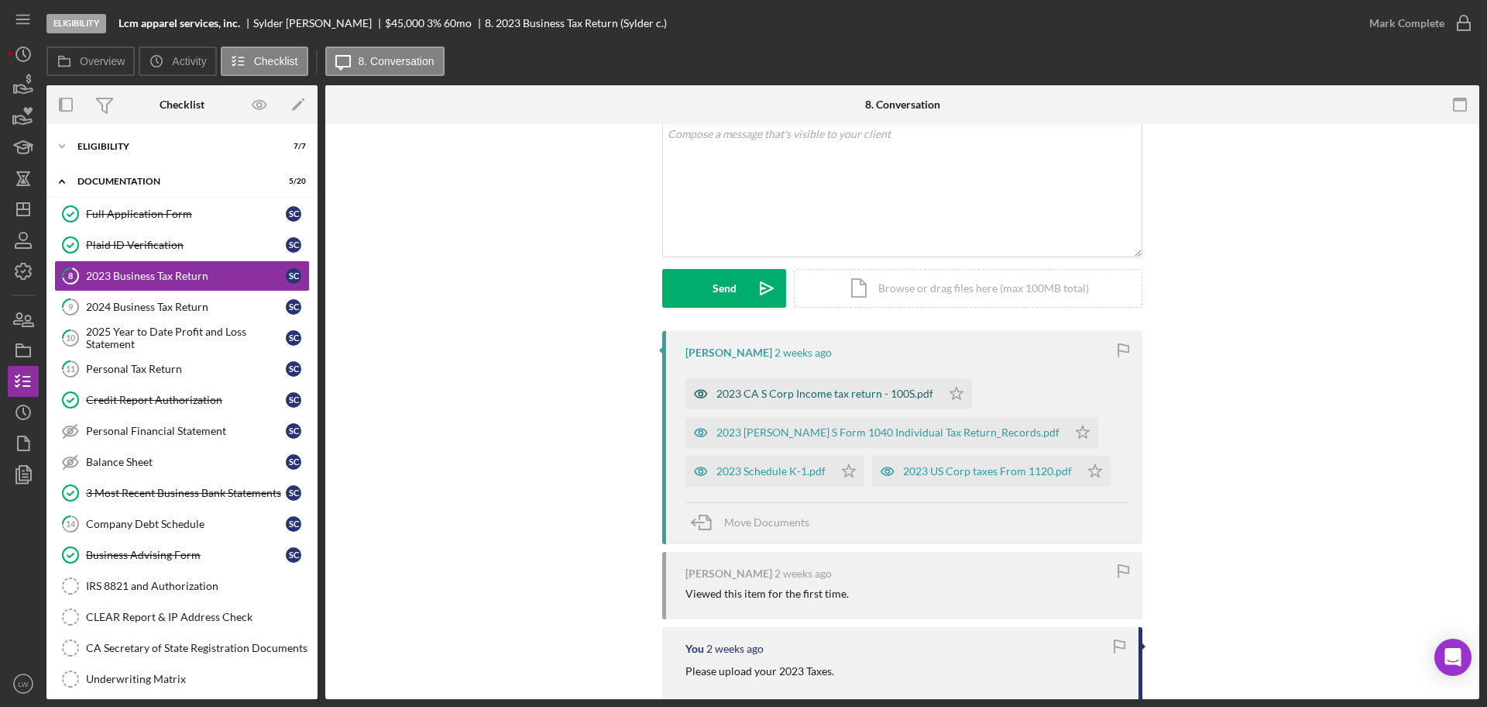
click at [899, 402] on div "2023 CA S Corp Income tax return - 100S.pdf" at bounding box center [814, 393] width 256 height 31
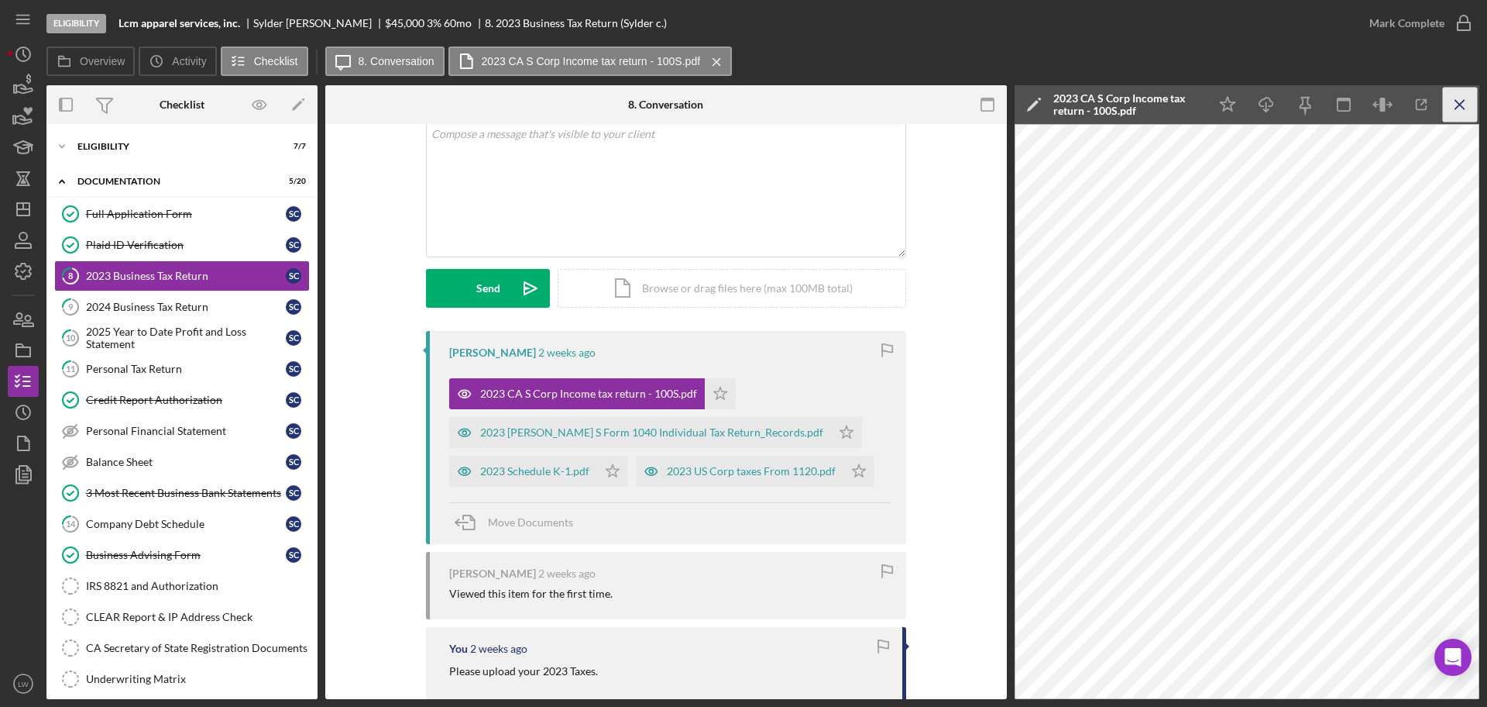
click at [1458, 98] on icon "Icon/Menu Close" at bounding box center [1460, 105] width 35 height 35
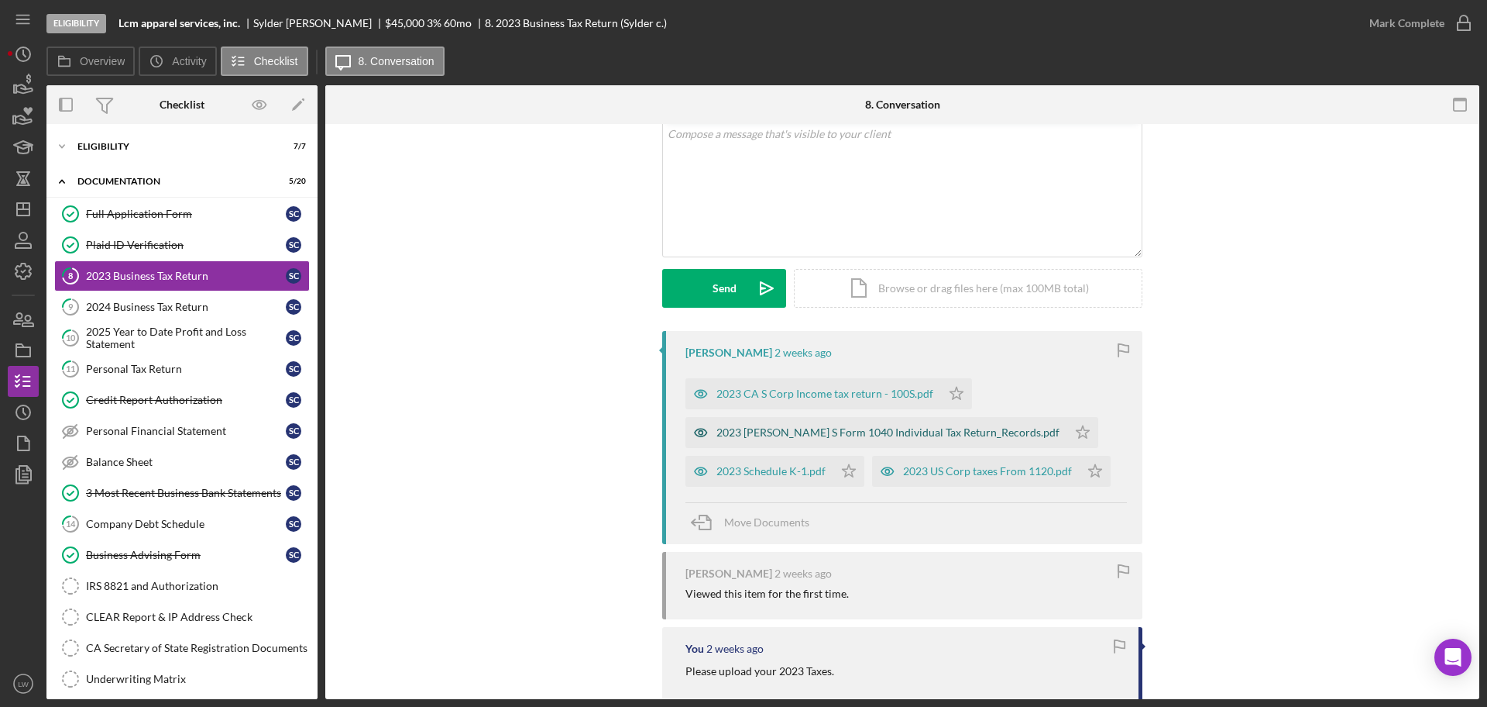
click at [831, 432] on div "2023 CRUZ S Form 1040 Individual Tax Return_Records.pdf" at bounding box center [888, 432] width 343 height 12
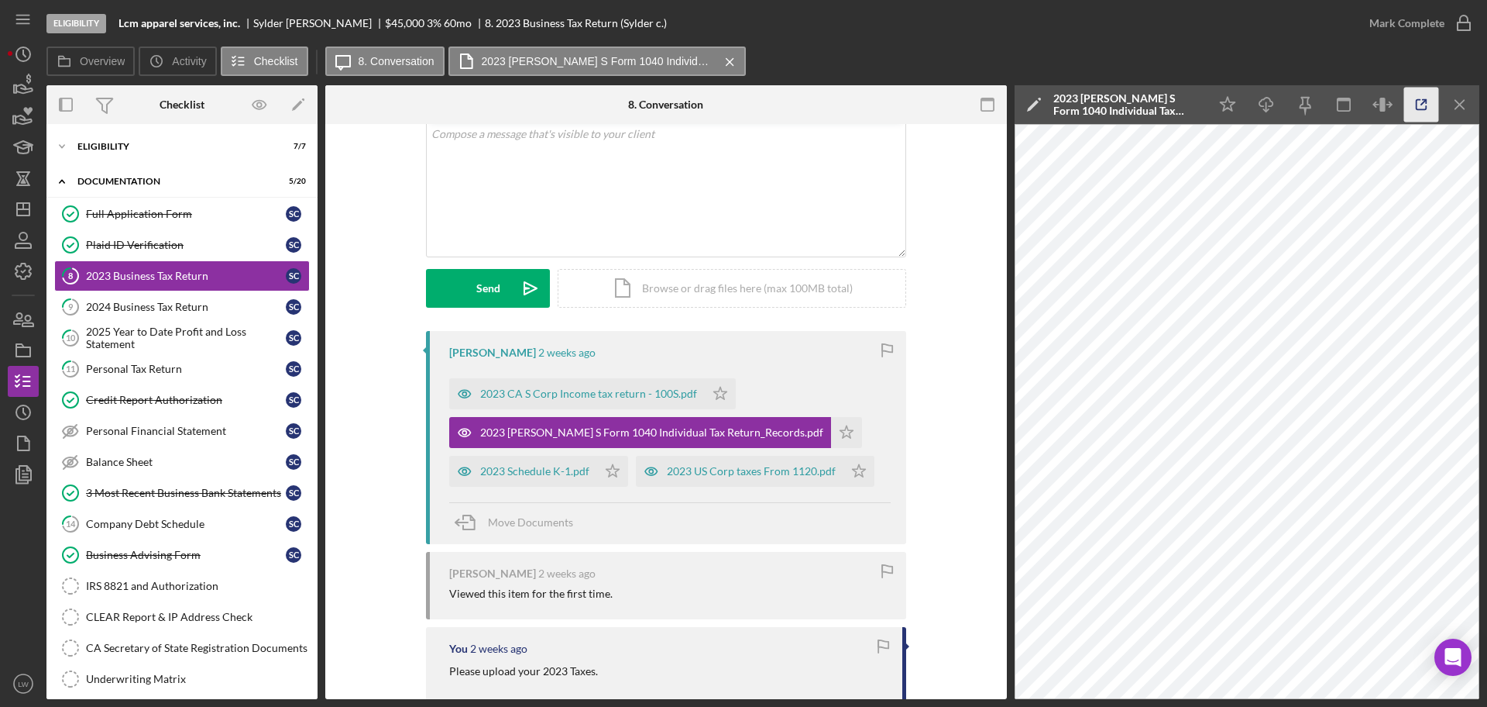
click at [1410, 90] on icon "button" at bounding box center [1422, 105] width 35 height 35
click at [189, 296] on link "9 2024 Business Tax Return S c" at bounding box center [182, 306] width 256 height 31
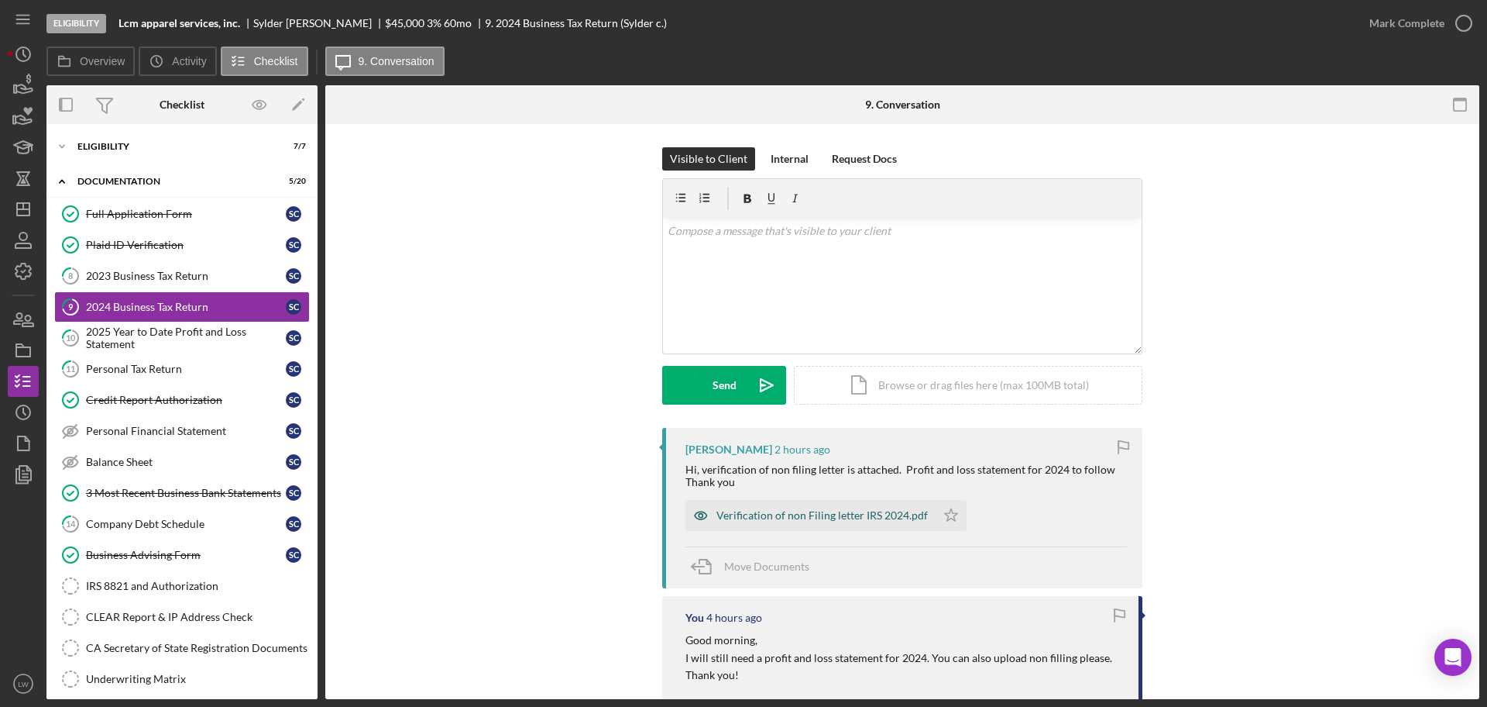
click at [770, 517] on div "Verification of non Filing letter IRS 2024.pdf" at bounding box center [822, 515] width 211 height 12
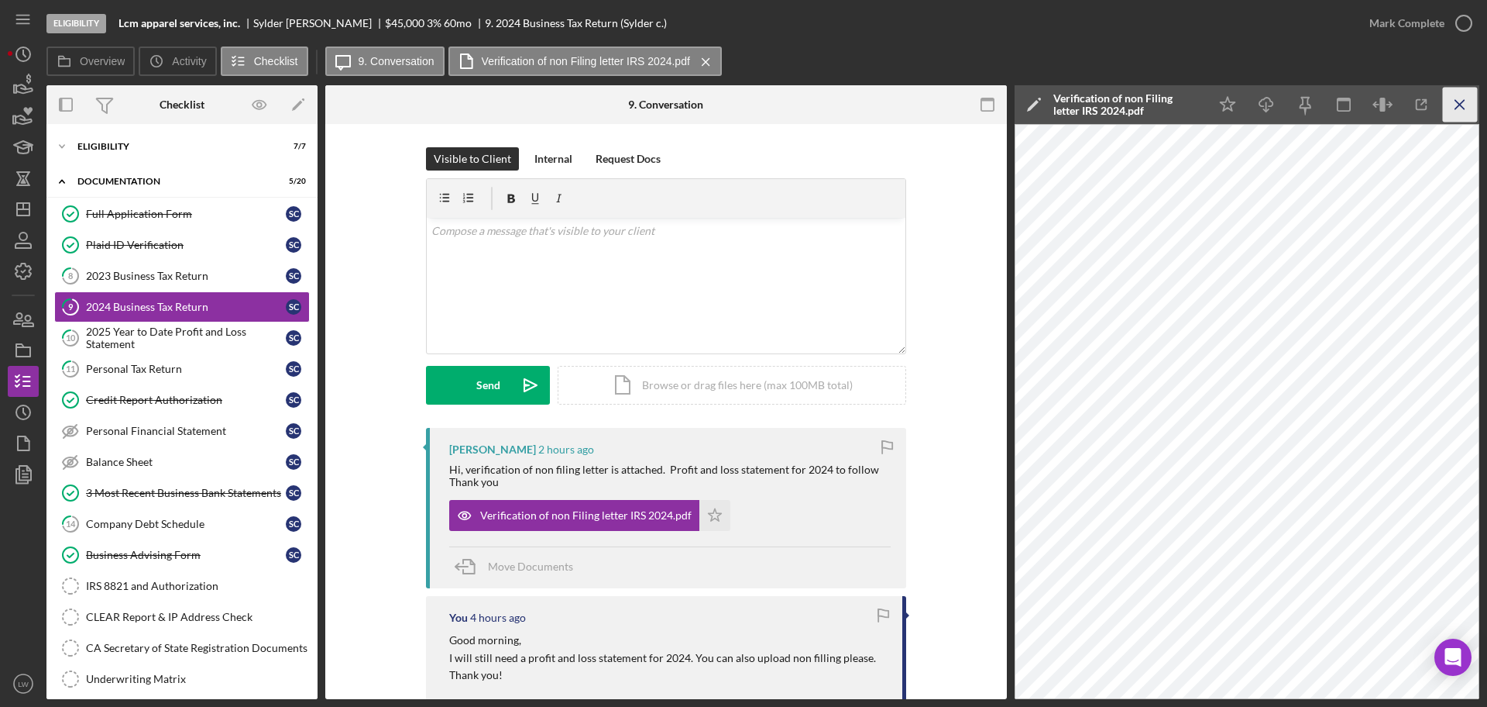
click at [1460, 119] on icon "Icon/Menu Close" at bounding box center [1460, 105] width 35 height 35
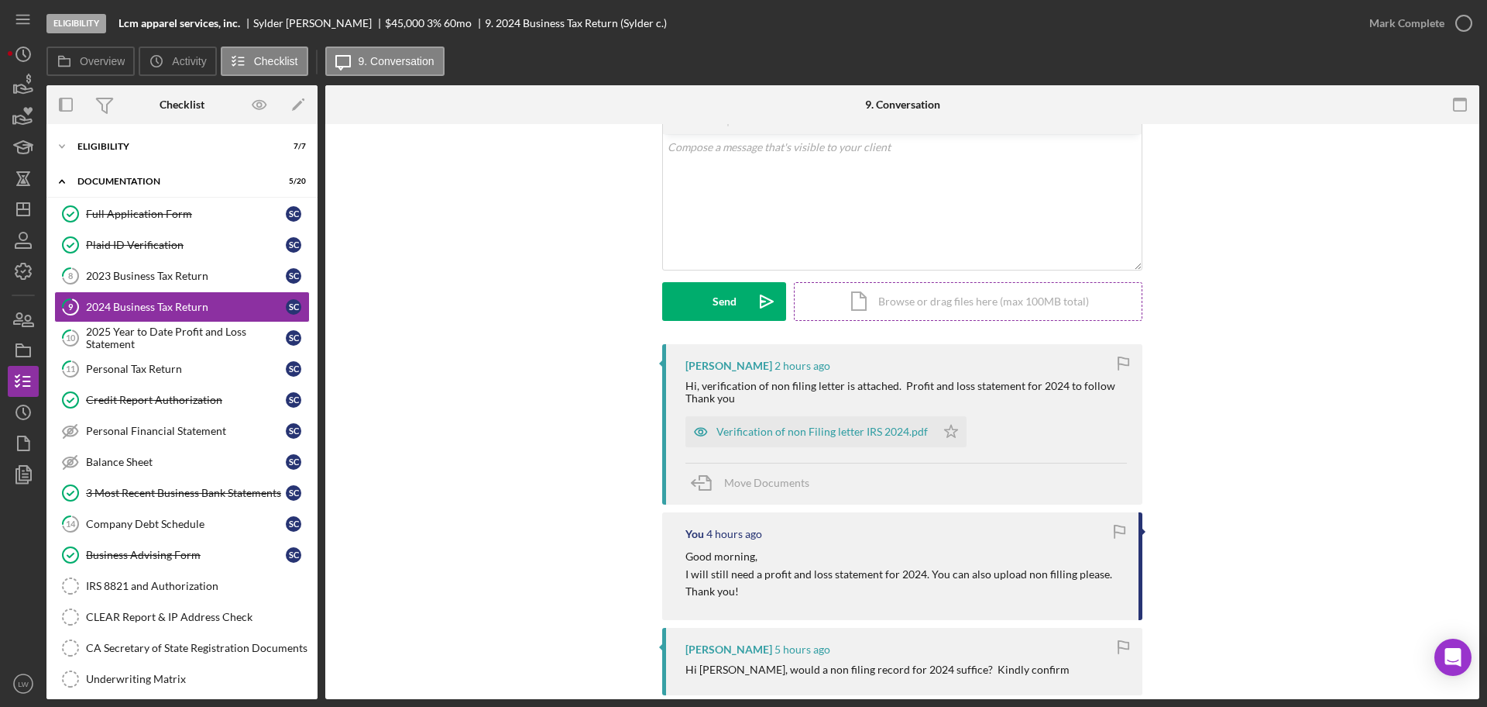
scroll to position [15, 0]
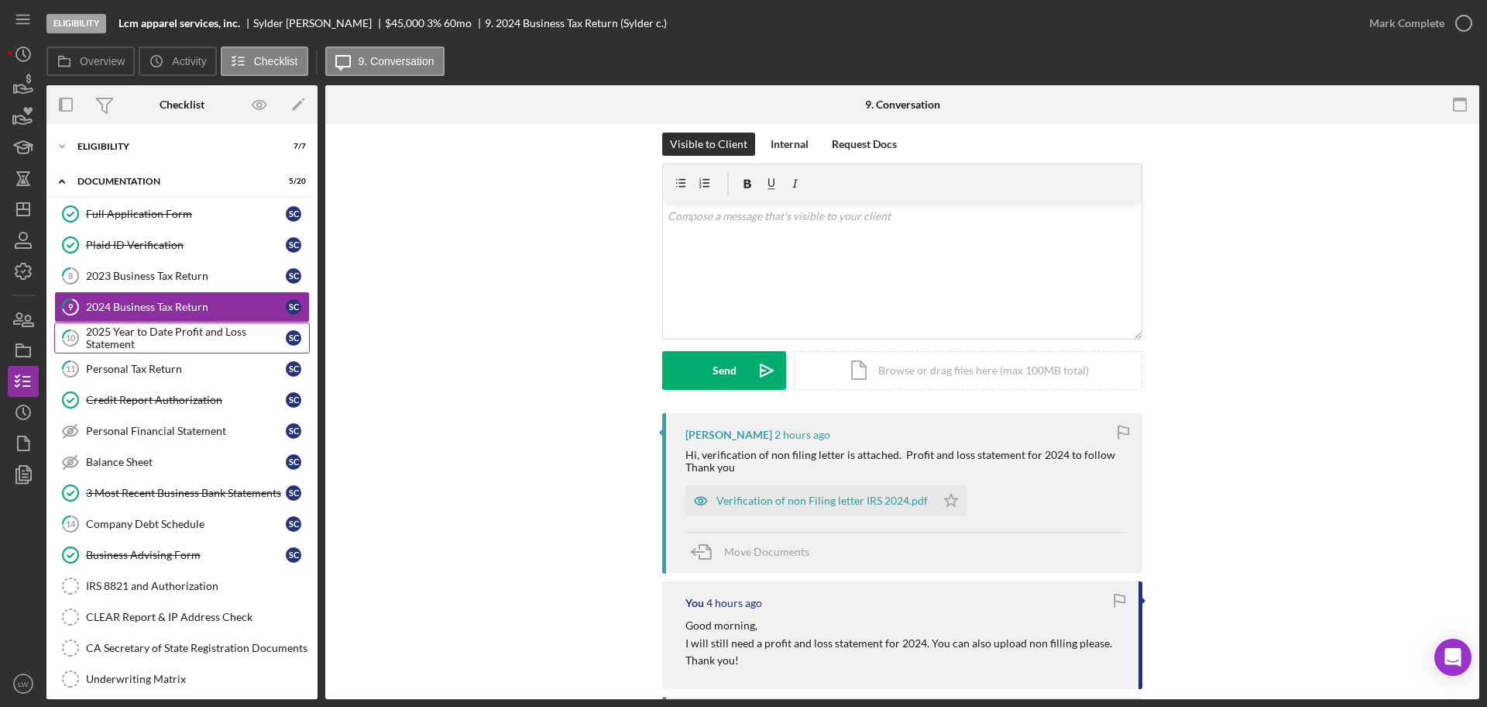
click at [169, 332] on div "2025 Year to Date Profit and Loss Statement" at bounding box center [186, 337] width 200 height 25
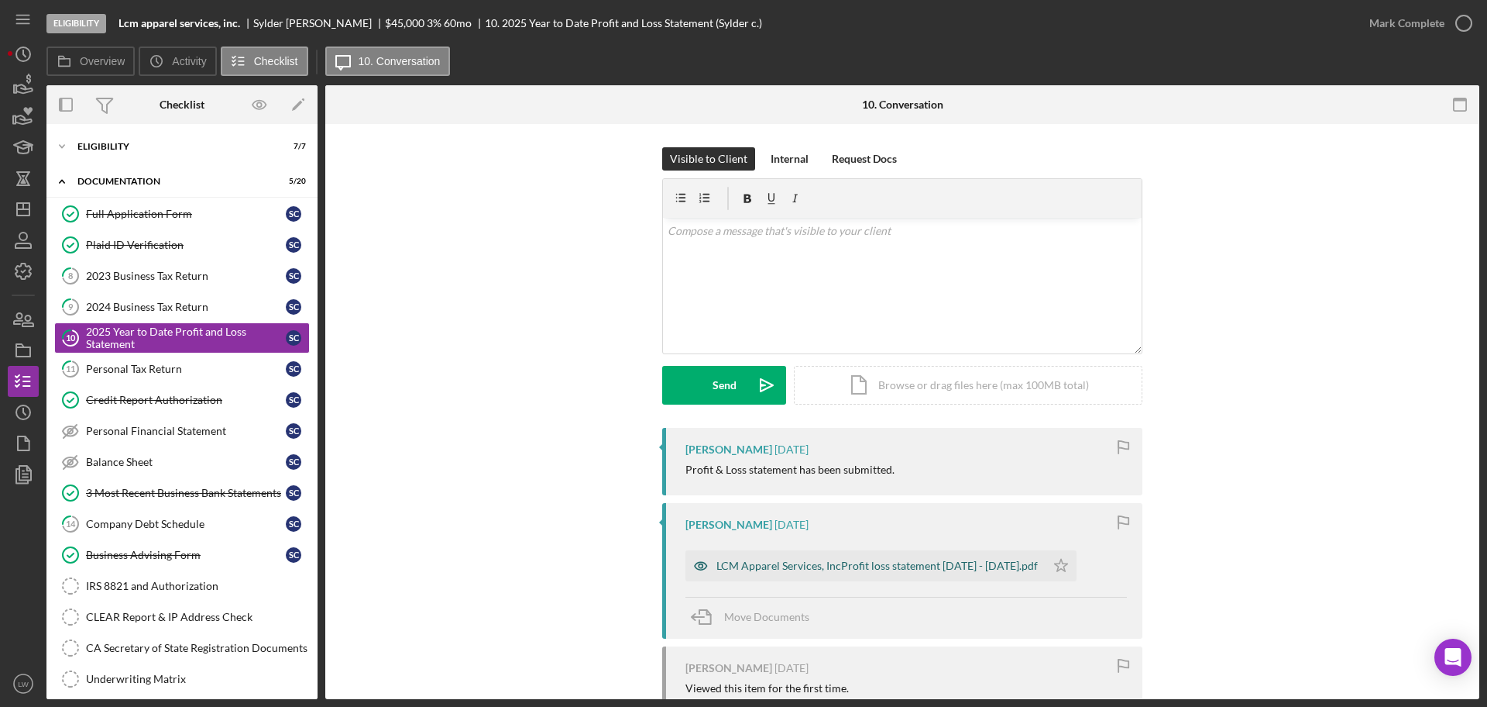
click at [792, 566] on div "LCM Apparel Services, IncProfit loss statement Jan 2025 - Sep 23 2025.pdf" at bounding box center [877, 565] width 321 height 12
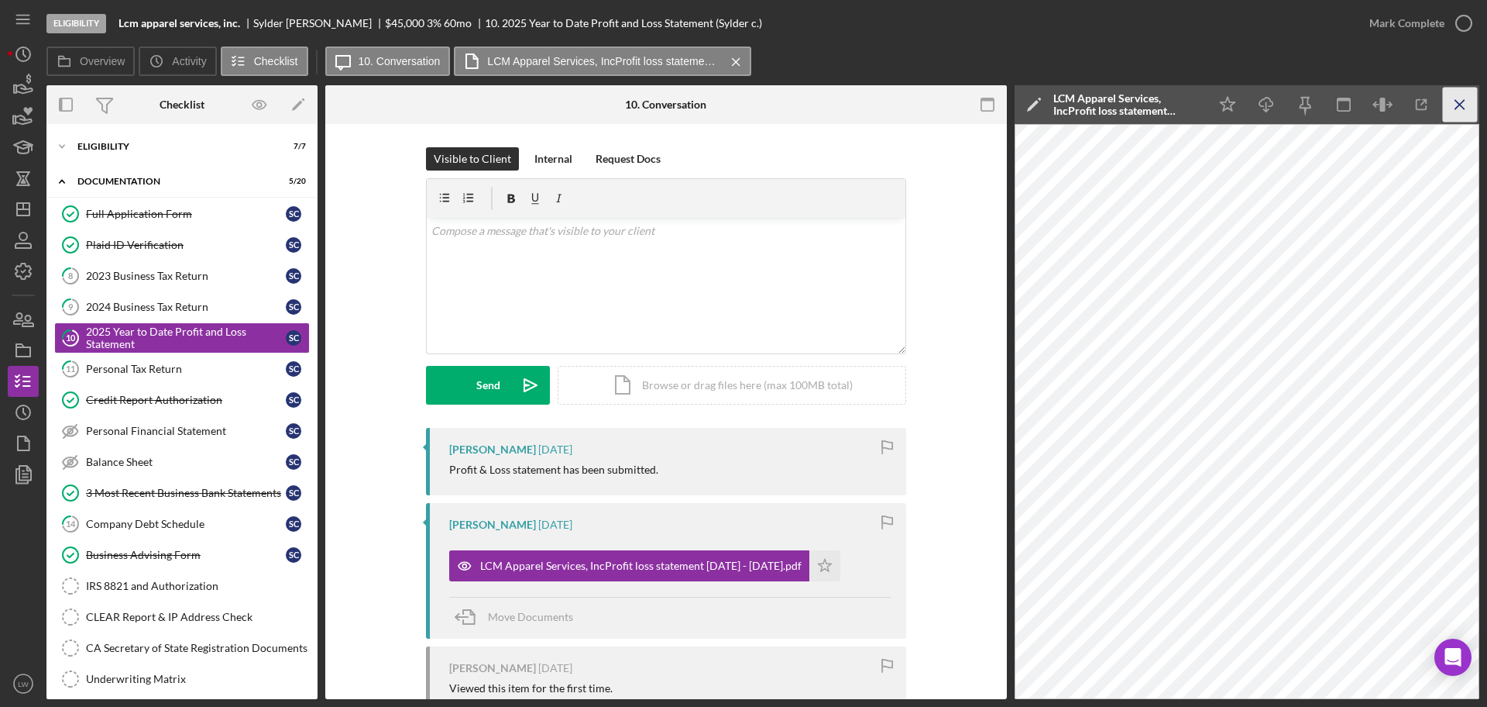
click at [1452, 103] on icon "Icon/Menu Close" at bounding box center [1460, 105] width 35 height 35
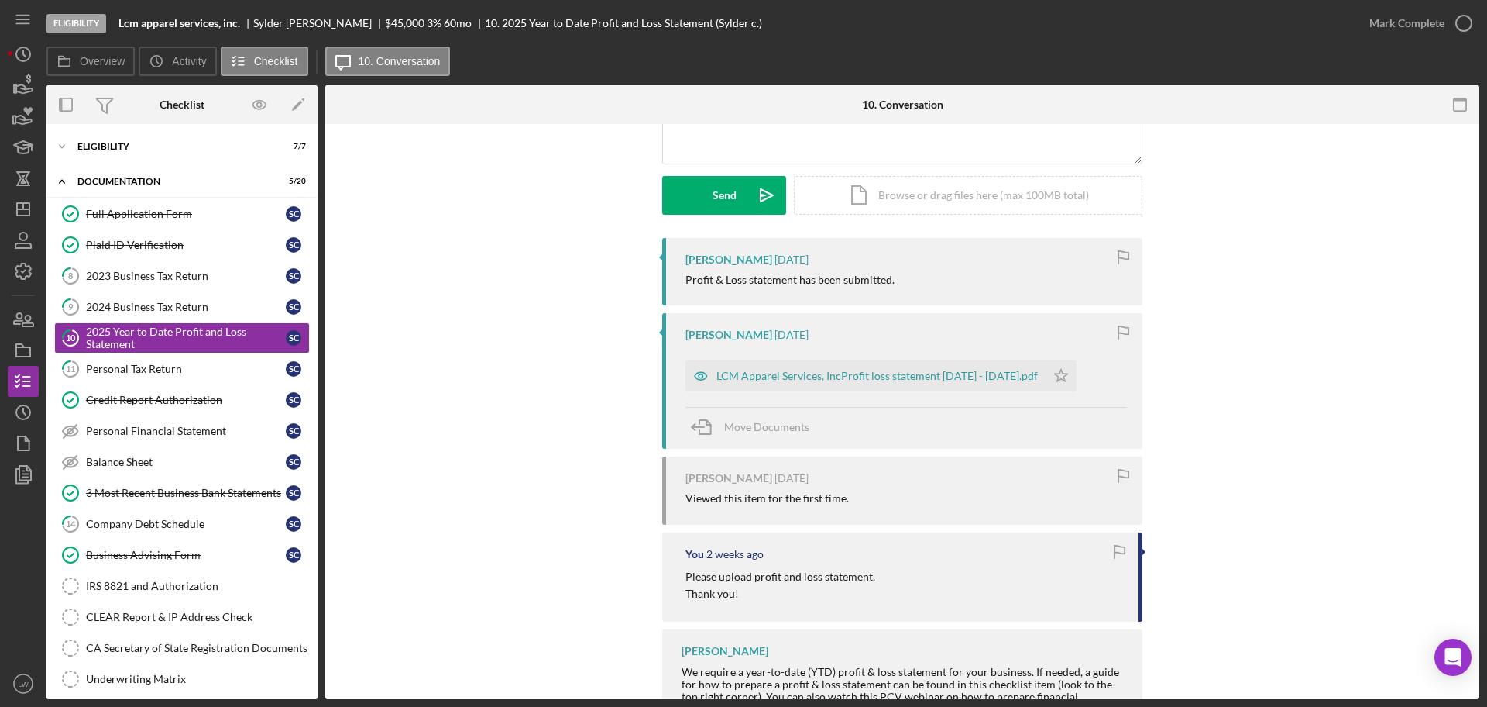
scroll to position [256, 0]
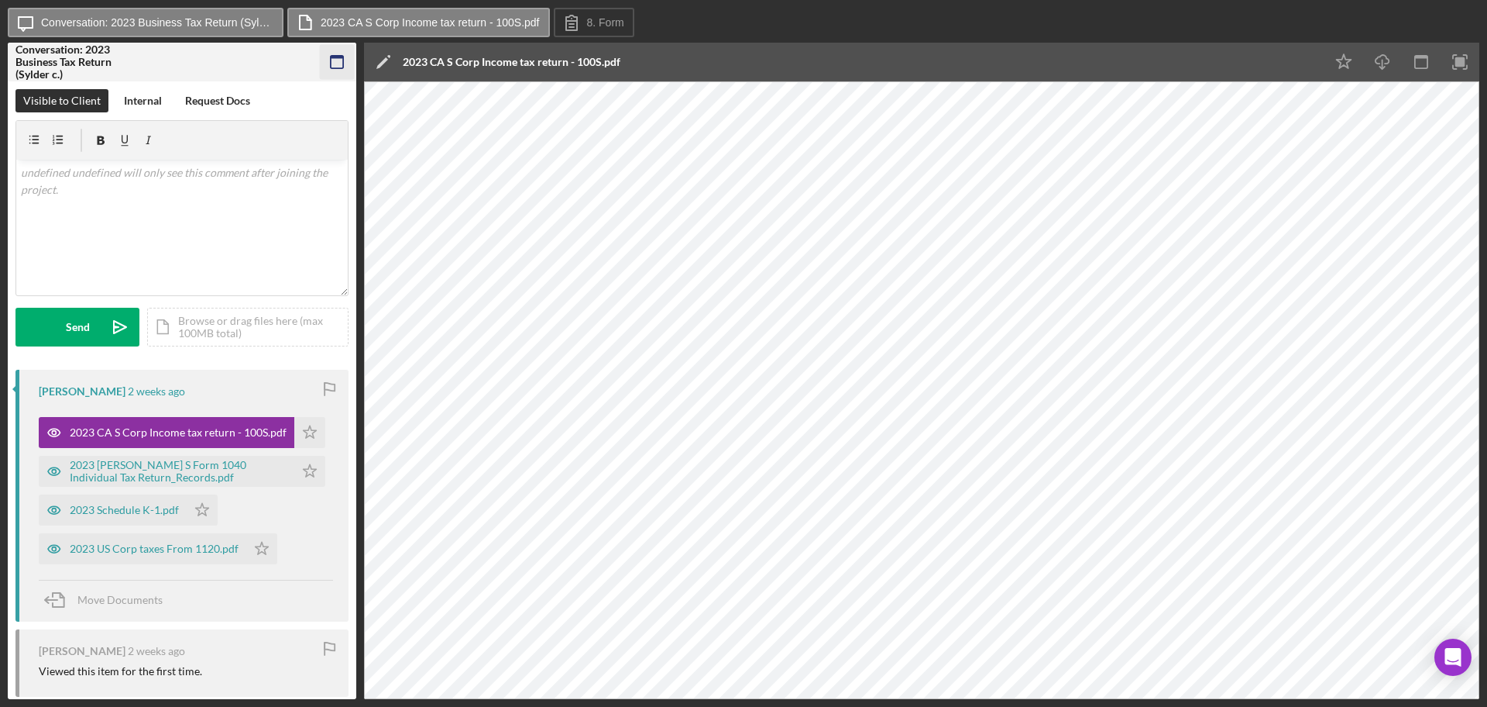
click at [325, 55] on icon "button" at bounding box center [337, 62] width 35 height 35
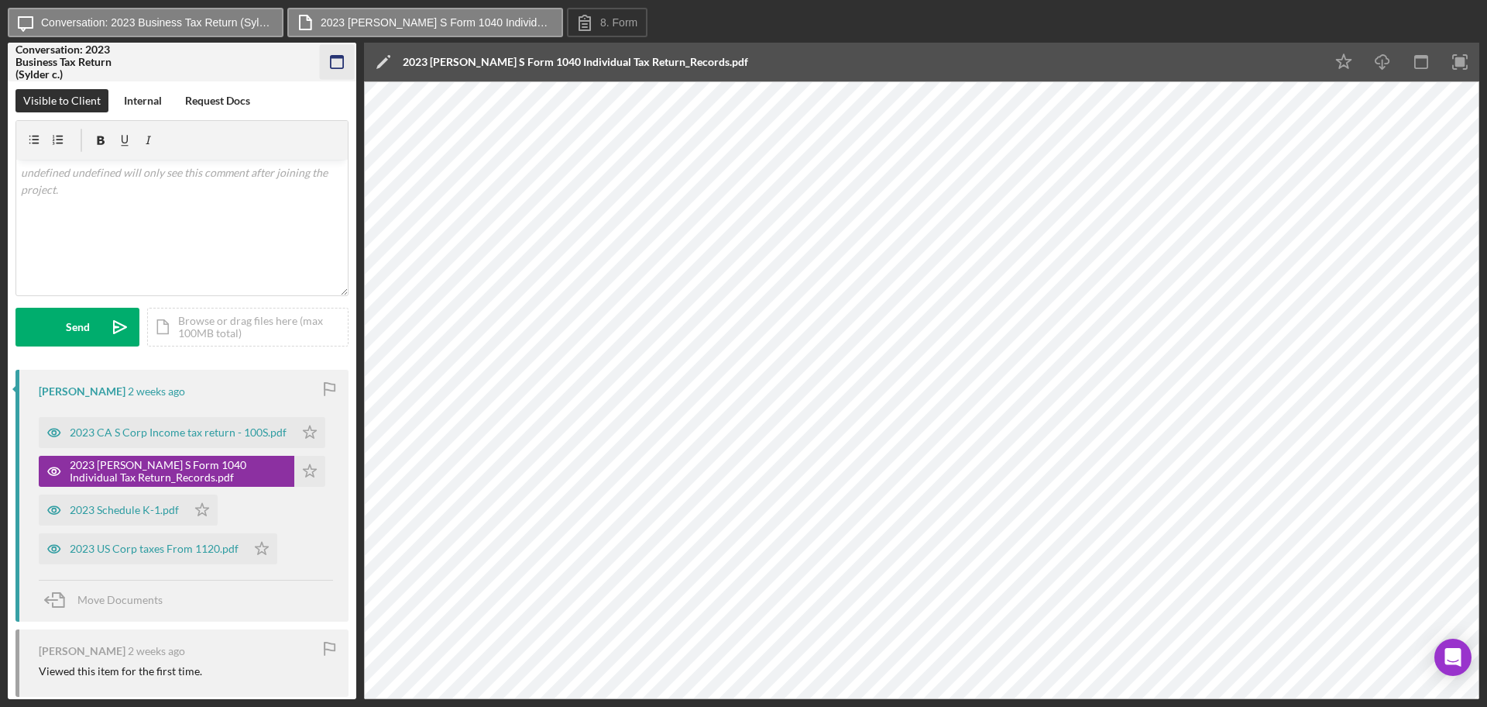
click at [341, 60] on icon "button" at bounding box center [337, 62] width 35 height 35
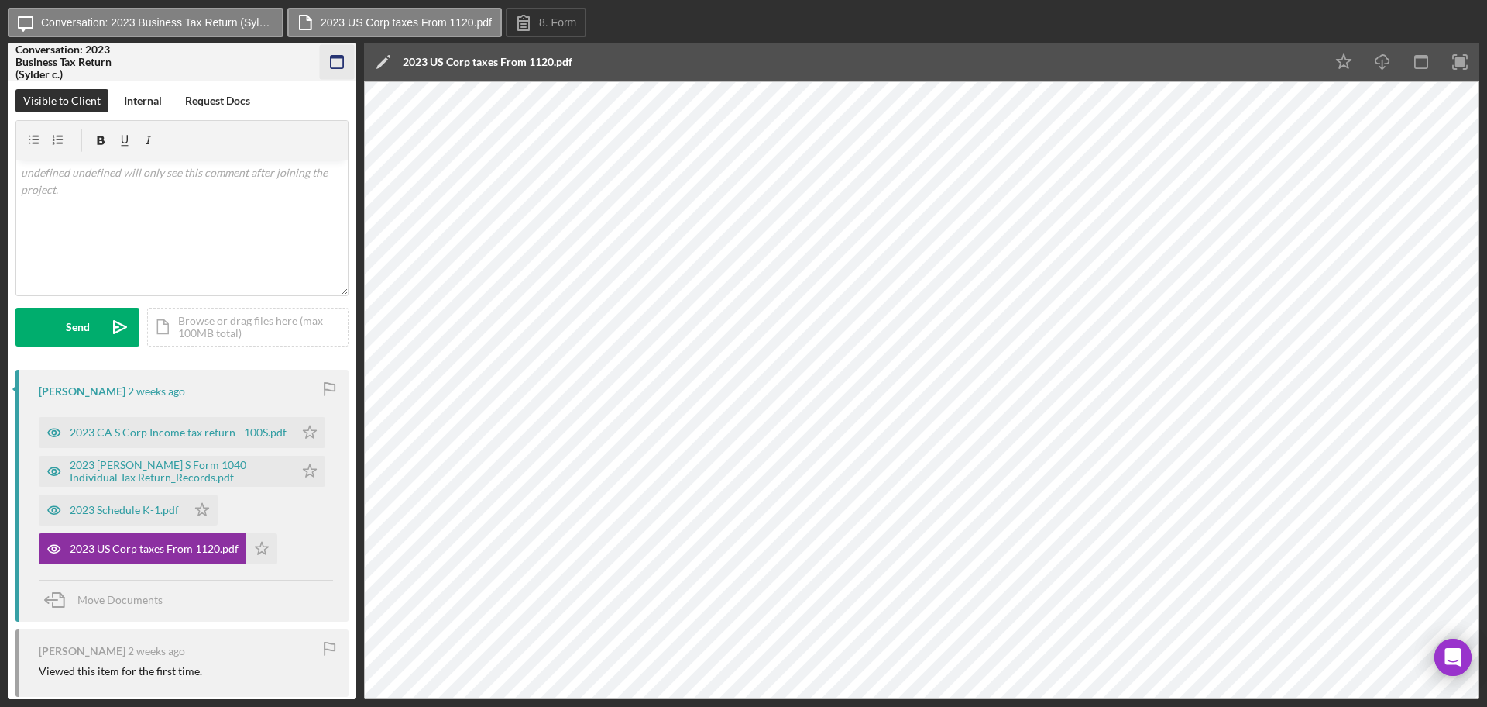
click at [326, 64] on icon "button" at bounding box center [337, 62] width 35 height 35
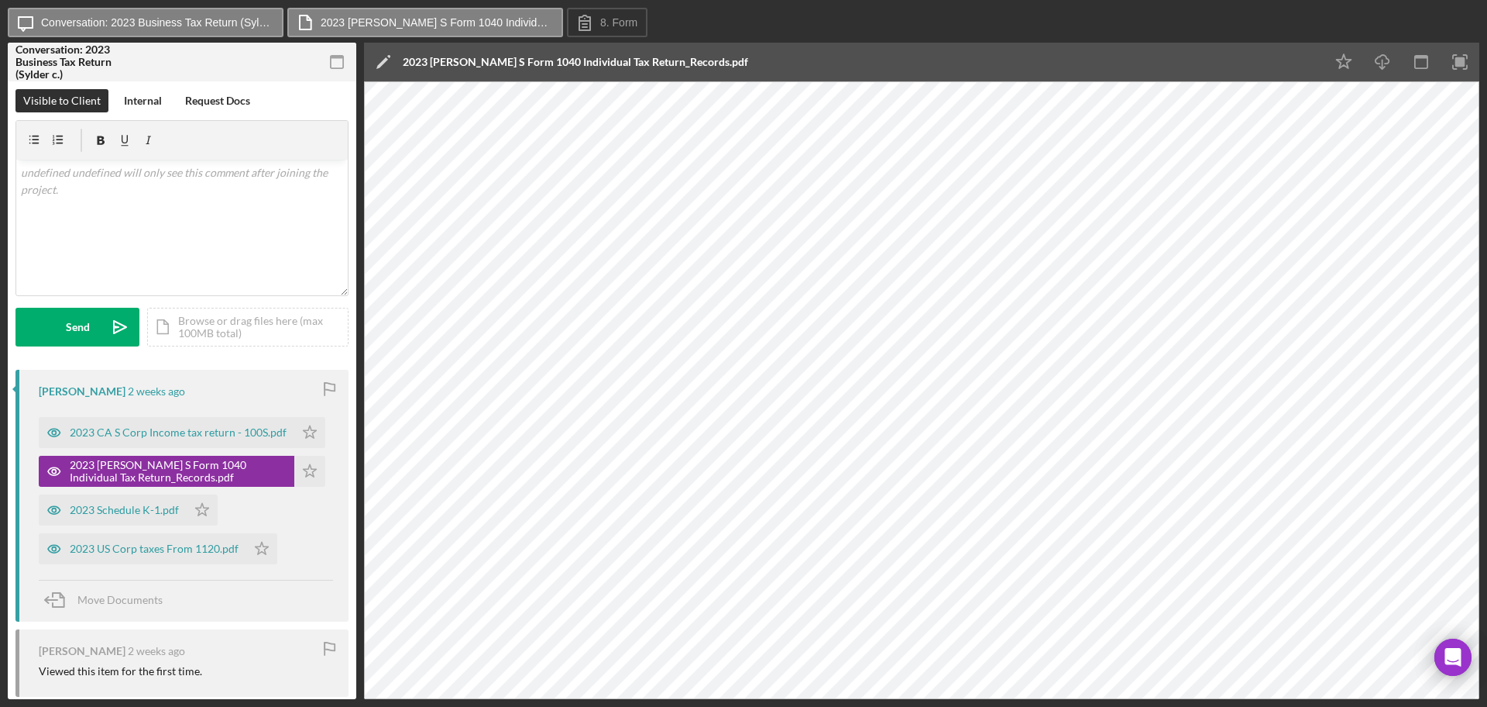
click at [336, 62] on icon "button" at bounding box center [337, 62] width 35 height 35
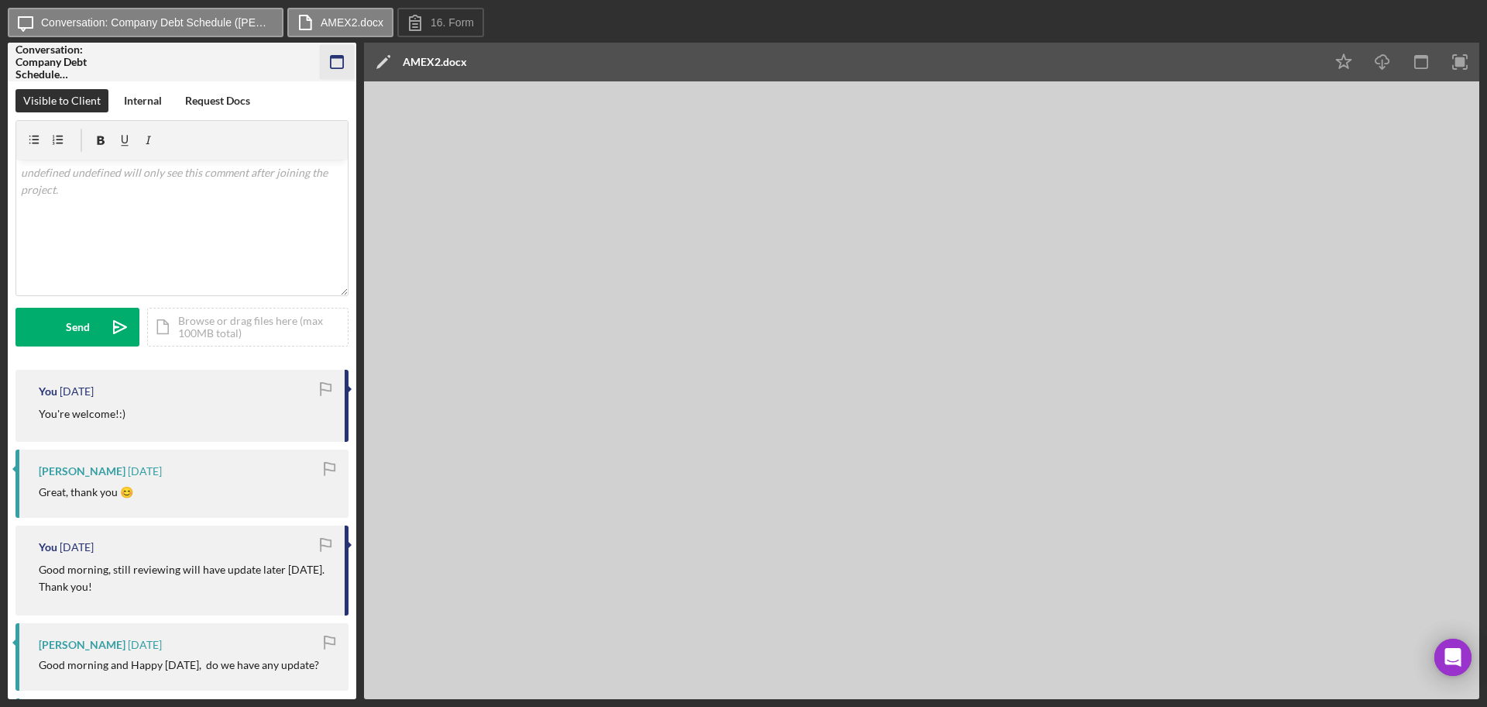
click at [352, 60] on icon "button" at bounding box center [337, 62] width 35 height 35
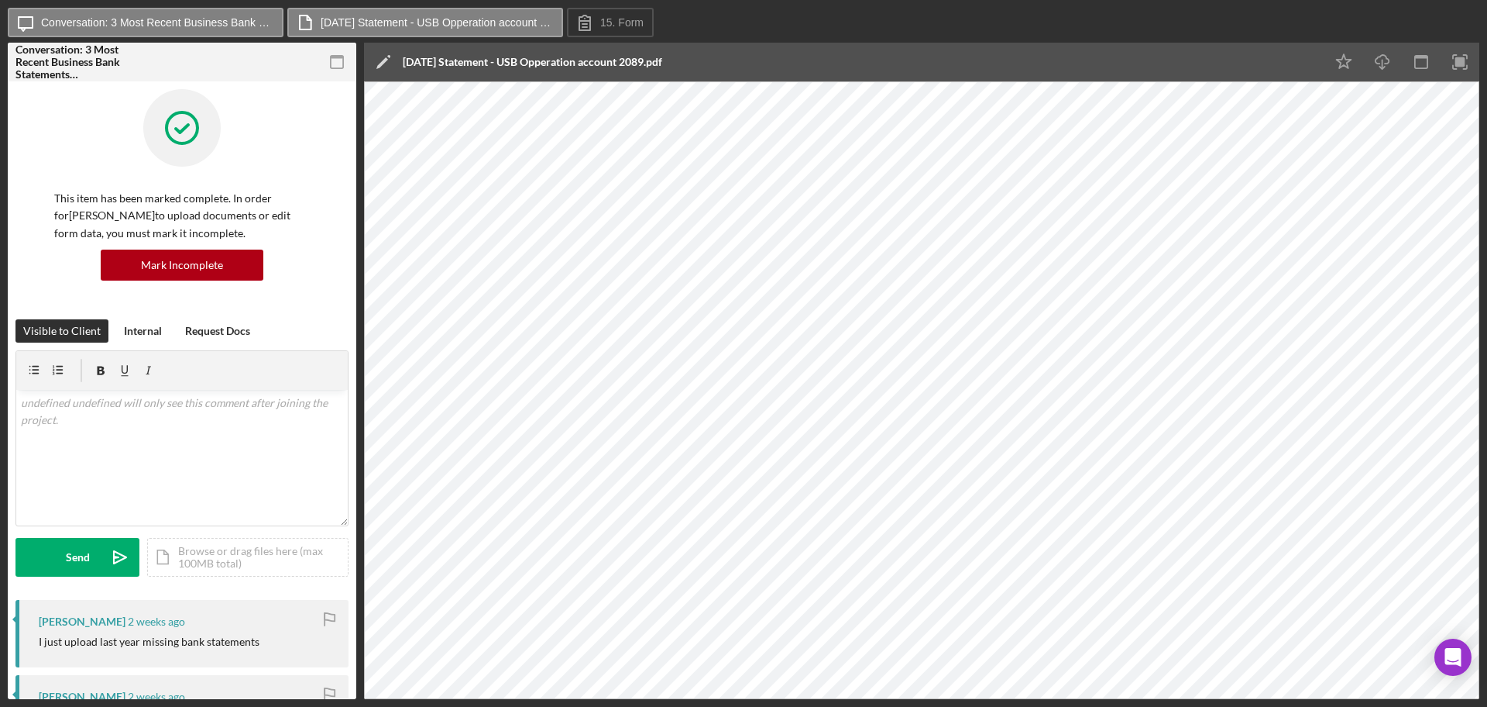
click at [345, 64] on icon "button" at bounding box center [337, 62] width 35 height 35
click at [342, 65] on icon "button" at bounding box center [337, 62] width 35 height 35
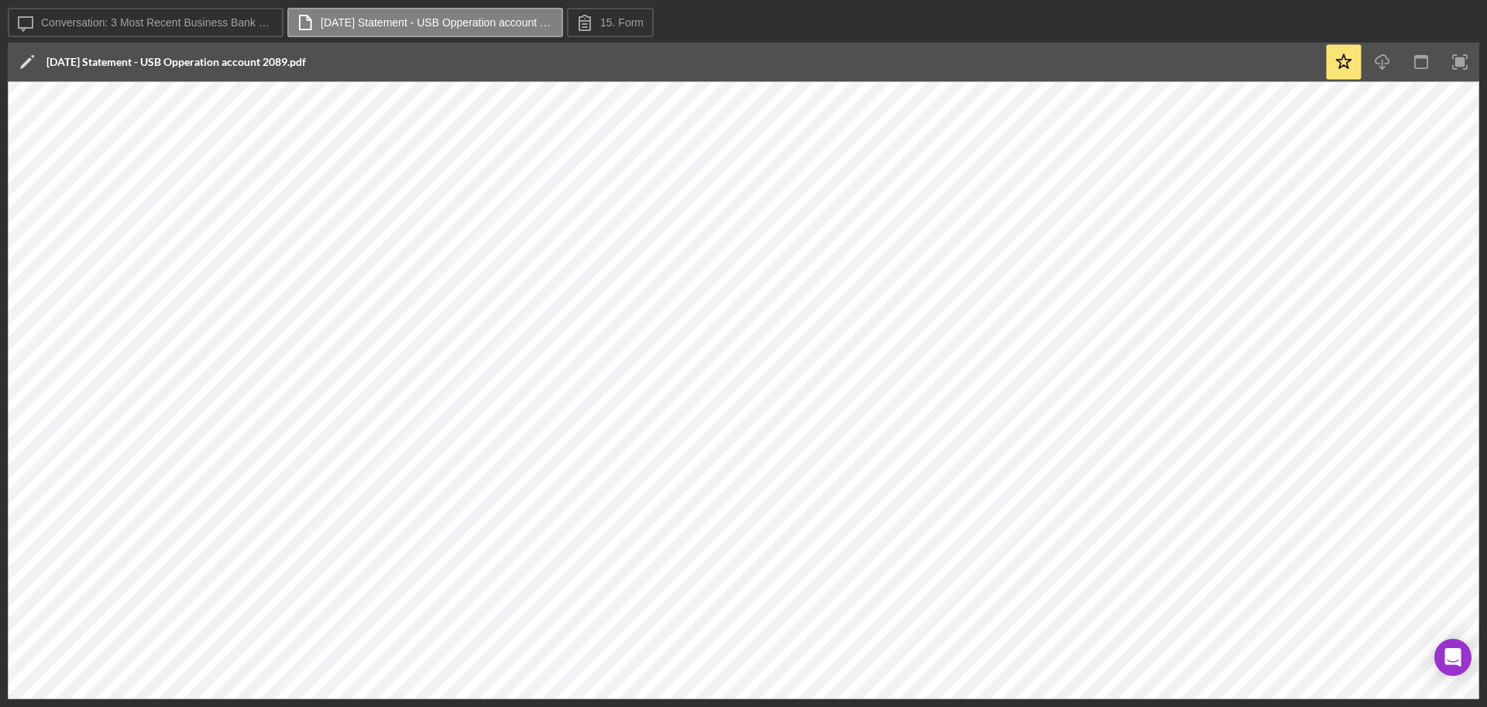
click at [1378, 11] on div "Icon/Message Conversation: 3 Most Recent Business Bank Statements ([PERSON_NAME…" at bounding box center [743, 353] width 1487 height 707
click at [1378, 12] on div "Icon/Message Conversation: 3 Most Recent Business Bank Statements ([PERSON_NAME…" at bounding box center [744, 23] width 1472 height 31
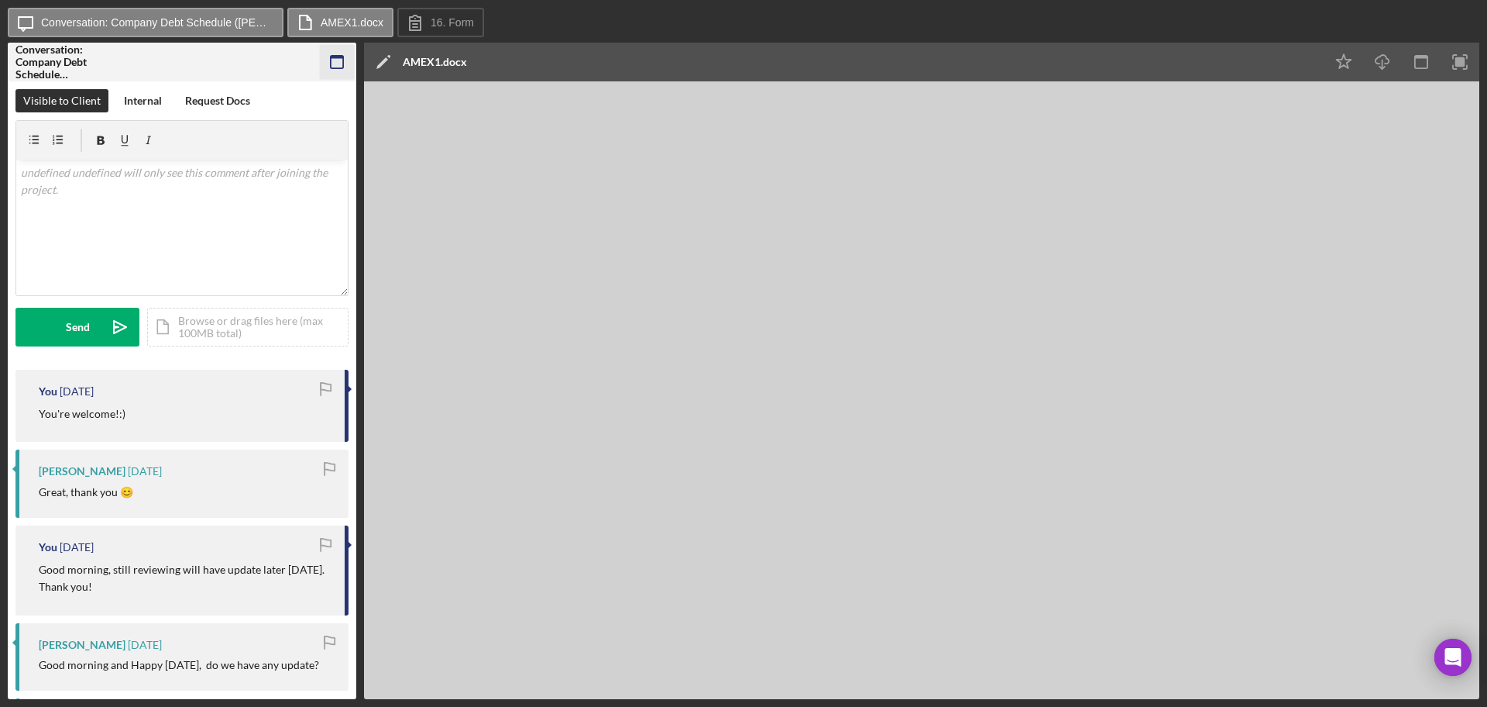
click at [321, 64] on icon "button" at bounding box center [337, 62] width 35 height 35
click at [340, 59] on icon "button" at bounding box center [337, 62] width 35 height 35
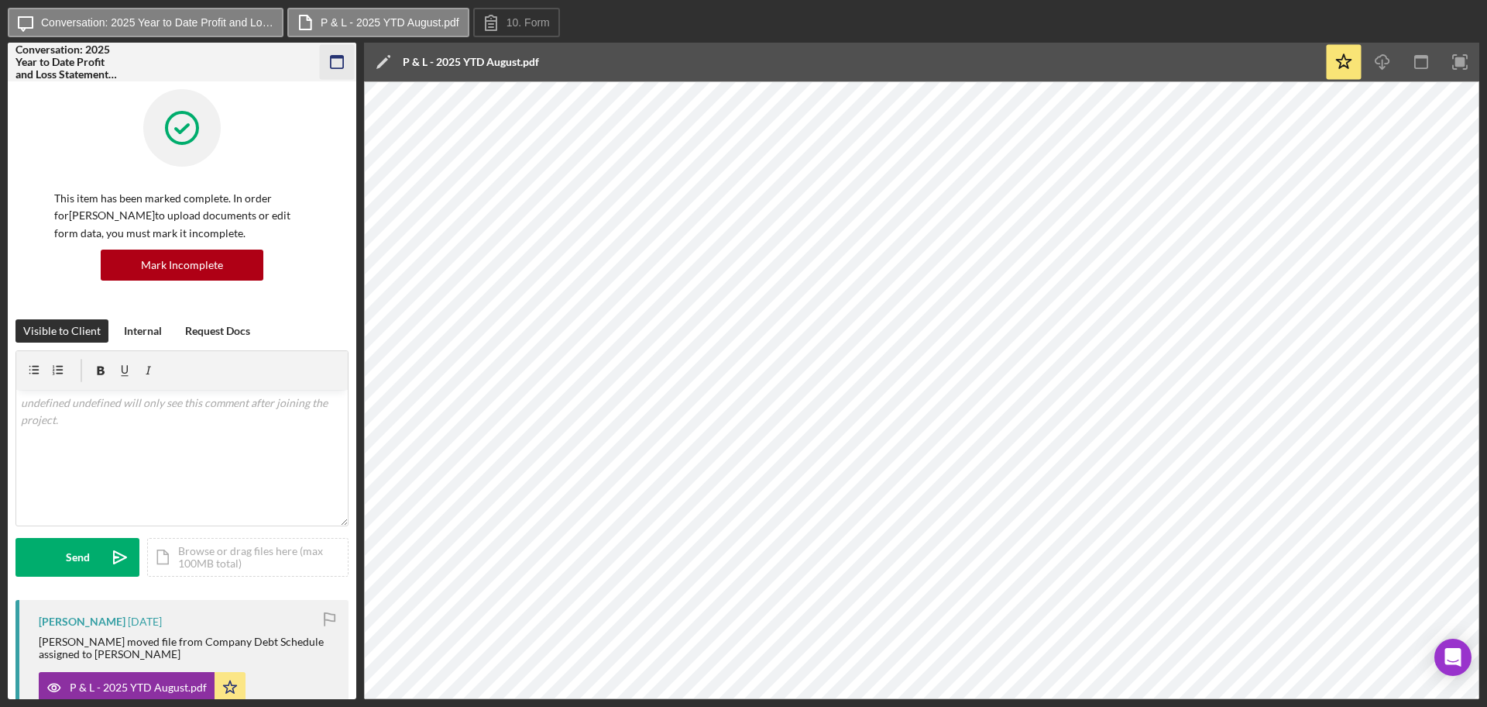
click at [340, 67] on icon "button" at bounding box center [337, 62] width 35 height 35
